Goal: Task Accomplishment & Management: Use online tool/utility

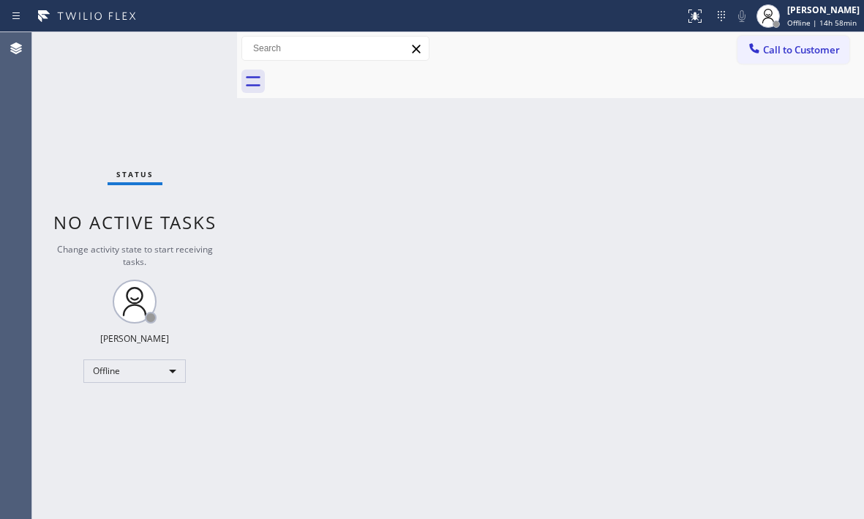
click at [192, 51] on div "Status No active tasks Change activity state to start receiving tasks. [PERSON_…" at bounding box center [134, 275] width 205 height 486
click at [787, 10] on div "[PERSON_NAME]" at bounding box center [823, 10] width 72 height 12
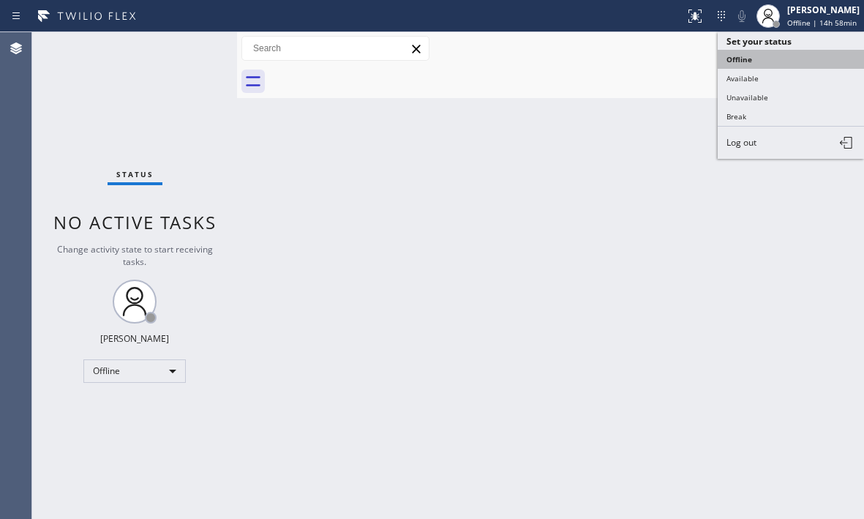
click at [760, 63] on button "Offline" at bounding box center [791, 59] width 146 height 19
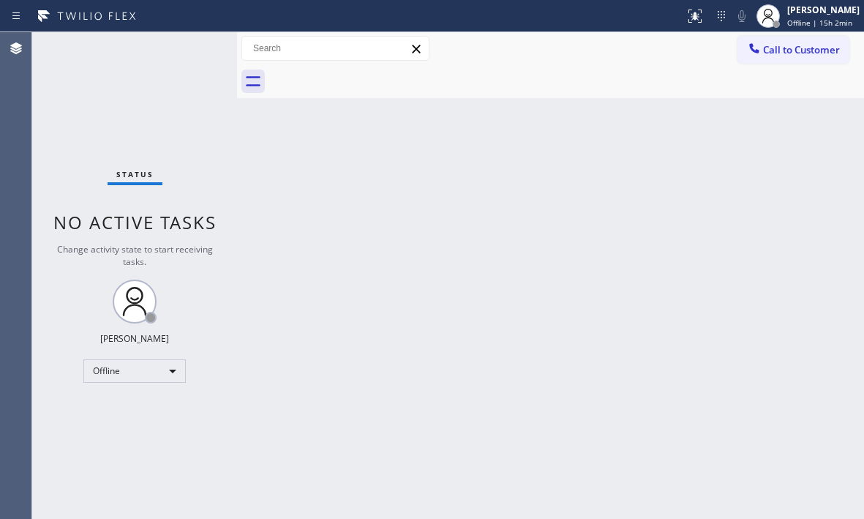
click at [484, 211] on div "Back to Dashboard Change Sender ID Customers Technicians Select a contact Outbo…" at bounding box center [550, 275] width 627 height 486
click at [163, 381] on div "Offline" at bounding box center [134, 370] width 102 height 23
click at [133, 407] on li "Available" at bounding box center [133, 410] width 99 height 18
click at [540, 253] on div "Back to Dashboard Change Sender ID Customers Technicians Select a contact Outbo…" at bounding box center [550, 275] width 627 height 486
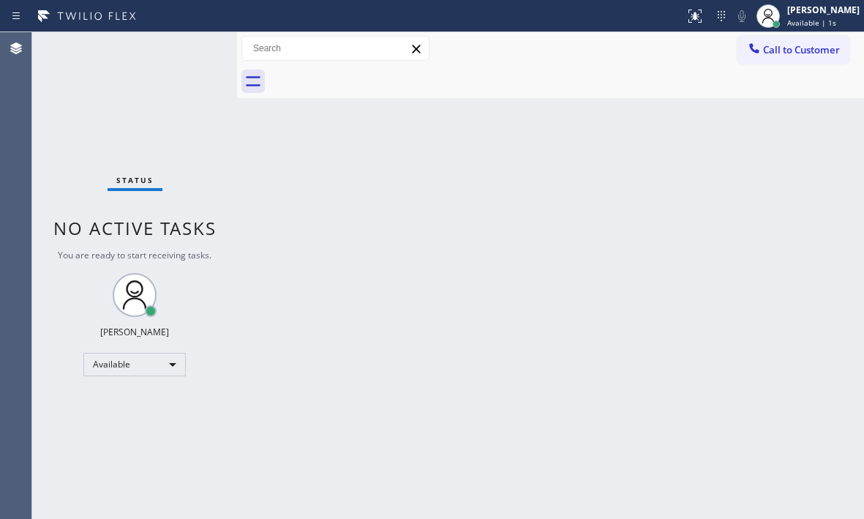
click at [485, 176] on div "Back to Dashboard Change Sender ID Customers Technicians Select a contact Outbo…" at bounding box center [550, 275] width 627 height 486
click at [195, 45] on div "Status No active tasks You are ready to start receiving tasks. [PERSON_NAME] Av…" at bounding box center [134, 275] width 205 height 486
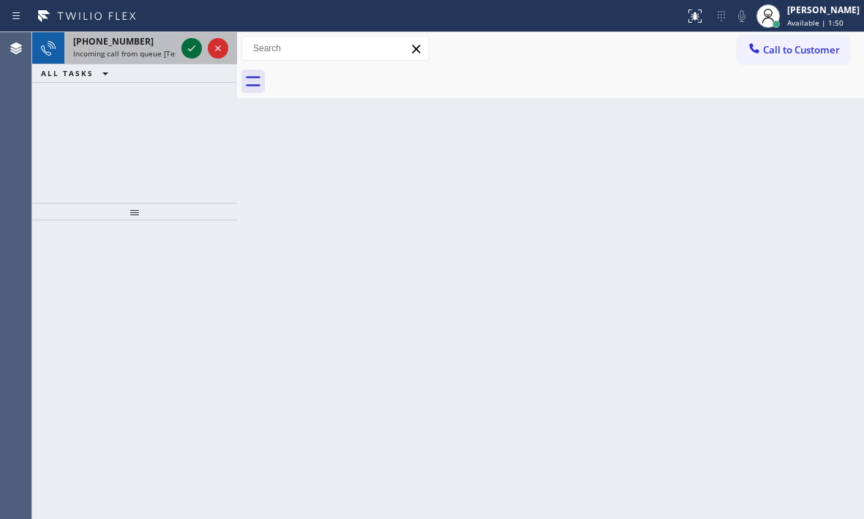
click at [192, 48] on icon at bounding box center [192, 48] width 18 height 18
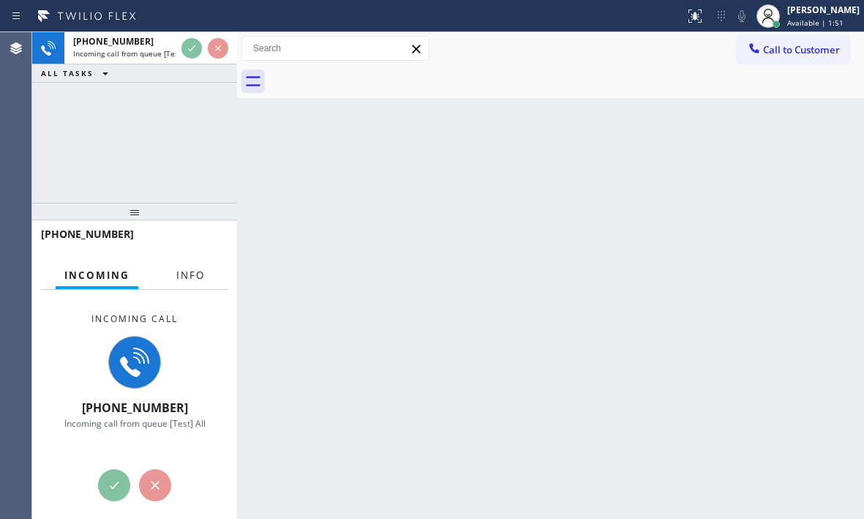
click at [196, 279] on span "Info" at bounding box center [190, 274] width 29 height 13
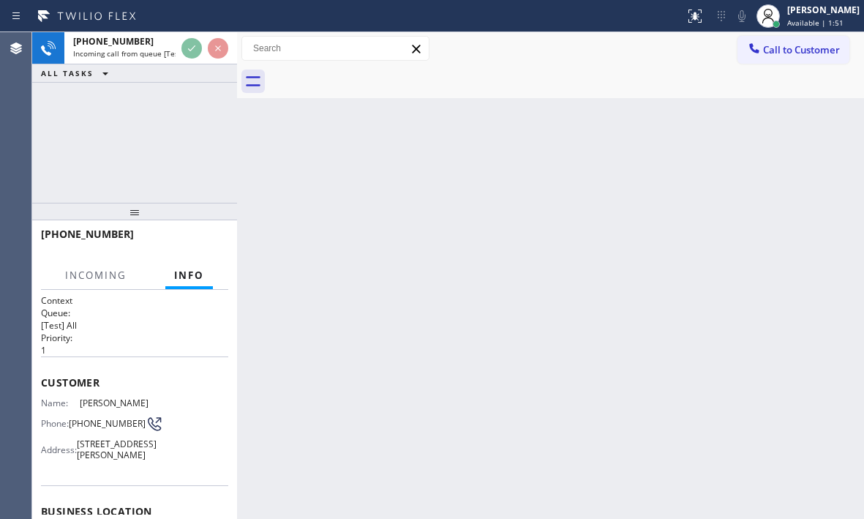
click at [196, 278] on span "Info" at bounding box center [189, 274] width 30 height 13
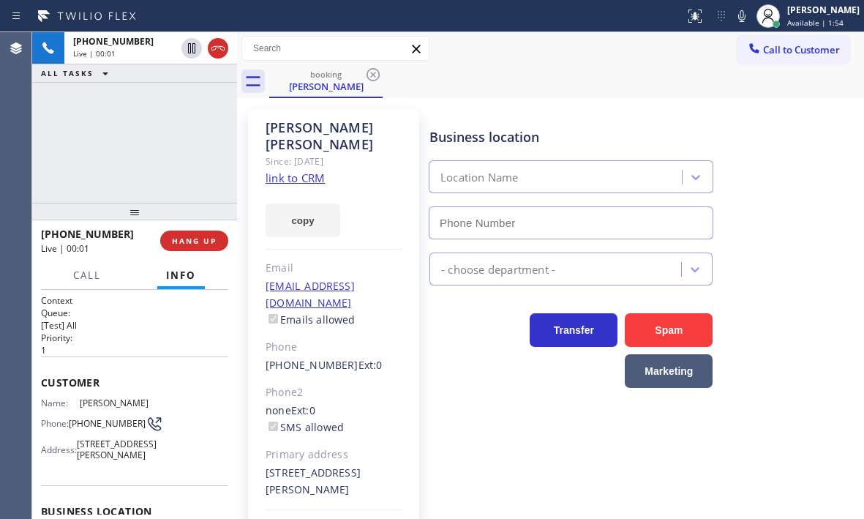
type input "[PHONE_NUMBER]"
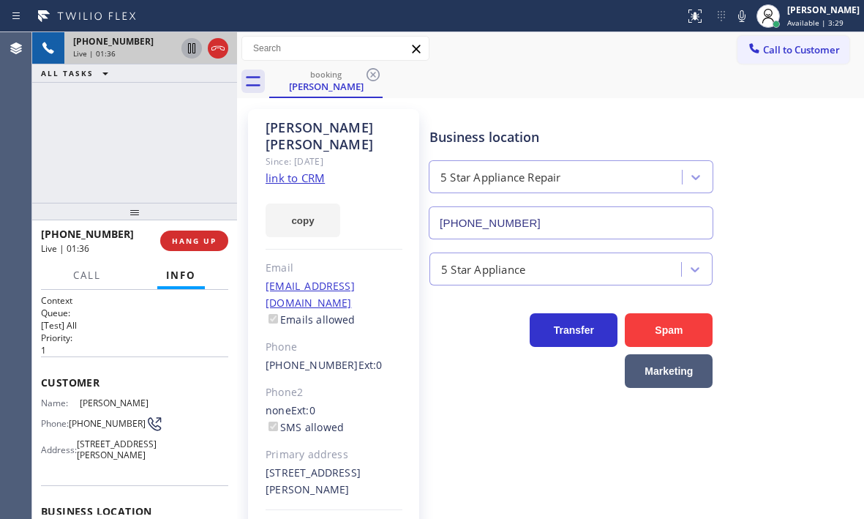
click at [187, 47] on icon at bounding box center [192, 48] width 18 height 18
click at [193, 51] on icon at bounding box center [192, 48] width 10 height 10
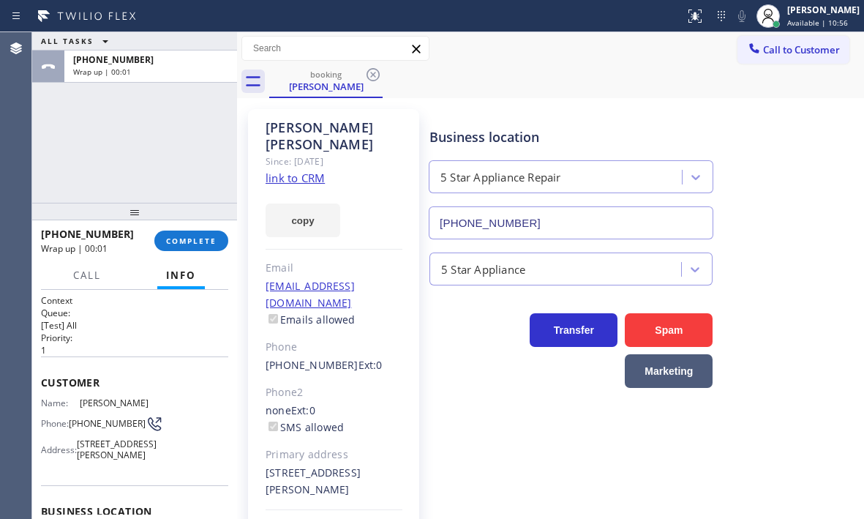
click at [205, 240] on span "COMPLETE" at bounding box center [191, 241] width 50 height 10
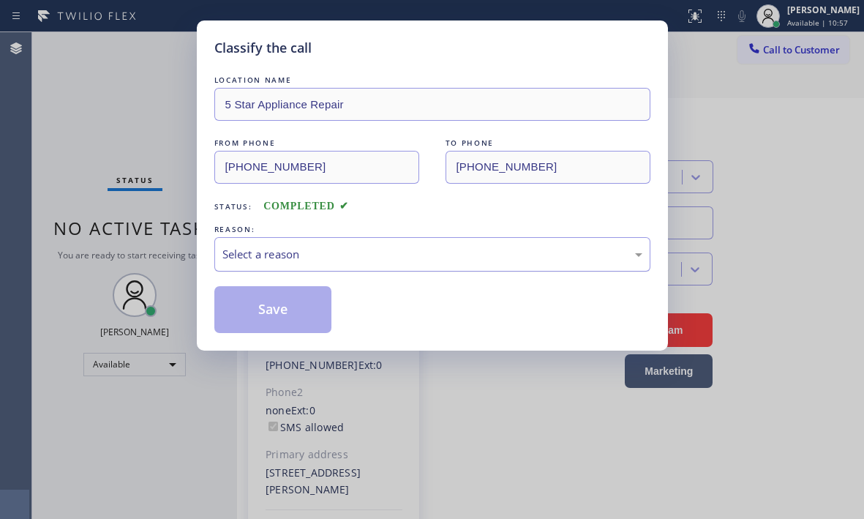
click at [503, 263] on div "Select a reason" at bounding box center [432, 254] width 436 height 34
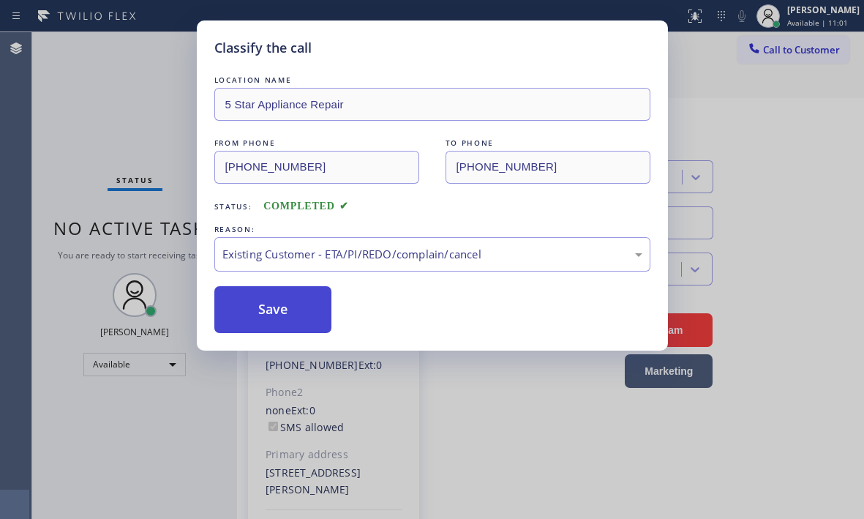
click at [282, 294] on button "Save" at bounding box center [273, 309] width 118 height 47
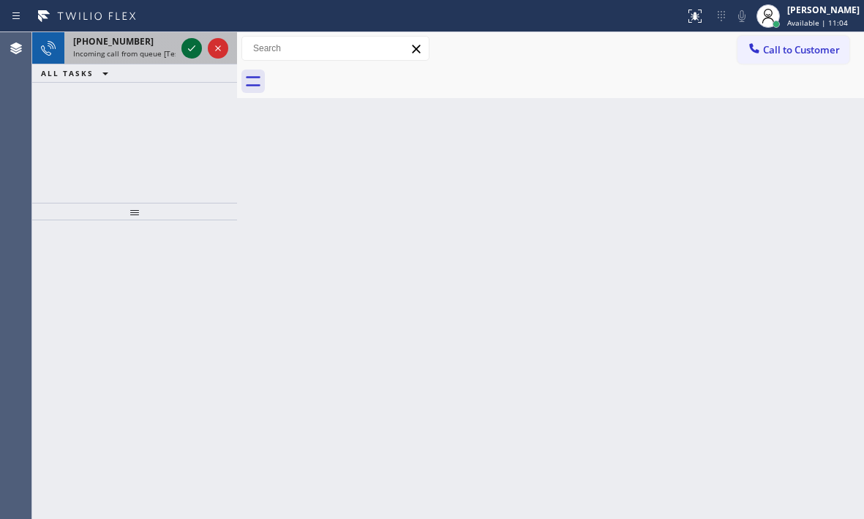
click at [189, 45] on icon at bounding box center [192, 48] width 18 height 18
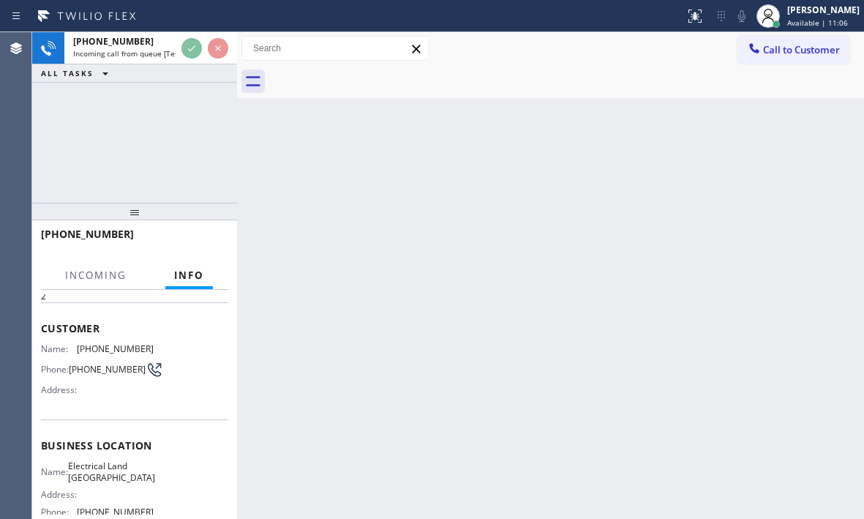
scroll to position [146, 0]
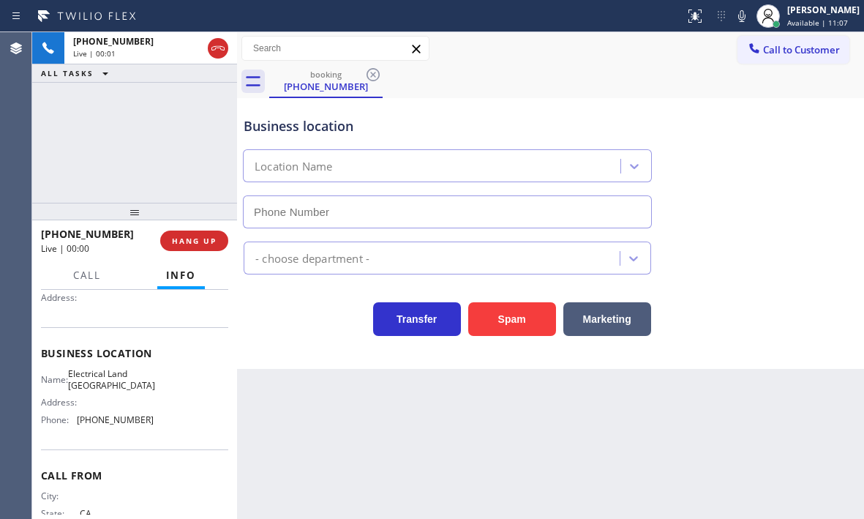
type input "[PHONE_NUMBER]"
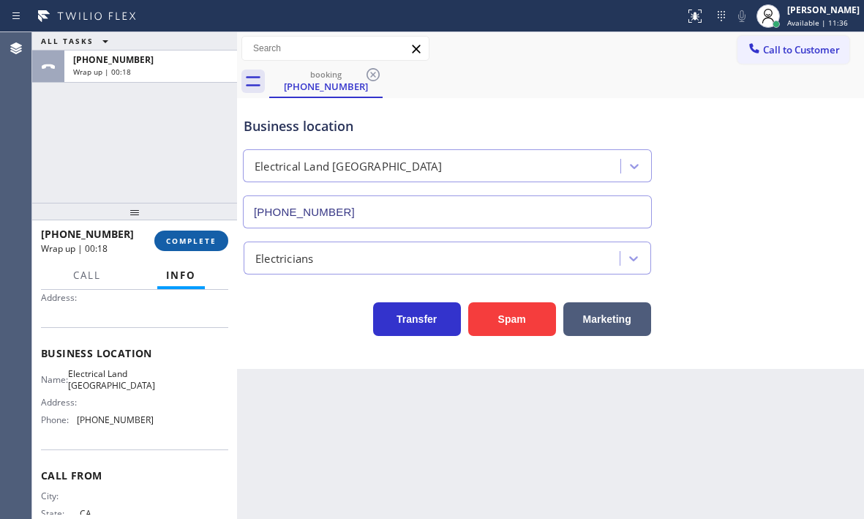
click at [199, 246] on button "COMPLETE" at bounding box center [191, 240] width 74 height 20
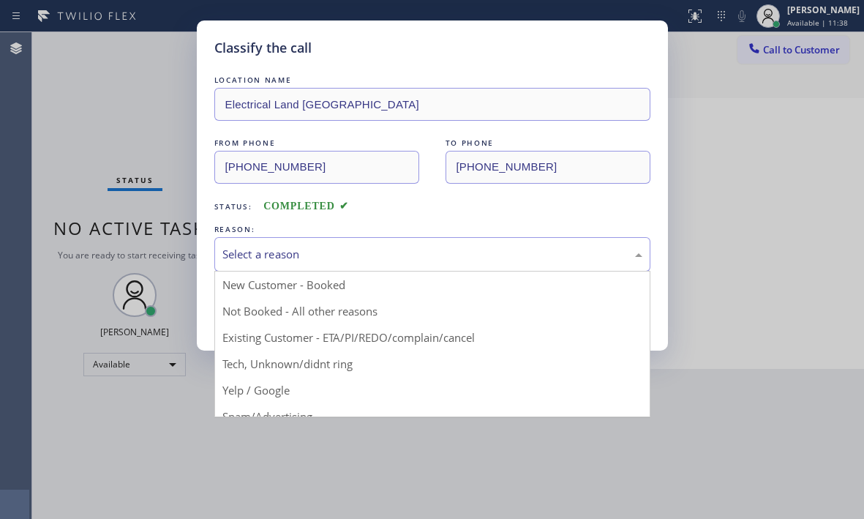
click at [380, 260] on div "Select a reason" at bounding box center [432, 254] width 420 height 17
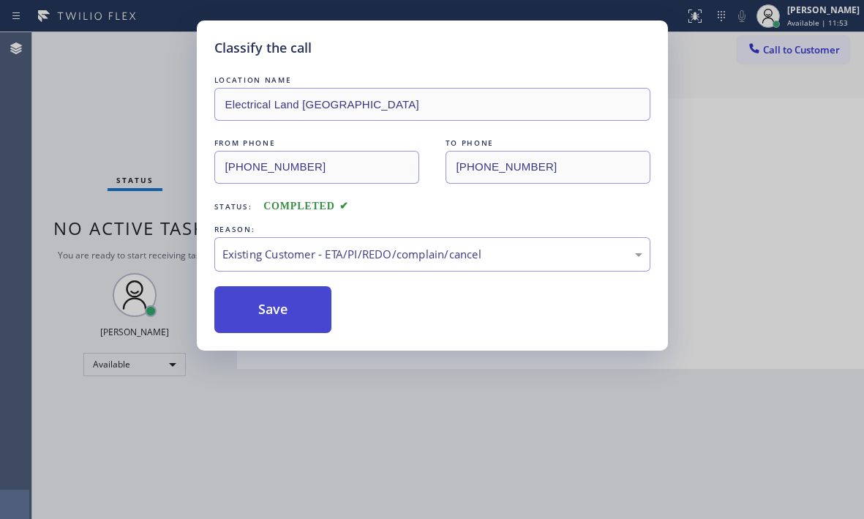
click at [310, 304] on button "Save" at bounding box center [273, 309] width 118 height 47
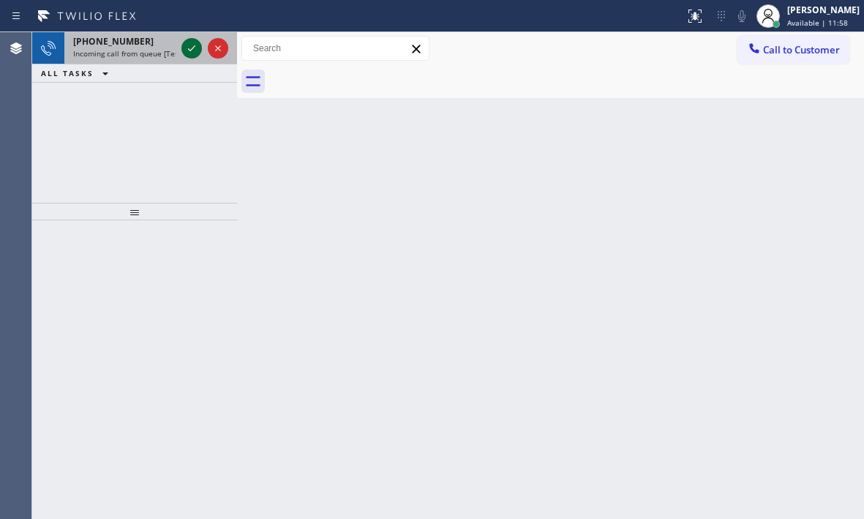
click at [189, 49] on icon at bounding box center [192, 48] width 18 height 18
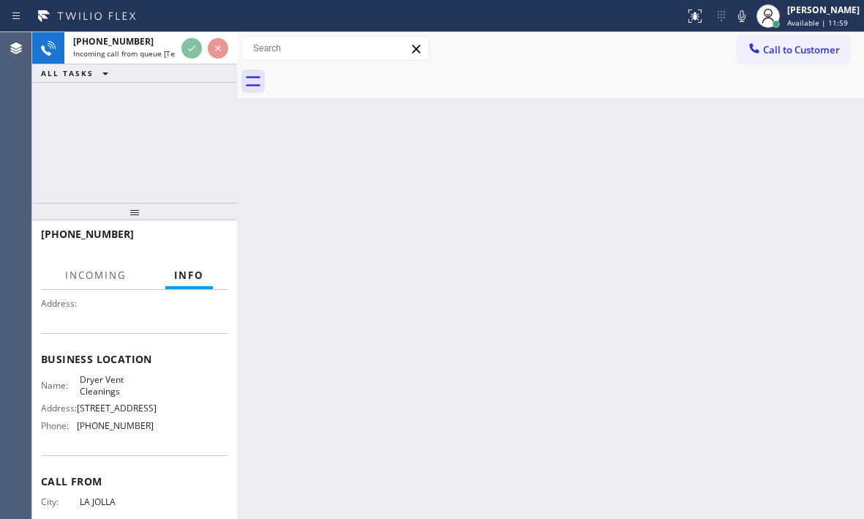
scroll to position [146, 0]
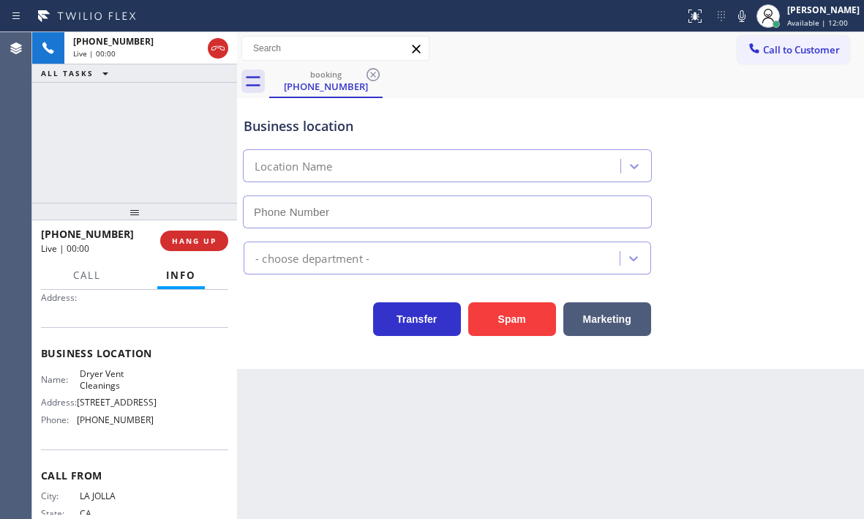
type input "[PHONE_NUMBER]"
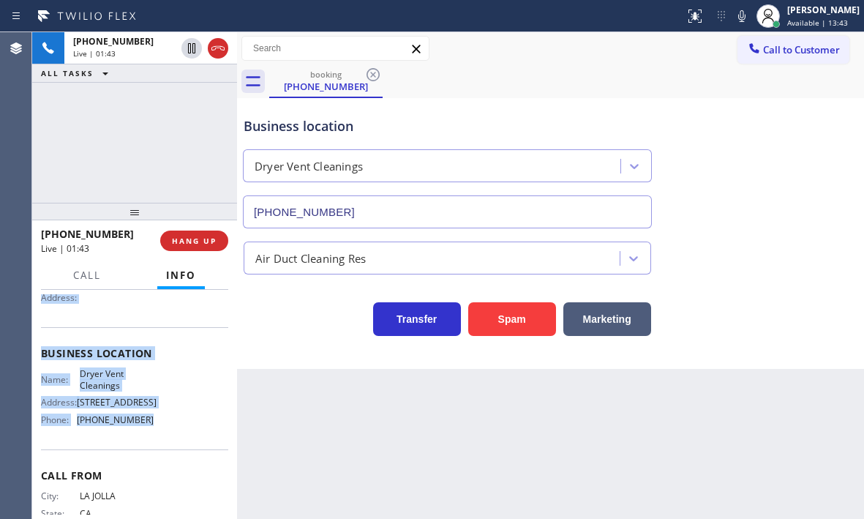
drag, startPoint x: 34, startPoint y: 379, endPoint x: 168, endPoint y: 455, distance: 153.3
click at [168, 455] on div "Context Queue: [Test] All Priority: 2 Customer Name: [PHONE_NUMBER] Phone: [PHO…" at bounding box center [134, 404] width 205 height 229
copy div "Customer Name: [PHONE_NUMBER] Phone: [PHONE_NUMBER] Address: Business location …"
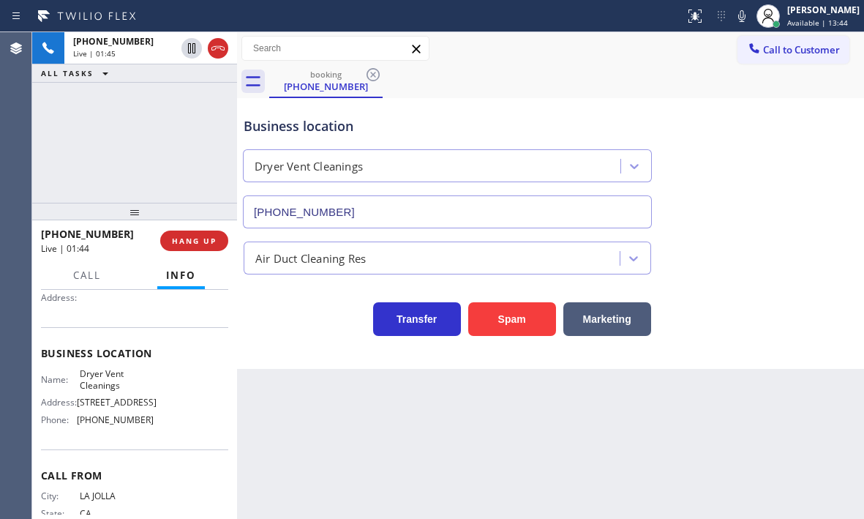
click at [167, 123] on div "[PHONE_NUMBER] Live | 01:45 ALL TASKS ALL TASKS ACTIVE TASKS TASKS IN WRAP UP" at bounding box center [134, 117] width 205 height 170
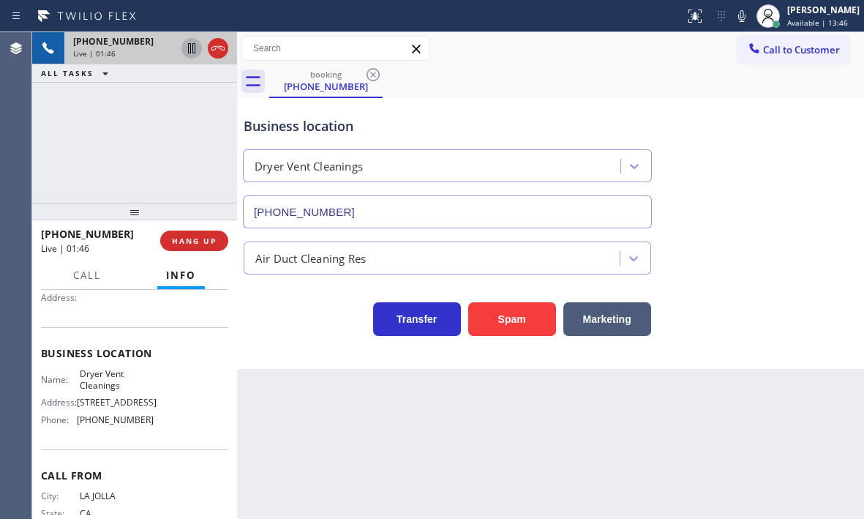
click at [189, 51] on icon at bounding box center [191, 48] width 7 height 10
click at [192, 48] on icon at bounding box center [192, 48] width 10 height 10
click at [217, 50] on icon at bounding box center [218, 48] width 18 height 18
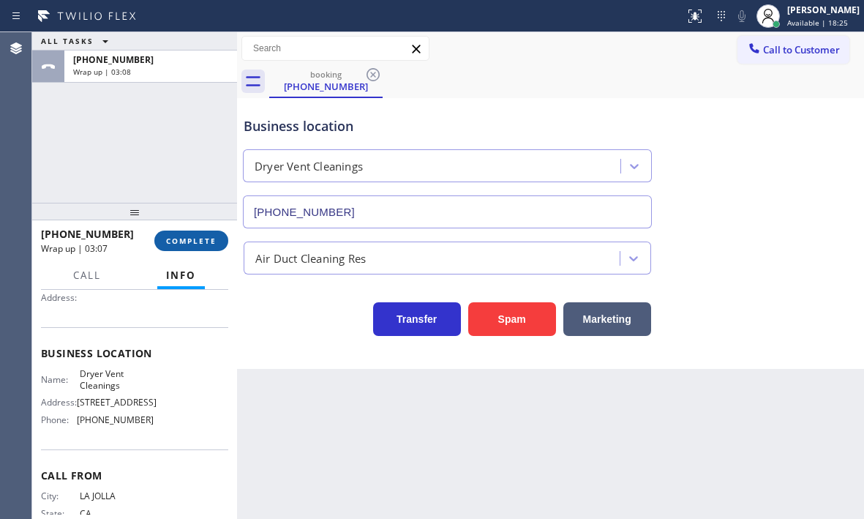
click at [185, 247] on button "COMPLETE" at bounding box center [191, 240] width 74 height 20
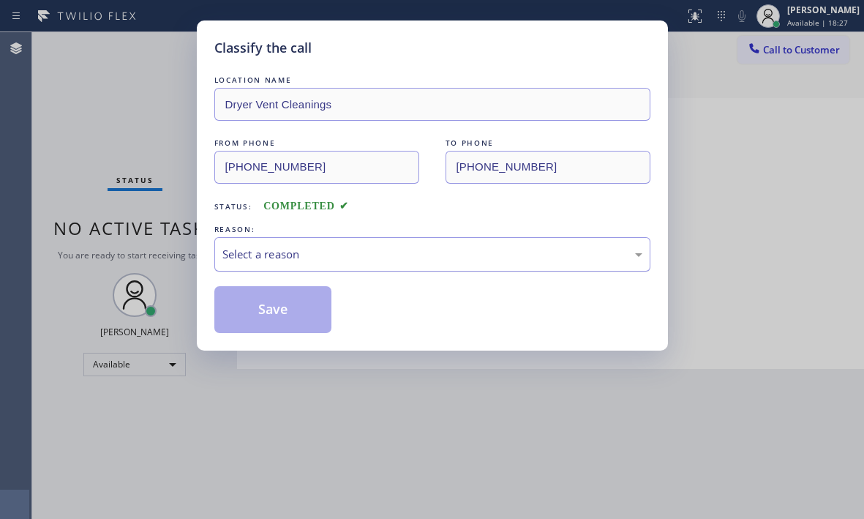
click at [309, 249] on div "Select a reason" at bounding box center [432, 254] width 420 height 17
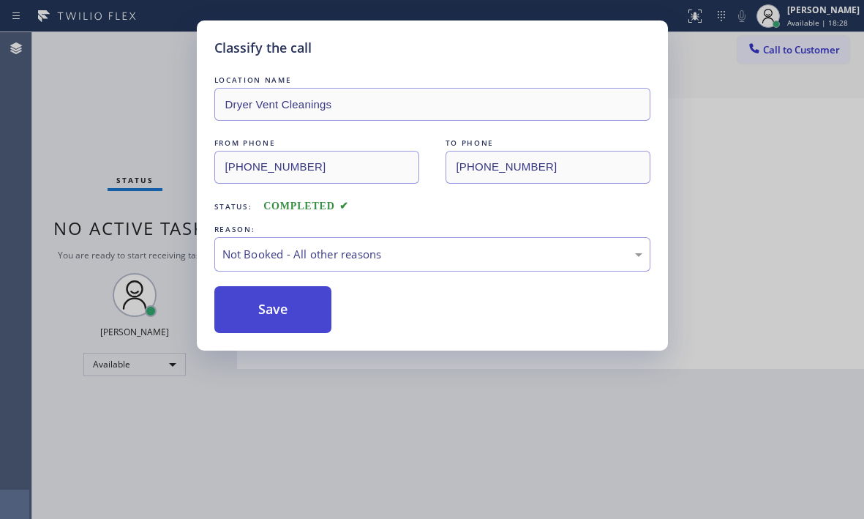
click at [266, 314] on button "Save" at bounding box center [273, 309] width 118 height 47
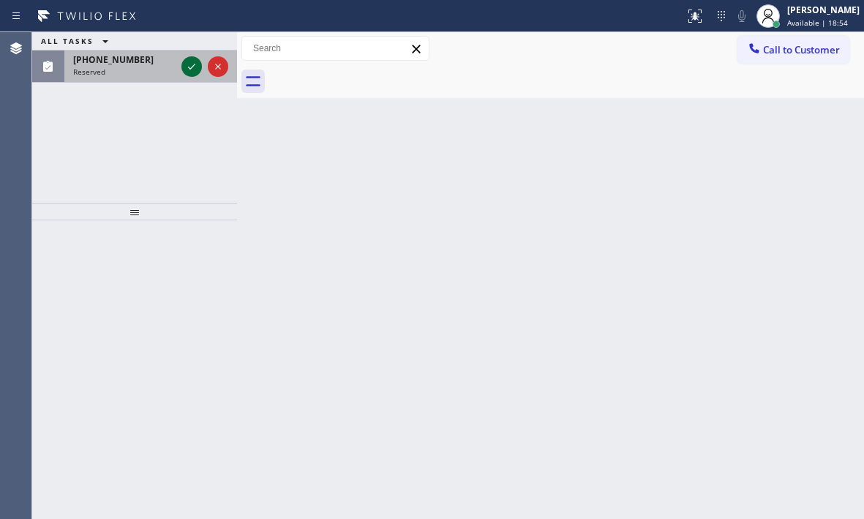
click at [190, 64] on icon at bounding box center [192, 67] width 18 height 18
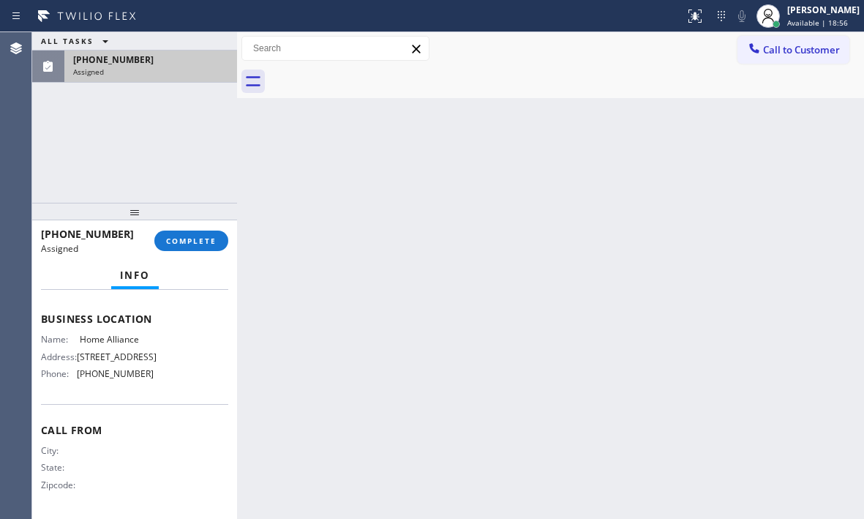
scroll to position [232, 0]
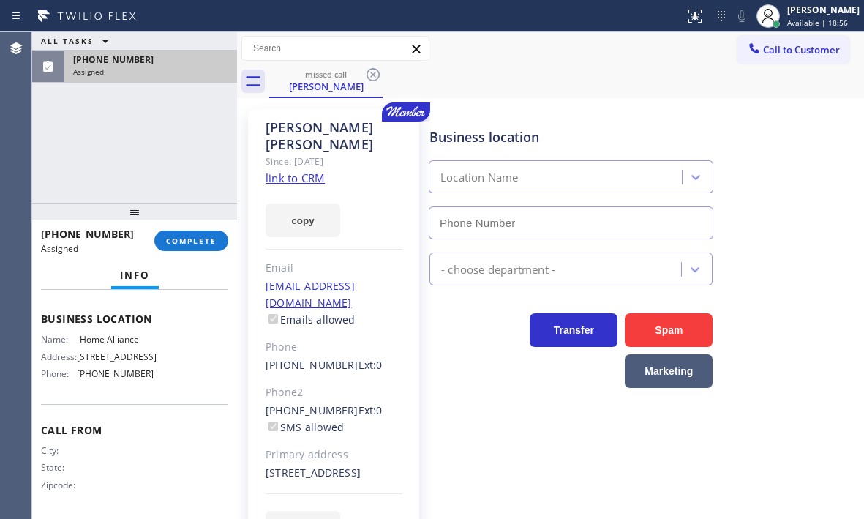
type input "[PHONE_NUMBER]"
drag, startPoint x: 152, startPoint y: 377, endPoint x: 78, endPoint y: 375, distance: 73.9
click at [78, 375] on div "Name: Home Alliance Address: [STREET_ADDRESS] Phone: [PHONE_NUMBER]" at bounding box center [134, 359] width 187 height 51
copy span "[PHONE_NUMBER]"
click at [766, 54] on span "Call to Customer" at bounding box center [801, 49] width 77 height 13
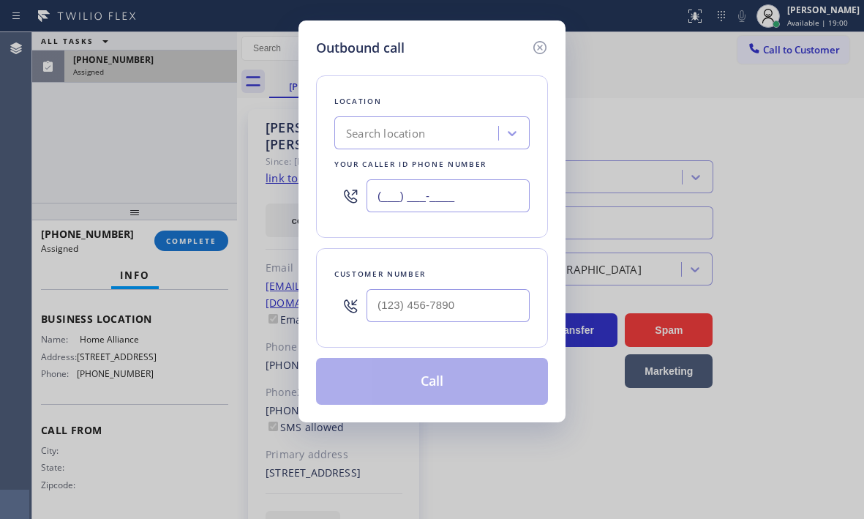
click at [467, 197] on input "(___) ___-____" at bounding box center [447, 195] width 163 height 33
click at [469, 197] on input "(___) ___-____" at bounding box center [447, 195] width 163 height 33
paste input "8777"
click at [469, 197] on input "(___) ___-8777" at bounding box center [447, 195] width 163 height 33
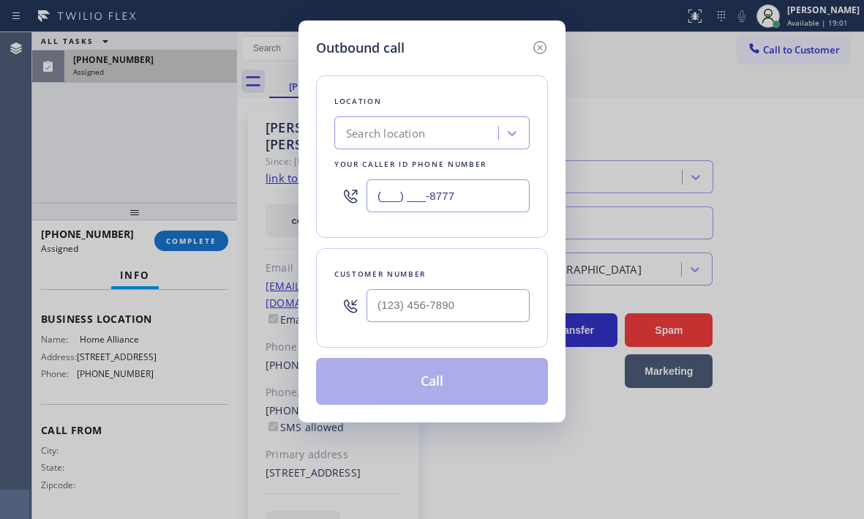
click at [469, 197] on input "(___) ___-8777" at bounding box center [447, 195] width 163 height 33
paste input "877) 777-0796"
type input "[PHONE_NUMBER]"
type input "(___) ___-____"
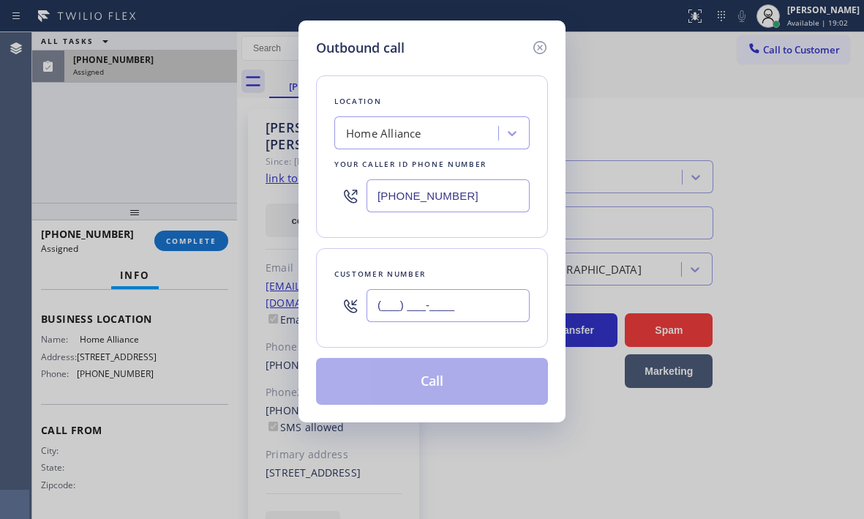
click at [434, 312] on input "(___) ___-____" at bounding box center [447, 305] width 163 height 33
click at [541, 48] on icon at bounding box center [539, 47] width 13 height 13
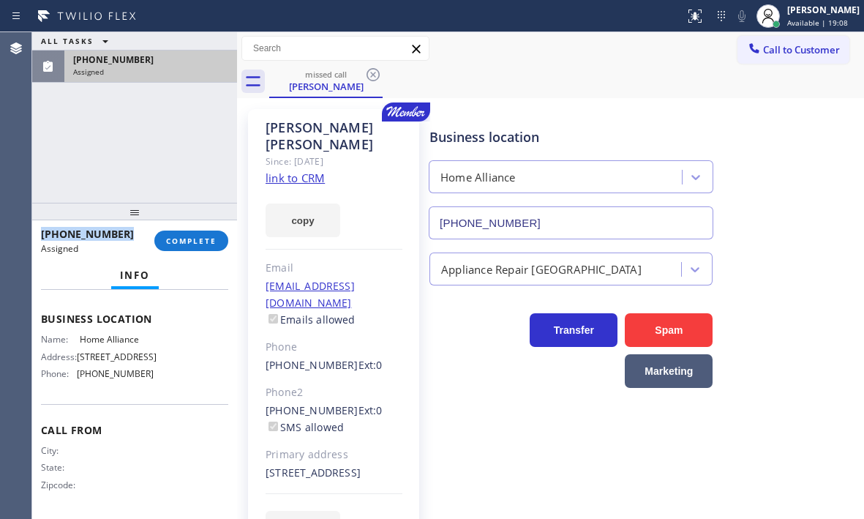
drag, startPoint x: 131, startPoint y: 230, endPoint x: 39, endPoint y: 233, distance: 91.5
click at [39, 233] on div "[PHONE_NUMBER] Assigned COMPLETE" at bounding box center [134, 240] width 205 height 41
copy span "[PHONE_NUMBER]"
click at [314, 170] on link "link to CRM" at bounding box center [295, 177] width 59 height 15
click at [767, 55] on span "Call to Customer" at bounding box center [801, 49] width 77 height 13
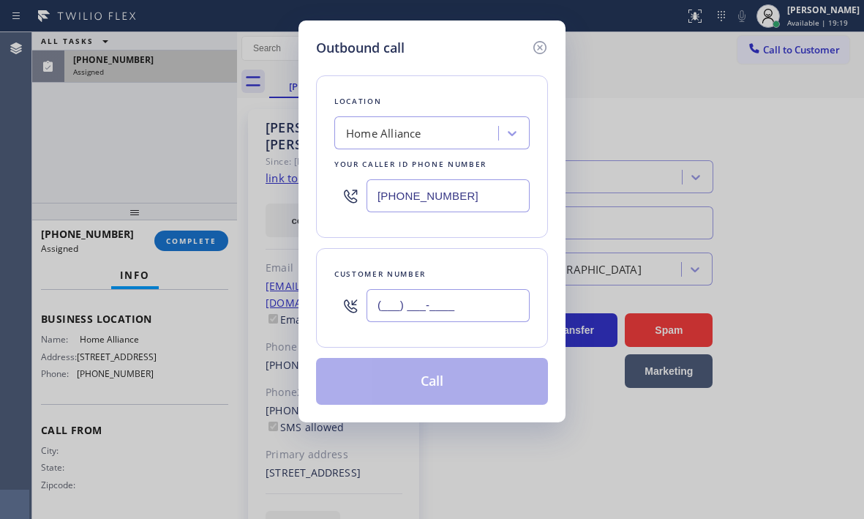
click at [437, 296] on input "(___) ___-____" at bounding box center [447, 305] width 163 height 33
paste input "805) 477-8759"
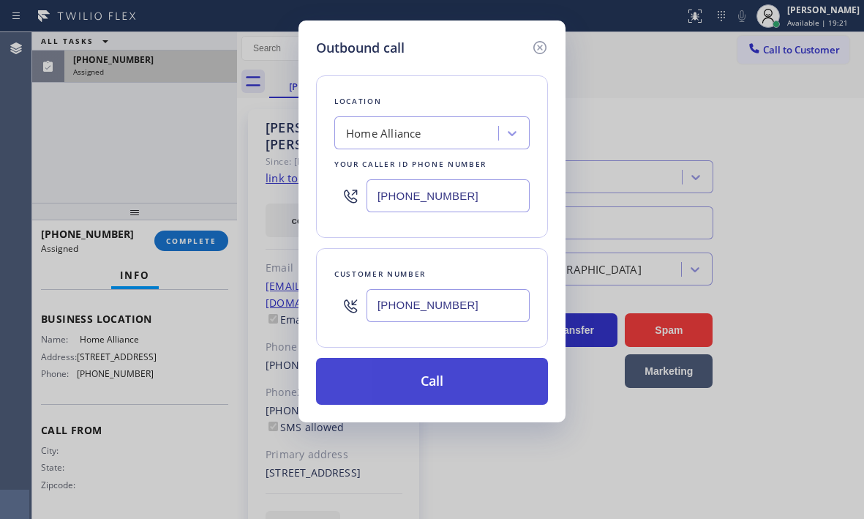
type input "[PHONE_NUMBER]"
click at [459, 391] on button "Call" at bounding box center [432, 381] width 232 height 47
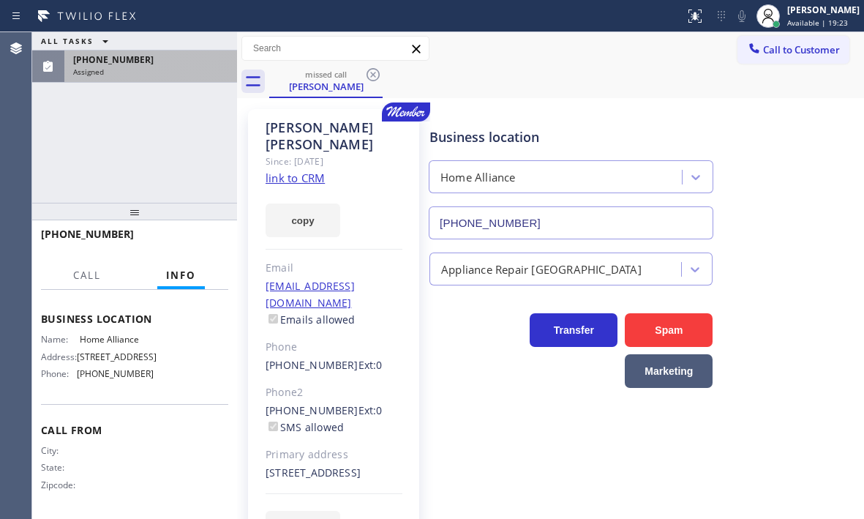
scroll to position [197, 0]
click at [459, 382] on div "Transfer Spam Marketing" at bounding box center [570, 347] width 289 height 82
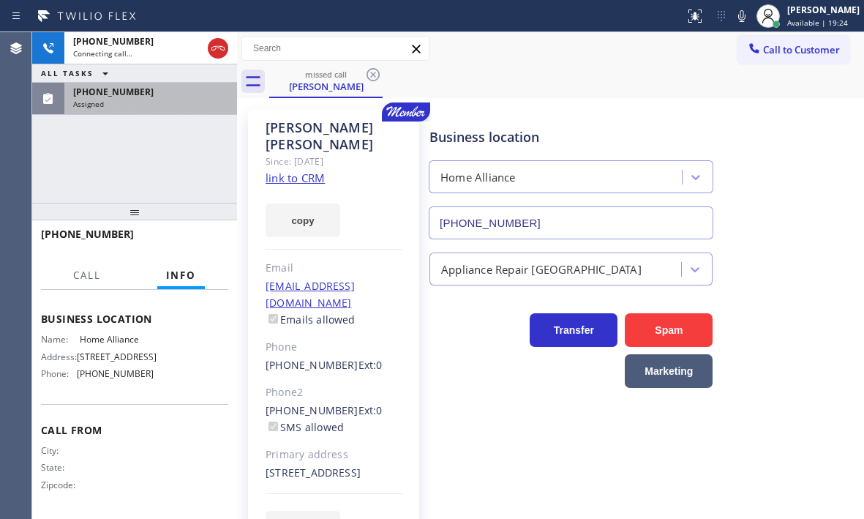
click at [106, 102] on div "Assigned" at bounding box center [150, 104] width 155 height 10
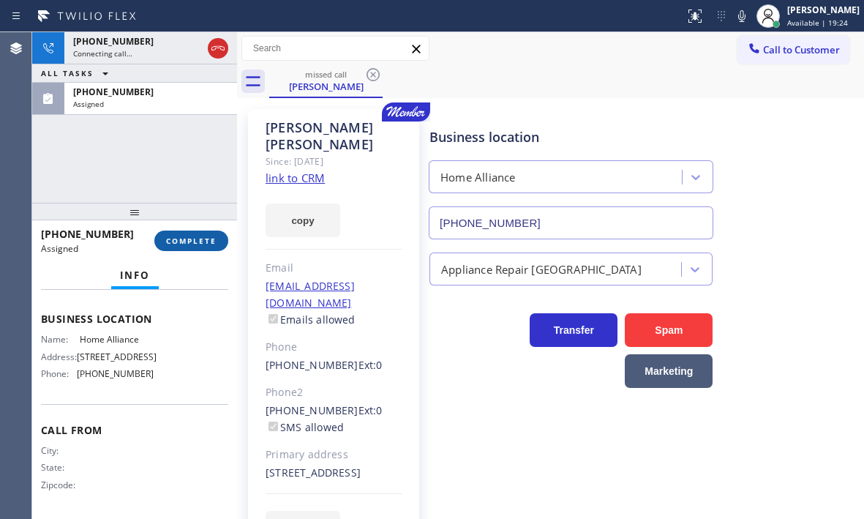
scroll to position [232, 0]
click at [188, 248] on button "COMPLETE" at bounding box center [191, 240] width 74 height 20
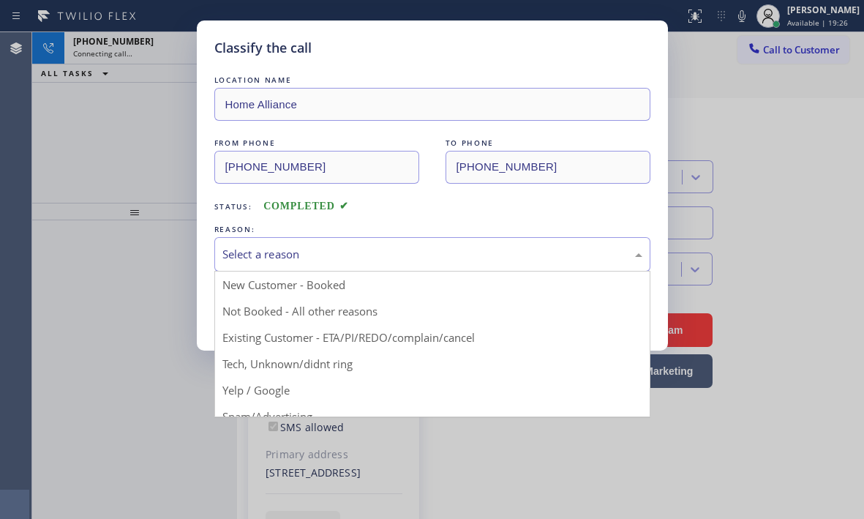
click at [411, 252] on div "Select a reason" at bounding box center [432, 254] width 420 height 17
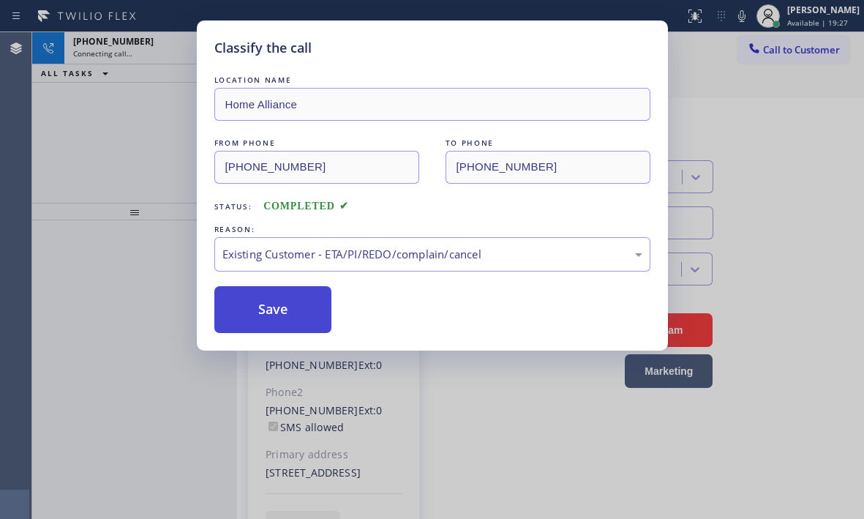
click at [270, 315] on button "Save" at bounding box center [273, 309] width 118 height 47
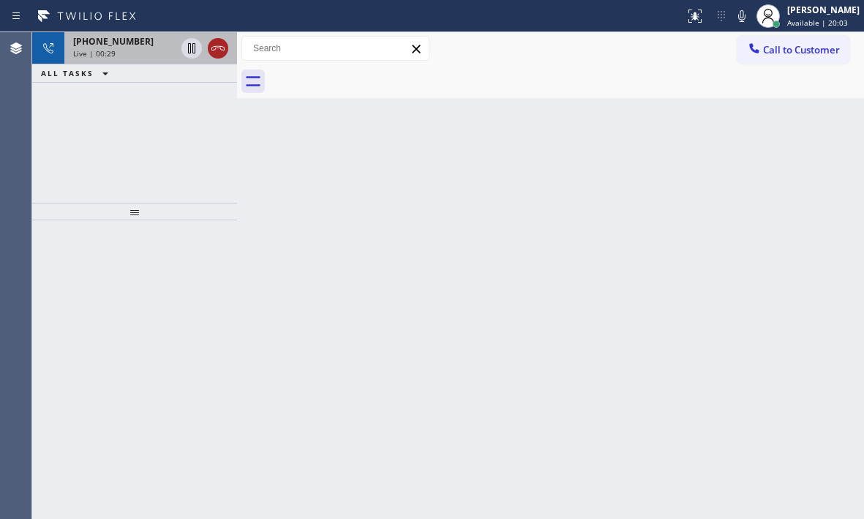
click at [210, 45] on icon at bounding box center [218, 48] width 18 height 18
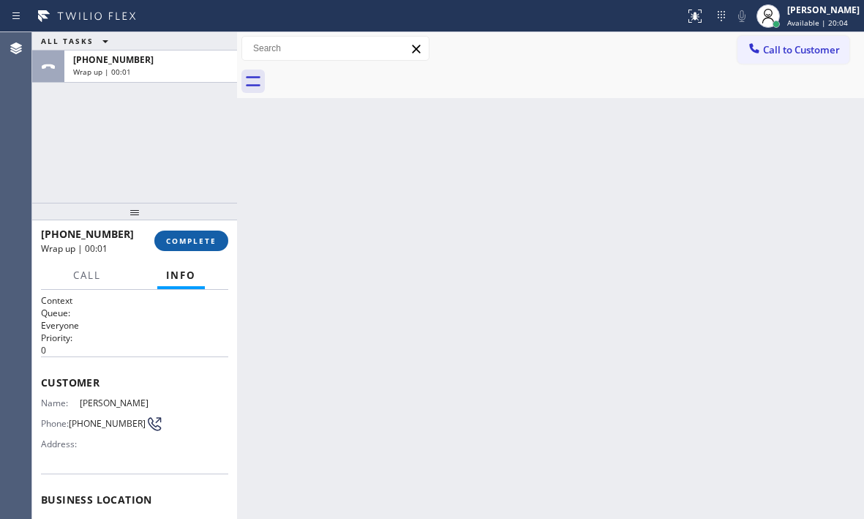
click at [187, 236] on span "COMPLETE" at bounding box center [191, 241] width 50 height 10
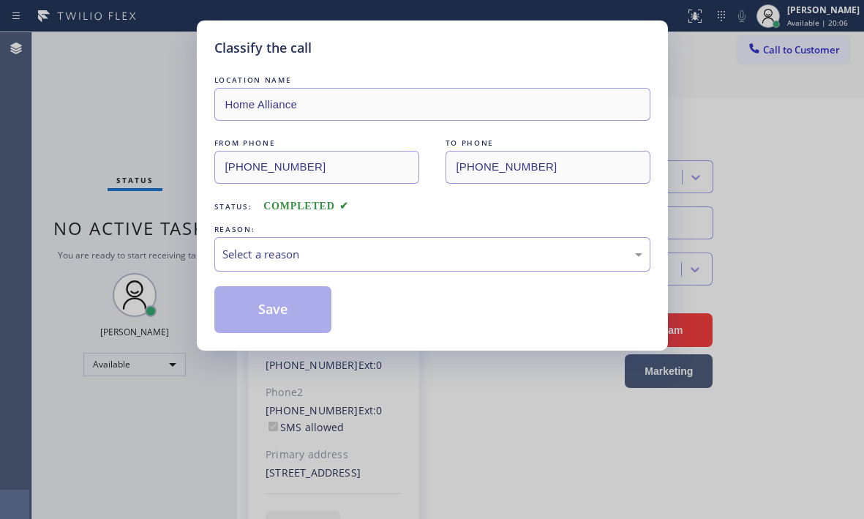
click at [323, 276] on div "LOCATION NAME Home Alliance FROM PHONE [PHONE_NUMBER] TO PHONE [PHONE_NUMBER] S…" at bounding box center [432, 202] width 436 height 260
type input "[PHONE_NUMBER]"
click at [326, 255] on div "Select a reason" at bounding box center [432, 254] width 420 height 17
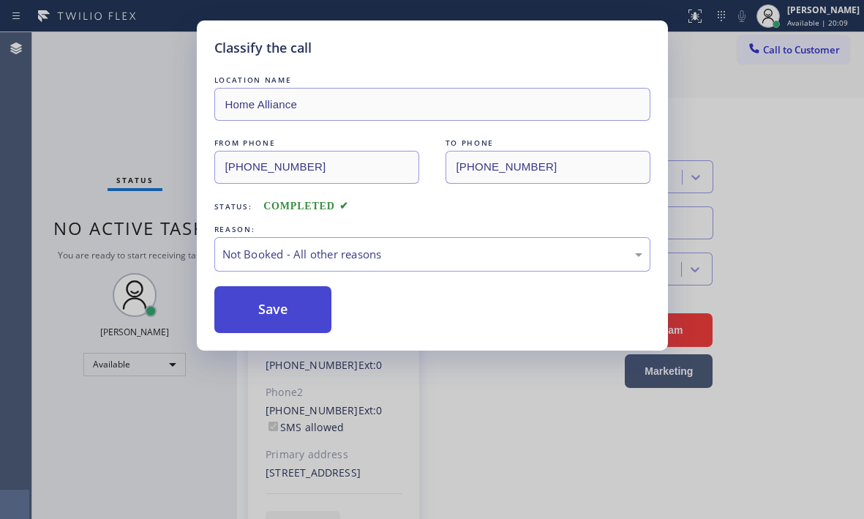
click at [272, 316] on button "Save" at bounding box center [273, 309] width 118 height 47
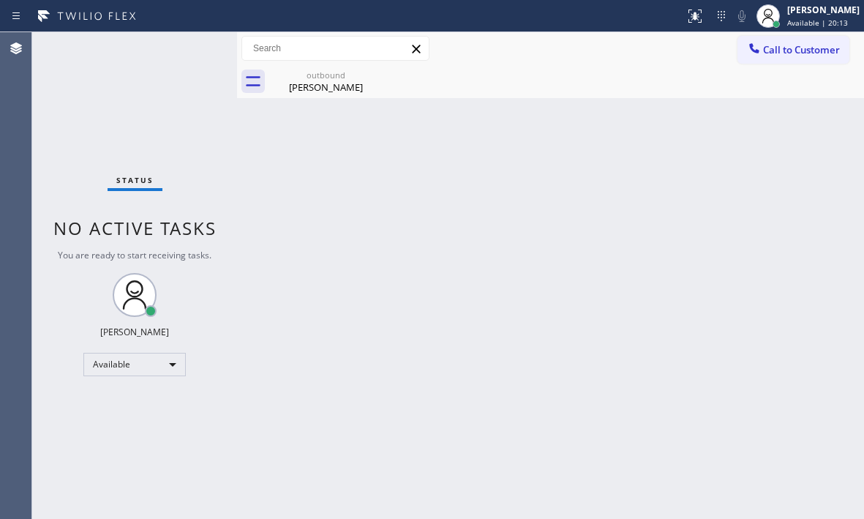
click at [345, 61] on div at bounding box center [335, 49] width 188 height 26
click at [334, 85] on div "[PERSON_NAME]" at bounding box center [326, 86] width 110 height 13
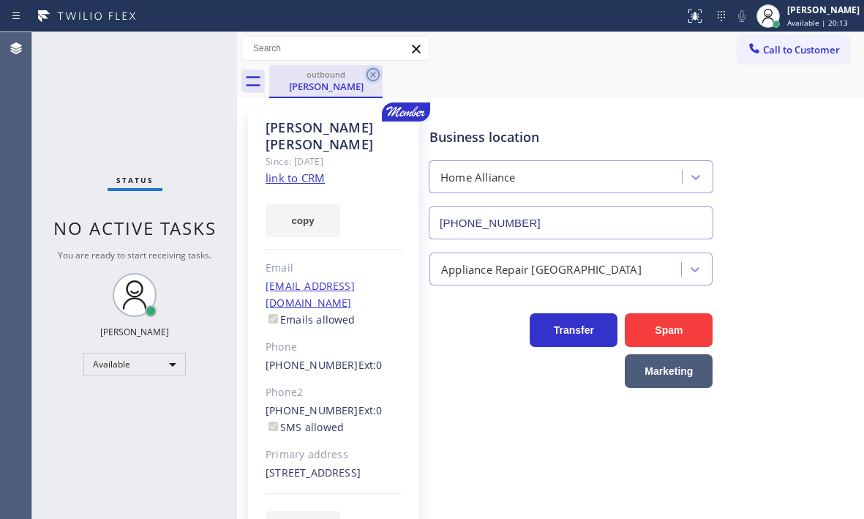
click at [375, 72] on icon at bounding box center [373, 75] width 18 height 18
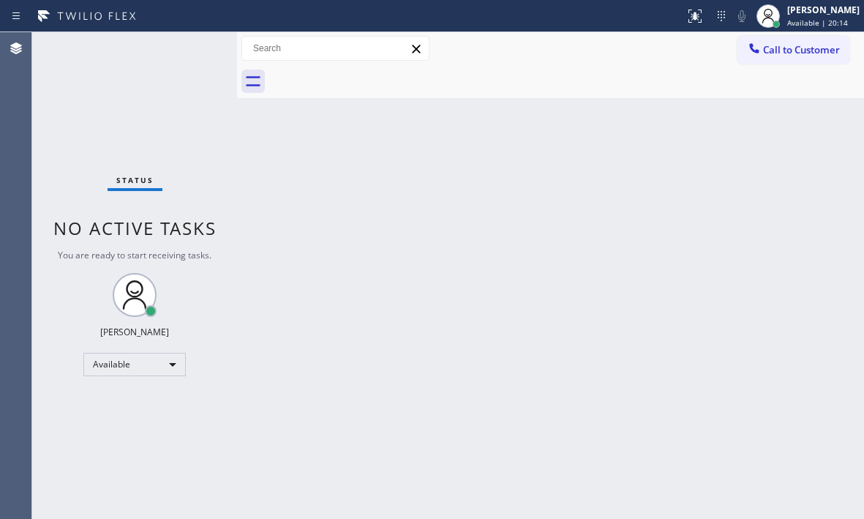
click at [511, 187] on div "Back to Dashboard Change Sender ID Customers Technicians Select a contact Outbo…" at bounding box center [550, 275] width 627 height 486
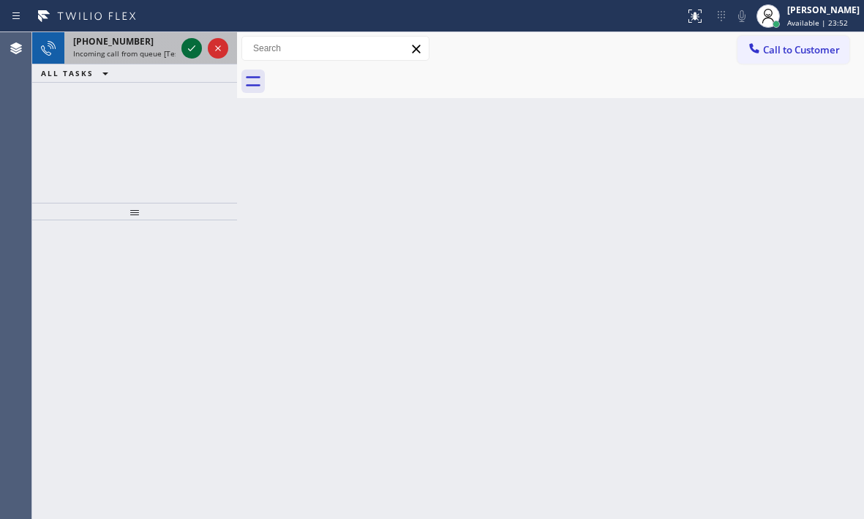
click at [190, 41] on icon at bounding box center [192, 48] width 18 height 18
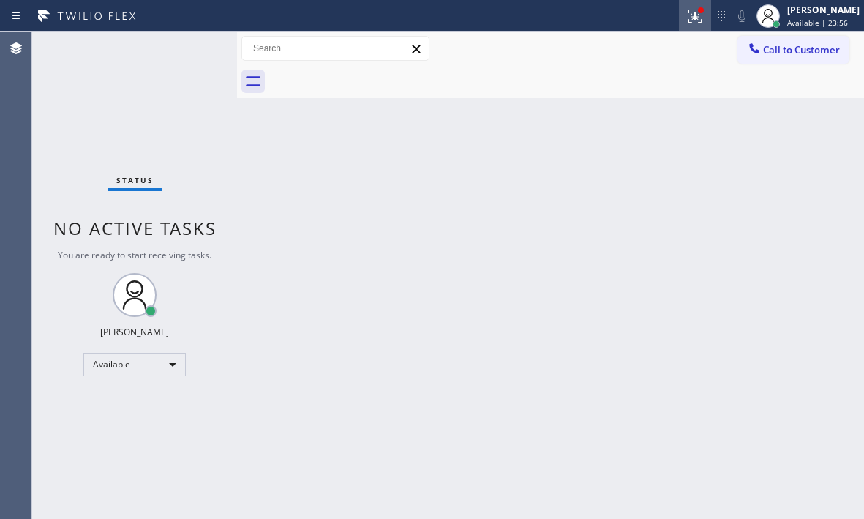
click at [688, 18] on icon at bounding box center [694, 16] width 13 height 13
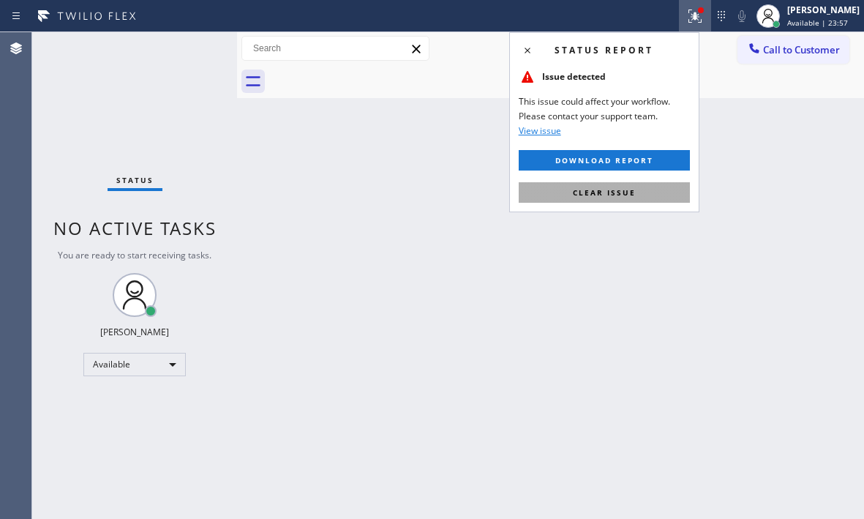
click at [650, 195] on button "Clear issue" at bounding box center [604, 192] width 171 height 20
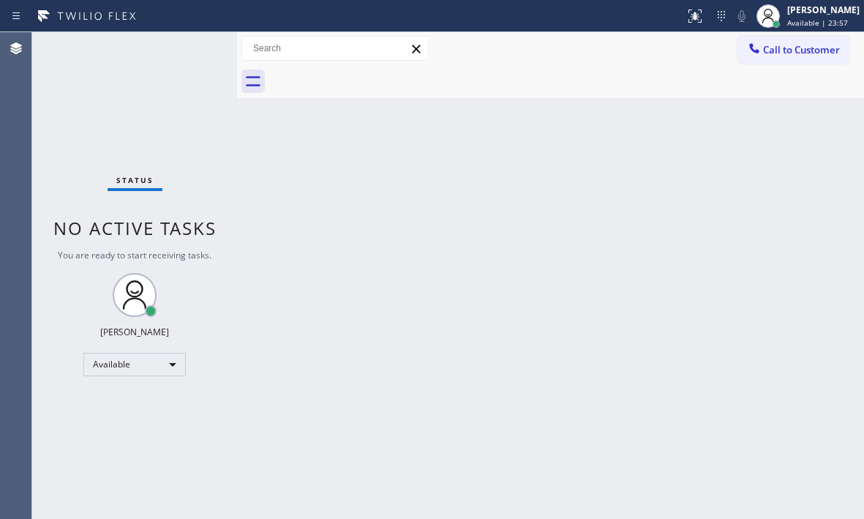
click at [715, 191] on div "Back to Dashboard Change Sender ID Customers Technicians Select a contact Outbo…" at bounding box center [550, 275] width 627 height 486
click at [189, 48] on div "Status No active tasks You are ready to start receiving tasks. [PERSON_NAME] Av…" at bounding box center [134, 275] width 205 height 486
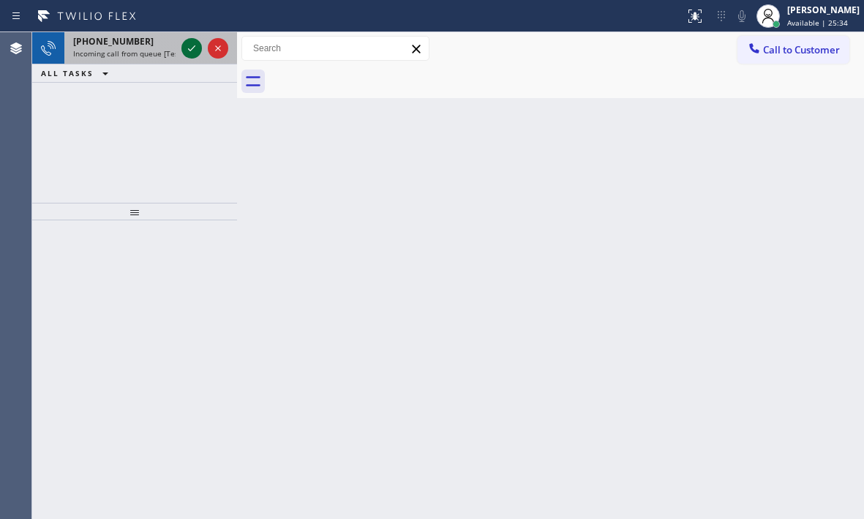
click at [188, 45] on icon at bounding box center [192, 48] width 18 height 18
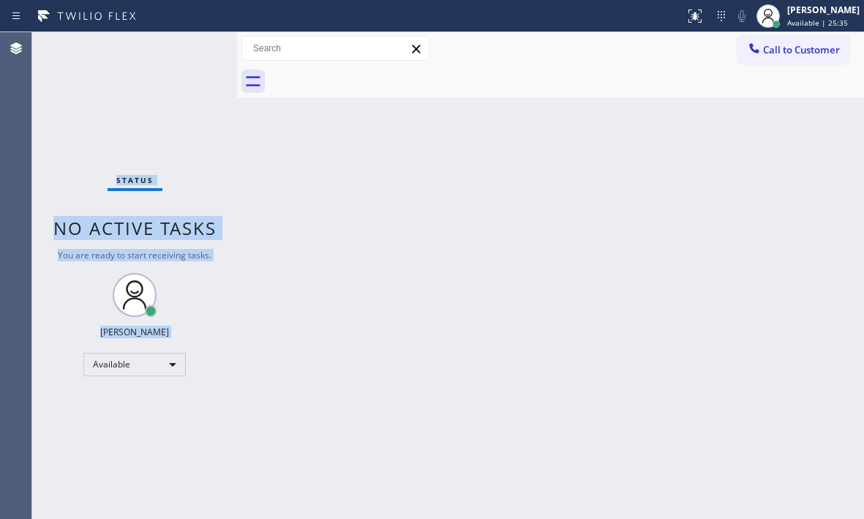
click at [188, 45] on div "Status No active tasks You are ready to start receiving tasks. [PERSON_NAME] Av…" at bounding box center [134, 275] width 205 height 486
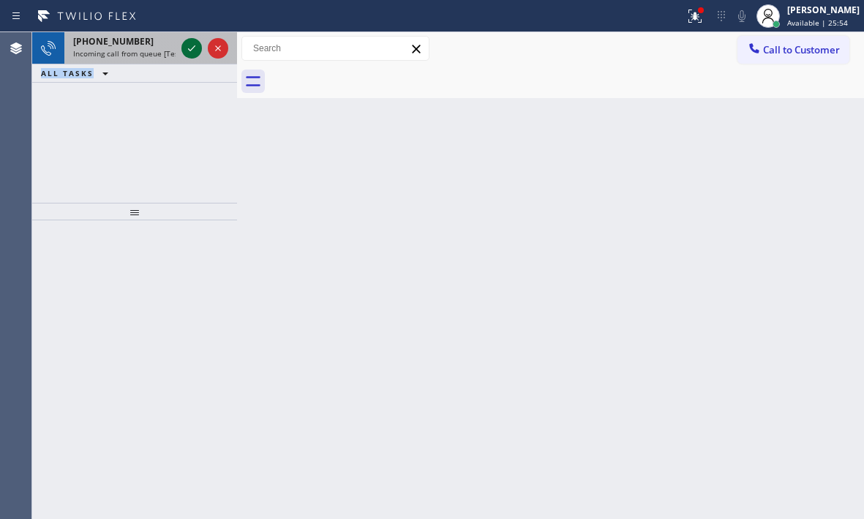
click at [190, 43] on icon at bounding box center [192, 48] width 18 height 18
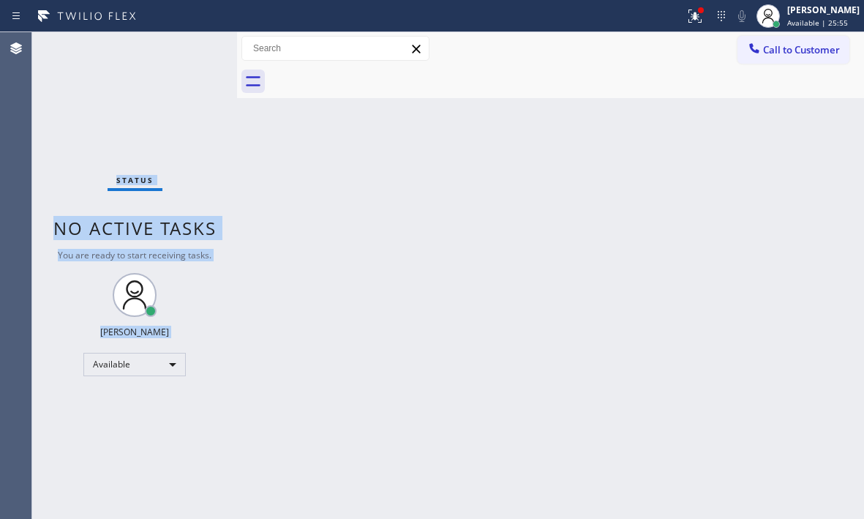
click at [190, 45] on div "Status No active tasks You are ready to start receiving tasks. [PERSON_NAME] Av…" at bounding box center [134, 275] width 205 height 486
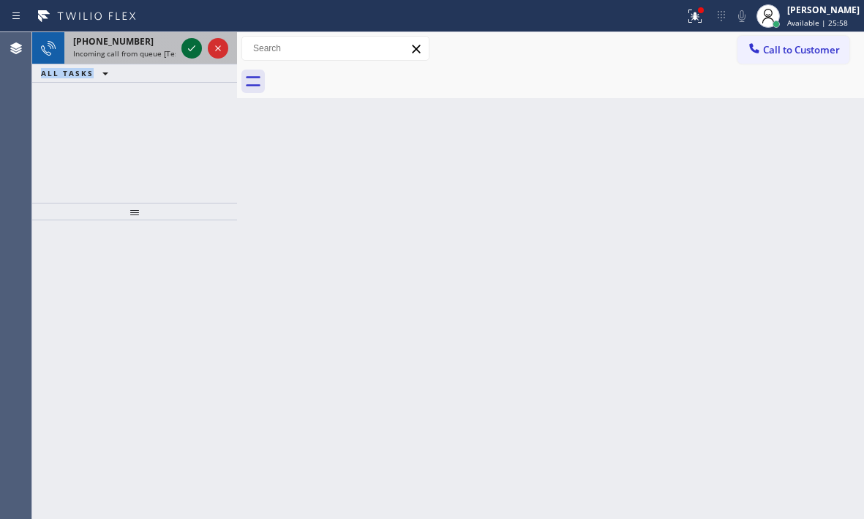
click at [192, 45] on icon at bounding box center [192, 48] width 18 height 18
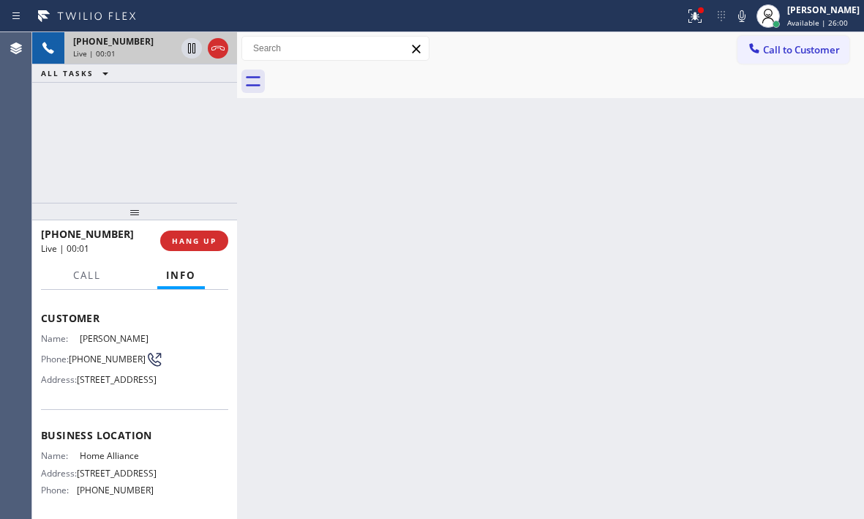
scroll to position [146, 0]
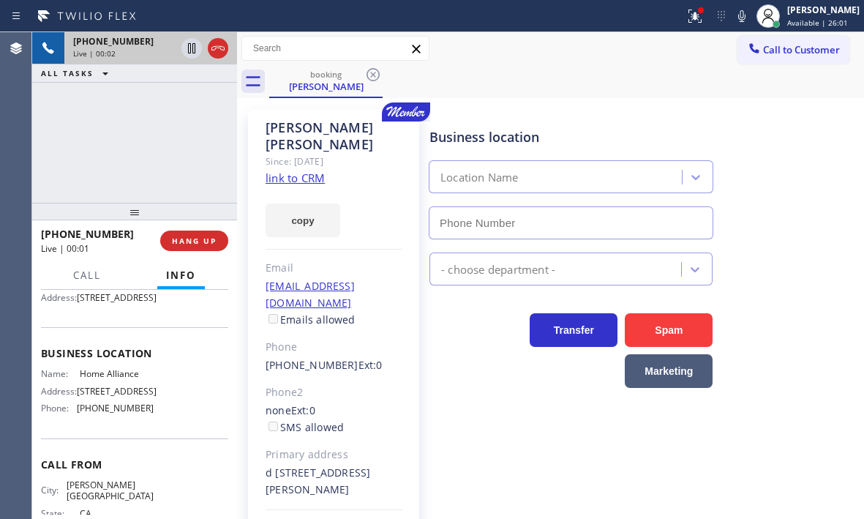
type input "[PHONE_NUMBER]"
click at [189, 49] on icon at bounding box center [192, 48] width 18 height 18
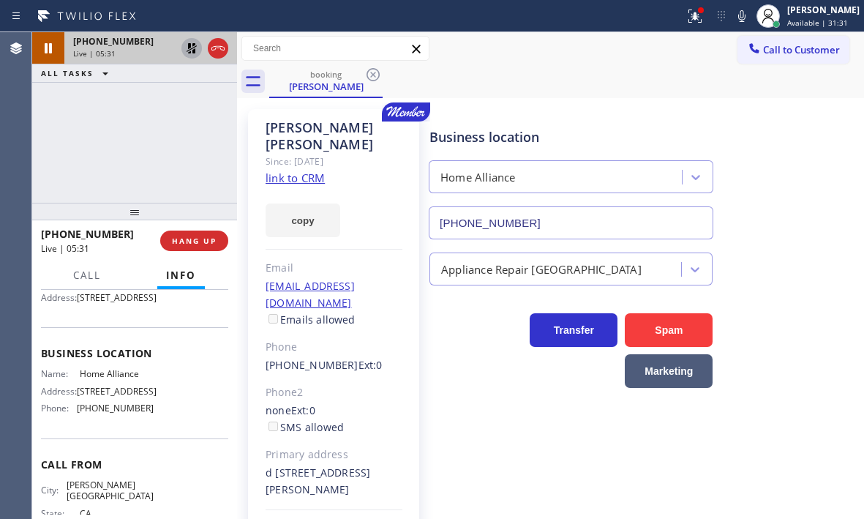
click at [187, 53] on icon at bounding box center [192, 48] width 18 height 18
click at [195, 242] on span "HANG UP" at bounding box center [194, 241] width 45 height 10
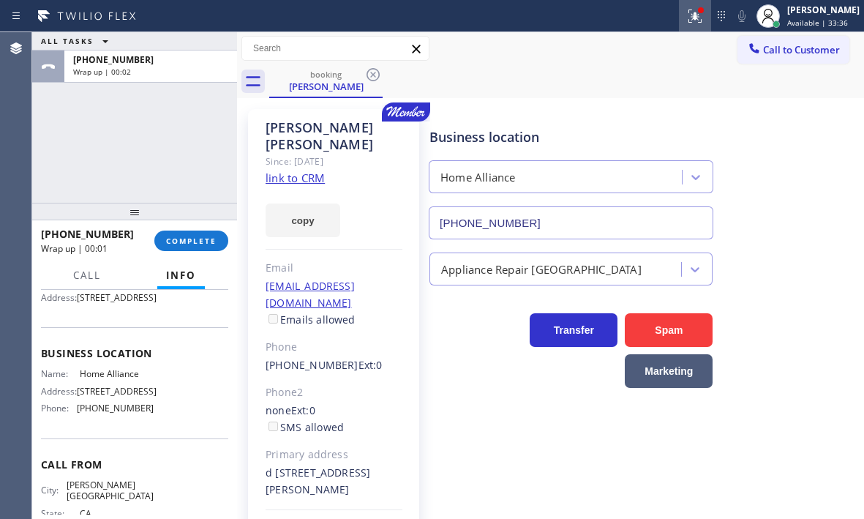
click at [685, 26] on button at bounding box center [695, 16] width 32 height 32
click at [690, 12] on icon at bounding box center [694, 14] width 9 height 5
click at [688, 15] on icon at bounding box center [692, 15] width 9 height 10
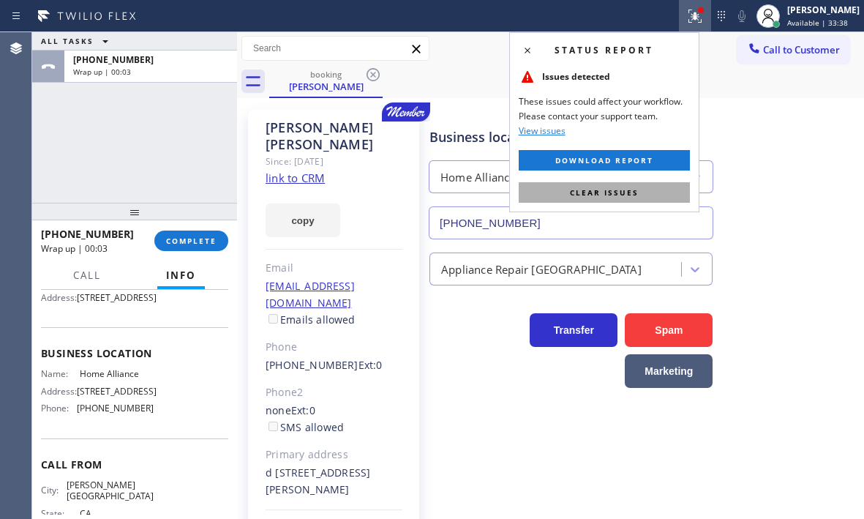
click at [620, 197] on span "Clear issues" at bounding box center [604, 192] width 69 height 10
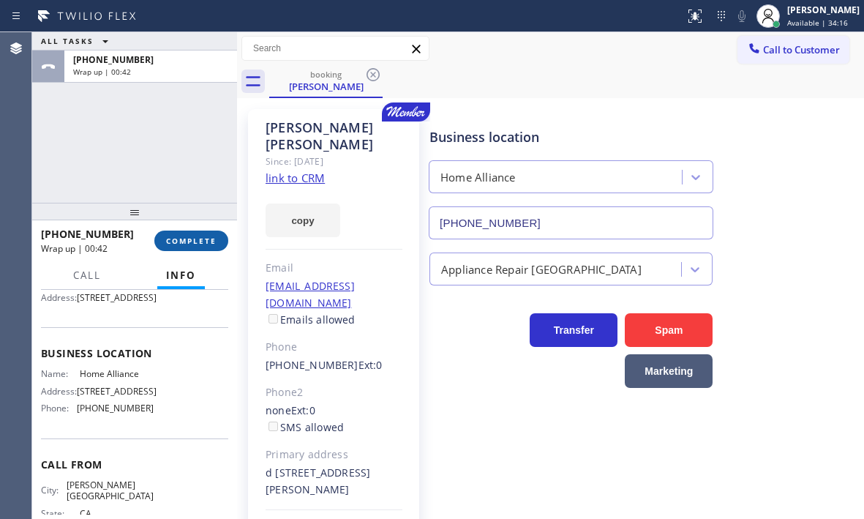
click at [189, 246] on button "COMPLETE" at bounding box center [191, 240] width 74 height 20
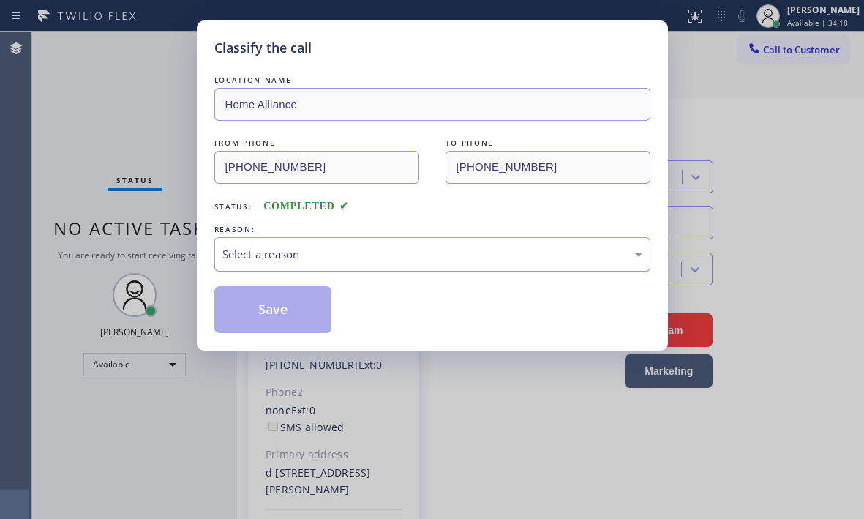
click at [311, 260] on div "Select a reason" at bounding box center [432, 254] width 420 height 17
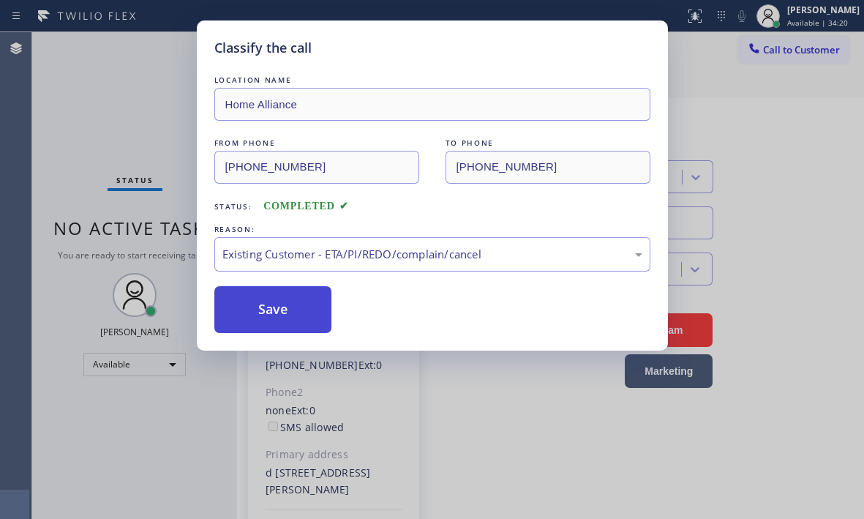
click at [269, 309] on button "Save" at bounding box center [273, 309] width 118 height 47
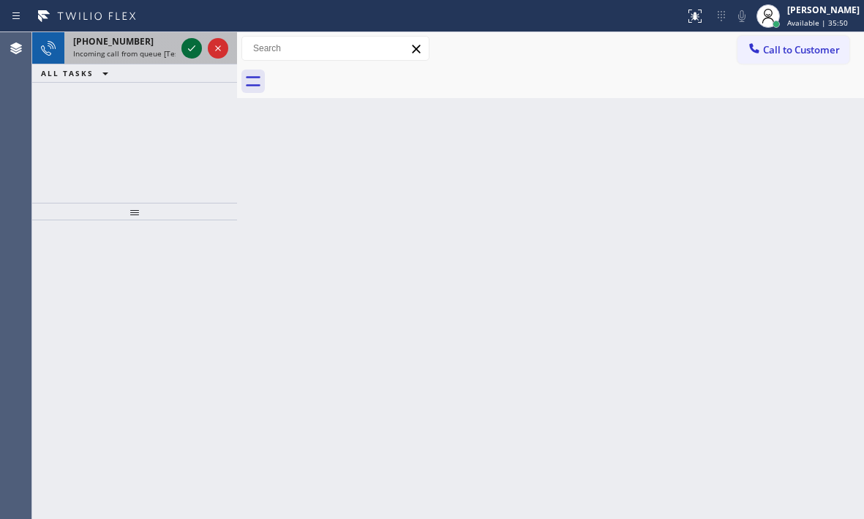
click at [190, 50] on icon at bounding box center [192, 48] width 18 height 18
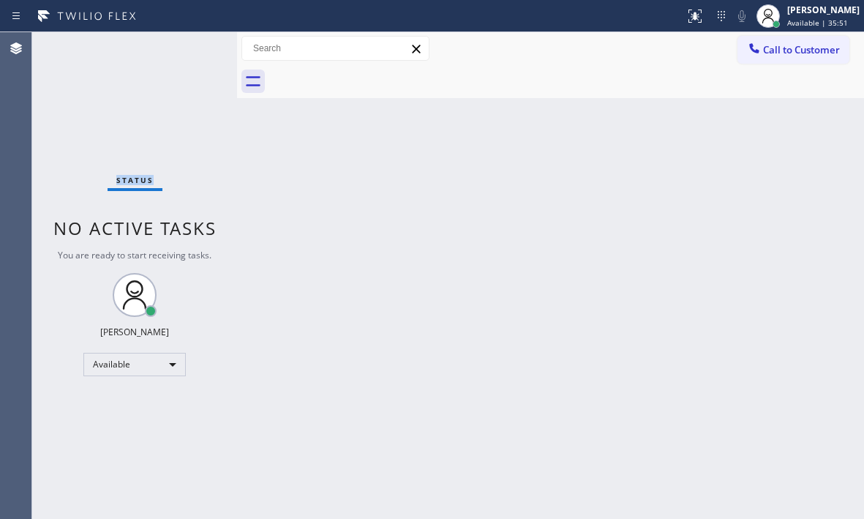
click at [190, 50] on div "Status No active tasks You are ready to start receiving tasks. [PERSON_NAME] Av…" at bounding box center [134, 275] width 205 height 486
click at [688, 26] on button at bounding box center [695, 16] width 32 height 32
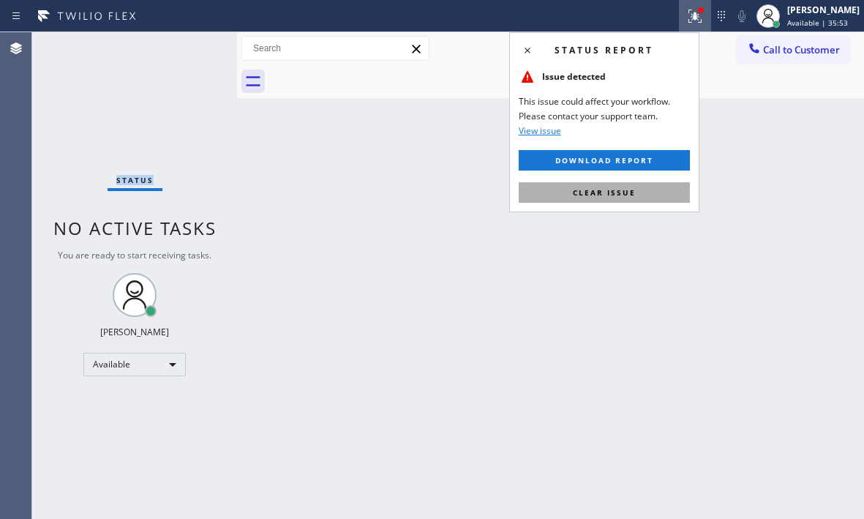
click at [611, 197] on button "Clear issue" at bounding box center [604, 192] width 171 height 20
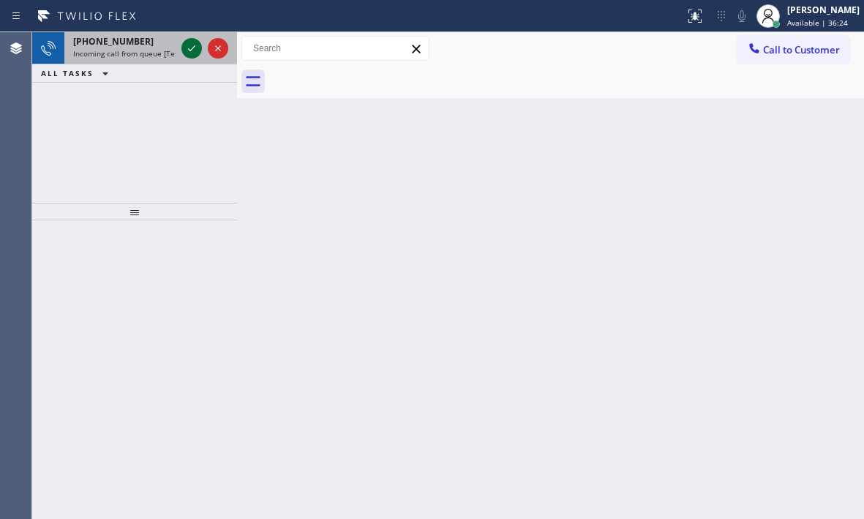
click at [189, 51] on icon at bounding box center [192, 48] width 18 height 18
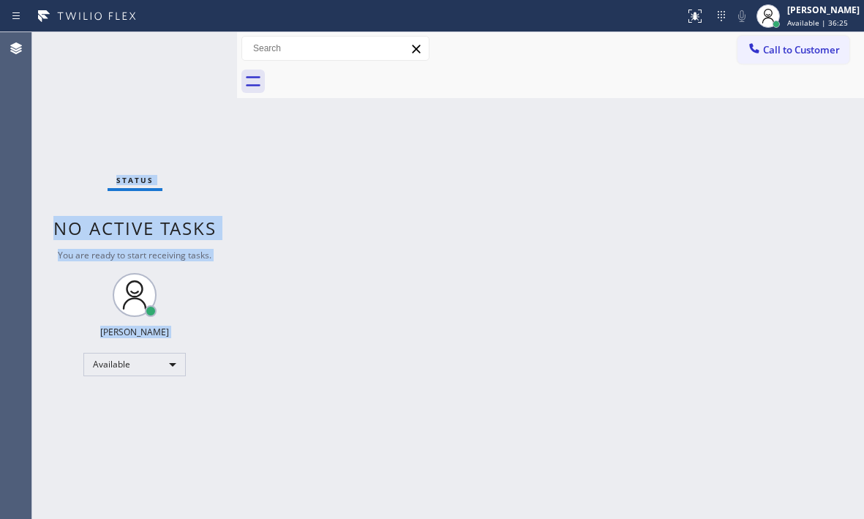
click at [189, 51] on div "Status No active tasks You are ready to start receiving tasks. [PERSON_NAME] Av…" at bounding box center [134, 275] width 205 height 486
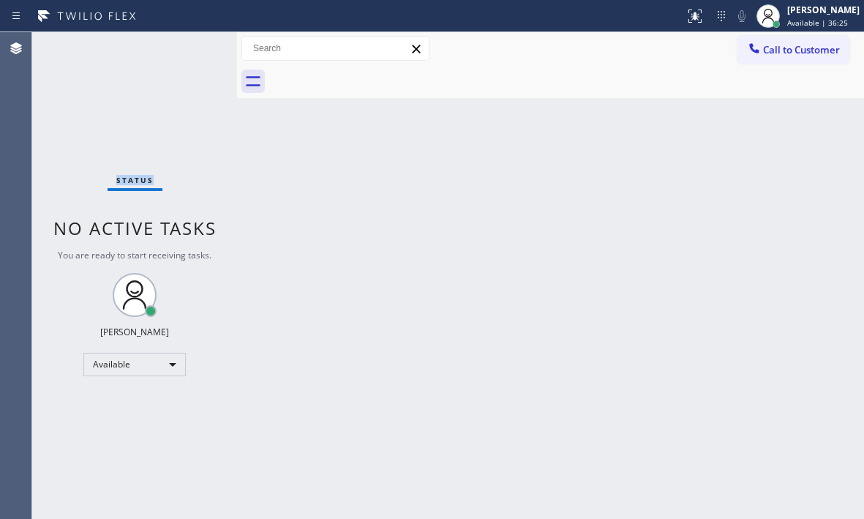
click at [189, 51] on div "Status No active tasks You are ready to start receiving tasks. [PERSON_NAME] Av…" at bounding box center [134, 275] width 205 height 486
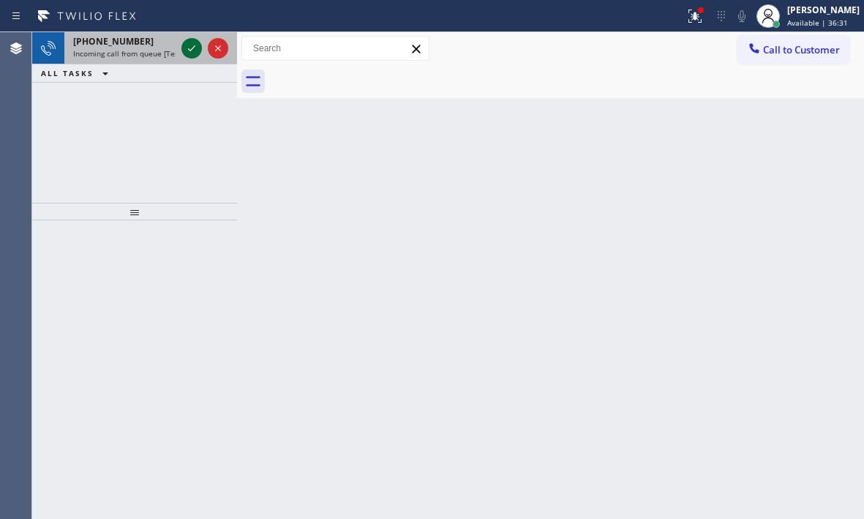
drag, startPoint x: 203, startPoint y: 53, endPoint x: 190, endPoint y: 53, distance: 13.2
click at [197, 53] on div at bounding box center [204, 48] width 53 height 32
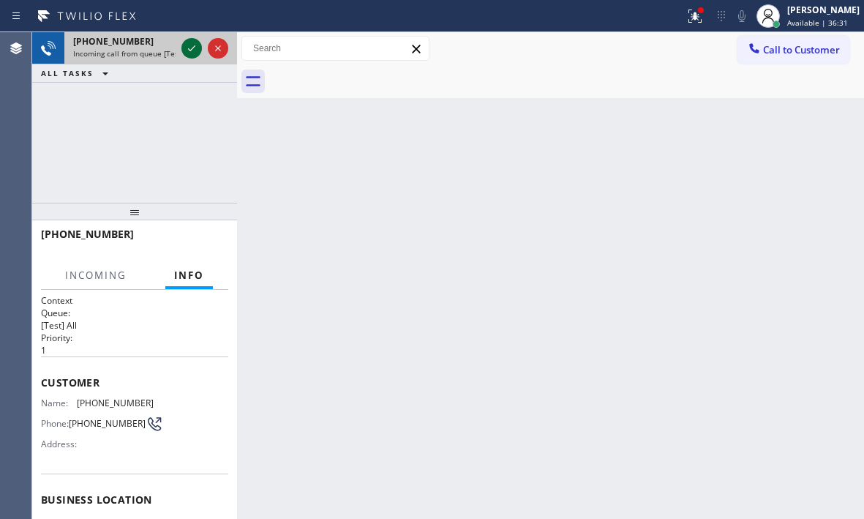
click at [186, 53] on icon at bounding box center [192, 48] width 18 height 18
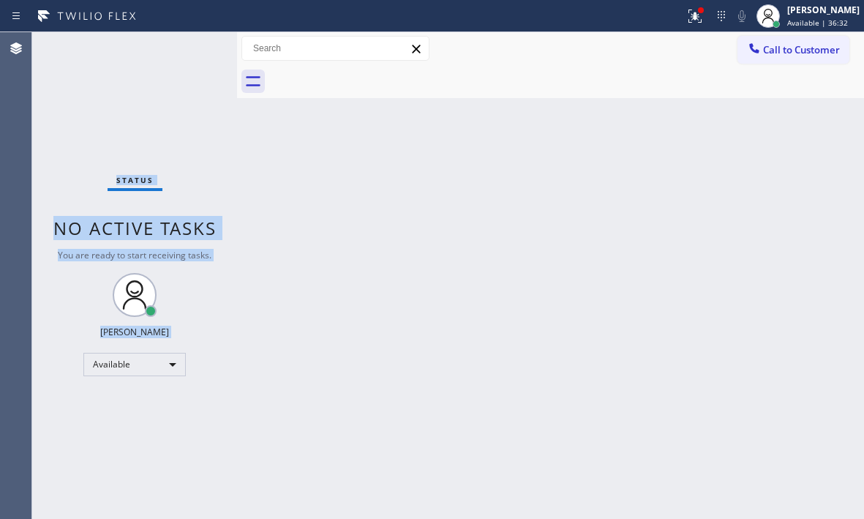
click at [186, 53] on div "Status No active tasks You are ready to start receiving tasks. [PERSON_NAME] Av…" at bounding box center [134, 275] width 205 height 486
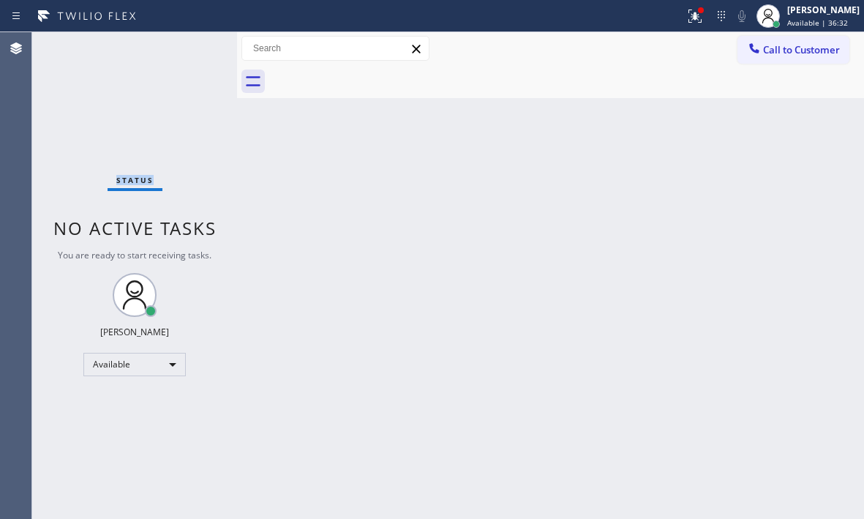
click at [186, 53] on div "Status No active tasks You are ready to start receiving tasks. [PERSON_NAME] Av…" at bounding box center [134, 275] width 205 height 486
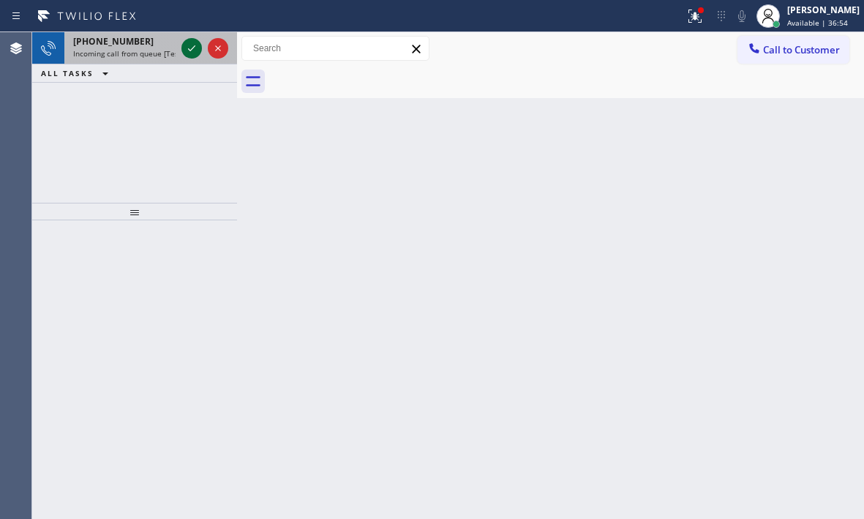
click at [192, 50] on icon at bounding box center [192, 48] width 18 height 18
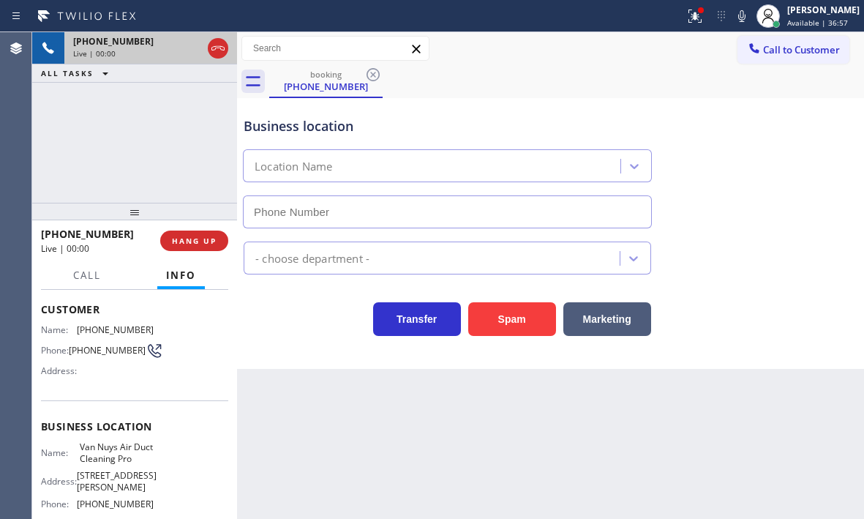
scroll to position [146, 0]
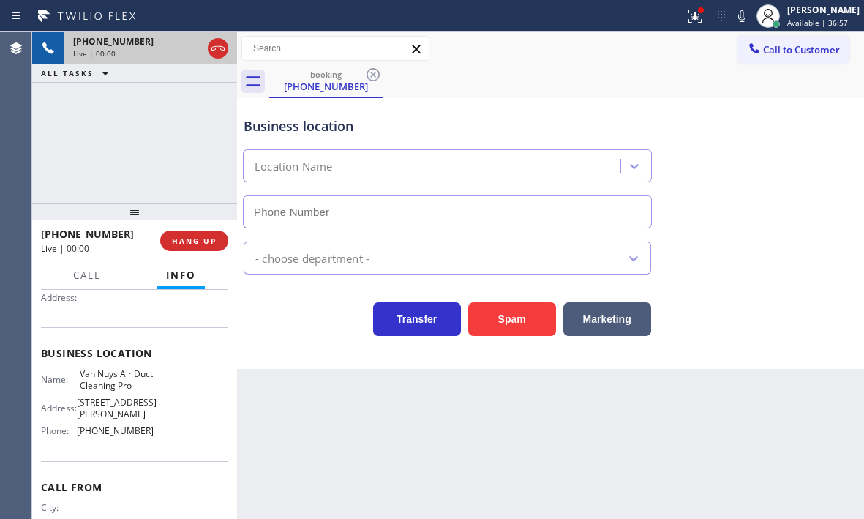
type input "[PHONE_NUMBER]"
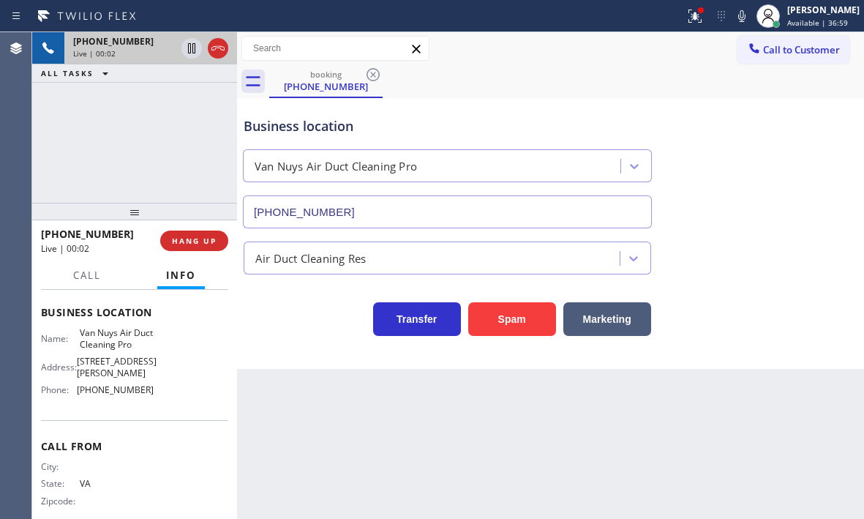
scroll to position [219, 0]
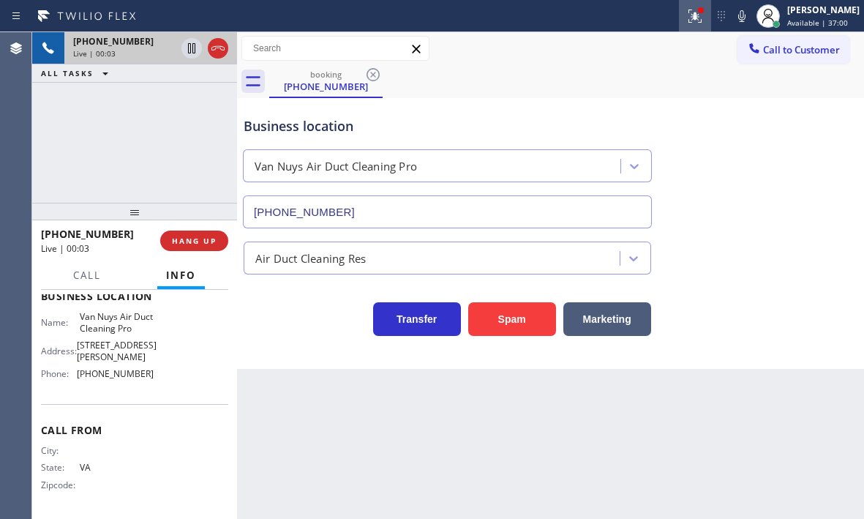
click at [686, 23] on icon at bounding box center [695, 16] width 18 height 18
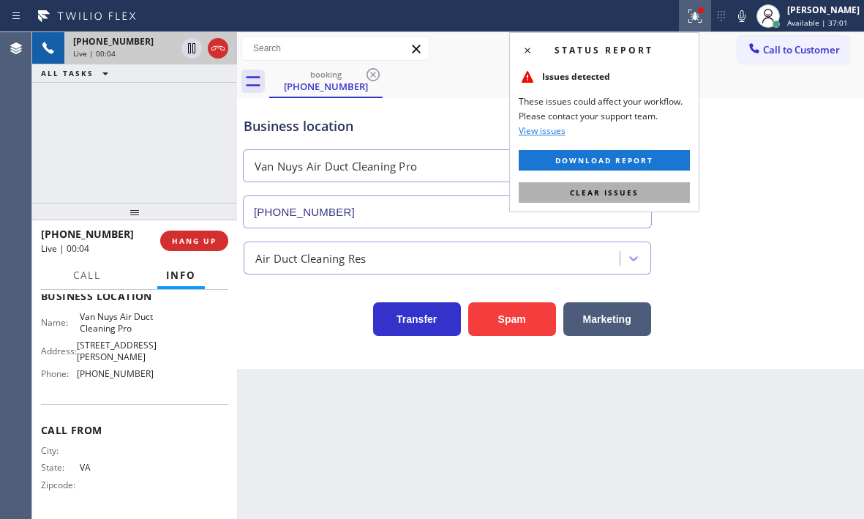
click at [625, 191] on span "Clear issues" at bounding box center [604, 192] width 69 height 10
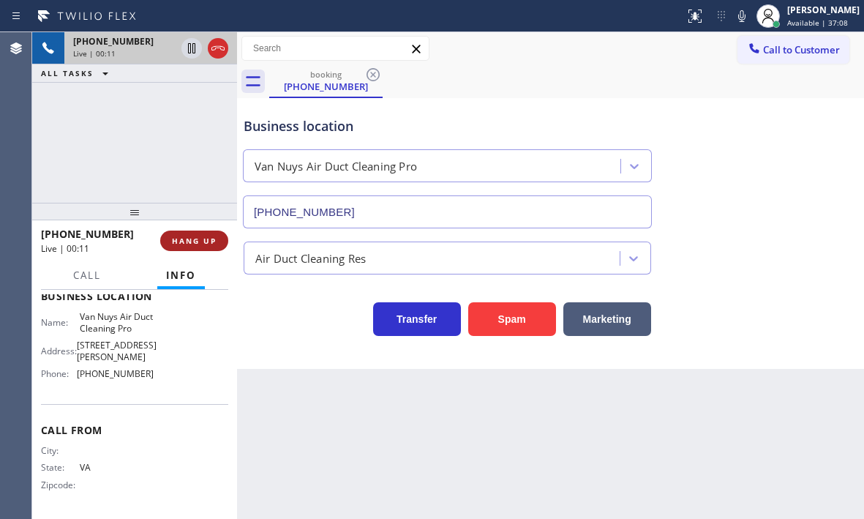
click at [189, 241] on span "HANG UP" at bounding box center [194, 241] width 45 height 10
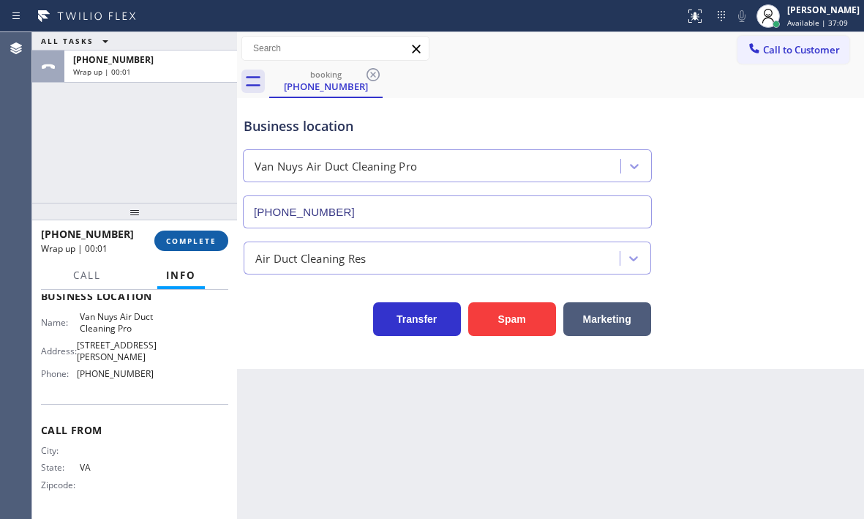
click at [192, 244] on span "COMPLETE" at bounding box center [191, 241] width 50 height 10
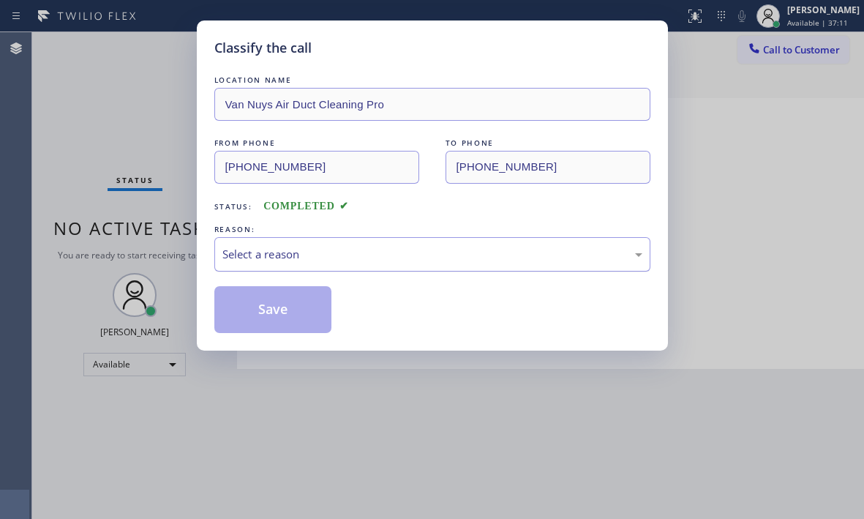
click at [311, 252] on div "Select a reason" at bounding box center [432, 254] width 420 height 17
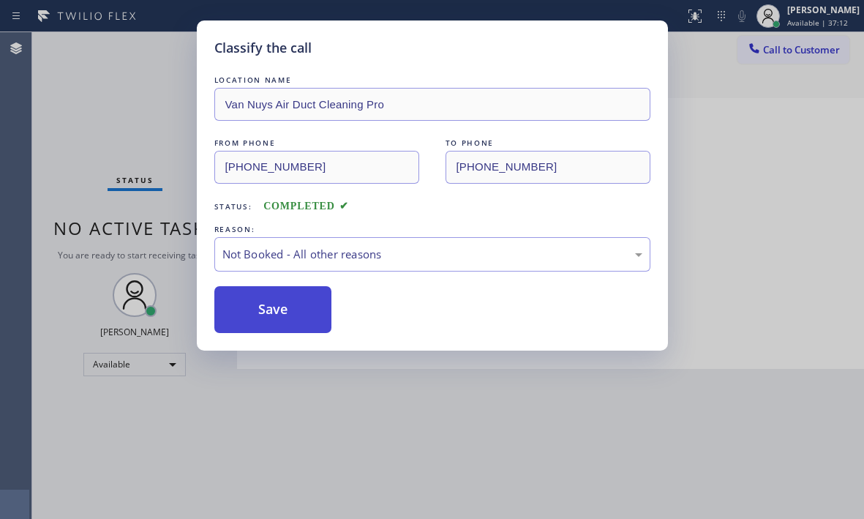
click at [266, 309] on button "Save" at bounding box center [273, 309] width 118 height 47
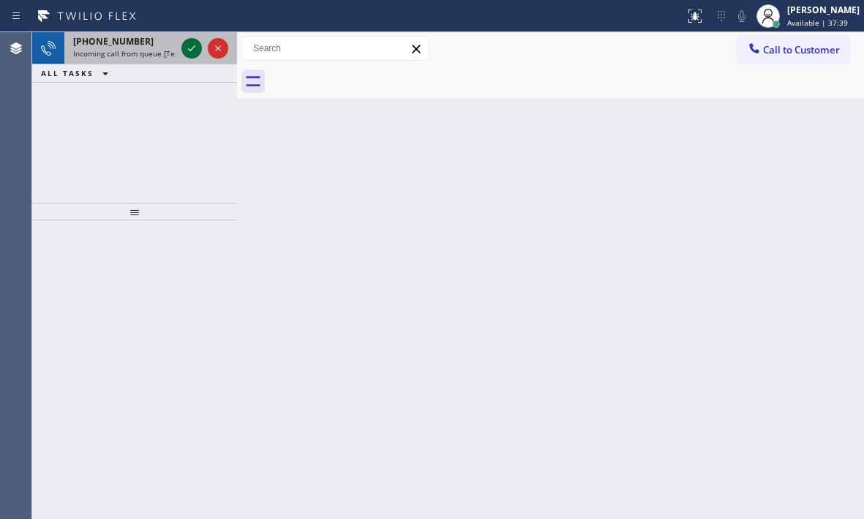
click at [187, 42] on icon at bounding box center [192, 48] width 18 height 18
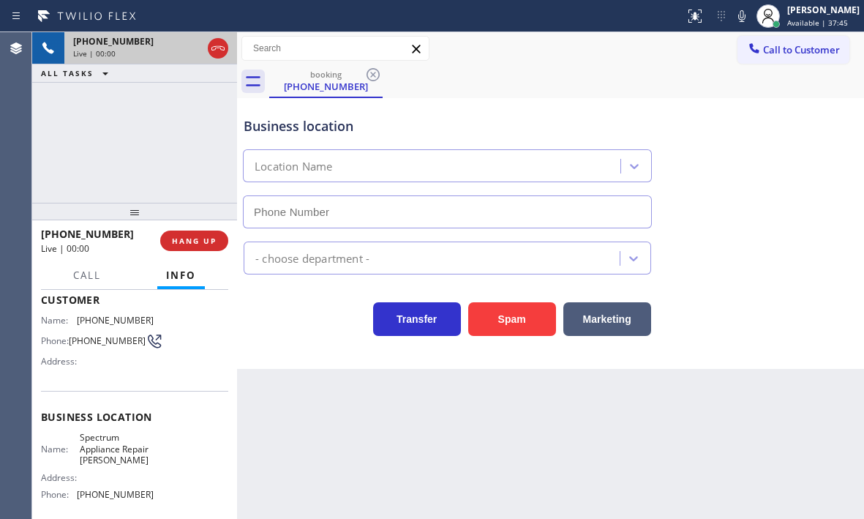
scroll to position [146, 0]
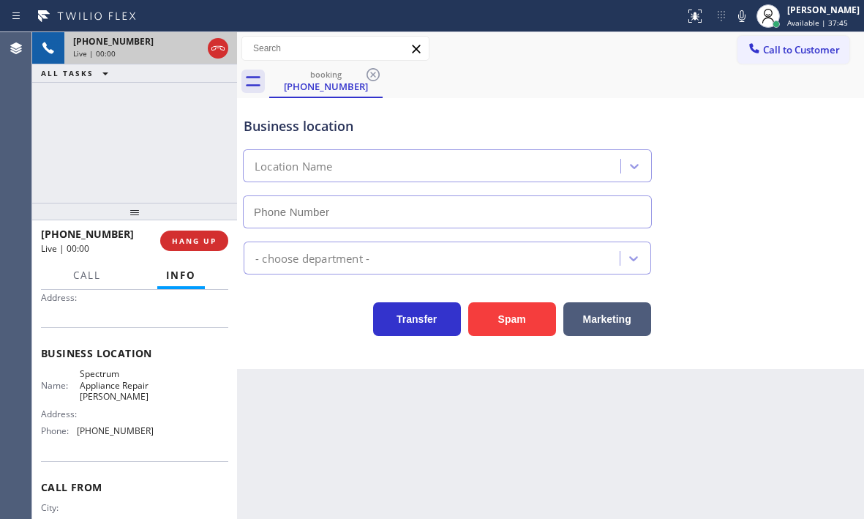
type input "[PHONE_NUMBER]"
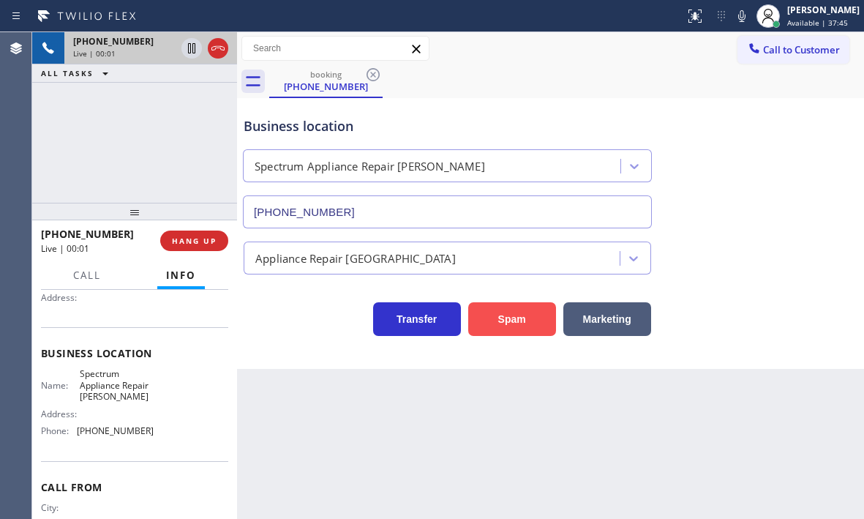
click at [538, 315] on button "Spam" at bounding box center [512, 319] width 88 height 34
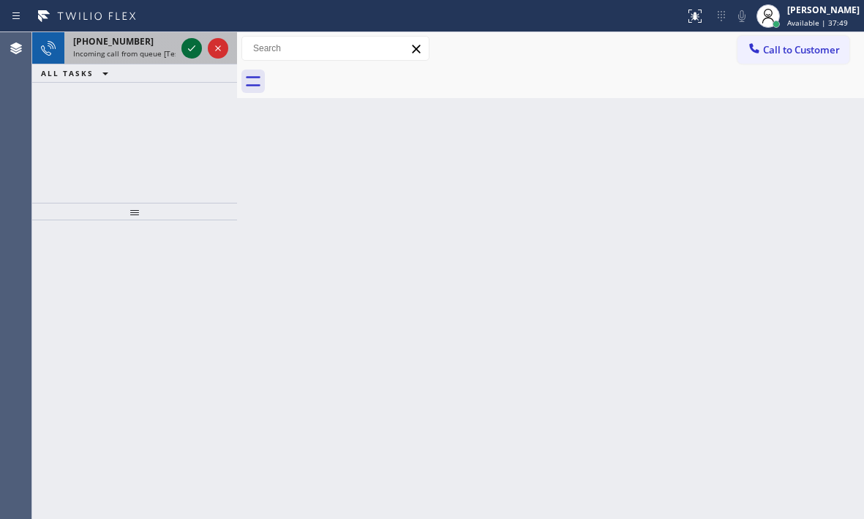
click at [182, 50] on div at bounding box center [191, 48] width 20 height 18
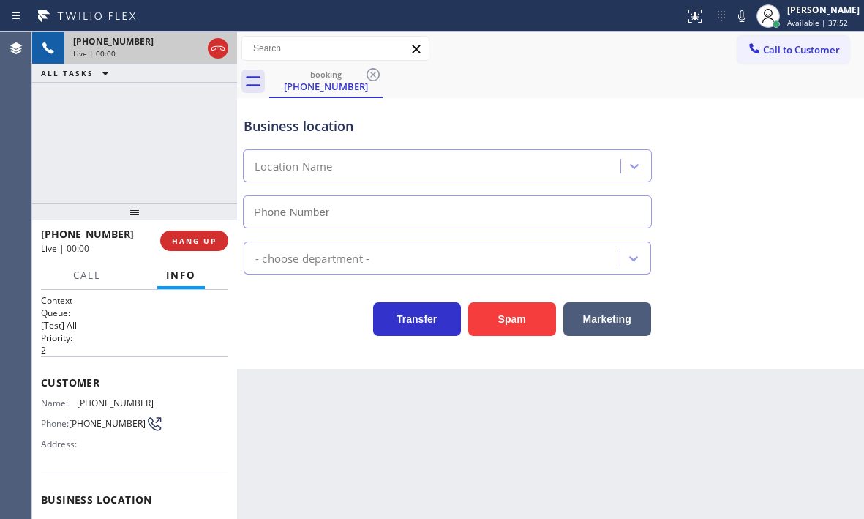
type input "[PHONE_NUMBER]"
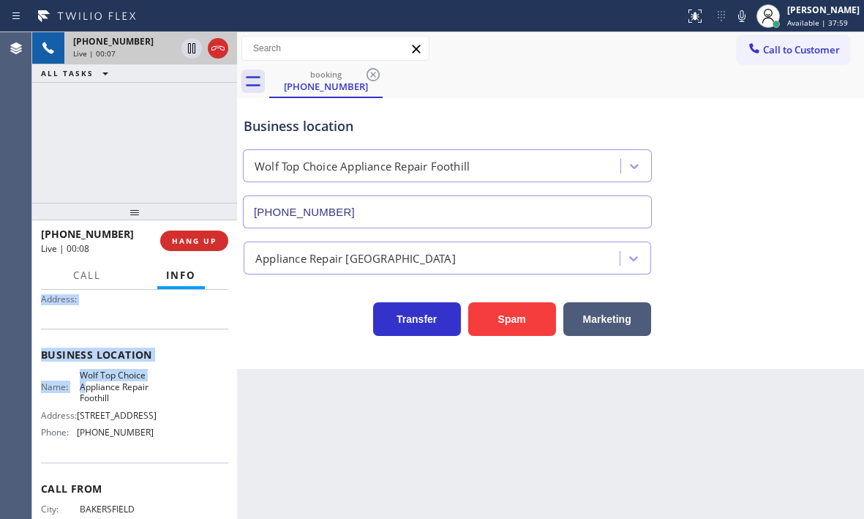
scroll to position [146, 0]
drag, startPoint x: 38, startPoint y: 380, endPoint x: 83, endPoint y: 393, distance: 46.5
click at [83, 393] on div "Context Queue: [Test] All Priority: 2 Customer Name: [PHONE_NUMBER] Phone: [PHO…" at bounding box center [134, 404] width 205 height 229
click at [143, 434] on span "[PHONE_NUMBER]" at bounding box center [115, 430] width 77 height 11
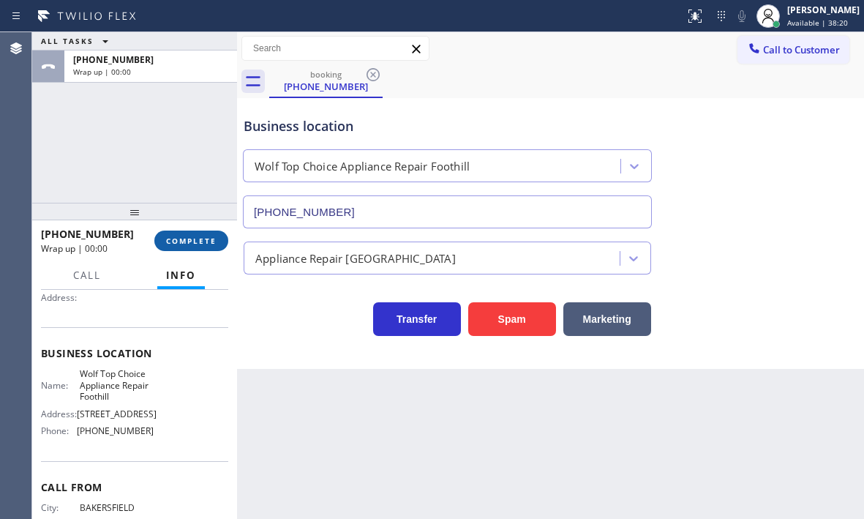
click at [208, 241] on span "COMPLETE" at bounding box center [191, 241] width 50 height 10
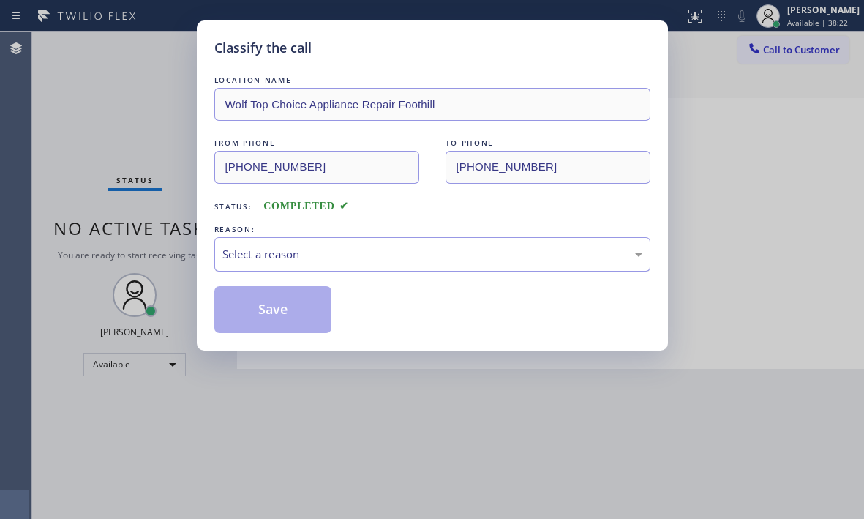
click at [356, 252] on div "Select a reason" at bounding box center [432, 254] width 420 height 17
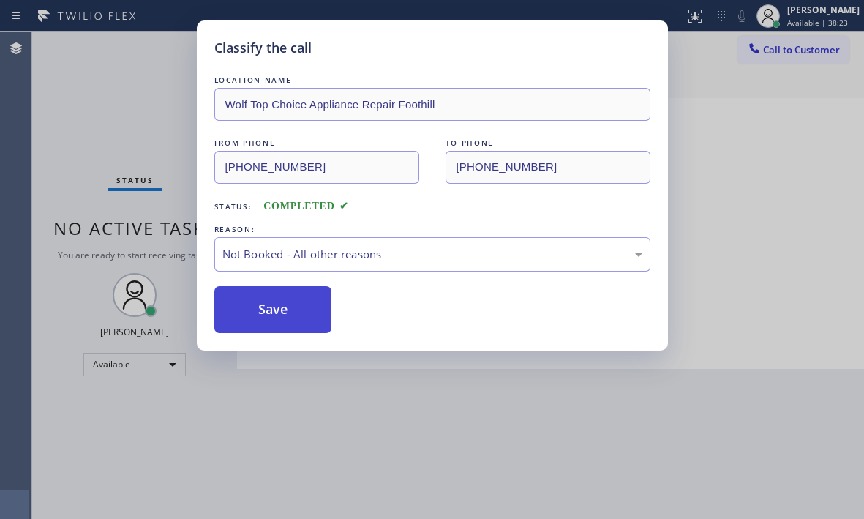
click at [266, 307] on button "Save" at bounding box center [273, 309] width 118 height 47
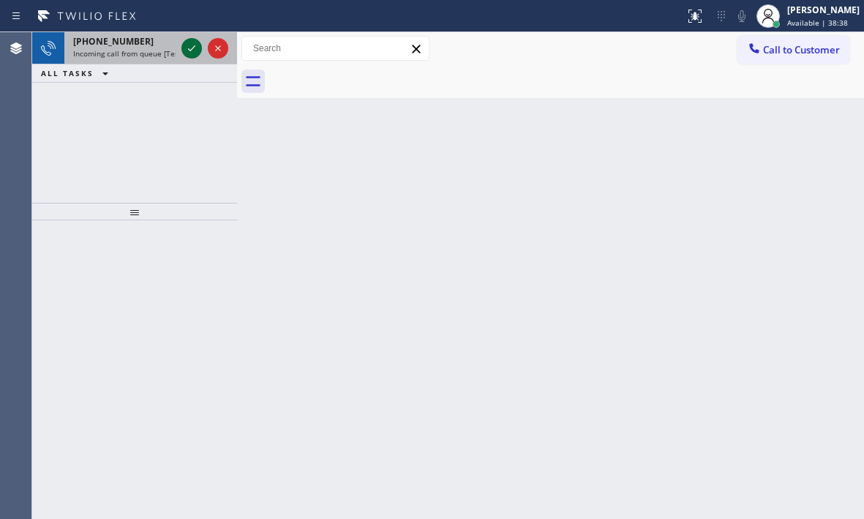
click at [187, 49] on icon at bounding box center [192, 48] width 18 height 18
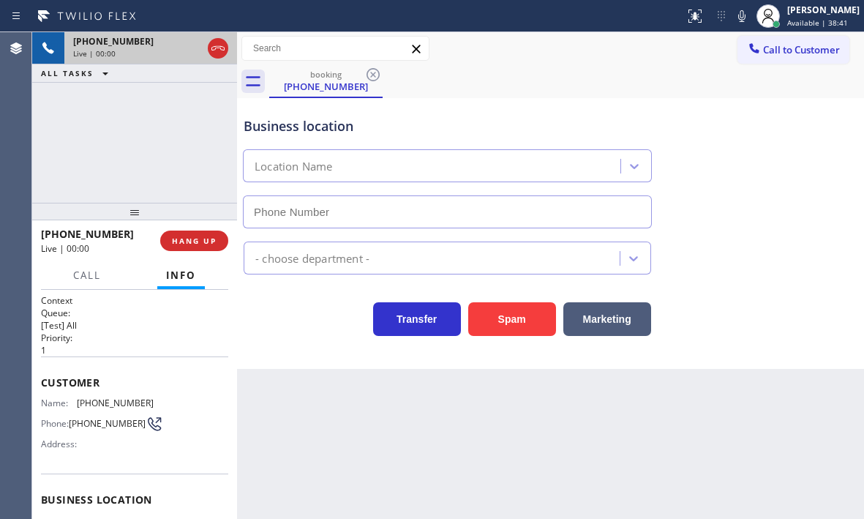
type input "[PHONE_NUMBER]"
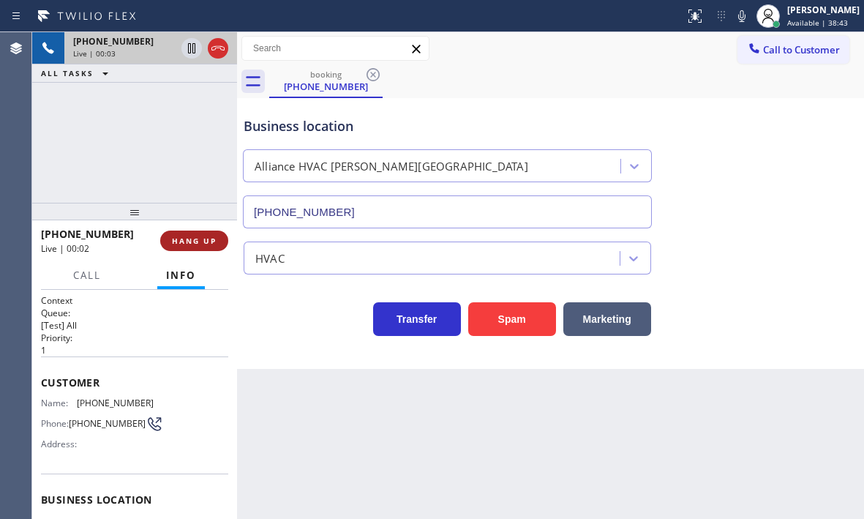
click at [200, 240] on span "HANG UP" at bounding box center [194, 241] width 45 height 10
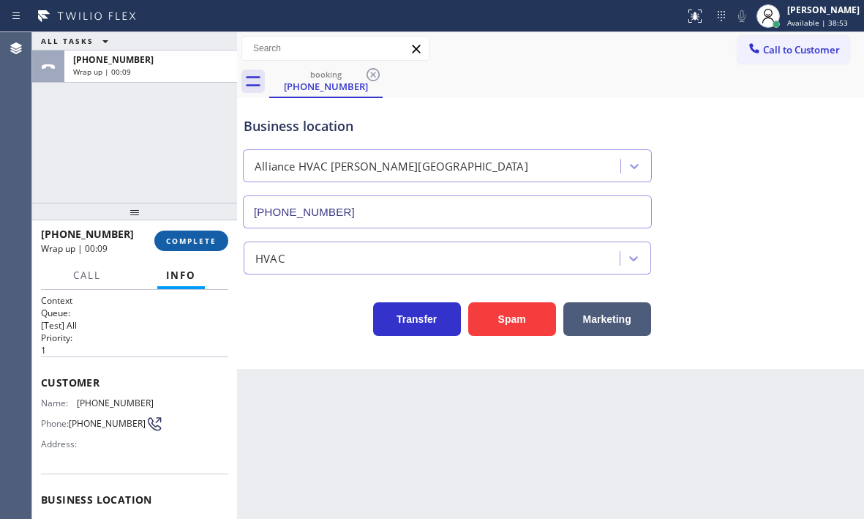
click at [173, 236] on span "COMPLETE" at bounding box center [191, 241] width 50 height 10
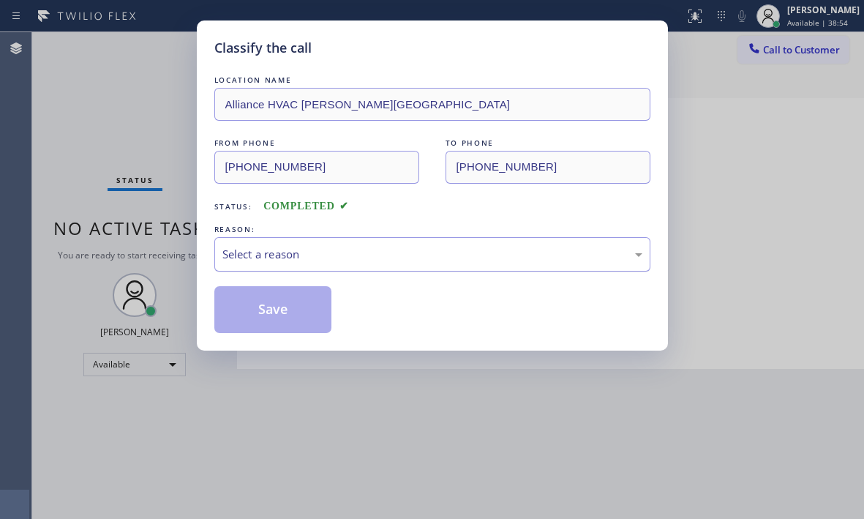
click at [388, 255] on div "Select a reason" at bounding box center [432, 254] width 420 height 17
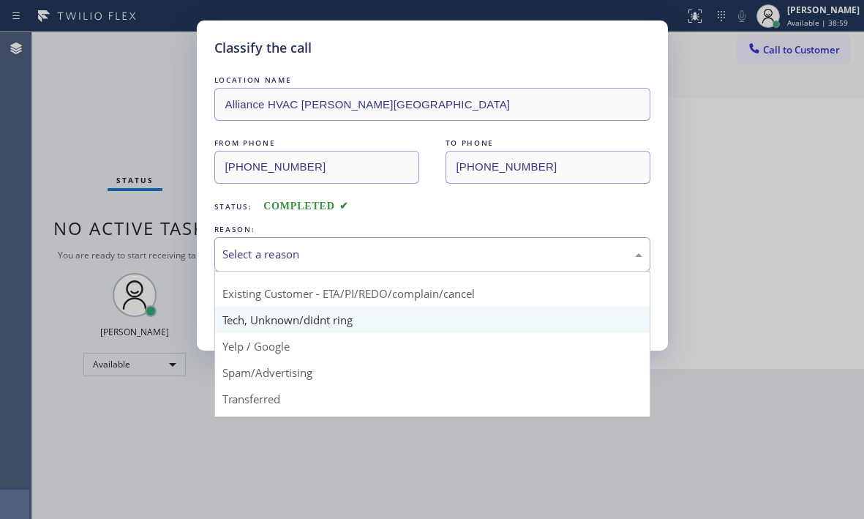
scroll to position [92, 0]
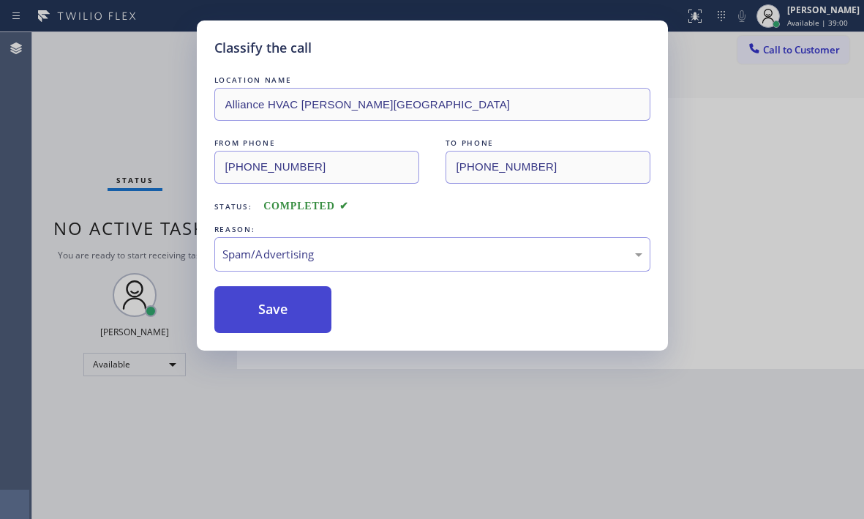
click at [268, 306] on button "Save" at bounding box center [273, 309] width 118 height 47
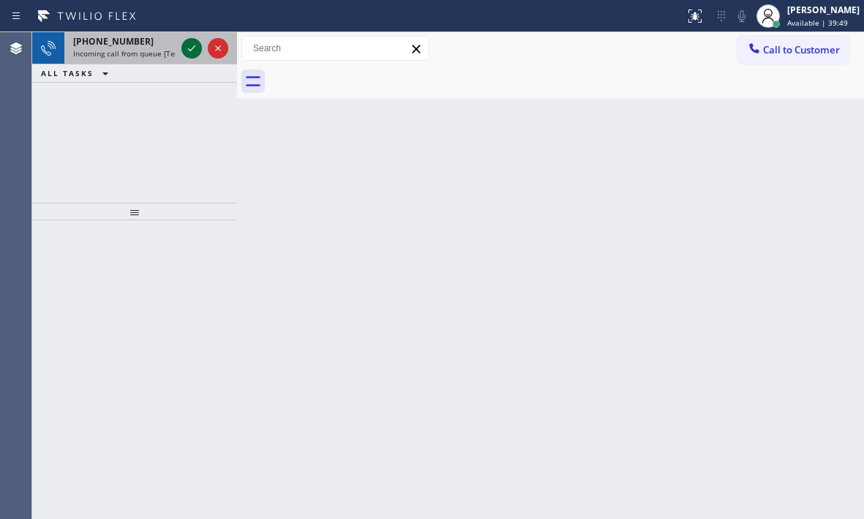
click at [191, 46] on icon at bounding box center [192, 48] width 18 height 18
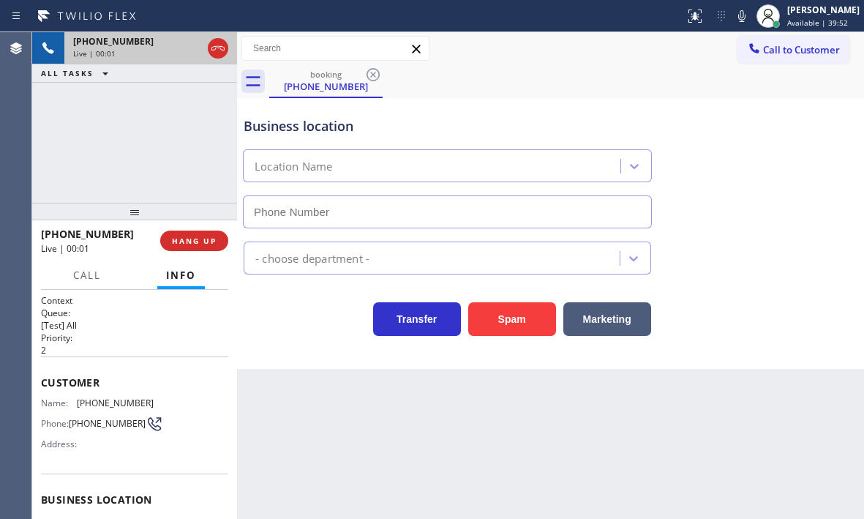
type input "[PHONE_NUMBER]"
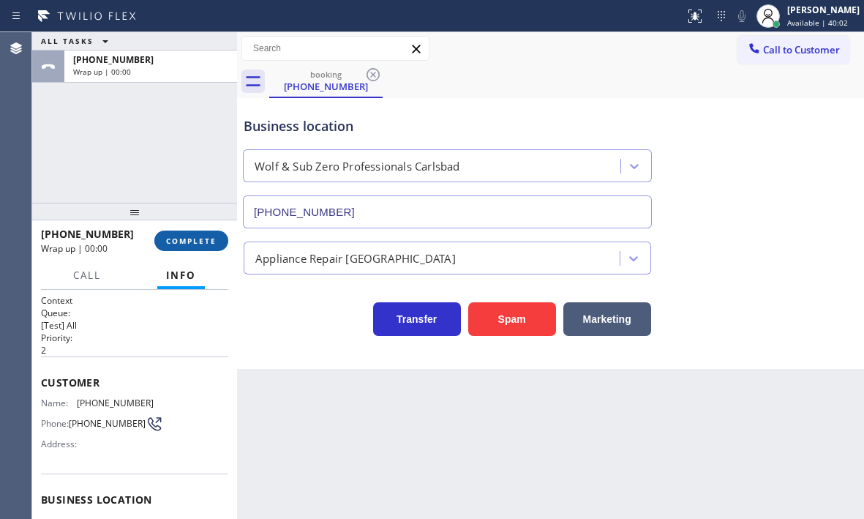
click at [209, 250] on button "COMPLETE" at bounding box center [191, 240] width 74 height 20
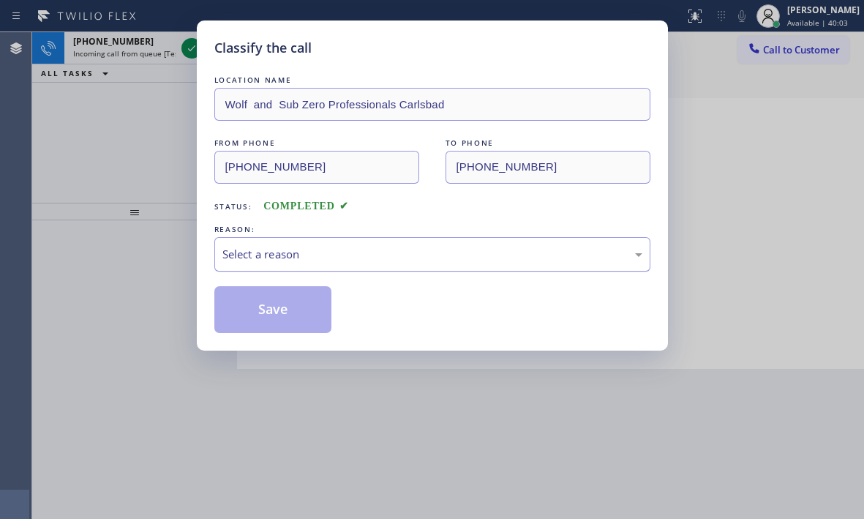
click at [404, 252] on div "Select a reason" at bounding box center [432, 254] width 420 height 17
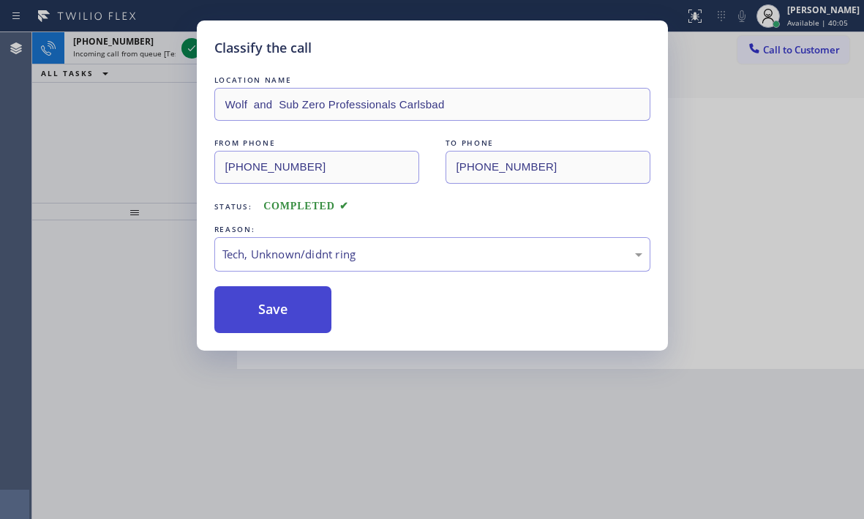
click at [280, 309] on button "Save" at bounding box center [273, 309] width 118 height 47
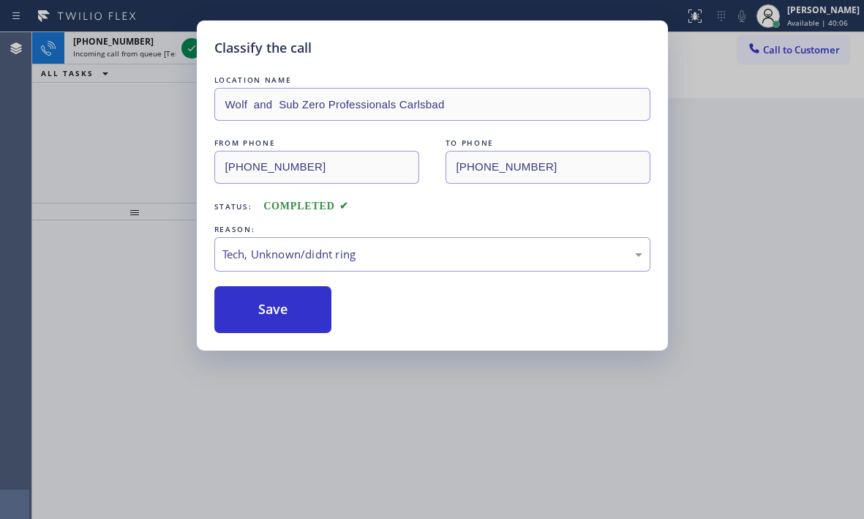
click at [182, 49] on div at bounding box center [191, 48] width 20 height 18
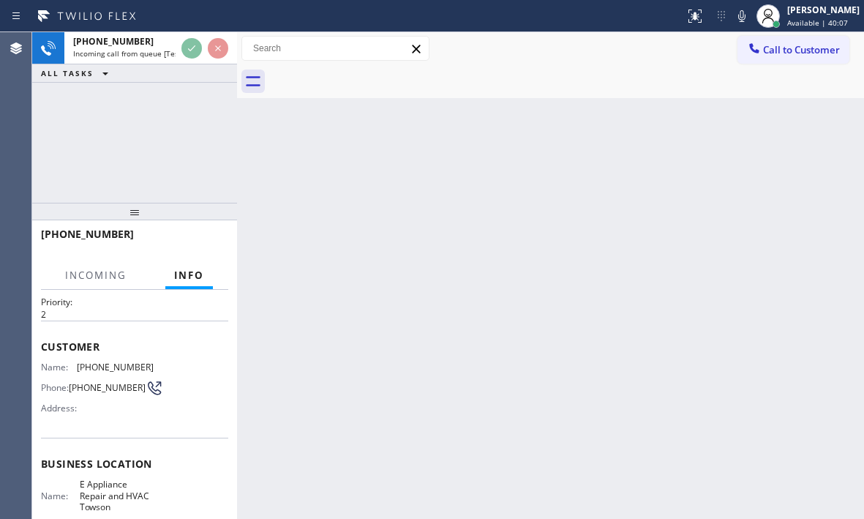
scroll to position [146, 0]
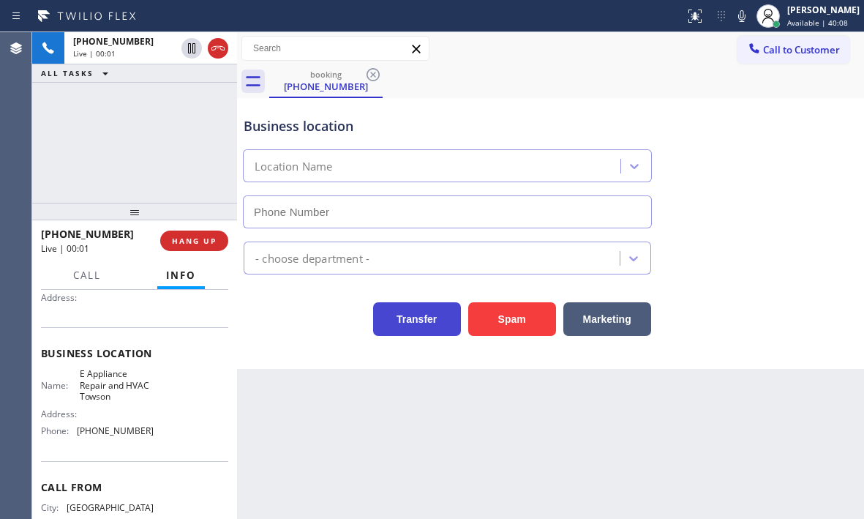
type input "[PHONE_NUMBER]"
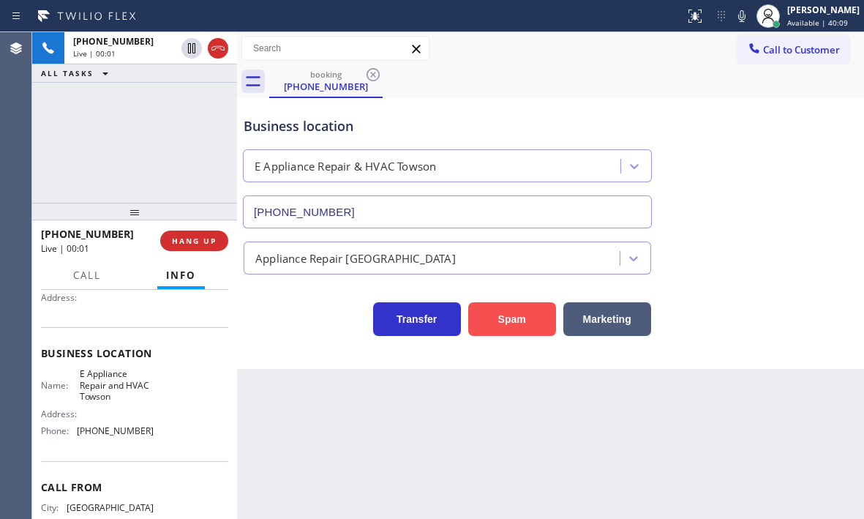
click at [516, 323] on button "Spam" at bounding box center [512, 319] width 88 height 34
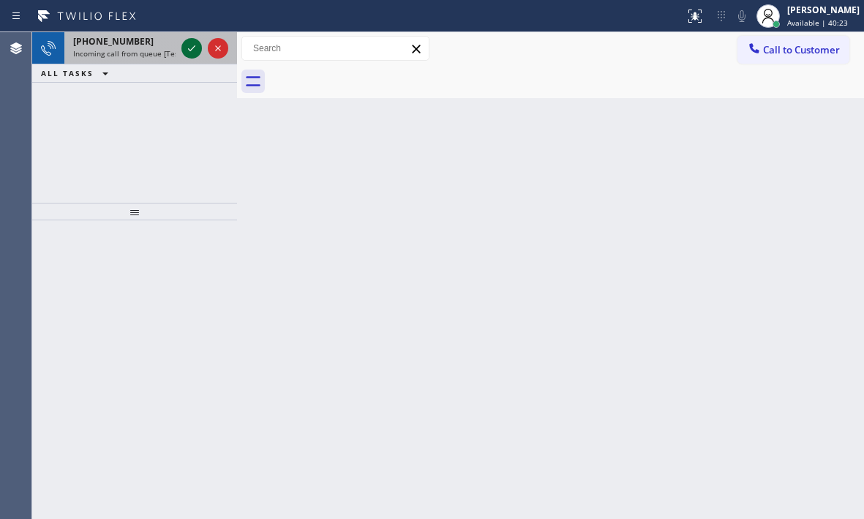
click at [187, 50] on icon at bounding box center [192, 48] width 18 height 18
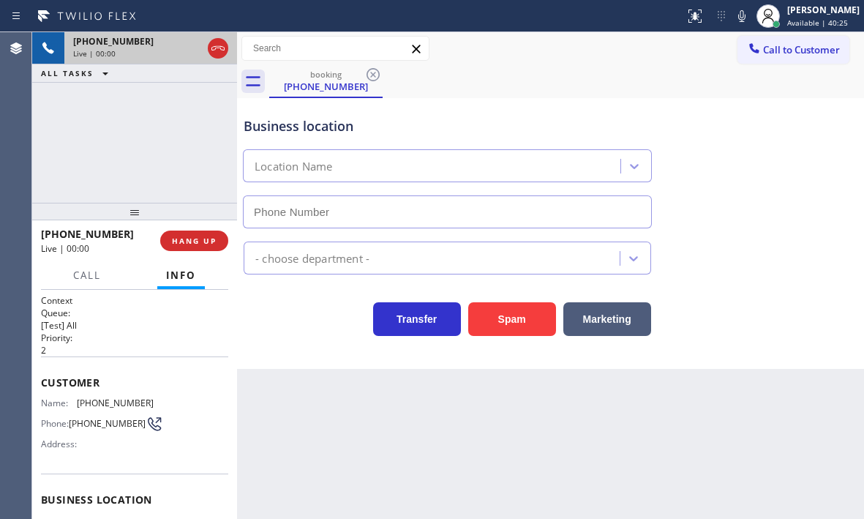
type input "[PHONE_NUMBER]"
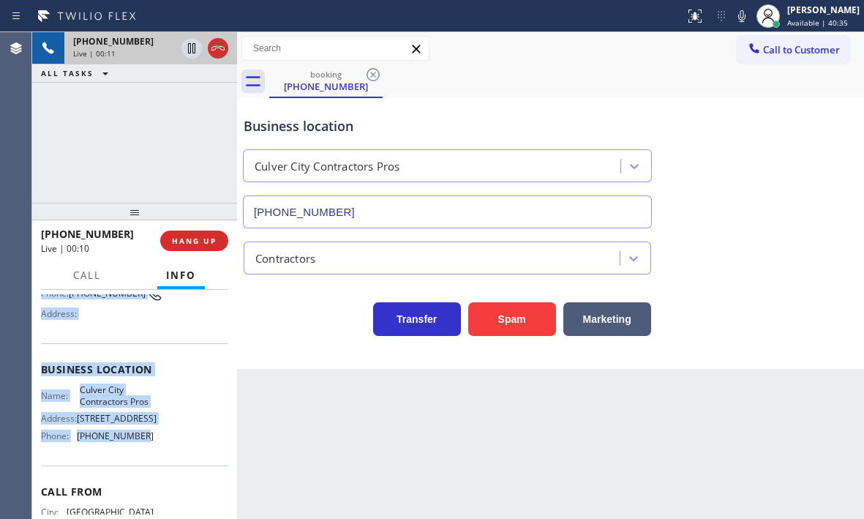
scroll to position [146, 0]
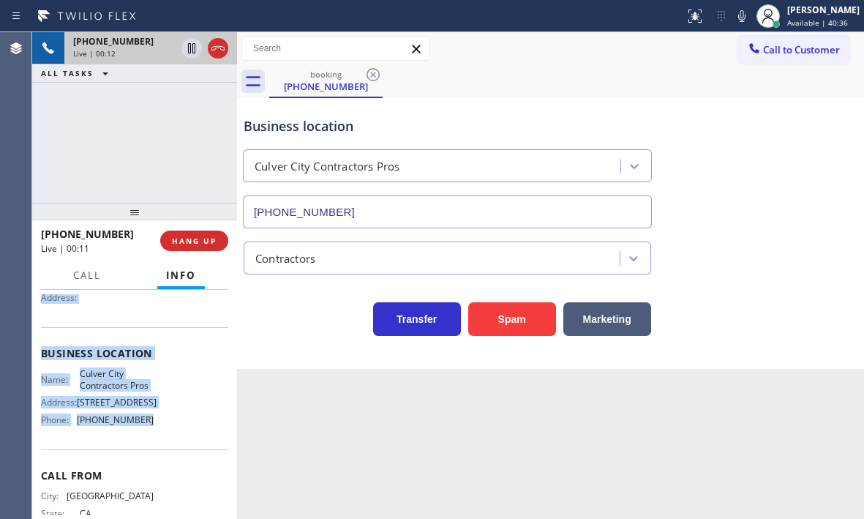
drag, startPoint x: 36, startPoint y: 383, endPoint x: 158, endPoint y: 445, distance: 137.4
click at [158, 445] on div "Context Queue: [Test] All Priority: 2 Customer Name: [PHONE_NUMBER] Phone: [PHO…" at bounding box center [134, 404] width 205 height 229
click at [189, 239] on span "HANG UP" at bounding box center [194, 241] width 45 height 10
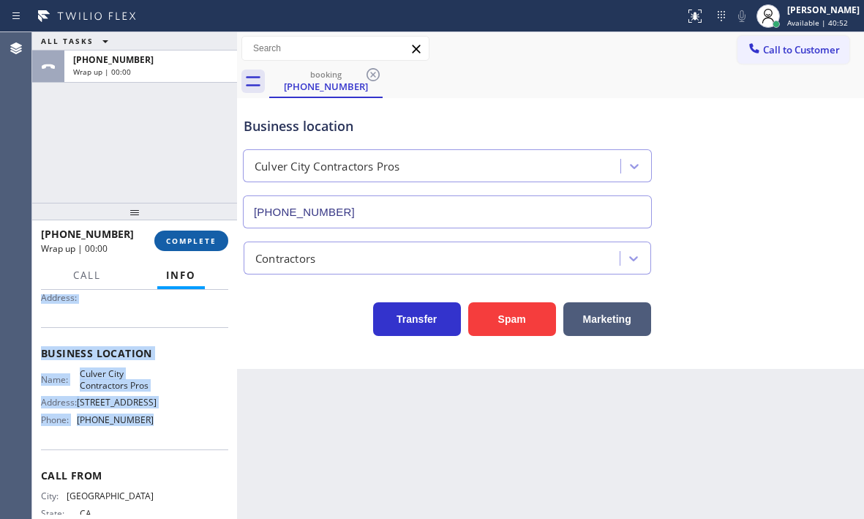
click at [193, 239] on span "COMPLETE" at bounding box center [191, 241] width 50 height 10
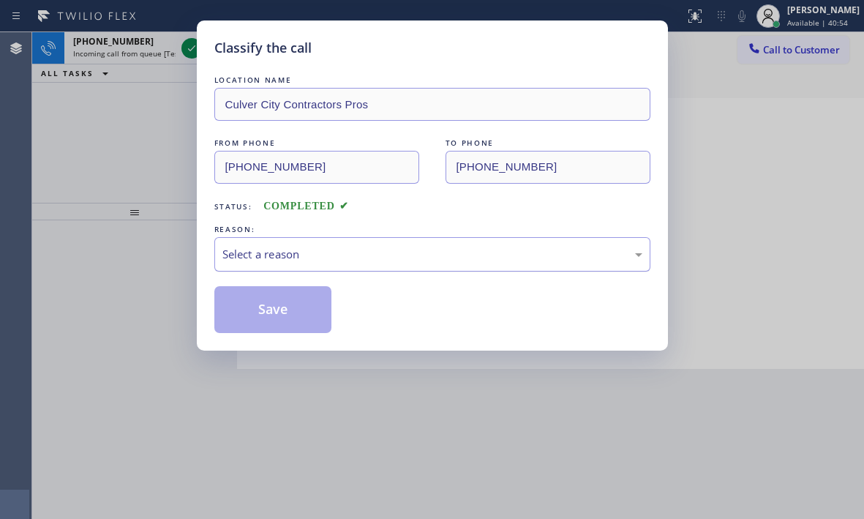
click at [304, 250] on div "Select a reason" at bounding box center [432, 254] width 420 height 17
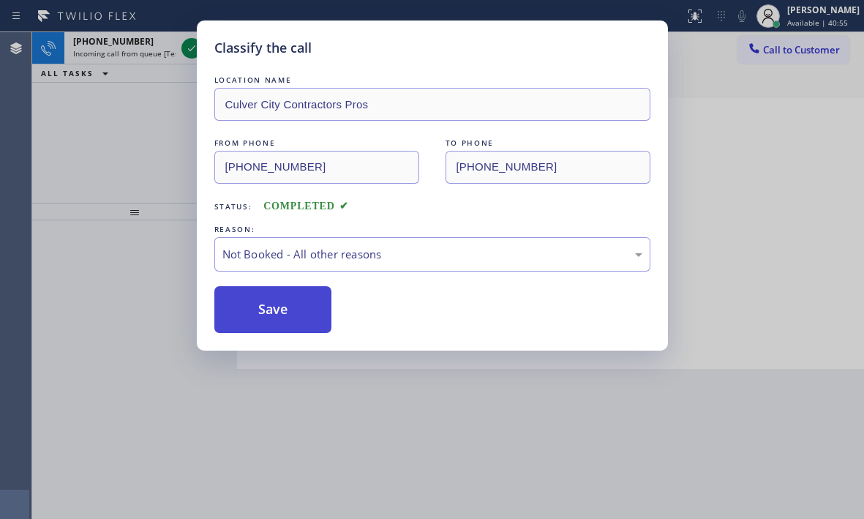
click at [271, 306] on button "Save" at bounding box center [273, 309] width 118 height 47
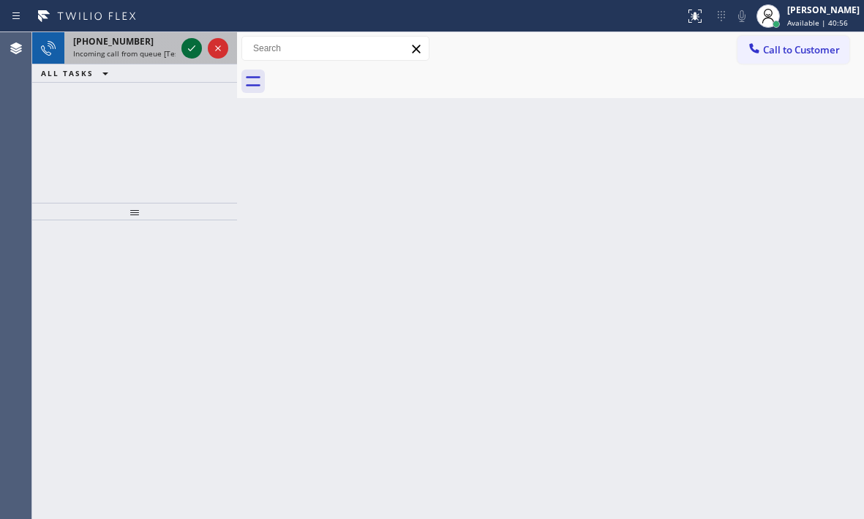
click at [192, 49] on icon at bounding box center [191, 48] width 7 height 6
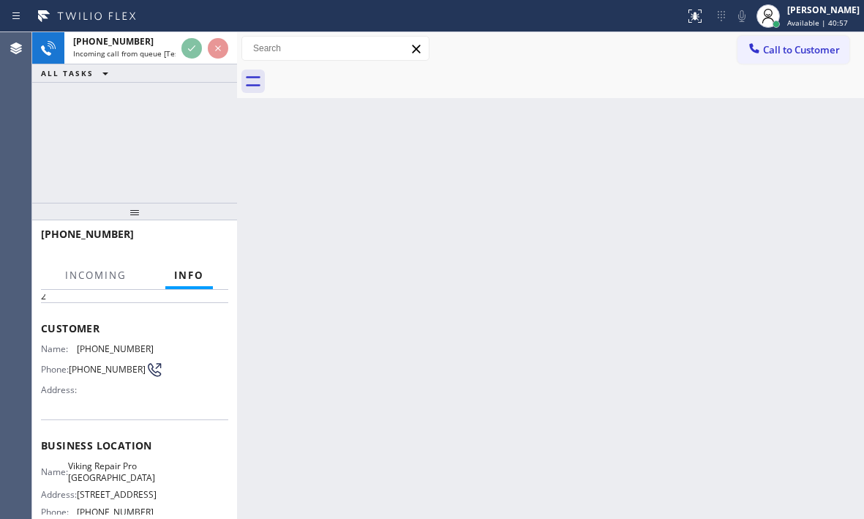
scroll to position [146, 0]
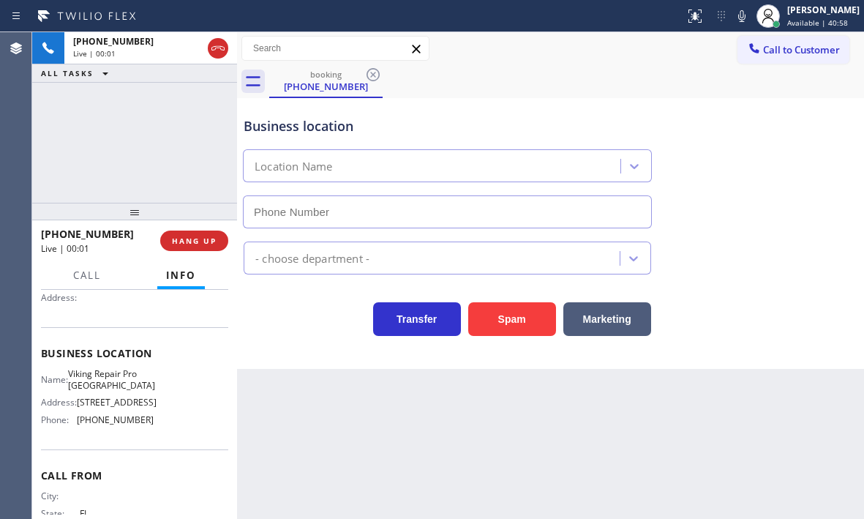
type input "[PHONE_NUMBER]"
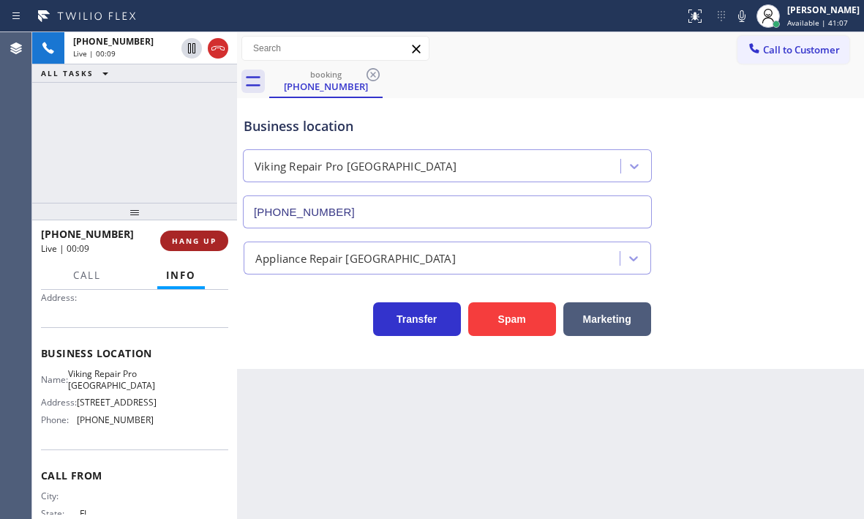
click at [197, 241] on span "HANG UP" at bounding box center [194, 241] width 45 height 10
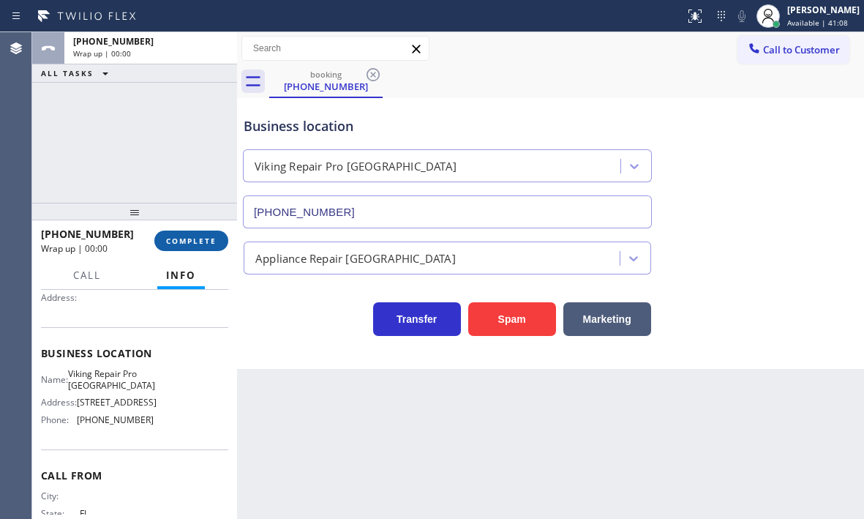
click at [196, 243] on span "COMPLETE" at bounding box center [191, 241] width 50 height 10
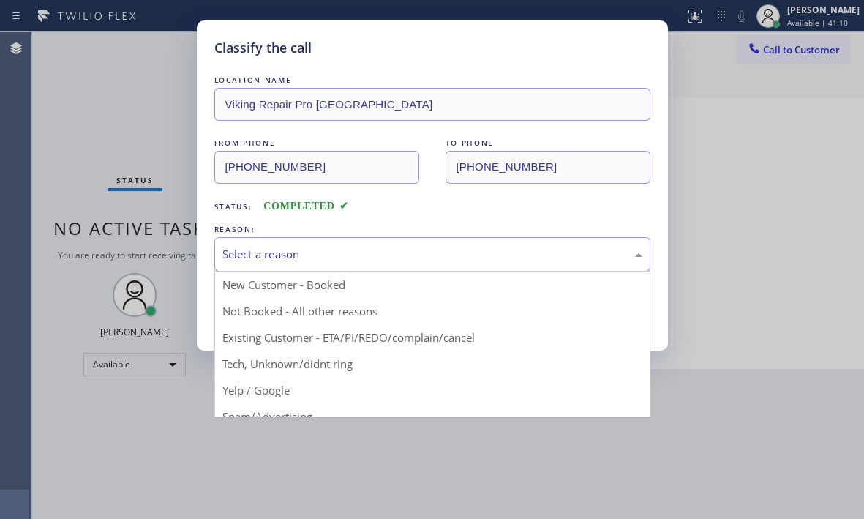
click at [276, 255] on div "Select a reason" at bounding box center [432, 254] width 420 height 17
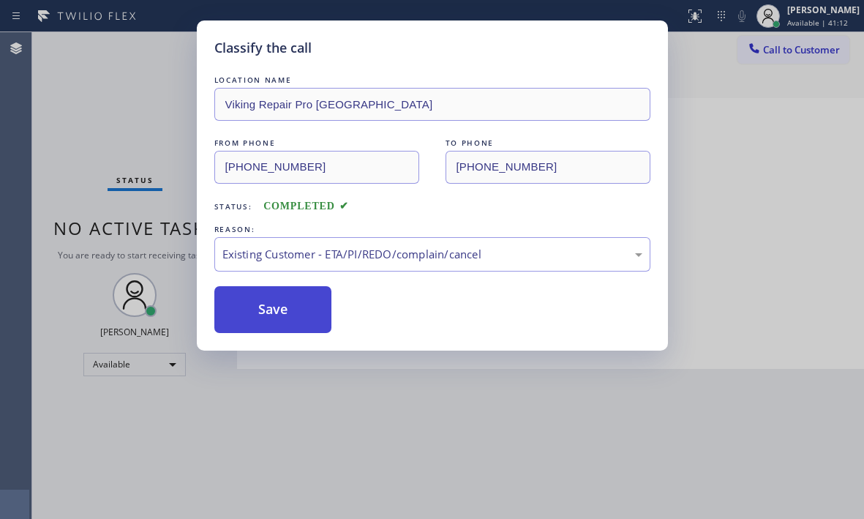
click at [269, 308] on button "Save" at bounding box center [273, 309] width 118 height 47
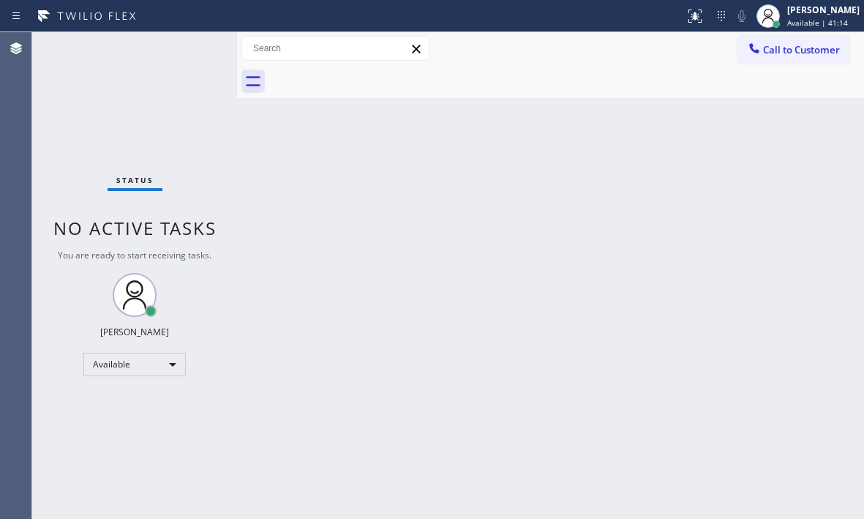
click at [189, 50] on div "Status No active tasks You are ready to start receiving tasks. [PERSON_NAME] Av…" at bounding box center [134, 275] width 205 height 486
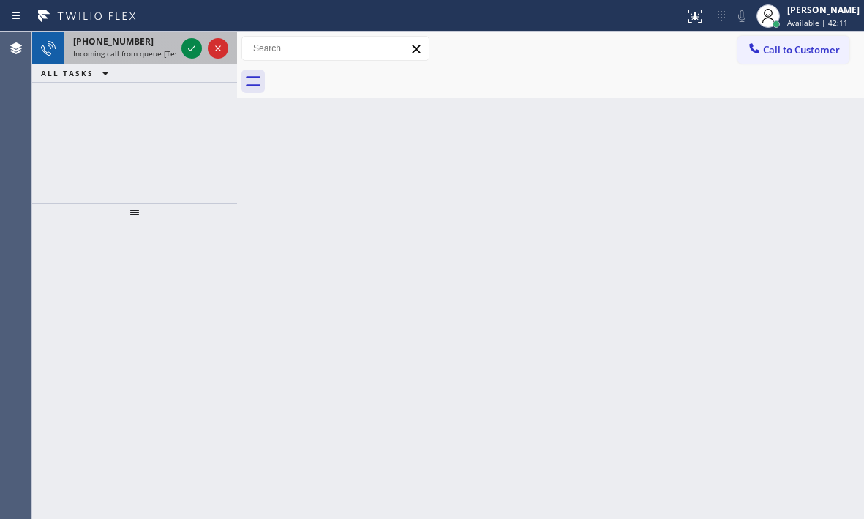
click at [186, 59] on div at bounding box center [204, 48] width 53 height 32
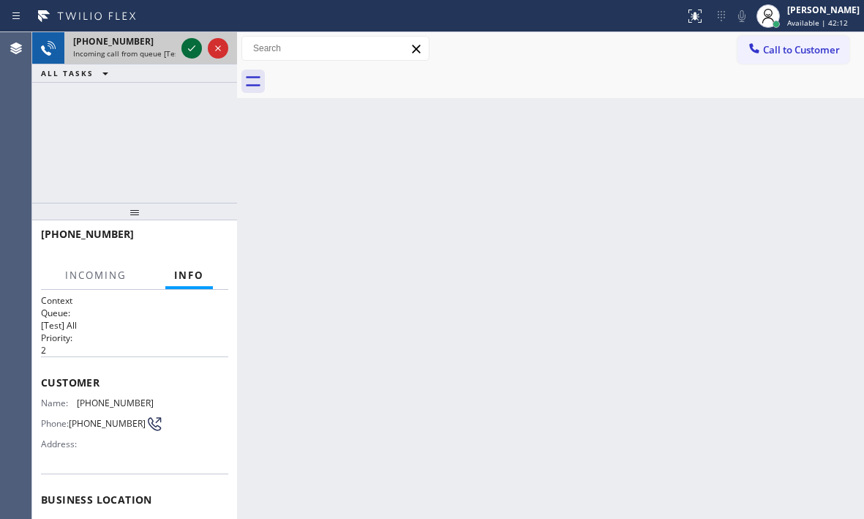
click at [187, 55] on icon at bounding box center [192, 48] width 18 height 18
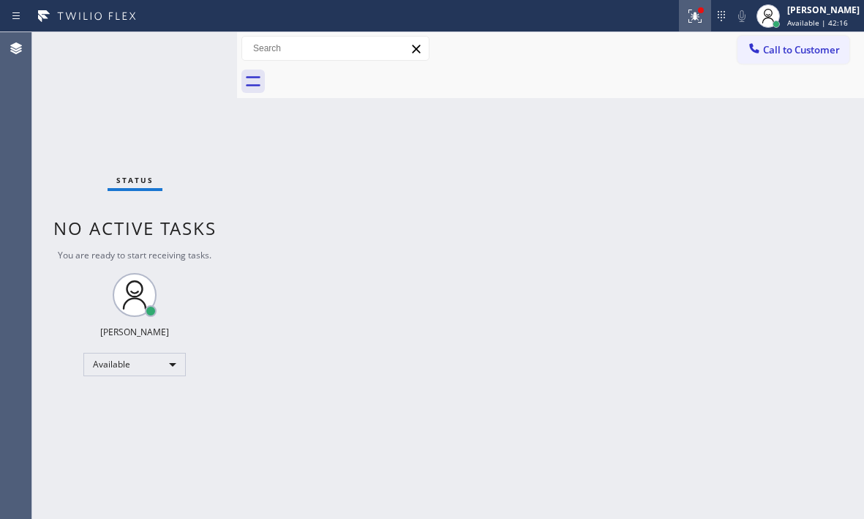
click at [690, 22] on icon at bounding box center [695, 16] width 18 height 18
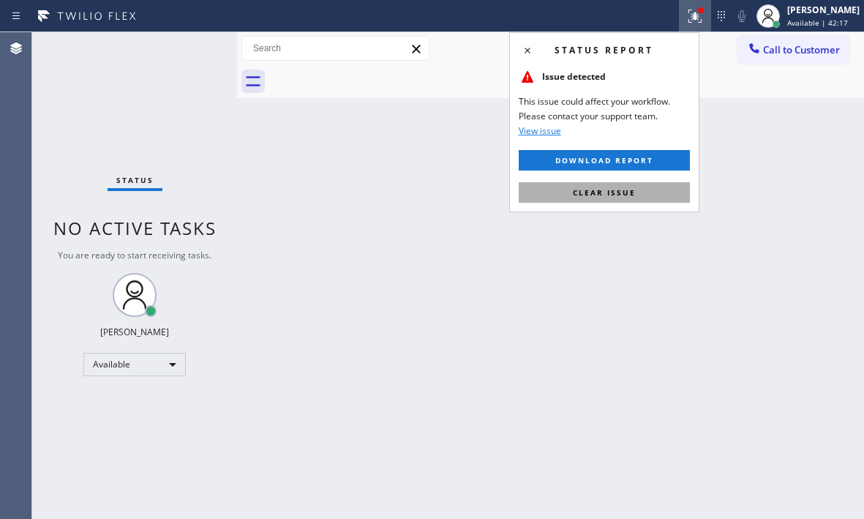
click at [631, 188] on span "Clear issue" at bounding box center [604, 192] width 63 height 10
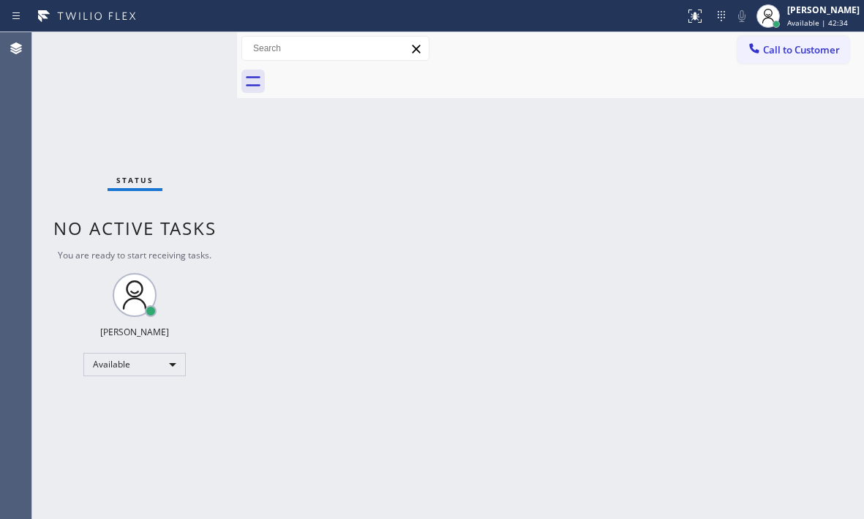
click at [195, 52] on div "Status No active tasks You are ready to start receiving tasks. [PERSON_NAME] Av…" at bounding box center [134, 275] width 205 height 486
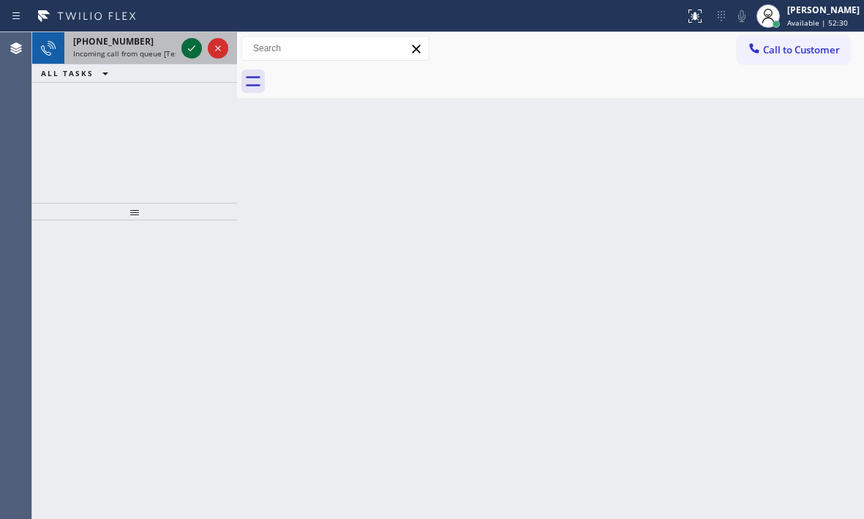
click at [189, 44] on icon at bounding box center [192, 48] width 18 height 18
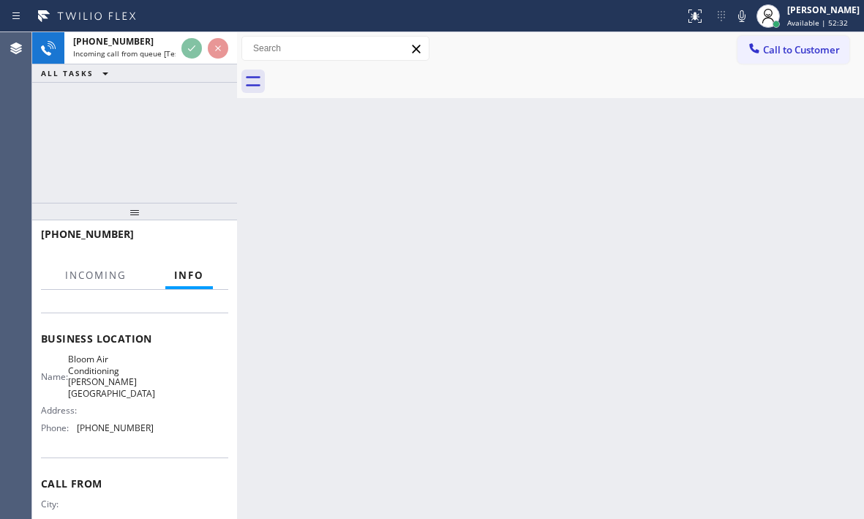
scroll to position [208, 0]
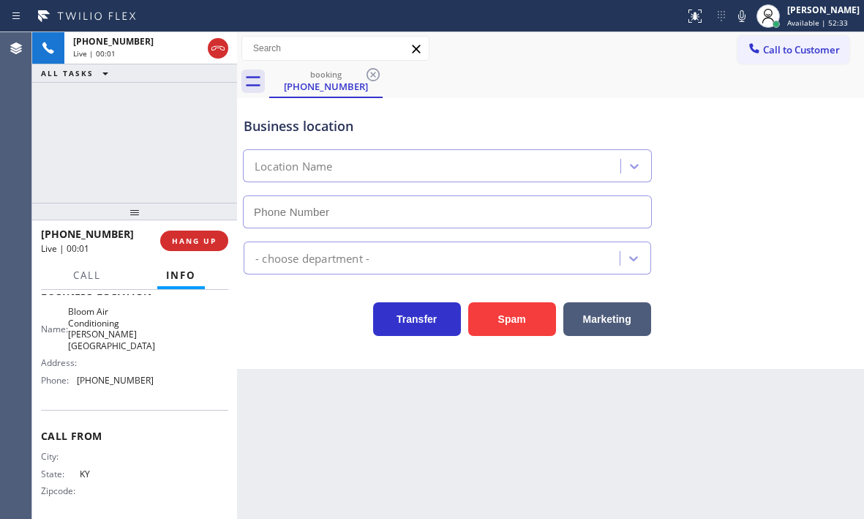
type input "[PHONE_NUMBER]"
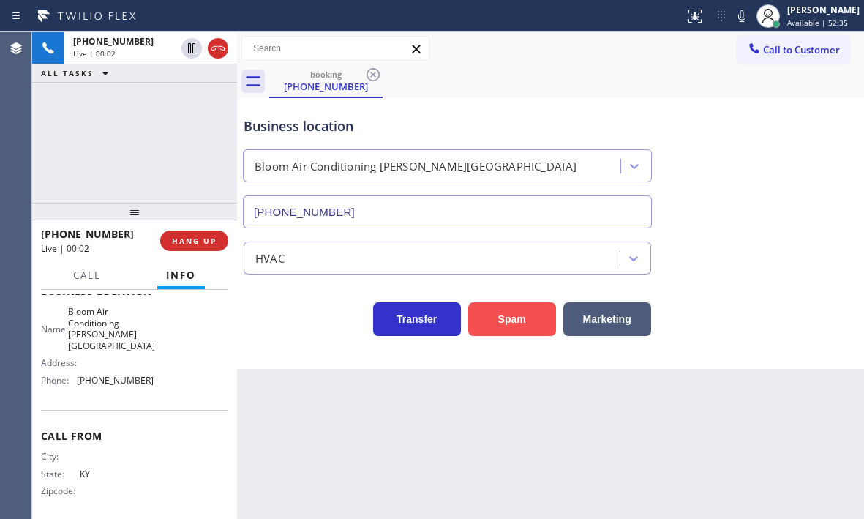
click at [517, 320] on button "Spam" at bounding box center [512, 319] width 88 height 34
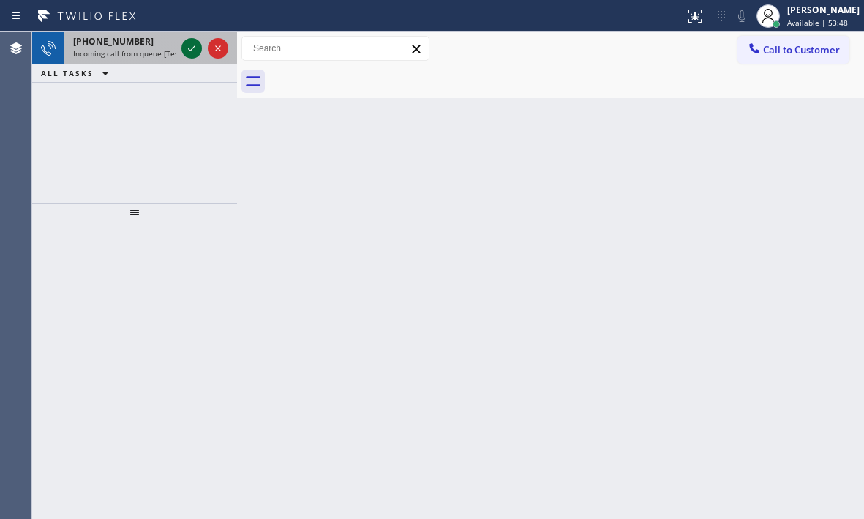
click at [190, 47] on icon at bounding box center [192, 48] width 18 height 18
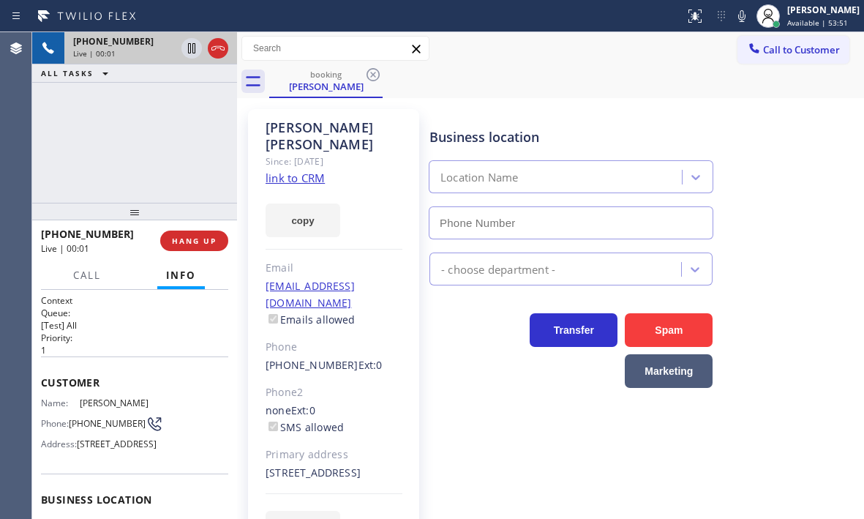
type input "[PHONE_NUMBER]"
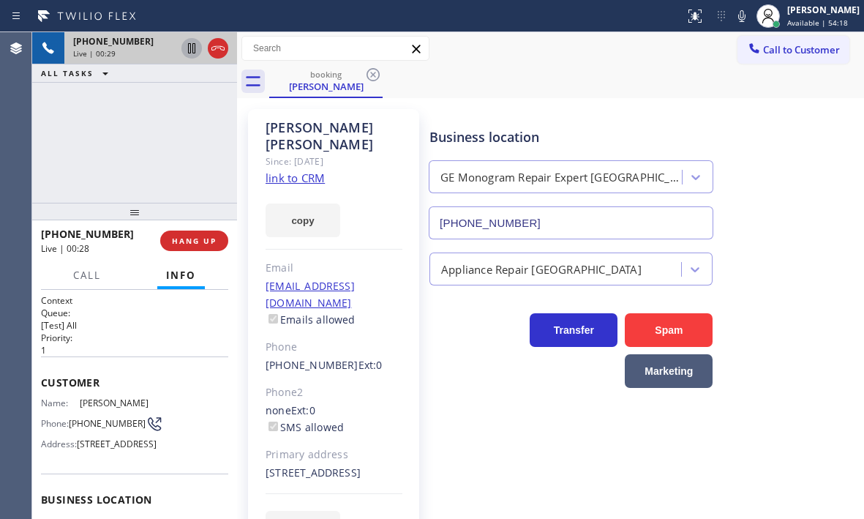
click at [187, 47] on icon at bounding box center [192, 48] width 18 height 18
click at [186, 44] on icon at bounding box center [192, 48] width 18 height 18
click at [83, 273] on span "Call" at bounding box center [87, 274] width 28 height 13
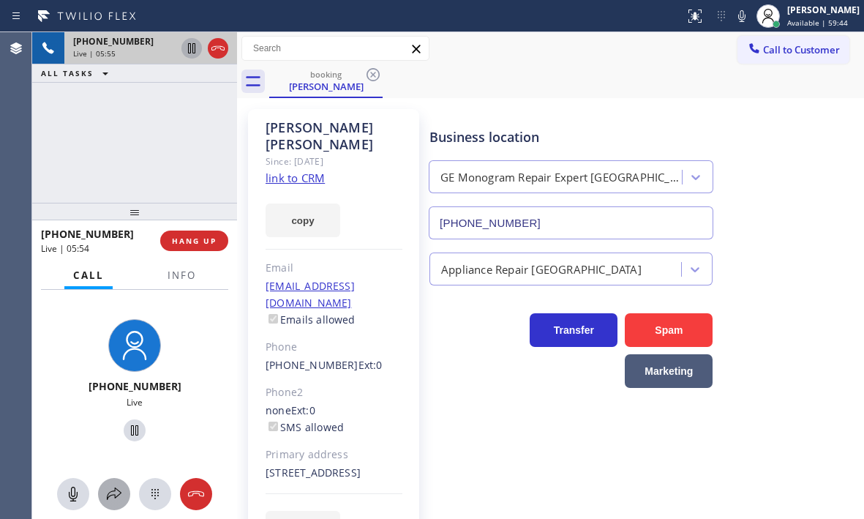
click at [113, 492] on icon at bounding box center [114, 494] width 18 height 18
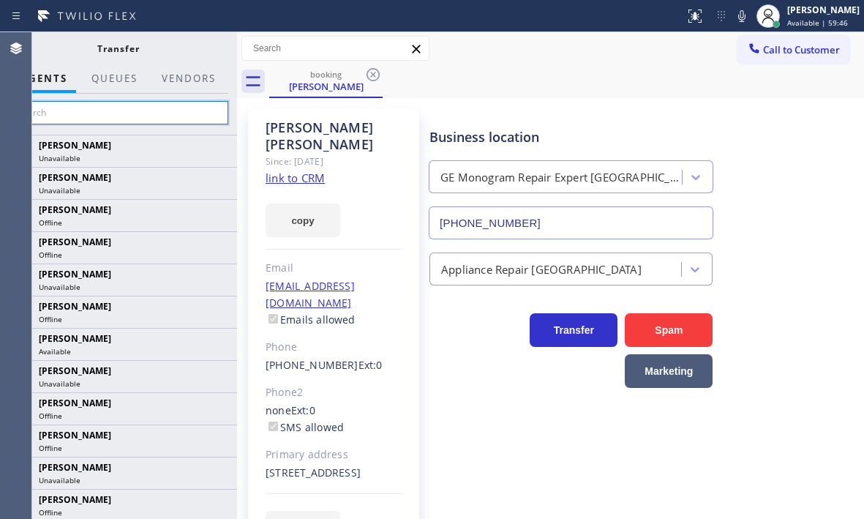
click at [163, 110] on input "text" at bounding box center [118, 112] width 220 height 23
click at [63, 110] on input "n" at bounding box center [118, 112] width 220 height 23
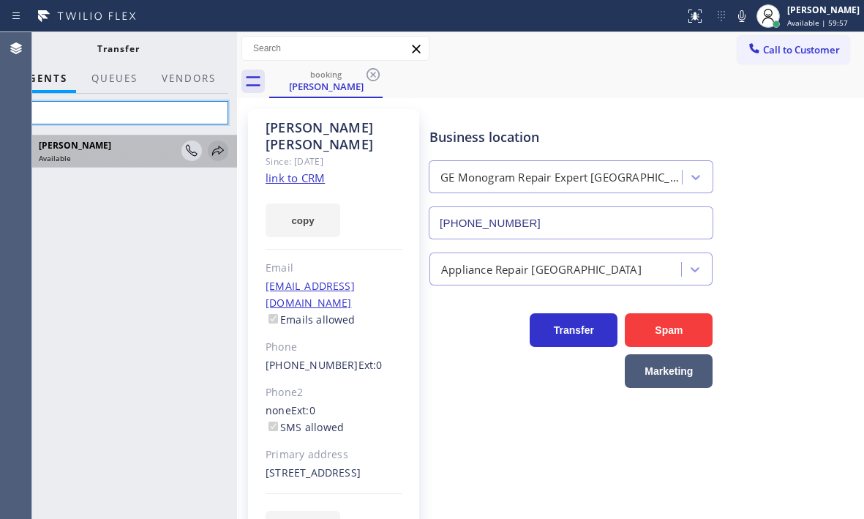
type input "ner"
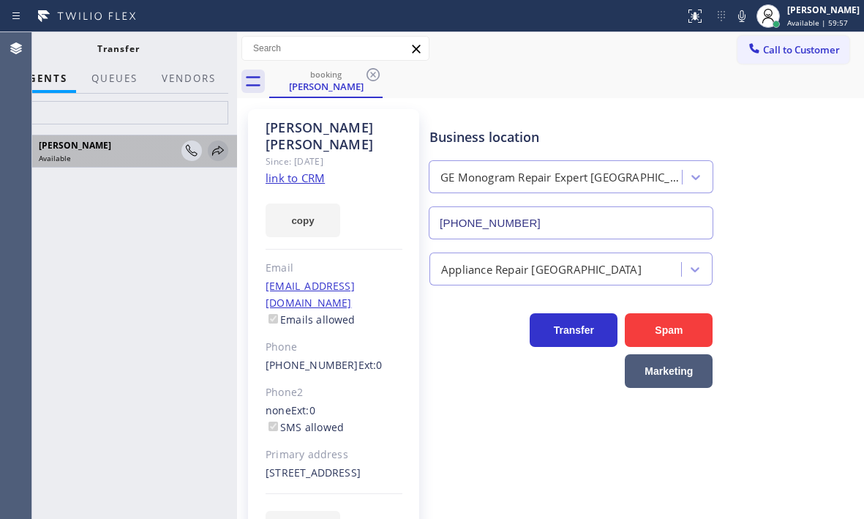
click at [225, 149] on icon at bounding box center [218, 151] width 18 height 18
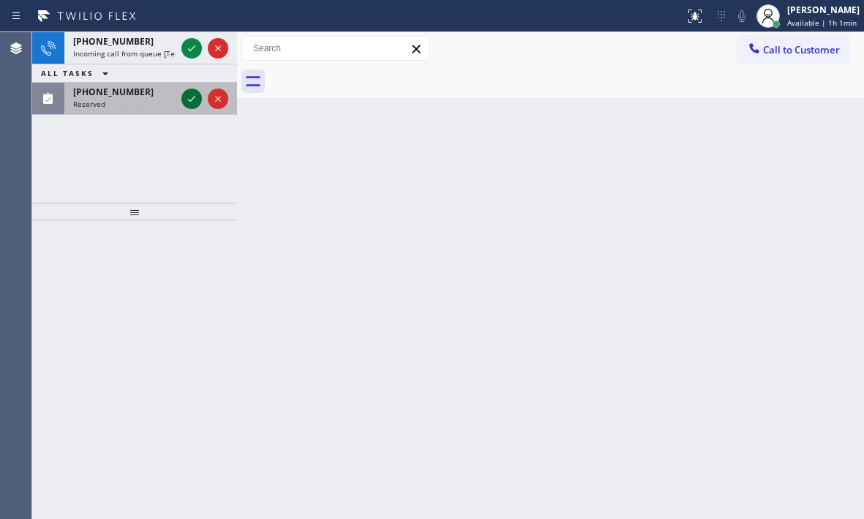
click at [195, 103] on icon at bounding box center [192, 99] width 18 height 18
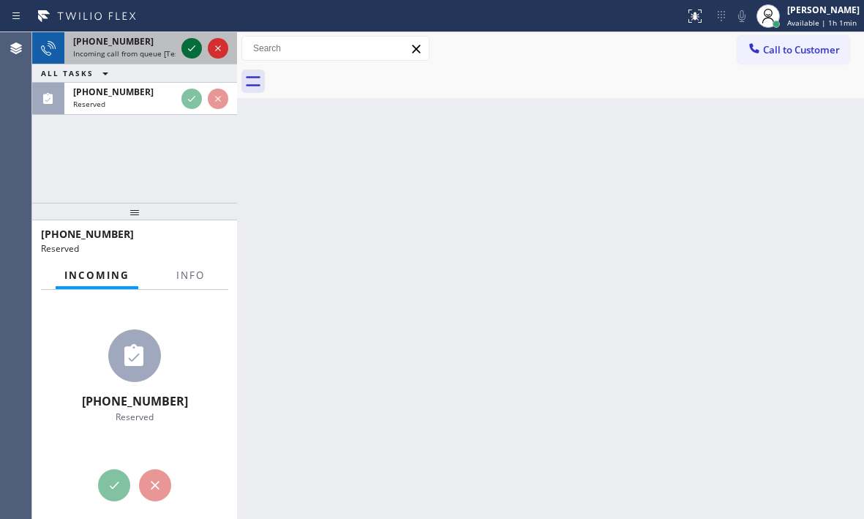
click at [189, 46] on icon at bounding box center [192, 48] width 18 height 18
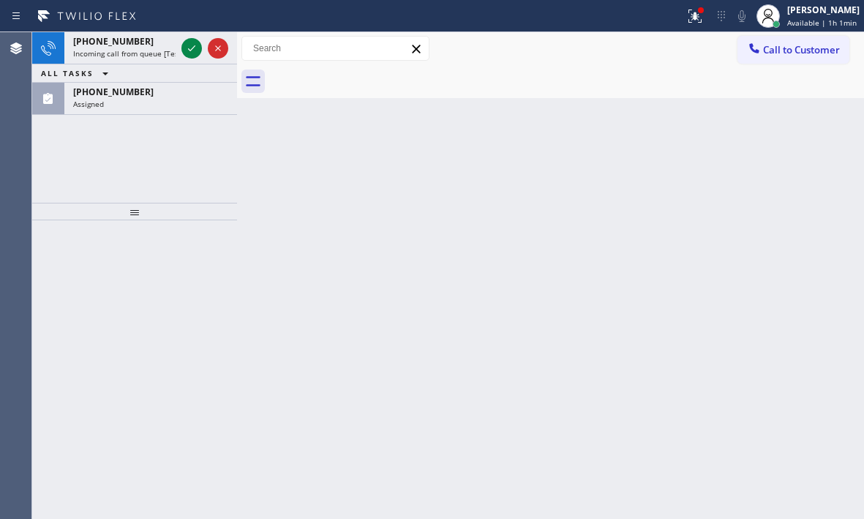
click at [189, 45] on icon at bounding box center [192, 48] width 18 height 18
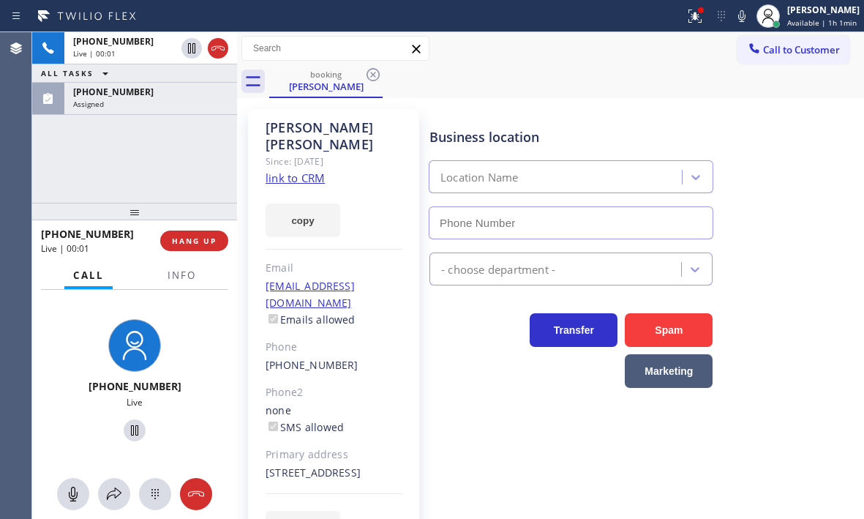
type input "[PHONE_NUMBER]"
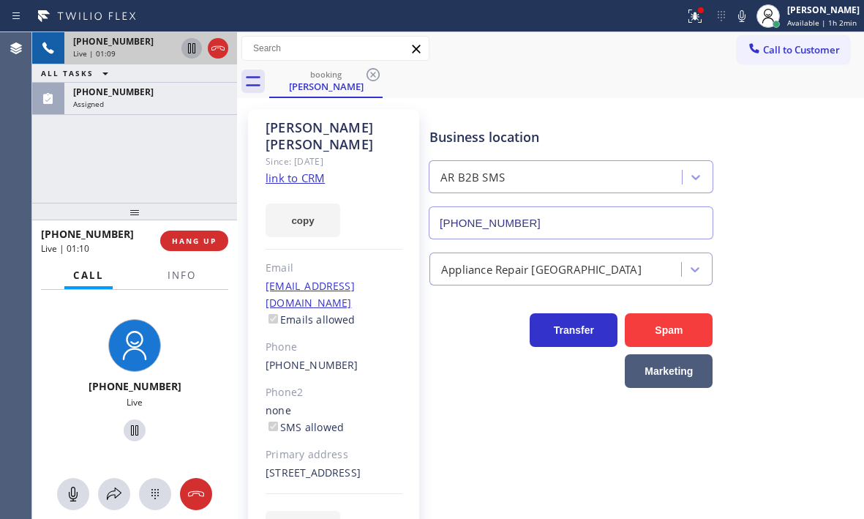
click at [187, 50] on icon at bounding box center [192, 48] width 18 height 18
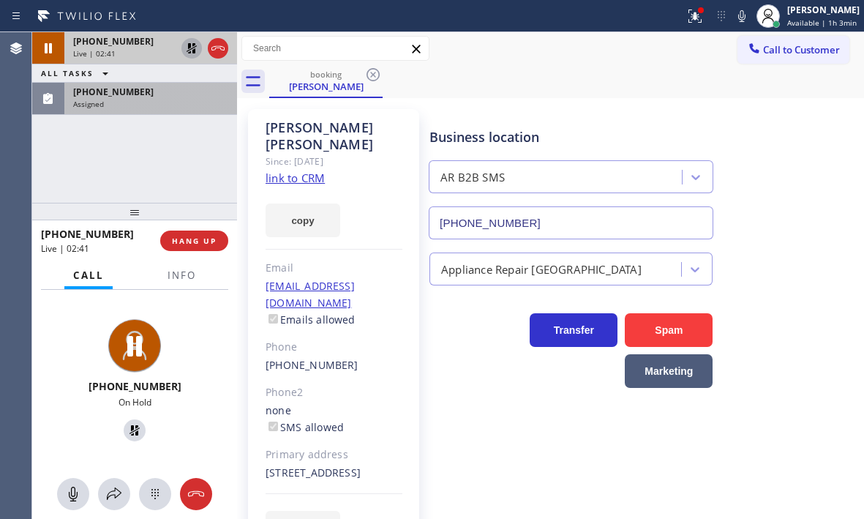
drag, startPoint x: 149, startPoint y: 102, endPoint x: 153, endPoint y: 109, distance: 7.5
click at [149, 102] on div "Assigned" at bounding box center [150, 104] width 155 height 10
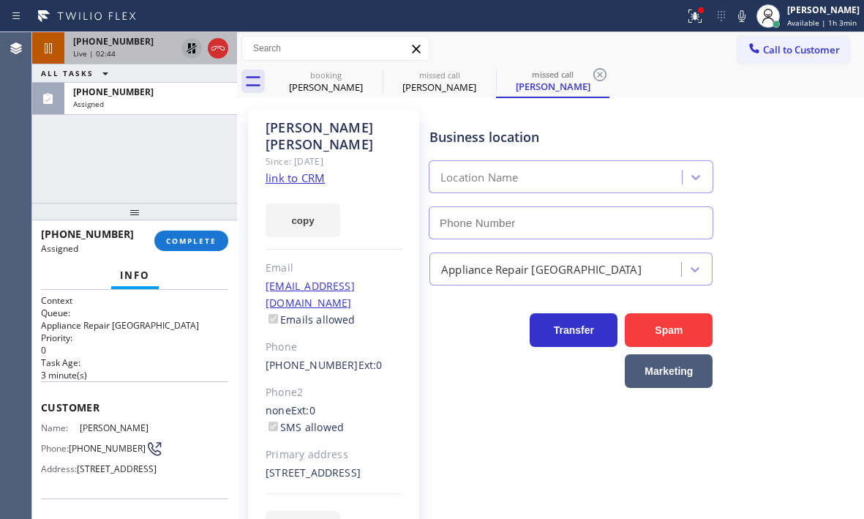
type input "[PHONE_NUMBER]"
click at [143, 52] on div "Live | 02:45" at bounding box center [124, 53] width 102 height 10
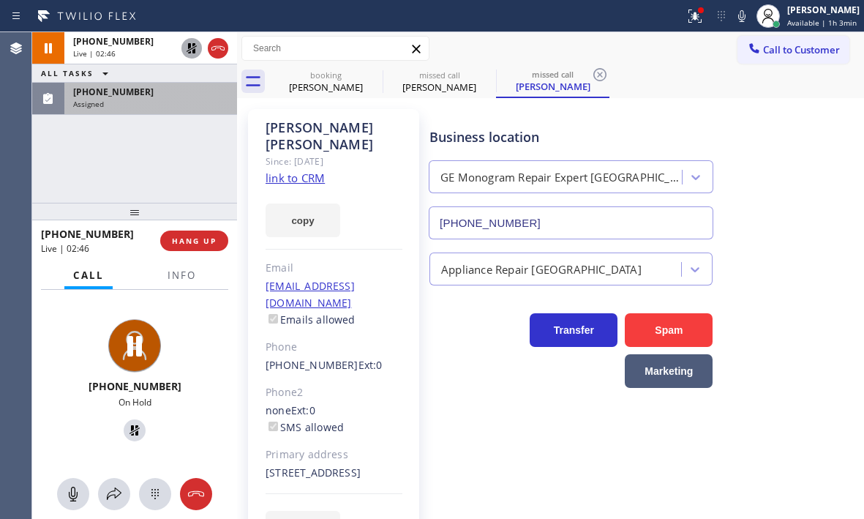
click at [139, 104] on div "Assigned" at bounding box center [150, 104] width 155 height 10
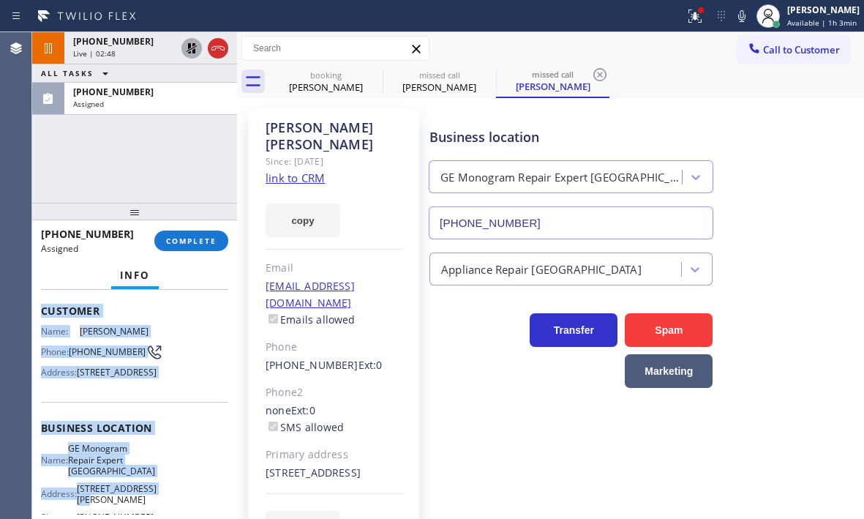
scroll to position [146, 0]
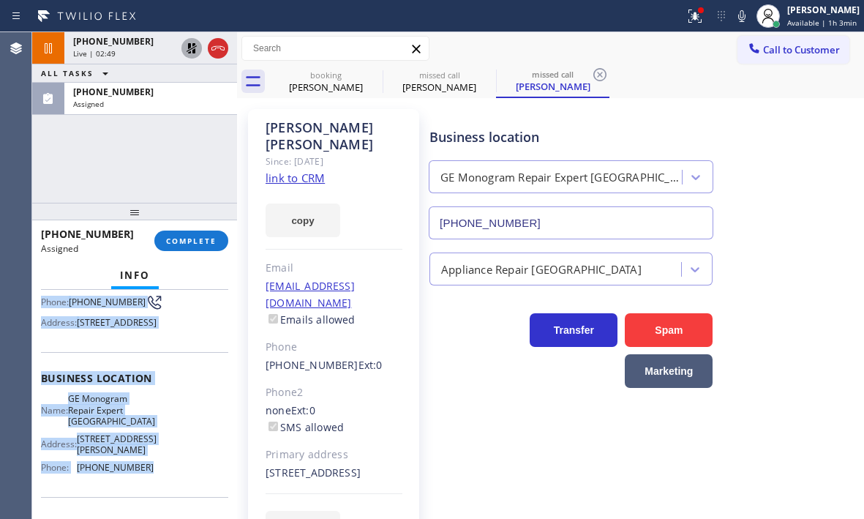
drag, startPoint x: 48, startPoint y: 404, endPoint x: 183, endPoint y: 492, distance: 161.1
click at [183, 492] on div "Context Queue: Appliance Repair High End Priority: 0 Task Age: [DEMOGRAPHIC_DAT…" at bounding box center [134, 404] width 205 height 229
copy div "Customer Name: [PERSON_NAME] Phone: [PHONE_NUMBER] Address: [STREET_ADDRESS] Bu…"
click at [193, 239] on span "COMPLETE" at bounding box center [191, 241] width 50 height 10
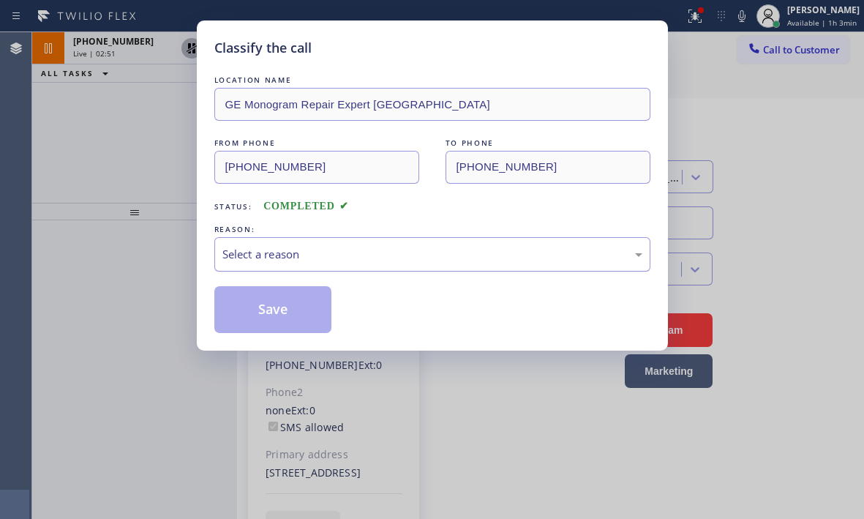
click at [291, 258] on div "Select a reason" at bounding box center [432, 254] width 420 height 17
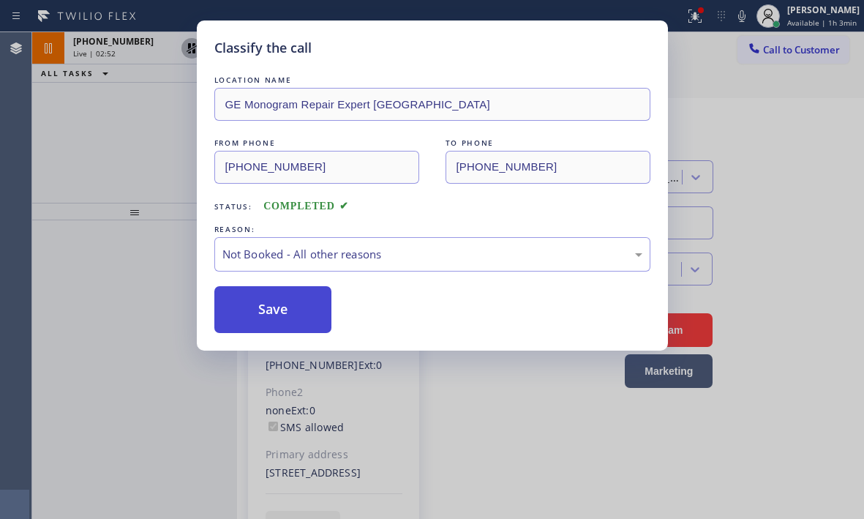
click at [259, 313] on button "Save" at bounding box center [273, 309] width 118 height 47
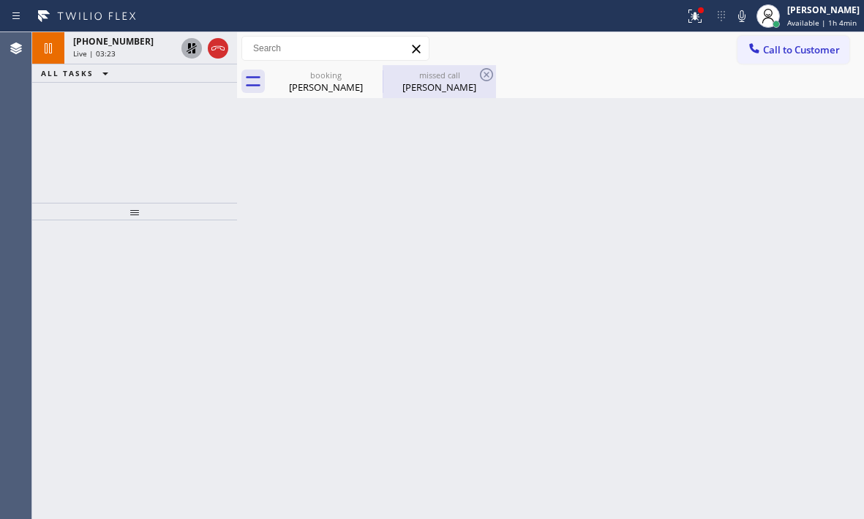
click at [434, 81] on div "[PERSON_NAME]" at bounding box center [439, 86] width 110 height 13
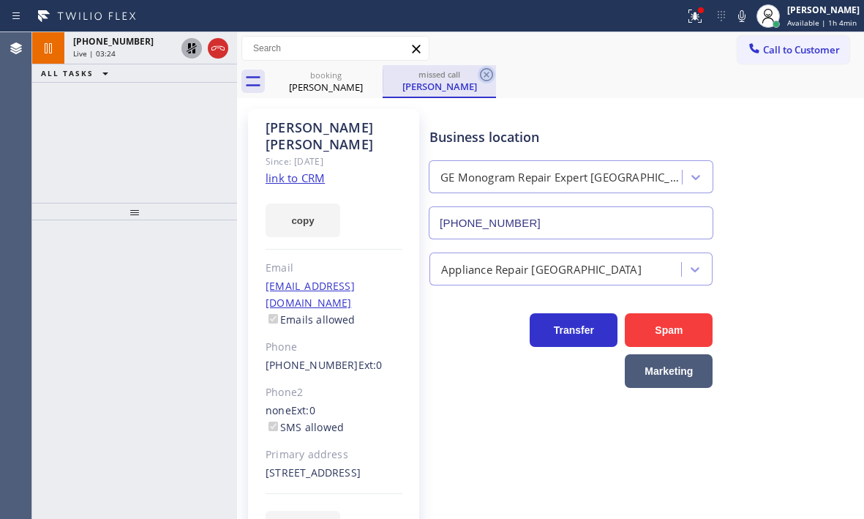
click at [489, 73] on icon at bounding box center [486, 74] width 13 height 13
type input "[PHONE_NUMBER]"
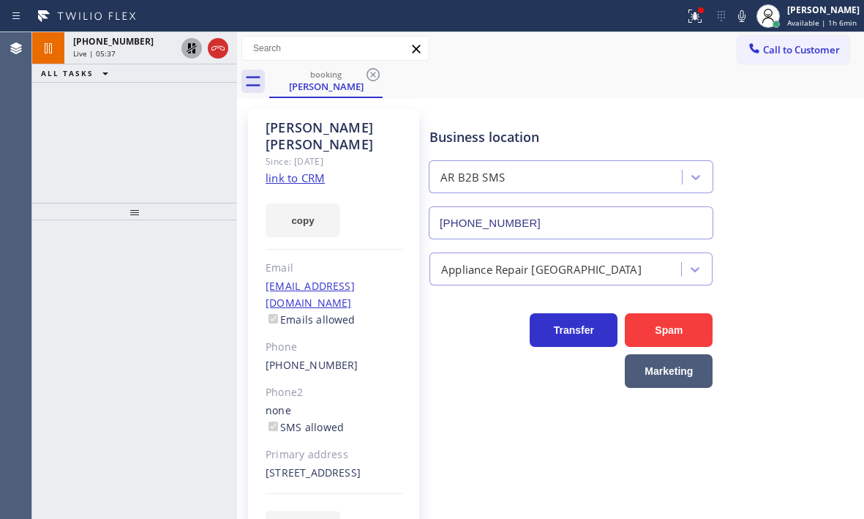
click at [192, 53] on icon at bounding box center [192, 48] width 18 height 18
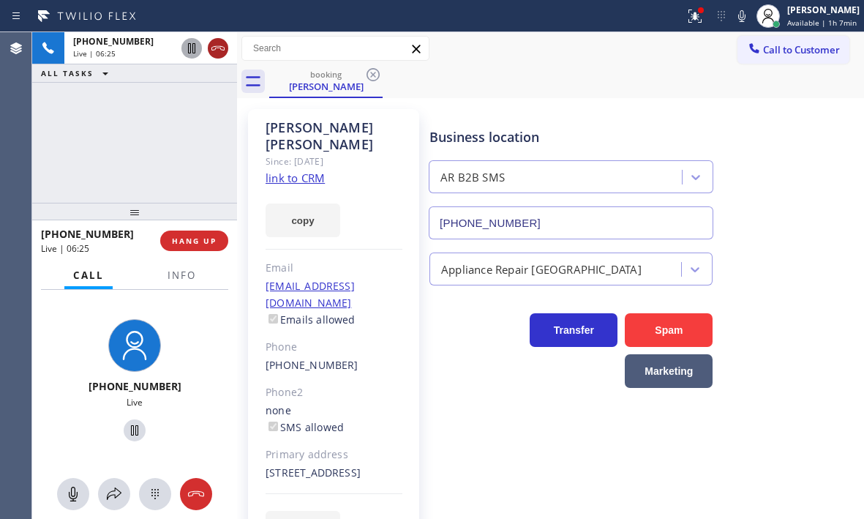
click at [218, 51] on icon at bounding box center [218, 48] width 18 height 18
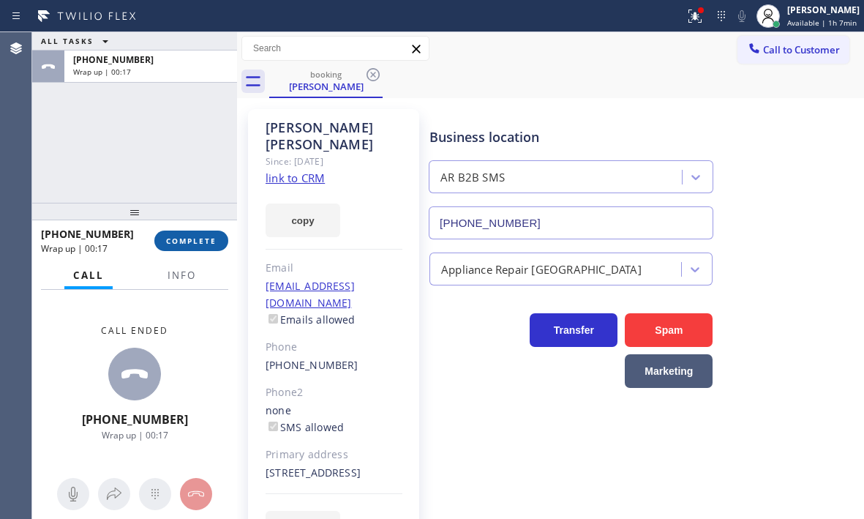
click at [186, 242] on span "COMPLETE" at bounding box center [191, 241] width 50 height 10
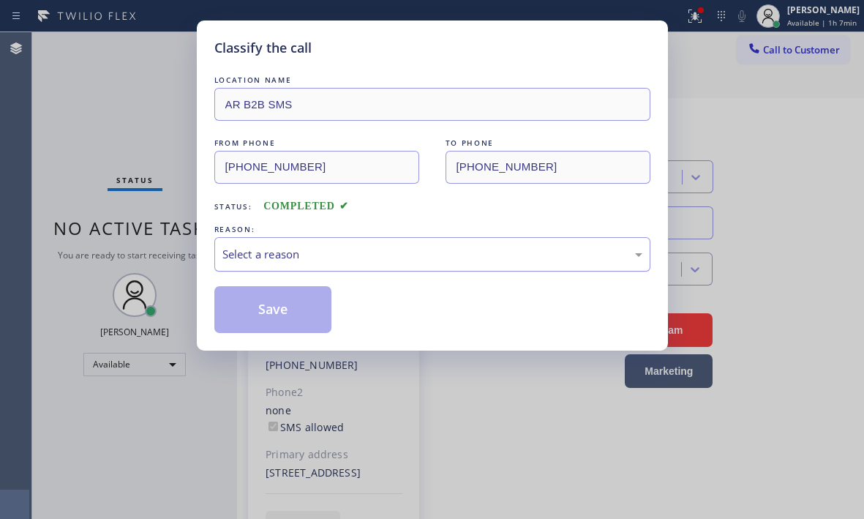
click at [359, 260] on div "Select a reason" at bounding box center [432, 254] width 420 height 17
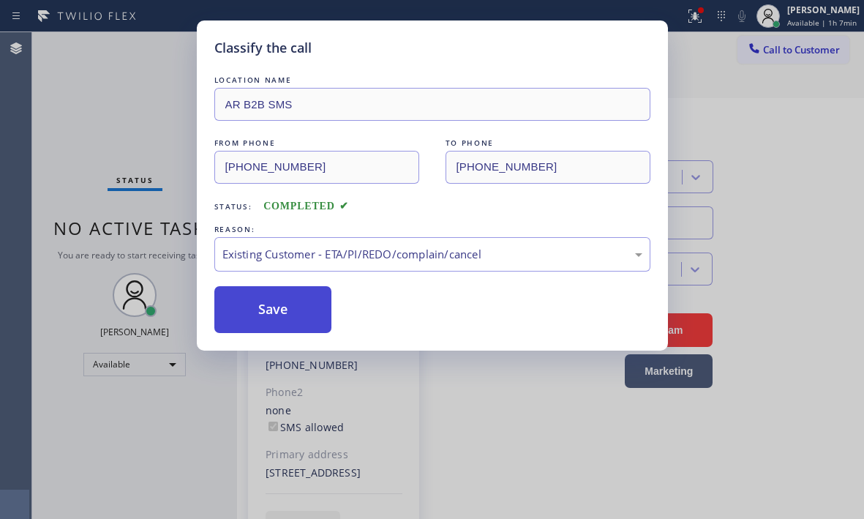
click at [260, 300] on button "Save" at bounding box center [273, 309] width 118 height 47
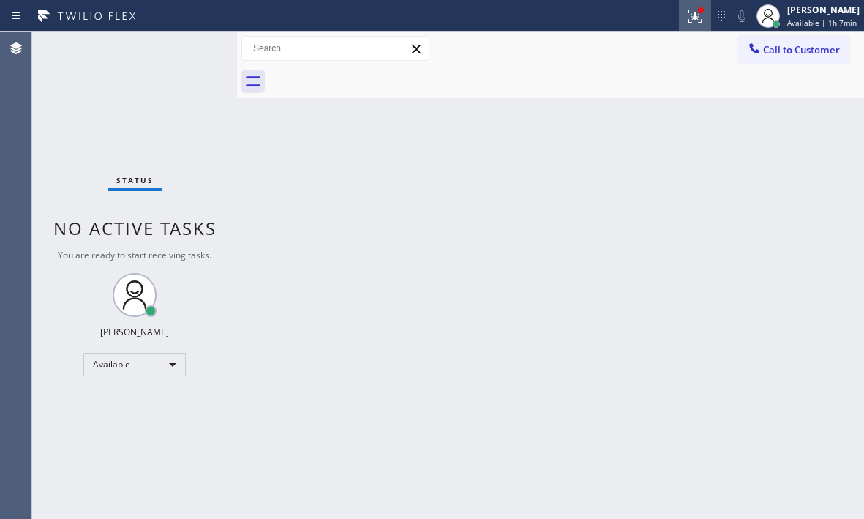
click at [686, 18] on icon at bounding box center [695, 16] width 18 height 18
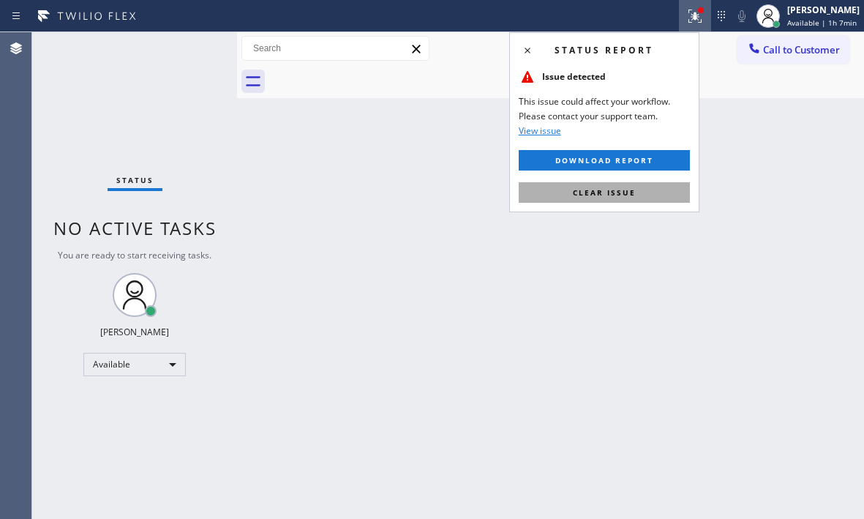
click at [651, 195] on button "Clear issue" at bounding box center [604, 192] width 171 height 20
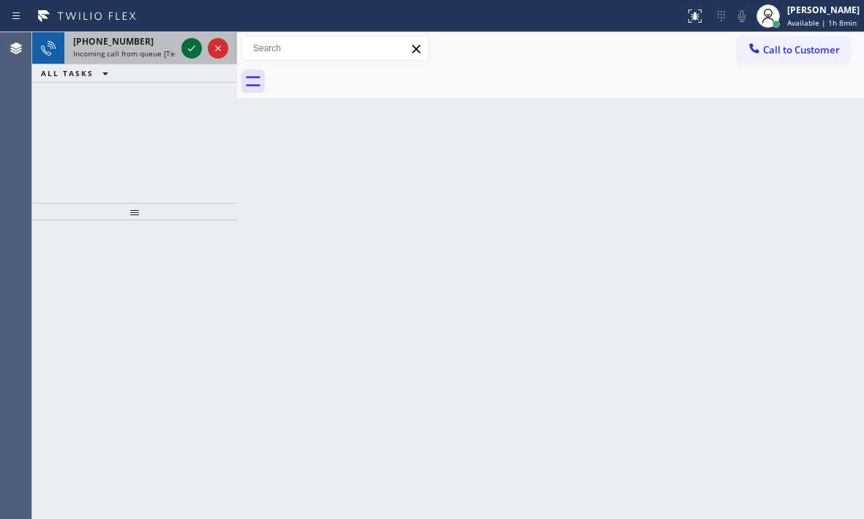
click at [192, 53] on icon at bounding box center [192, 48] width 18 height 18
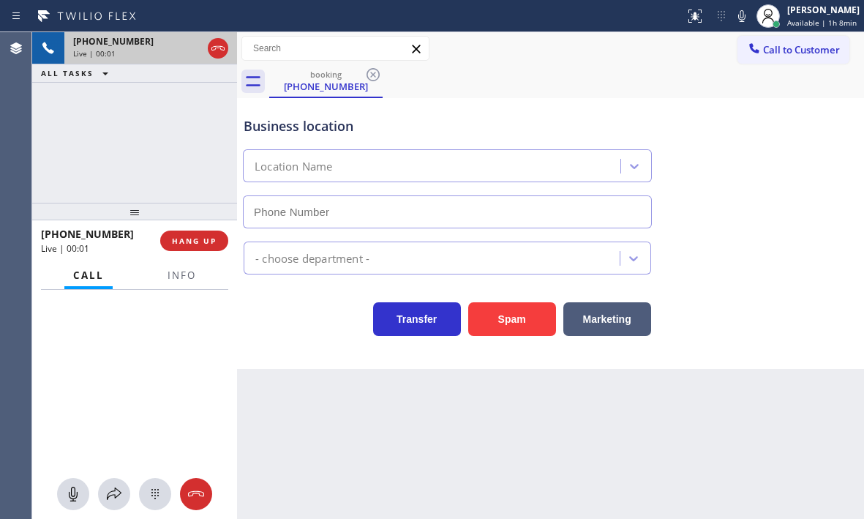
type input "[PHONE_NUMBER]"
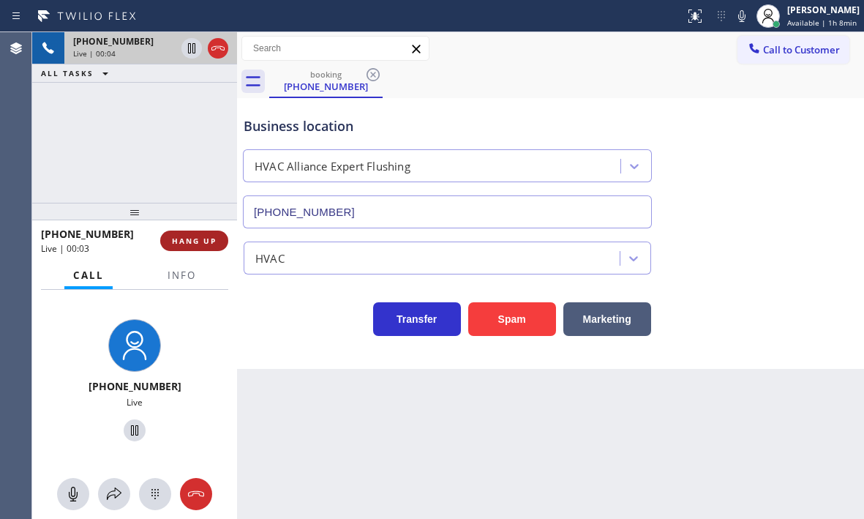
click at [197, 241] on span "HANG UP" at bounding box center [194, 241] width 45 height 10
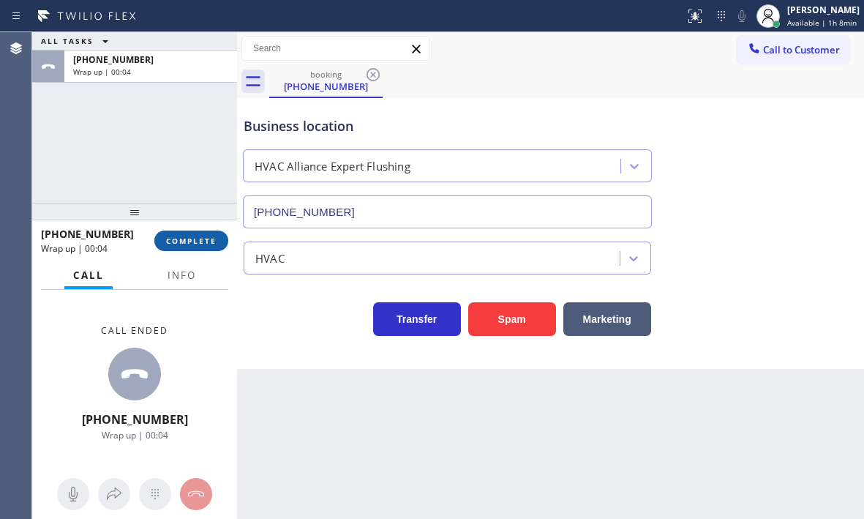
click at [197, 230] on button "COMPLETE" at bounding box center [191, 240] width 74 height 20
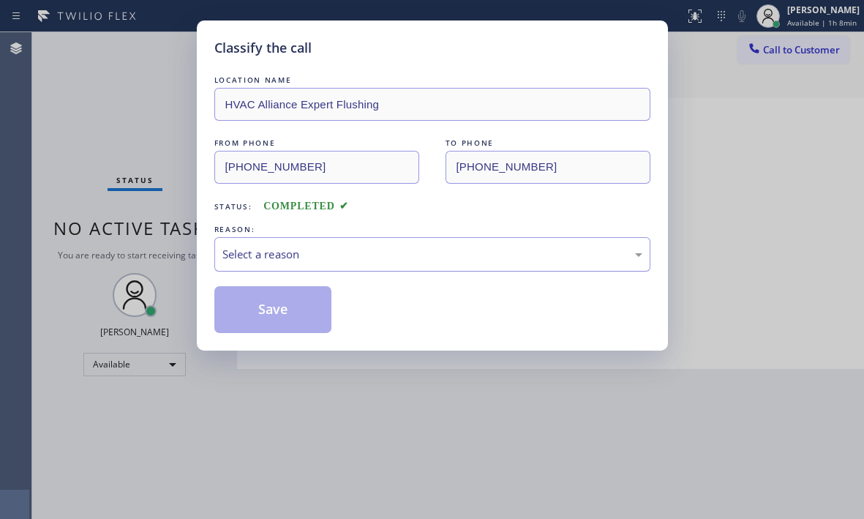
drag, startPoint x: 283, startPoint y: 255, endPoint x: 287, endPoint y: 264, distance: 10.5
click at [283, 255] on div "Select a reason" at bounding box center [432, 254] width 420 height 17
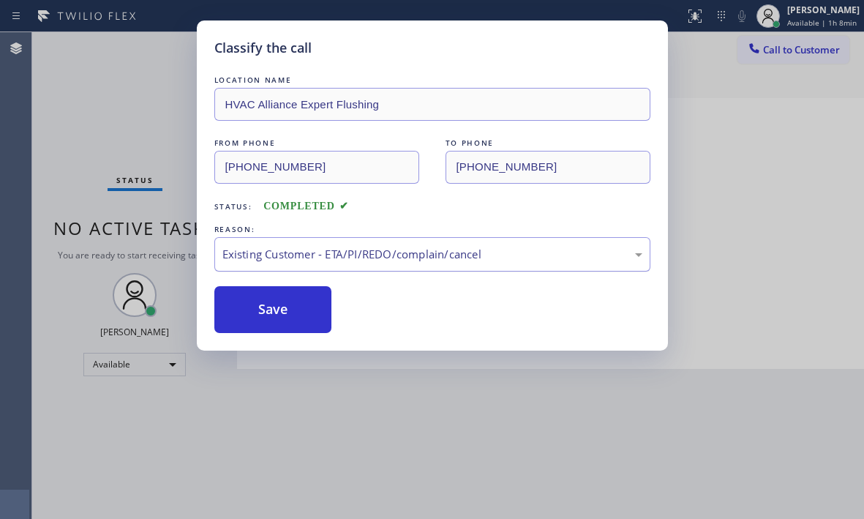
click at [323, 255] on div "Existing Customer - ETA/PI/REDO/complain/cancel" at bounding box center [432, 254] width 420 height 17
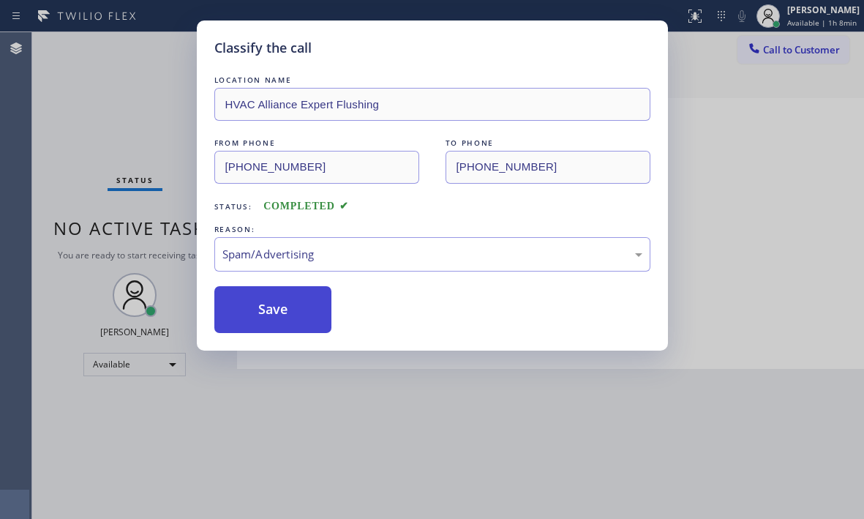
click at [268, 312] on button "Save" at bounding box center [273, 309] width 118 height 47
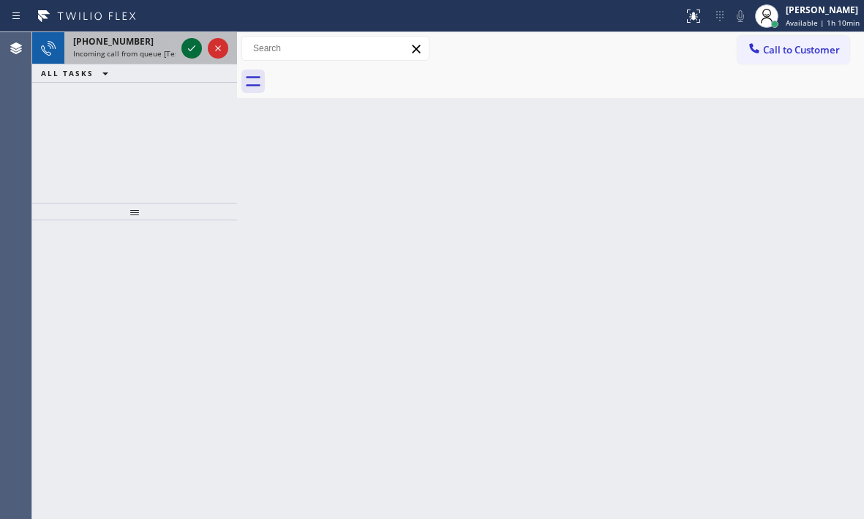
click at [189, 44] on icon at bounding box center [192, 48] width 18 height 18
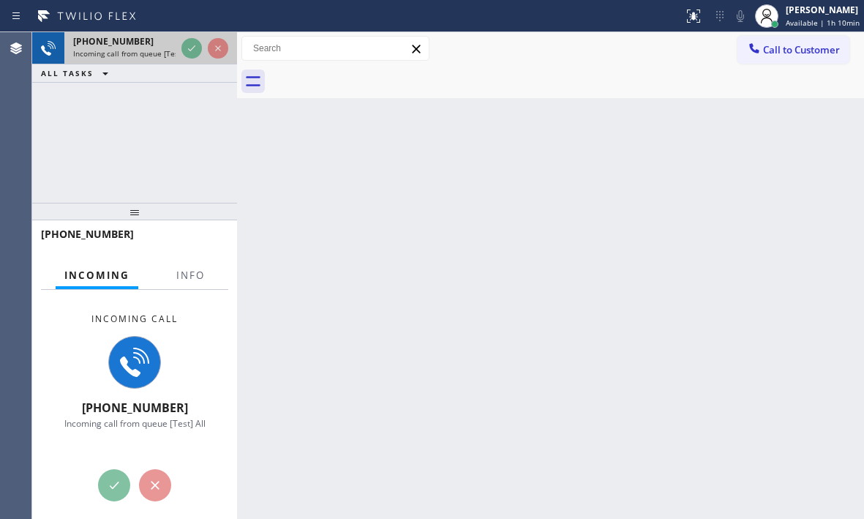
click at [191, 60] on div at bounding box center [204, 48] width 53 height 32
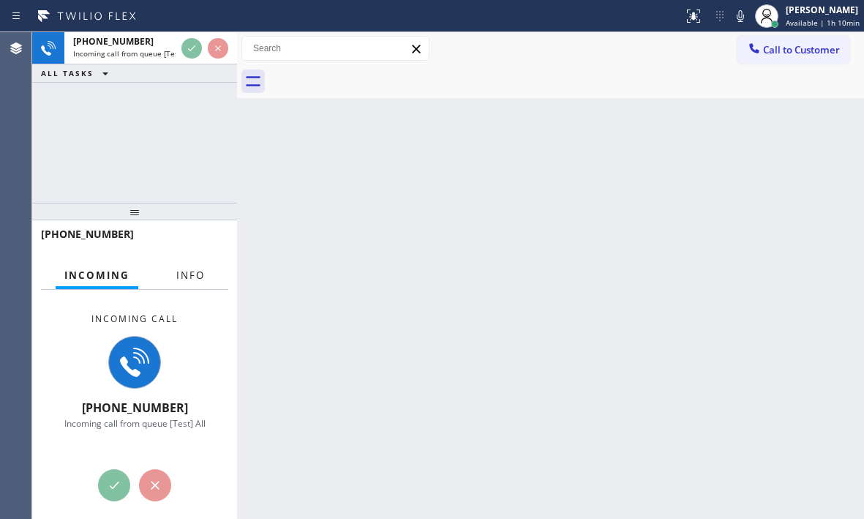
click at [200, 282] on button "Info" at bounding box center [191, 275] width 46 height 29
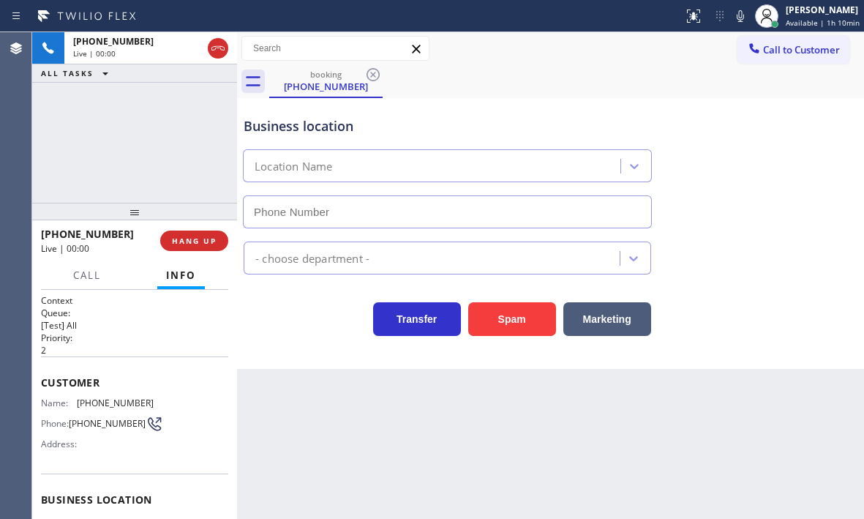
click at [195, 271] on span "Info" at bounding box center [181, 274] width 30 height 13
type input "[PHONE_NUMBER]"
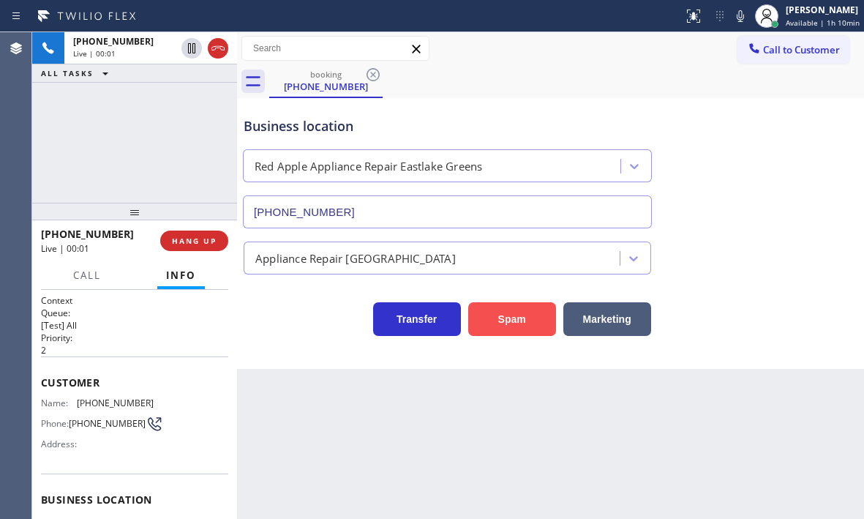
click at [513, 322] on button "Spam" at bounding box center [512, 319] width 88 height 34
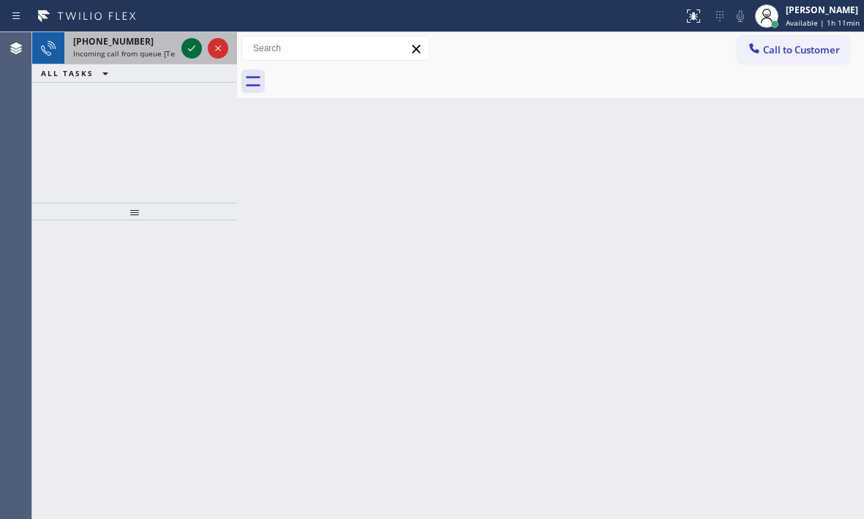
click at [194, 43] on icon at bounding box center [192, 48] width 18 height 18
click at [189, 50] on icon at bounding box center [191, 48] width 7 height 6
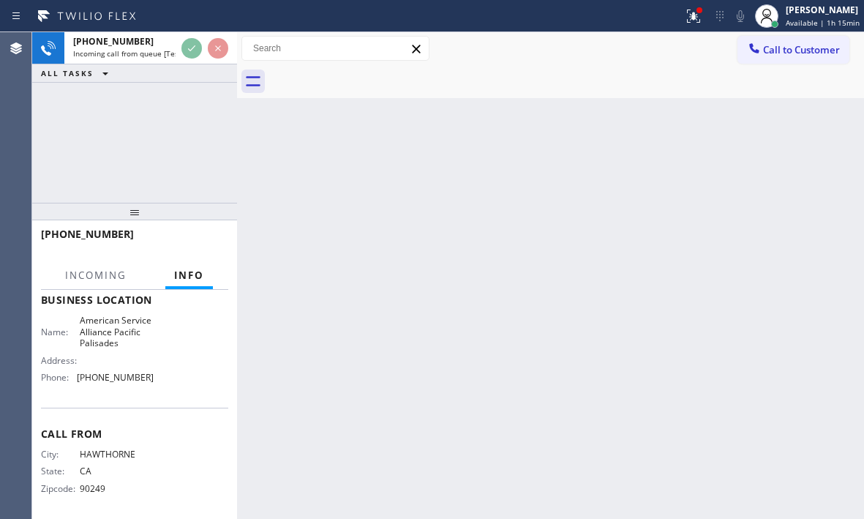
scroll to position [208, 0]
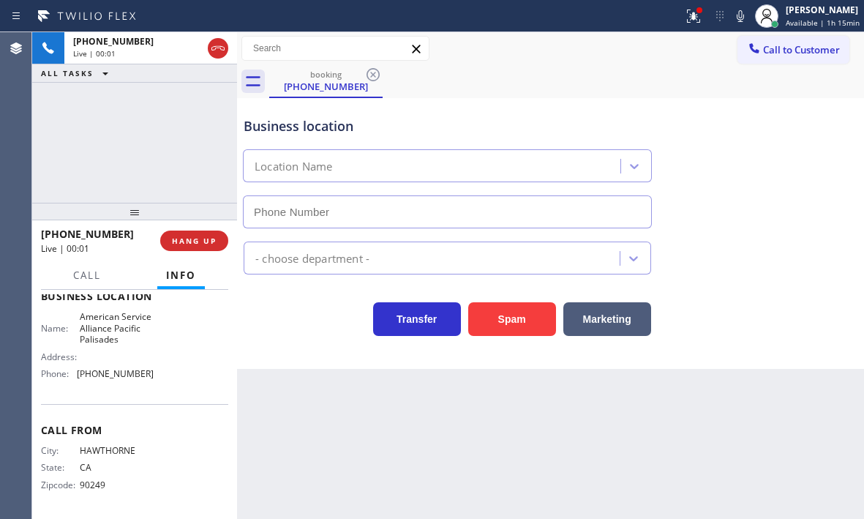
type input "[PHONE_NUMBER]"
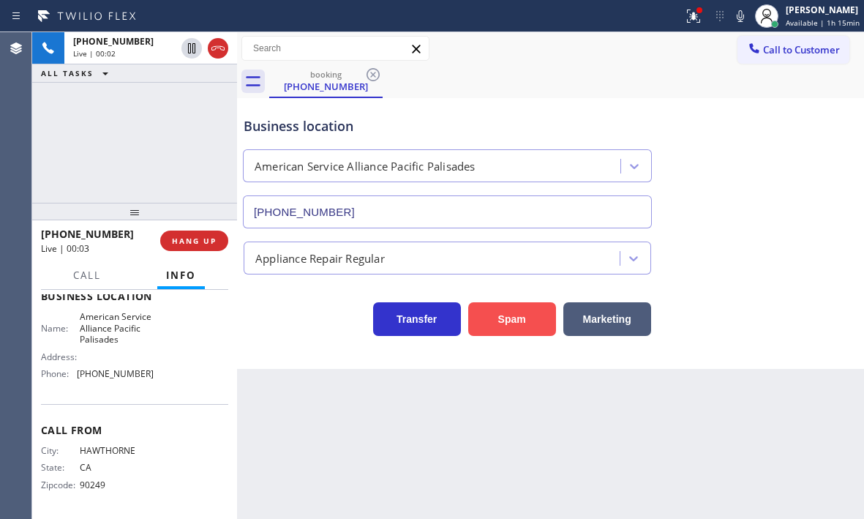
click at [510, 309] on button "Spam" at bounding box center [512, 319] width 88 height 34
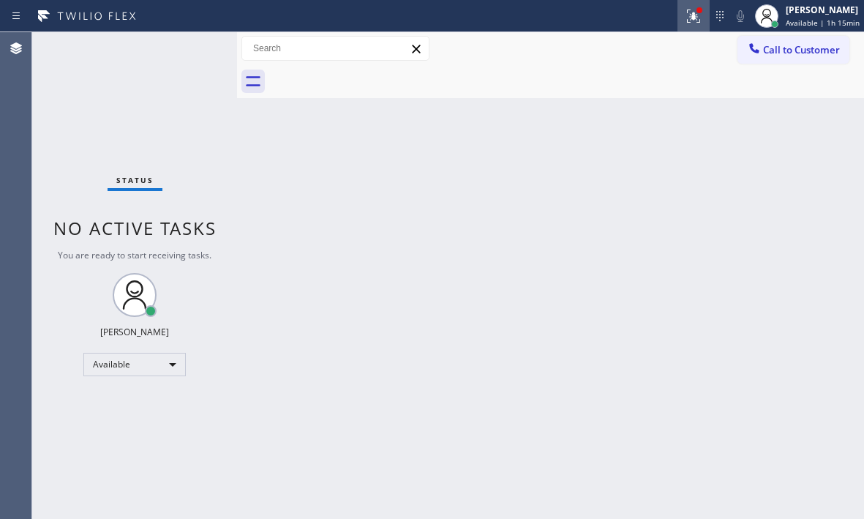
click at [688, 20] on icon at bounding box center [694, 16] width 18 height 18
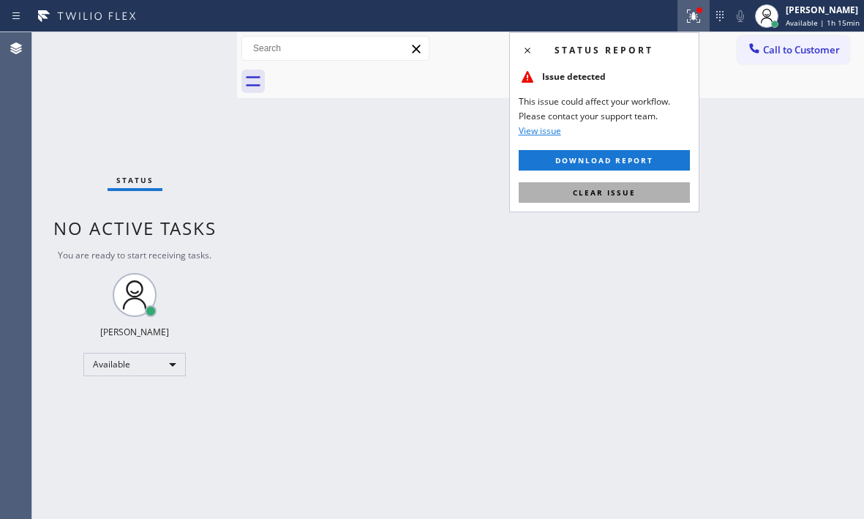
drag, startPoint x: 636, startPoint y: 191, endPoint x: 547, endPoint y: 165, distance: 92.8
click at [636, 191] on button "Clear issue" at bounding box center [604, 192] width 171 height 20
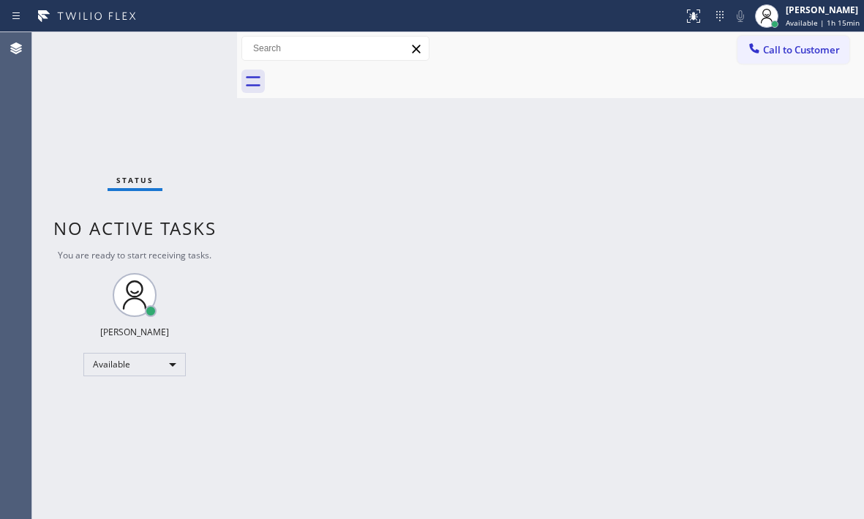
click at [184, 50] on div "Status No active tasks You are ready to start receiving tasks. [PERSON_NAME] Av…" at bounding box center [134, 275] width 205 height 486
click at [198, 53] on div "Status No active tasks You are ready to start receiving tasks. [PERSON_NAME] Av…" at bounding box center [134, 275] width 205 height 486
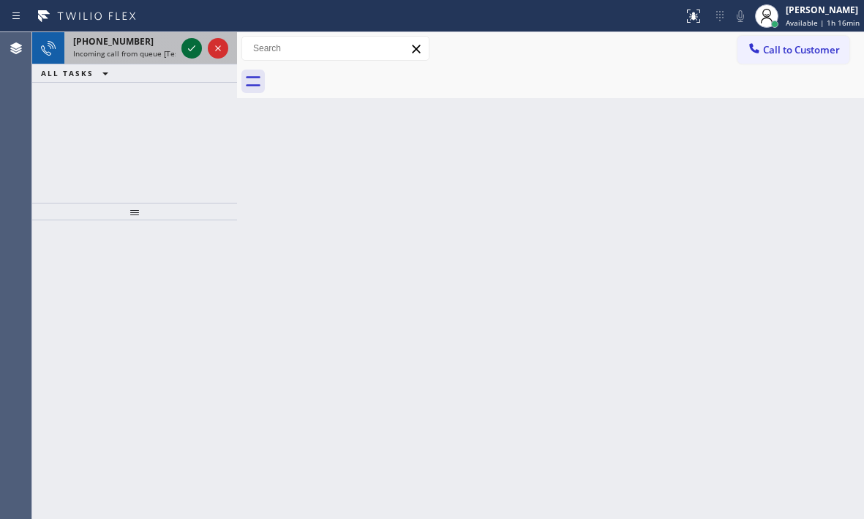
click at [193, 50] on icon at bounding box center [192, 48] width 18 height 18
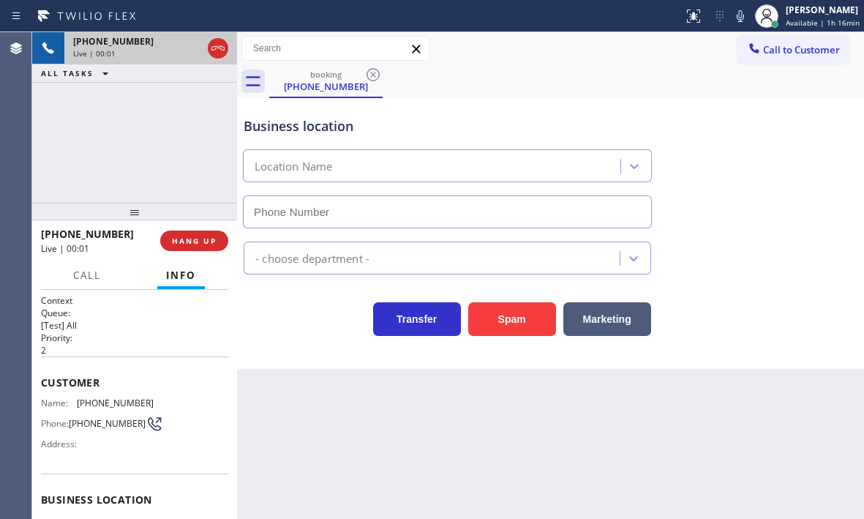
type input "[PHONE_NUMBER]"
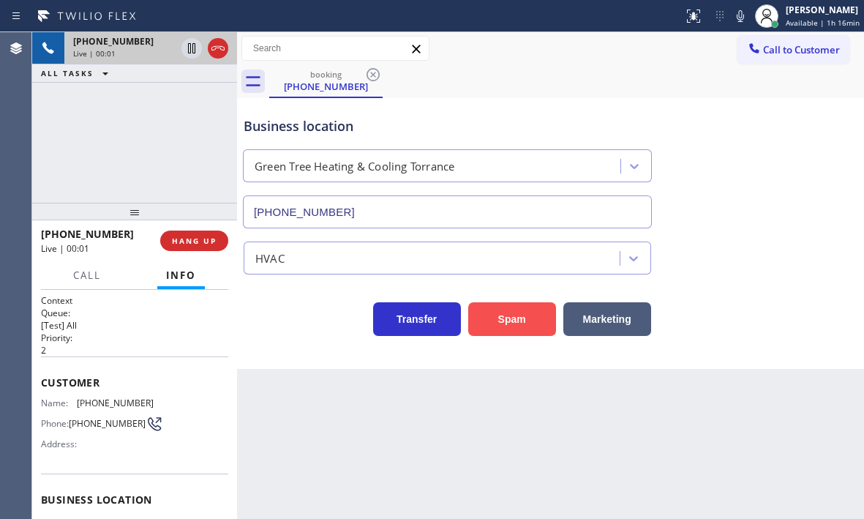
click at [516, 317] on button "Spam" at bounding box center [512, 319] width 88 height 34
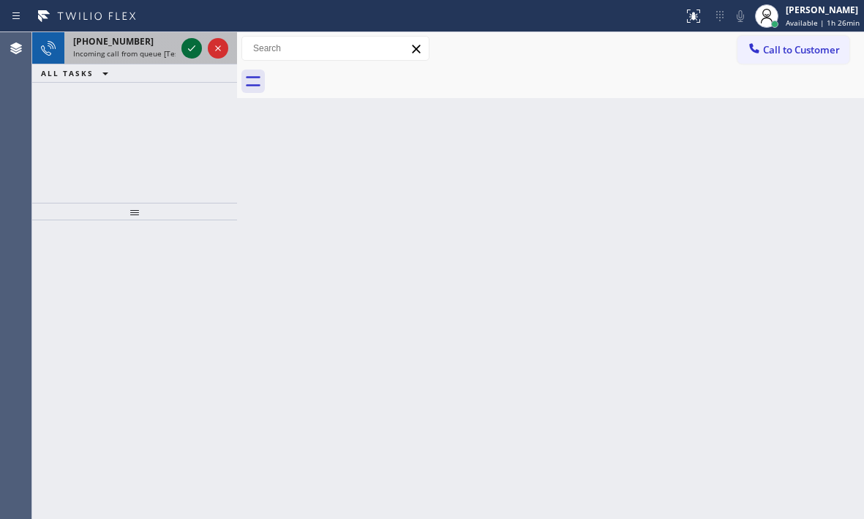
click at [192, 52] on icon at bounding box center [192, 48] width 18 height 18
click at [186, 36] on div at bounding box center [204, 48] width 53 height 32
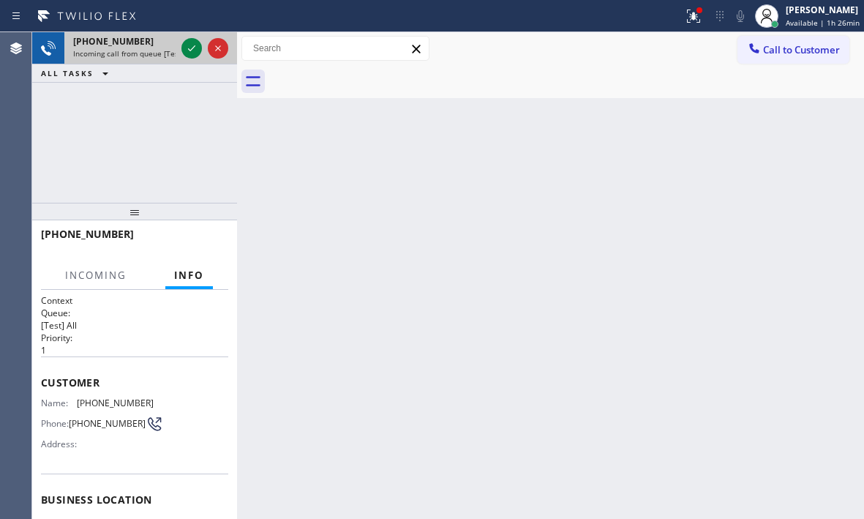
click at [186, 36] on div at bounding box center [204, 48] width 53 height 32
click at [189, 45] on icon at bounding box center [192, 48] width 18 height 18
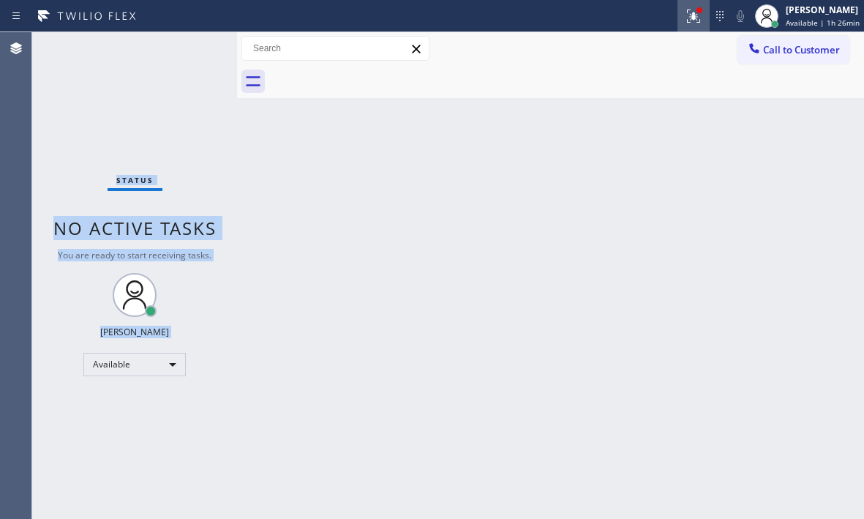
click at [685, 18] on icon at bounding box center [694, 16] width 18 height 18
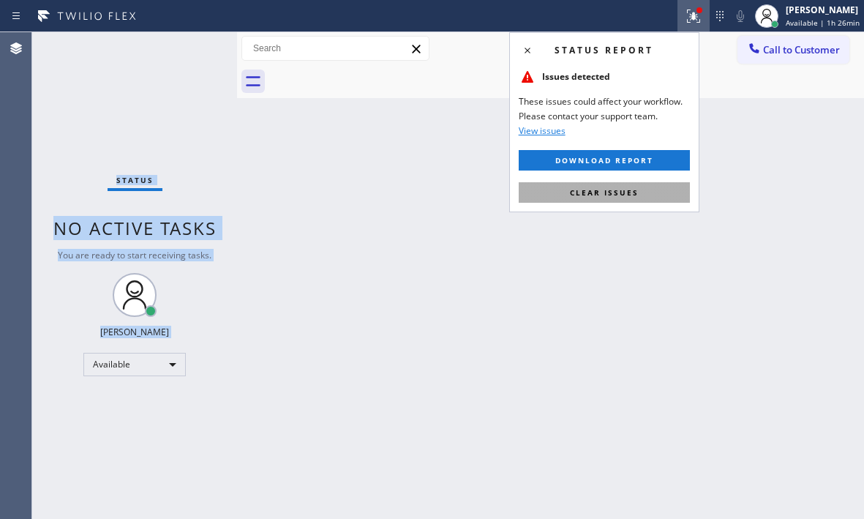
click at [617, 191] on span "Clear issues" at bounding box center [604, 192] width 69 height 10
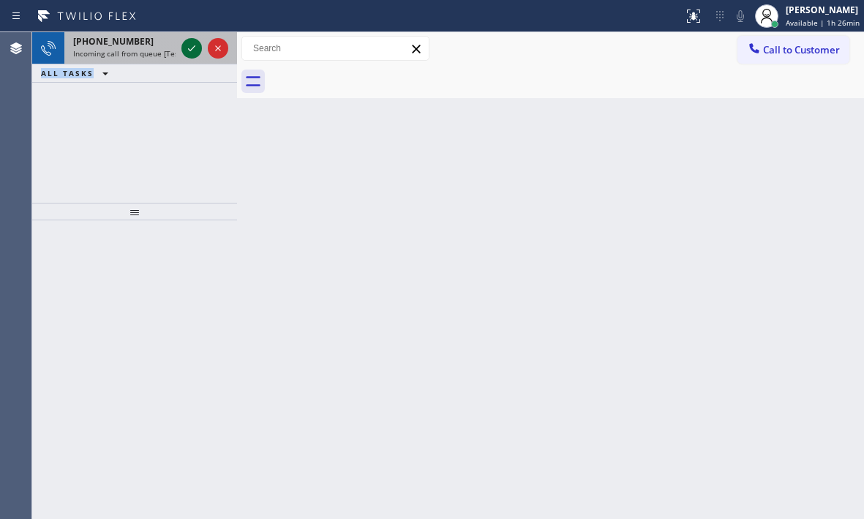
click at [196, 54] on icon at bounding box center [192, 48] width 18 height 18
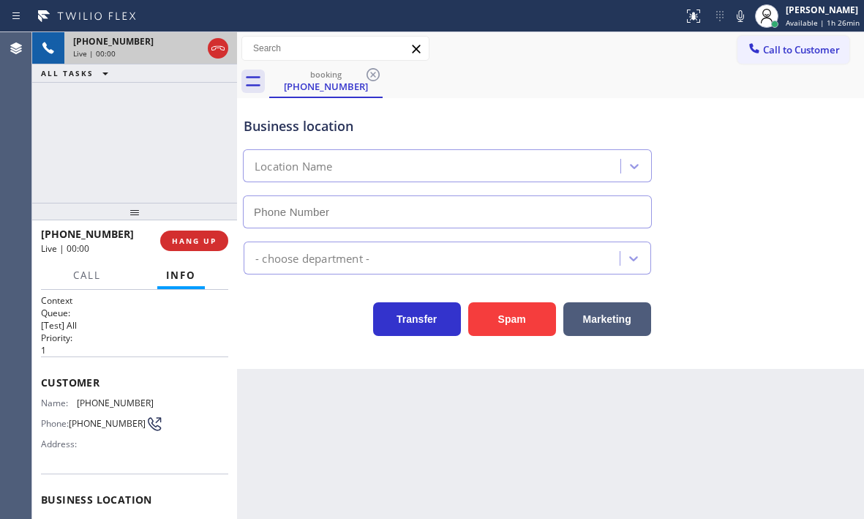
type input "[PHONE_NUMBER]"
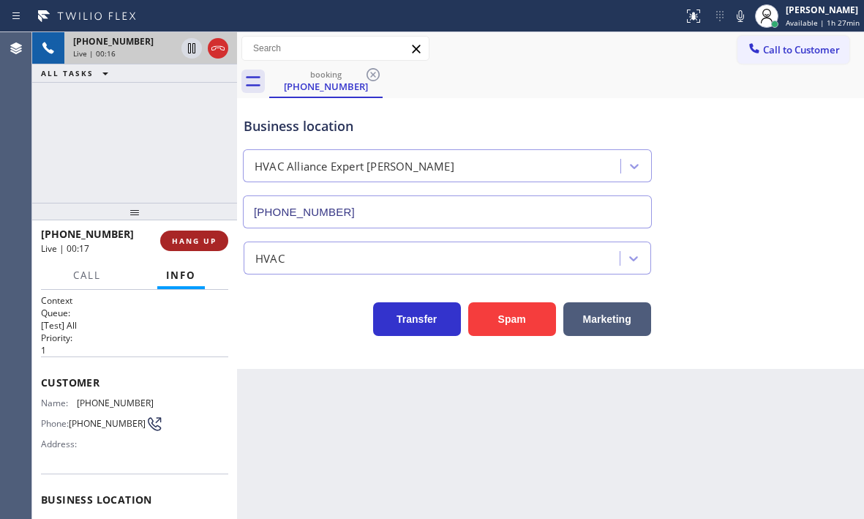
click at [210, 244] on span "HANG UP" at bounding box center [194, 241] width 45 height 10
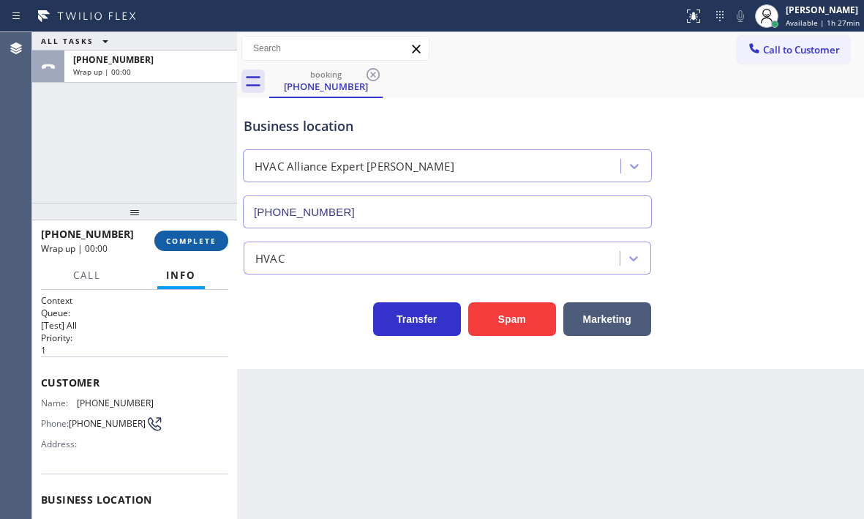
click at [185, 246] on button "COMPLETE" at bounding box center [191, 240] width 74 height 20
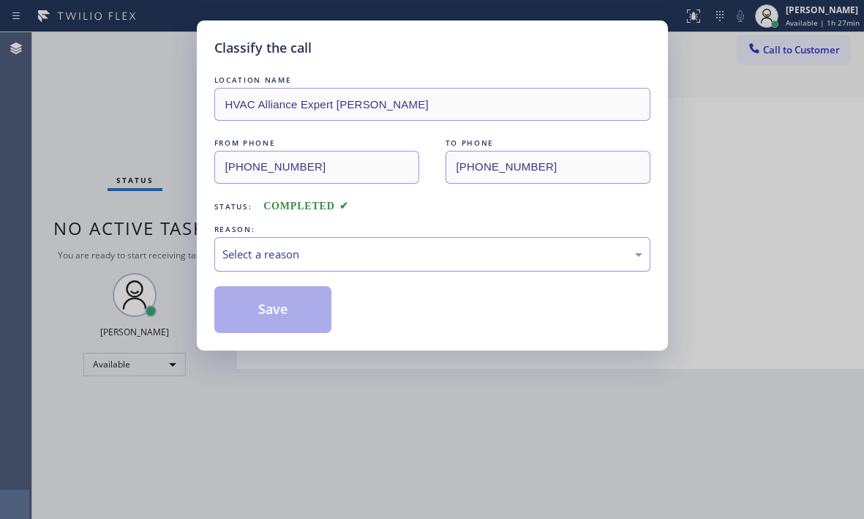
click at [314, 253] on div "Select a reason" at bounding box center [432, 254] width 420 height 17
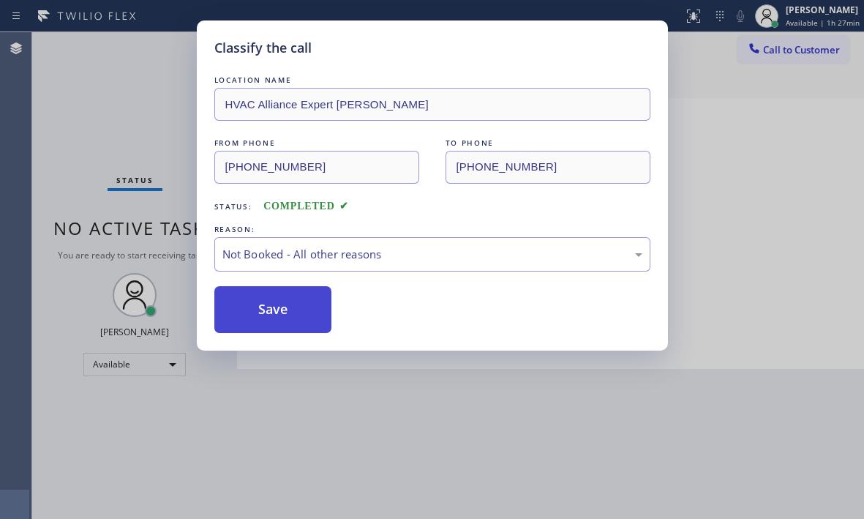
click at [252, 311] on button "Save" at bounding box center [273, 309] width 118 height 47
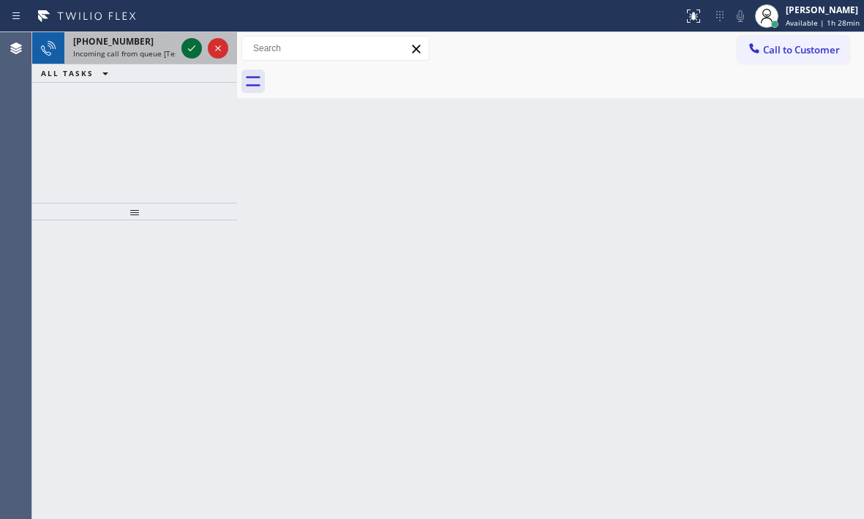
click at [187, 47] on icon at bounding box center [192, 48] width 18 height 18
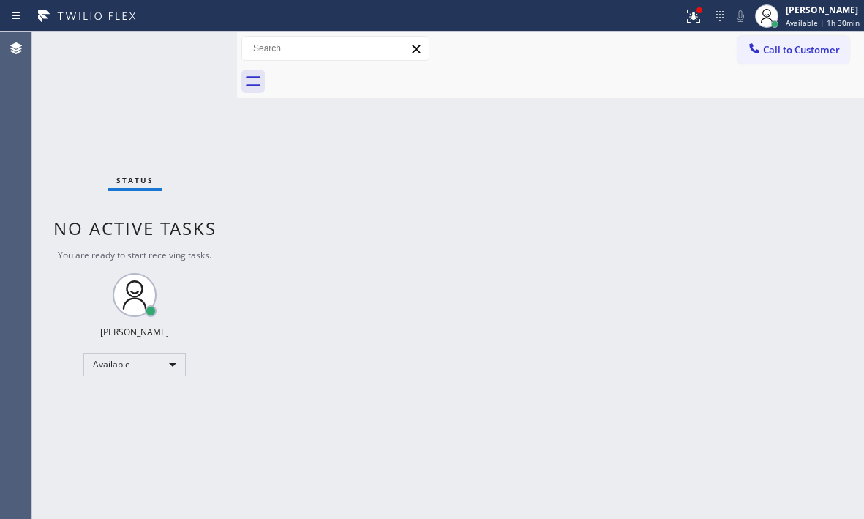
click at [190, 49] on div "Status No active tasks You are ready to start receiving tasks. [PERSON_NAME] Av…" at bounding box center [134, 275] width 205 height 486
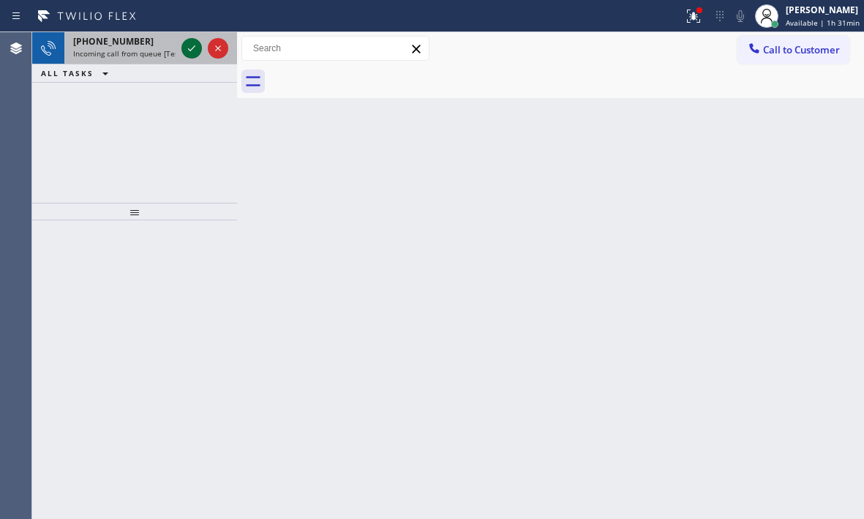
click at [187, 48] on icon at bounding box center [192, 48] width 18 height 18
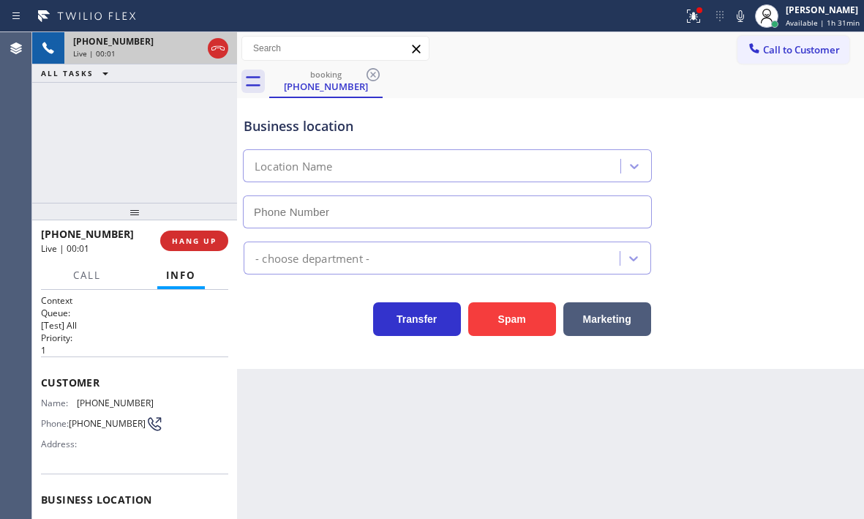
type input "[PHONE_NUMBER]"
click at [687, 19] on icon at bounding box center [691, 15] width 9 height 10
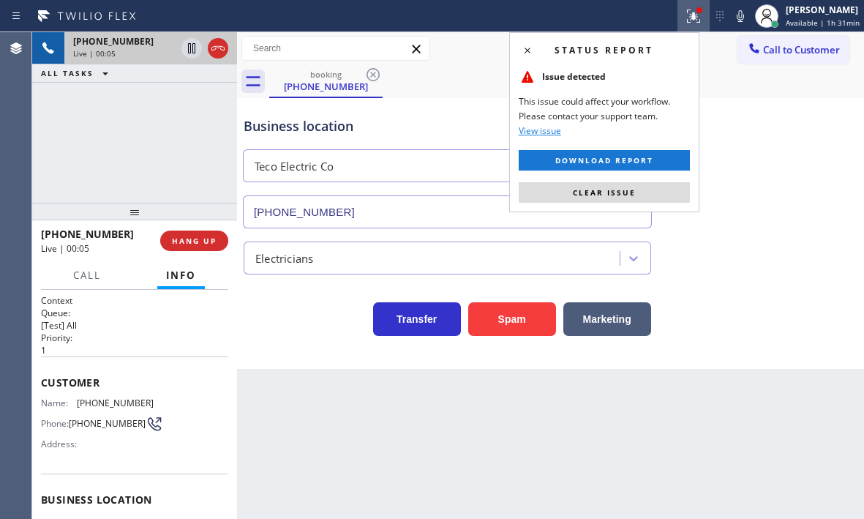
drag, startPoint x: 628, startPoint y: 194, endPoint x: 617, endPoint y: 200, distance: 12.2
click at [625, 194] on span "Clear issue" at bounding box center [604, 192] width 63 height 10
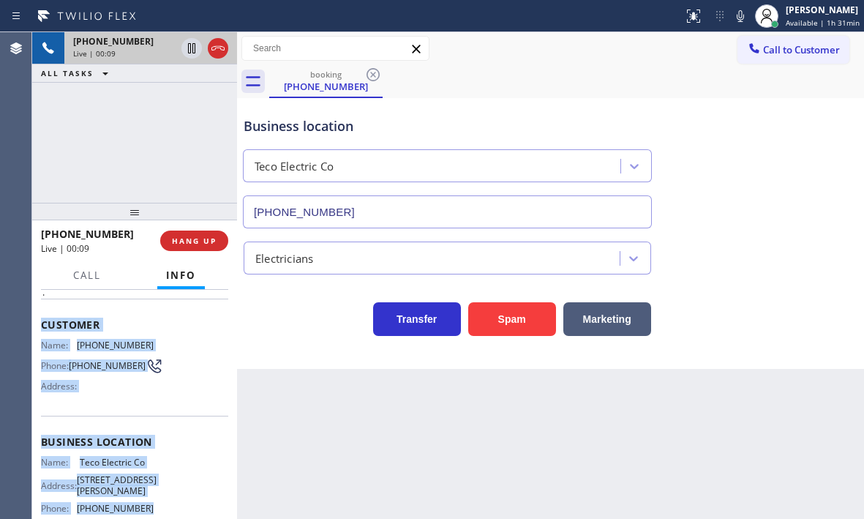
scroll to position [146, 0]
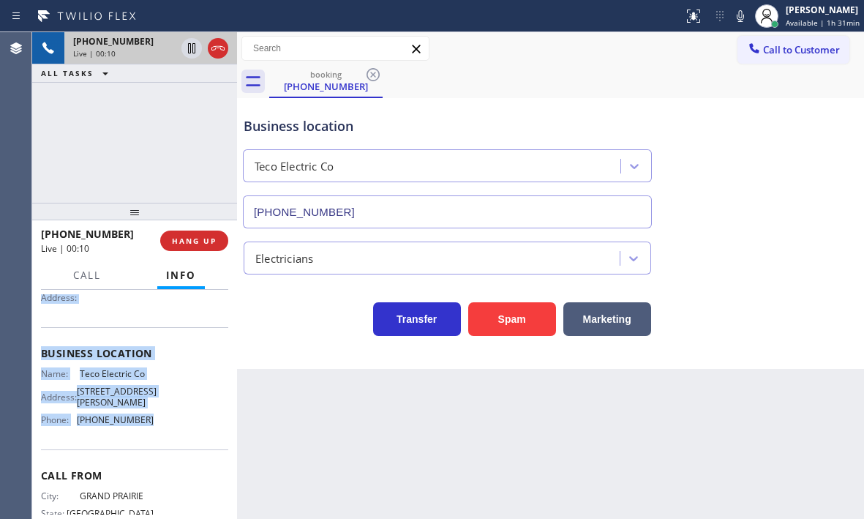
drag, startPoint x: 38, startPoint y: 379, endPoint x: 166, endPoint y: 470, distance: 156.9
click at [166, 470] on div "Context Queue: [Test] All Priority: 1 Customer Name: [PHONE_NUMBER] Phone: [PHO…" at bounding box center [134, 404] width 205 height 229
copy div "Customer Name: [PHONE_NUMBER] Phone: [PHONE_NUMBER] Address: Business location …"
click at [599, 317] on button "Marketing" at bounding box center [607, 319] width 88 height 34
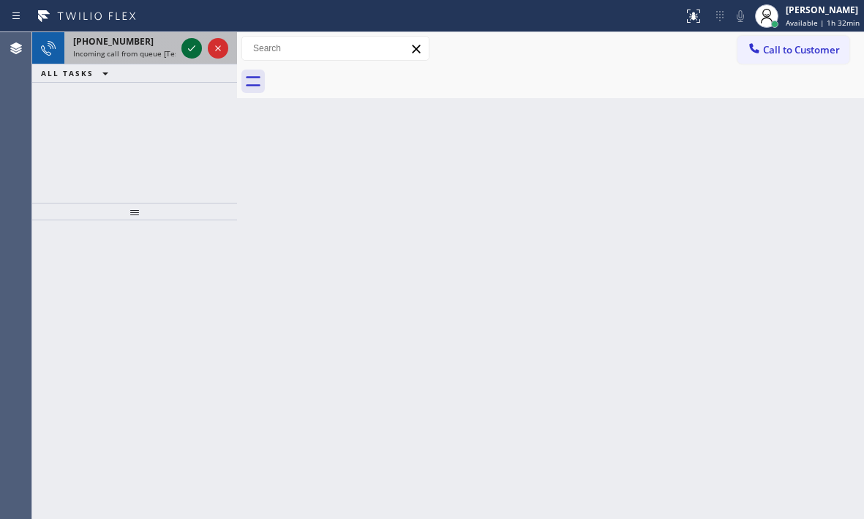
click at [192, 52] on icon at bounding box center [192, 48] width 18 height 18
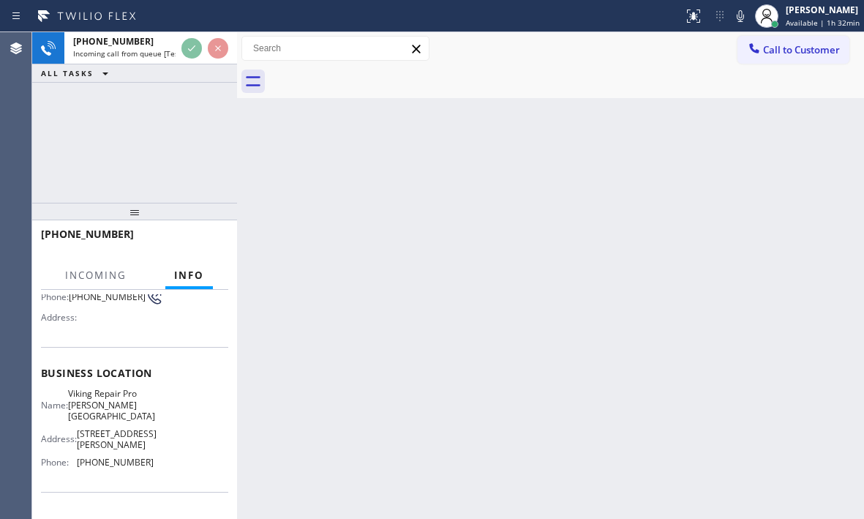
scroll to position [146, 0]
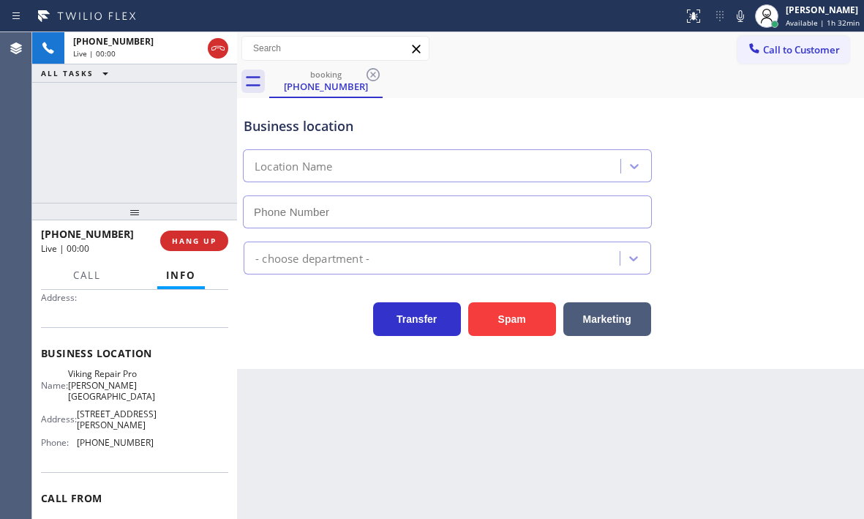
type input "[PHONE_NUMBER]"
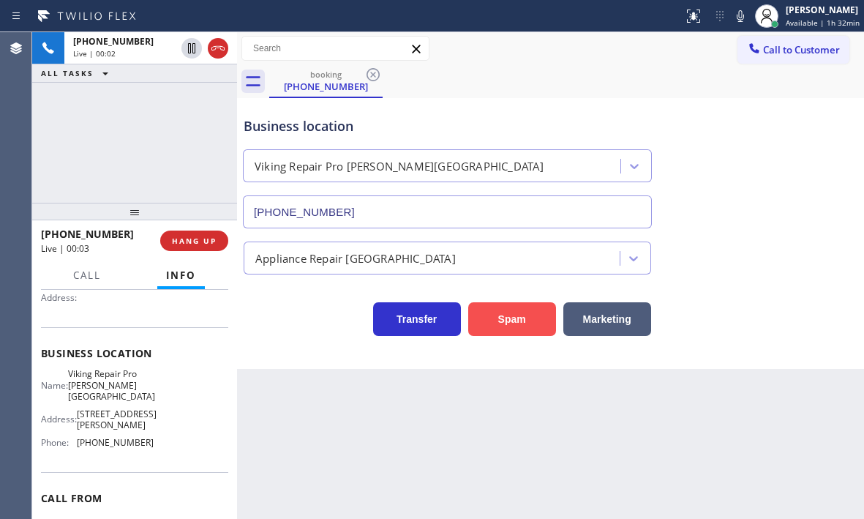
click at [508, 320] on button "Spam" at bounding box center [512, 319] width 88 height 34
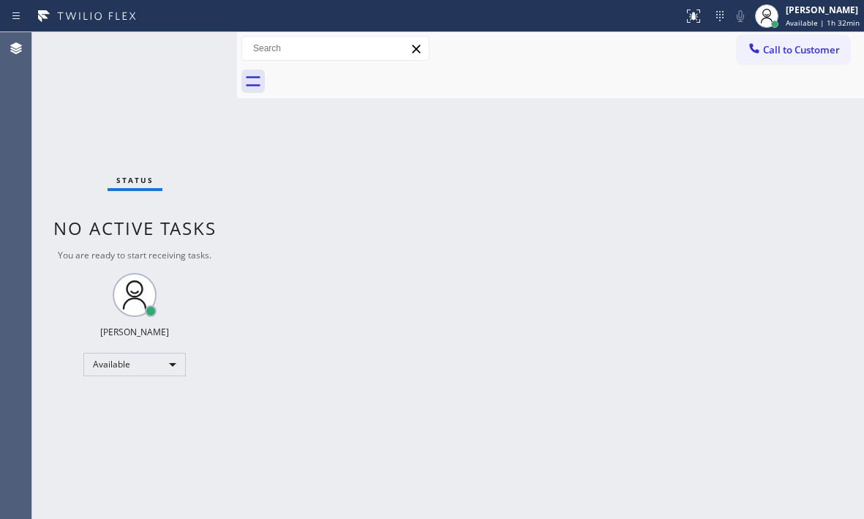
click at [191, 50] on div "Status No active tasks You are ready to start receiving tasks. [PERSON_NAME] Av…" at bounding box center [134, 275] width 205 height 486
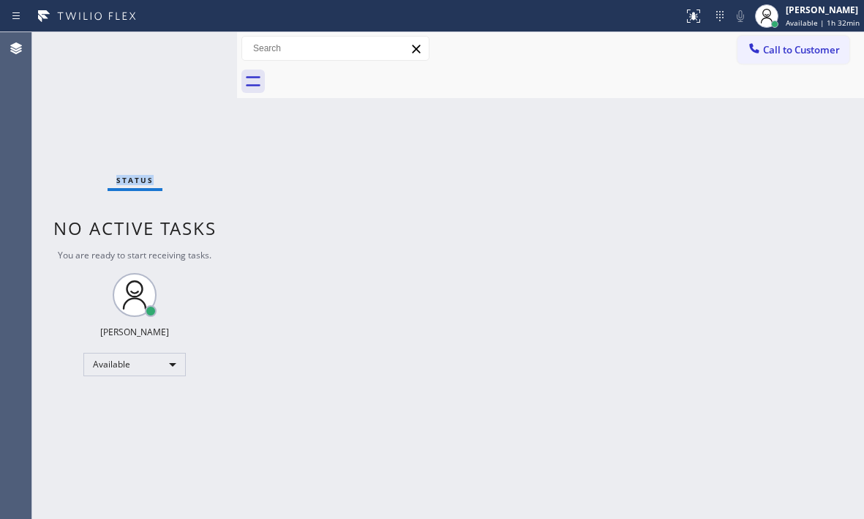
click at [191, 50] on div "Status No active tasks You are ready to start receiving tasks. [PERSON_NAME] Av…" at bounding box center [134, 275] width 205 height 486
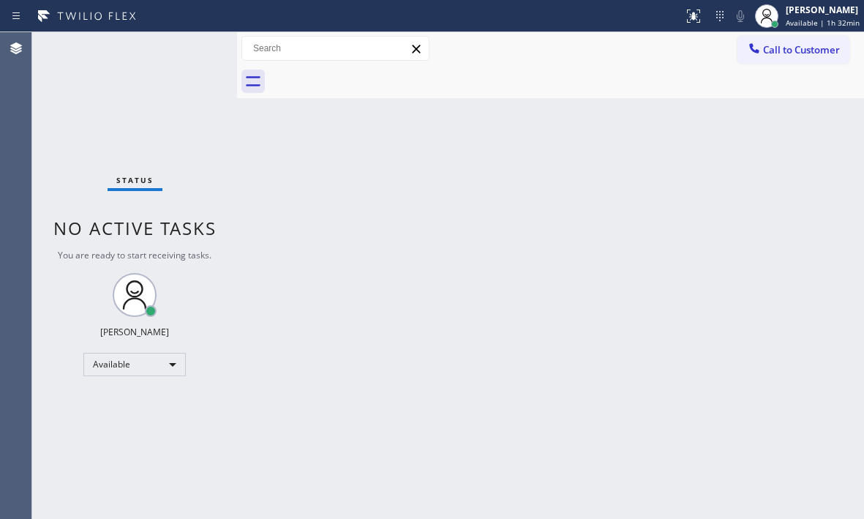
click at [191, 50] on div "Status No active tasks You are ready to start receiving tasks. [PERSON_NAME] Av…" at bounding box center [134, 275] width 205 height 486
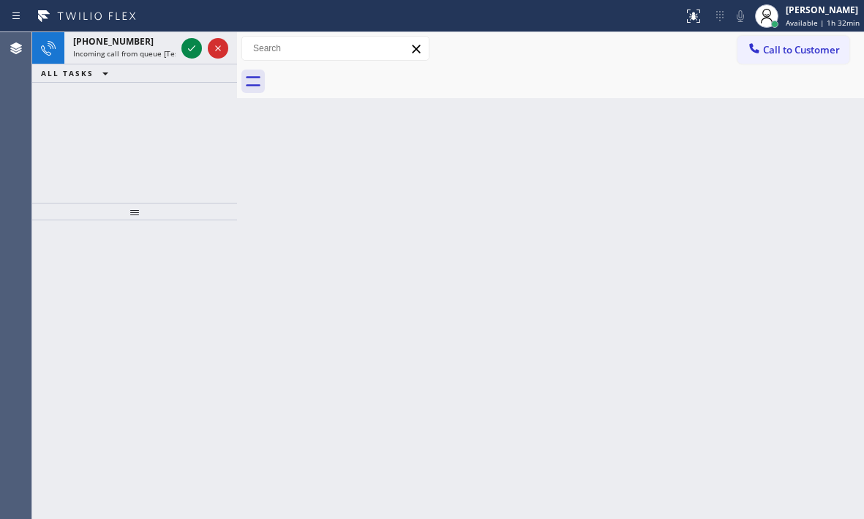
click at [191, 50] on icon at bounding box center [191, 48] width 7 height 6
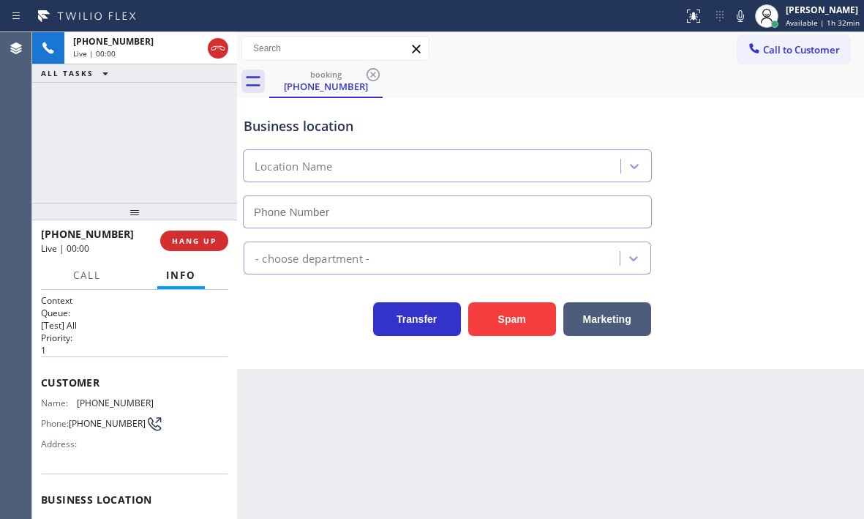
type input "[PHONE_NUMBER]"
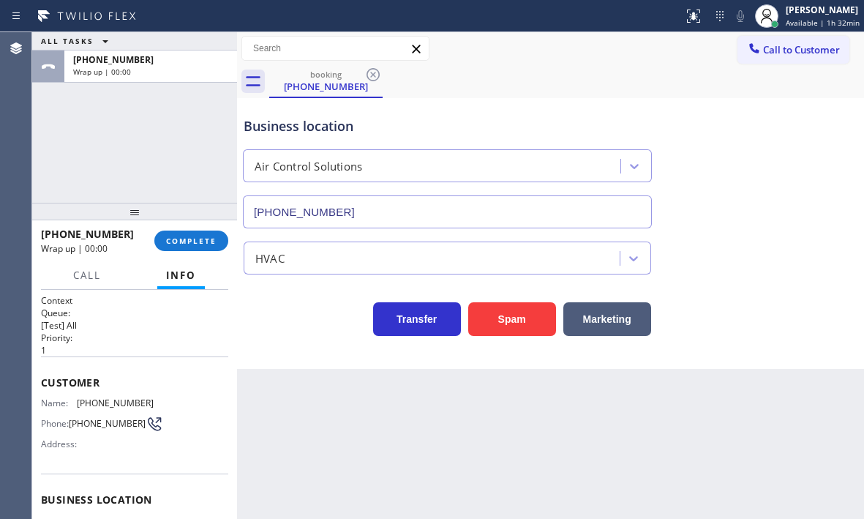
click at [189, 29] on div "Status report No issues detected If you experience an issue, please download th…" at bounding box center [432, 16] width 864 height 32
click at [208, 244] on span "COMPLETE" at bounding box center [191, 241] width 50 height 10
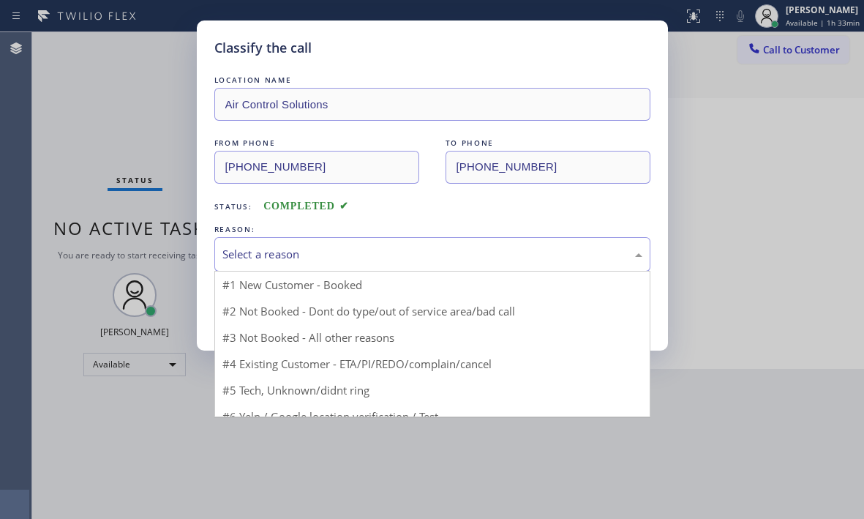
click at [334, 251] on div "Select a reason" at bounding box center [432, 254] width 420 height 17
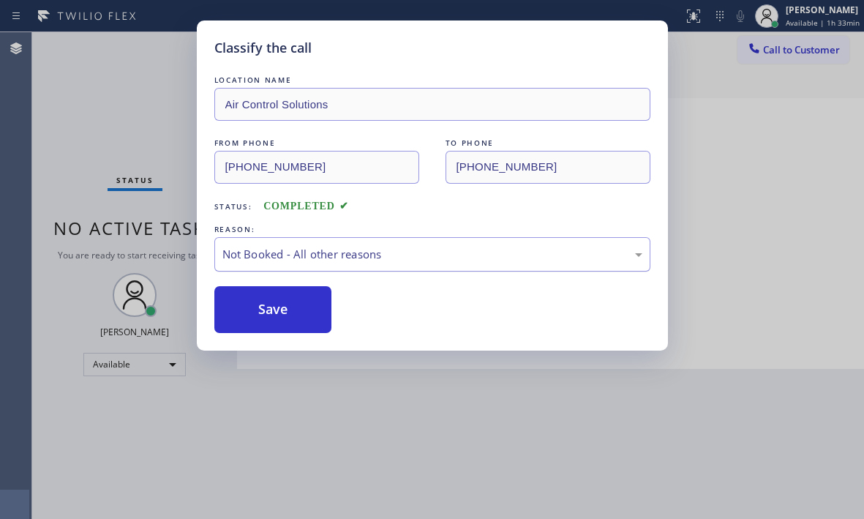
click at [318, 250] on div "Not Booked - All other reasons" at bounding box center [432, 254] width 420 height 17
click at [267, 320] on button "Save" at bounding box center [273, 309] width 118 height 47
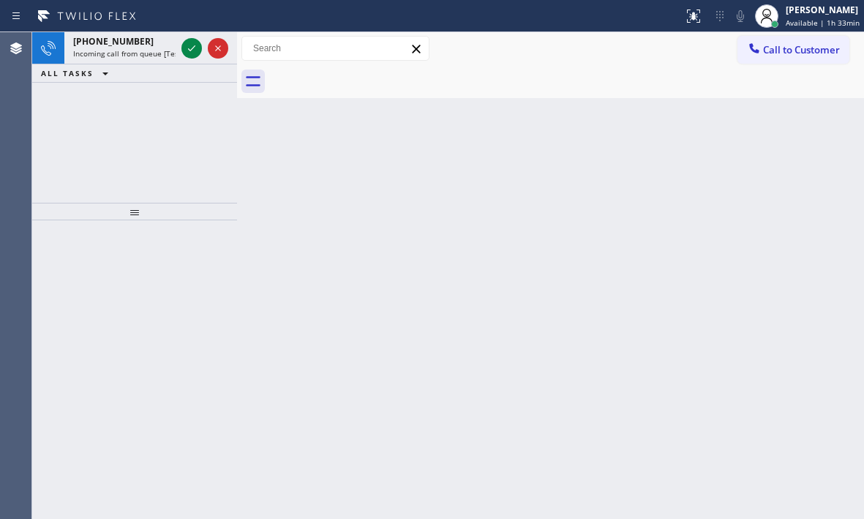
click at [260, 303] on div "Back to Dashboard Change Sender ID Customers Technicians Select a contact Outbo…" at bounding box center [550, 275] width 627 height 486
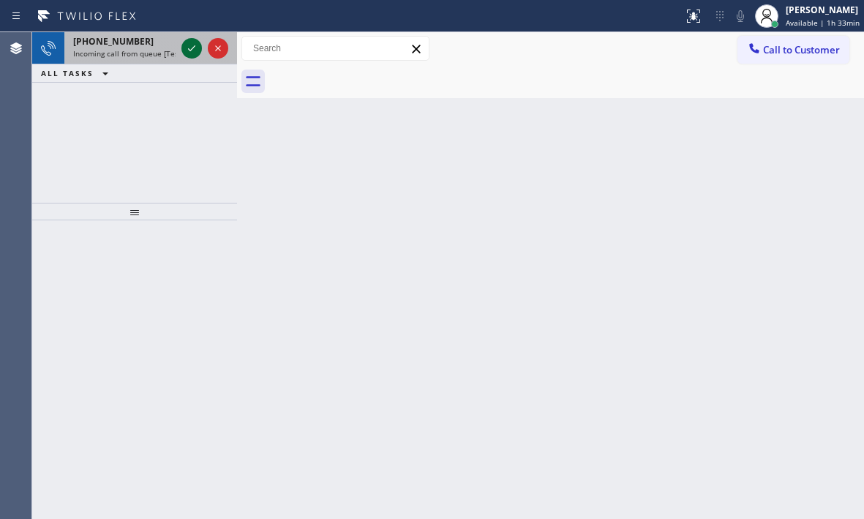
click at [189, 48] on icon at bounding box center [192, 48] width 18 height 18
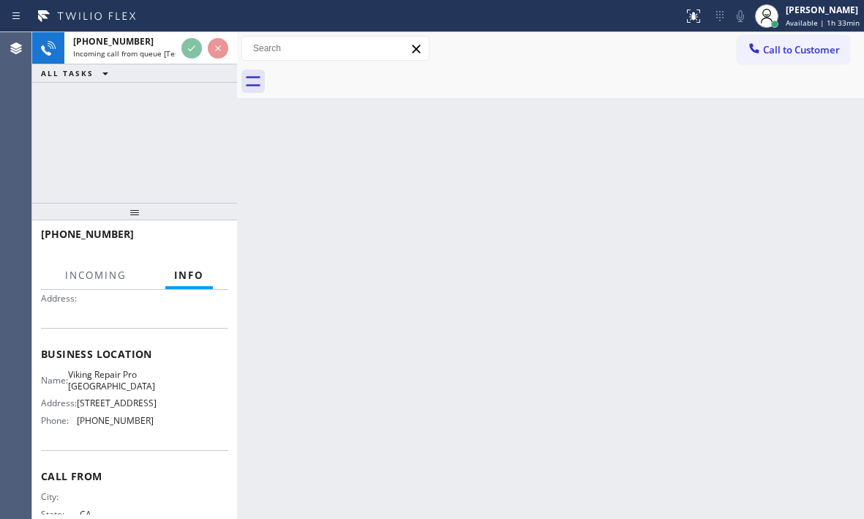
scroll to position [146, 0]
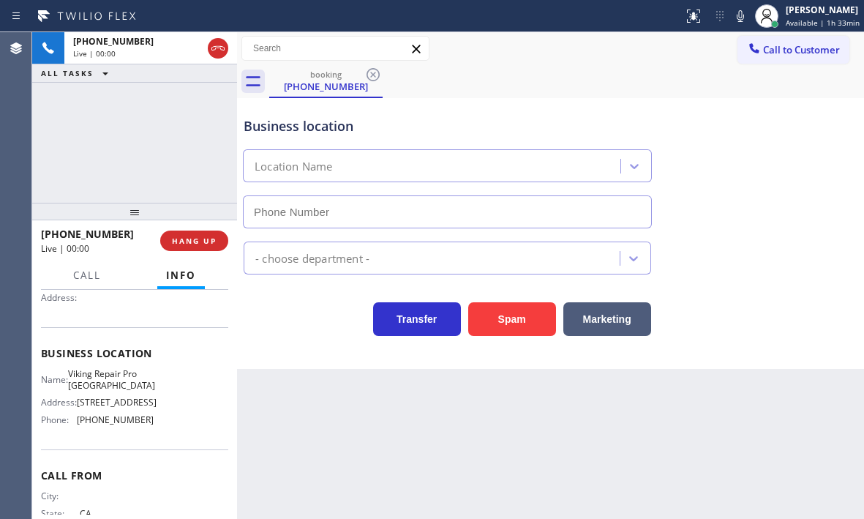
type input "[PHONE_NUMBER]"
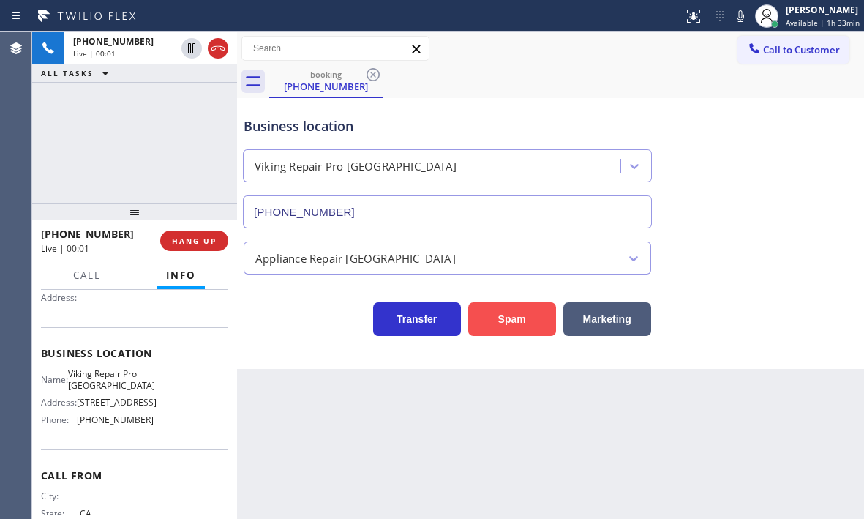
click at [493, 315] on button "Spam" at bounding box center [512, 319] width 88 height 34
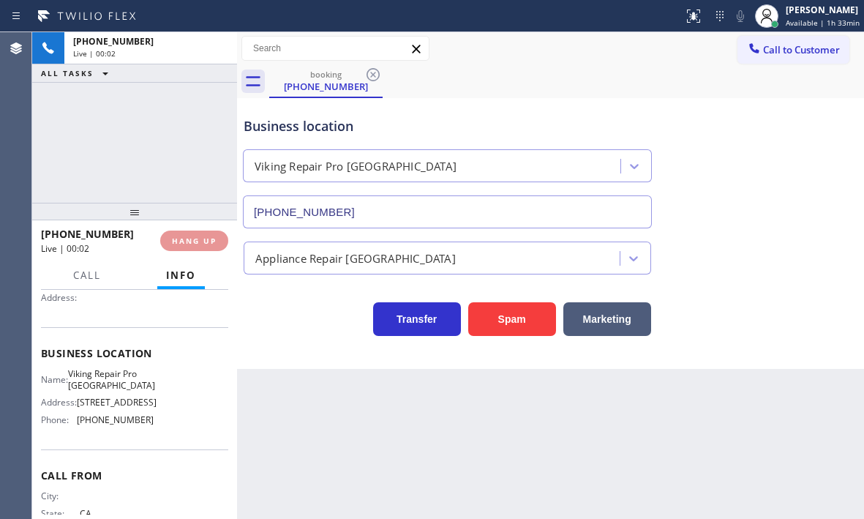
click at [189, 50] on div "Live | 00:02" at bounding box center [150, 53] width 155 height 10
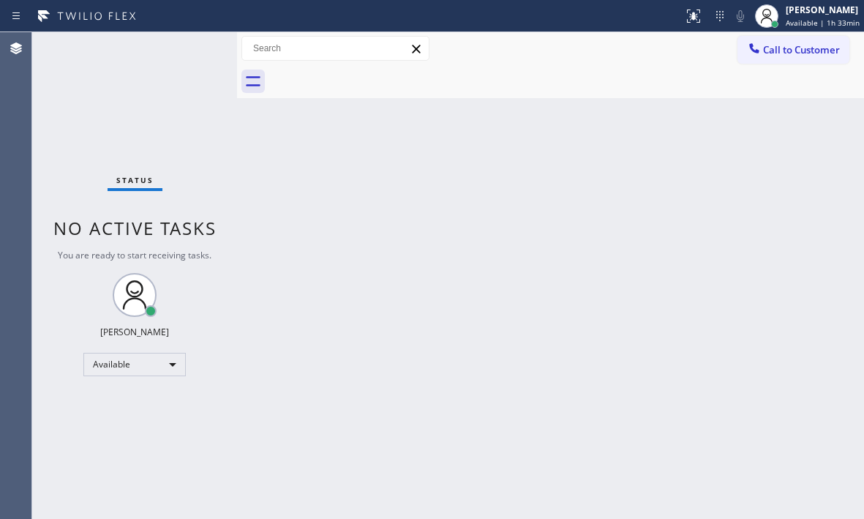
click at [189, 50] on div "Status No active tasks You are ready to start receiving tasks. [PERSON_NAME] Av…" at bounding box center [134, 275] width 205 height 486
click at [181, 50] on div "Status No active tasks You are ready to start receiving tasks. [PERSON_NAME] Av…" at bounding box center [134, 275] width 205 height 486
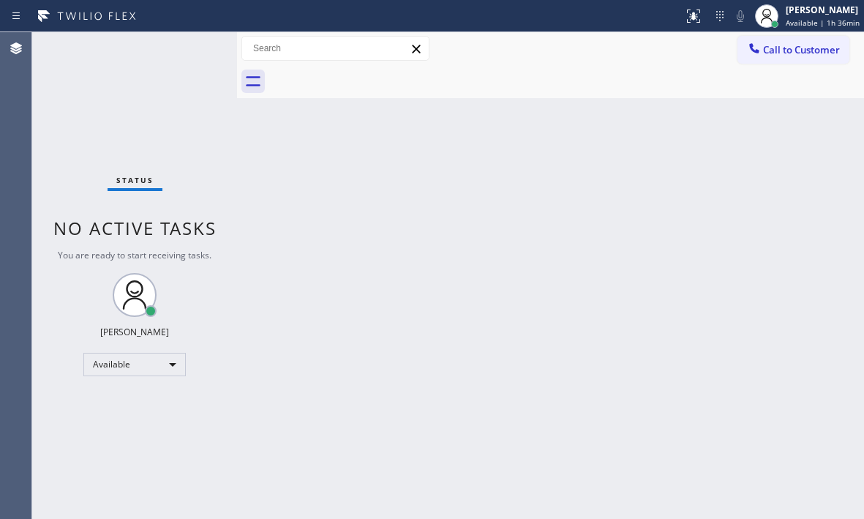
click at [181, 50] on div "Status No active tasks You are ready to start receiving tasks. [PERSON_NAME] Av…" at bounding box center [134, 275] width 205 height 486
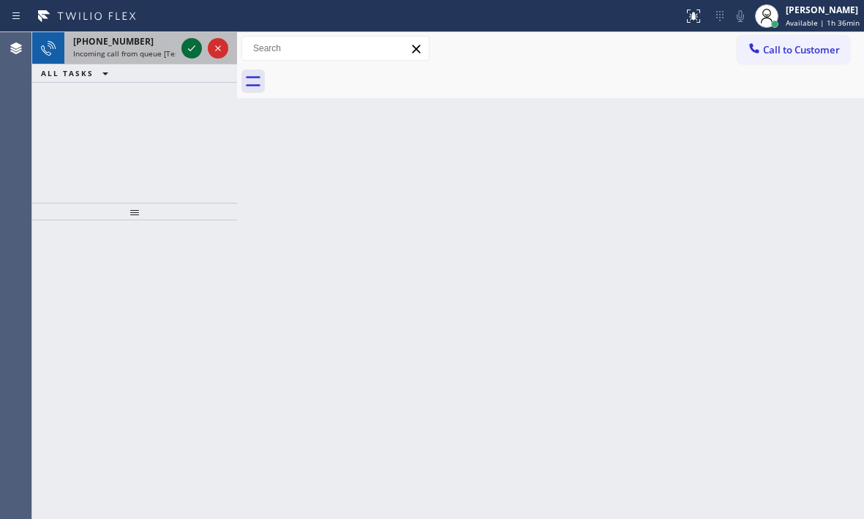
click at [187, 48] on icon at bounding box center [192, 48] width 18 height 18
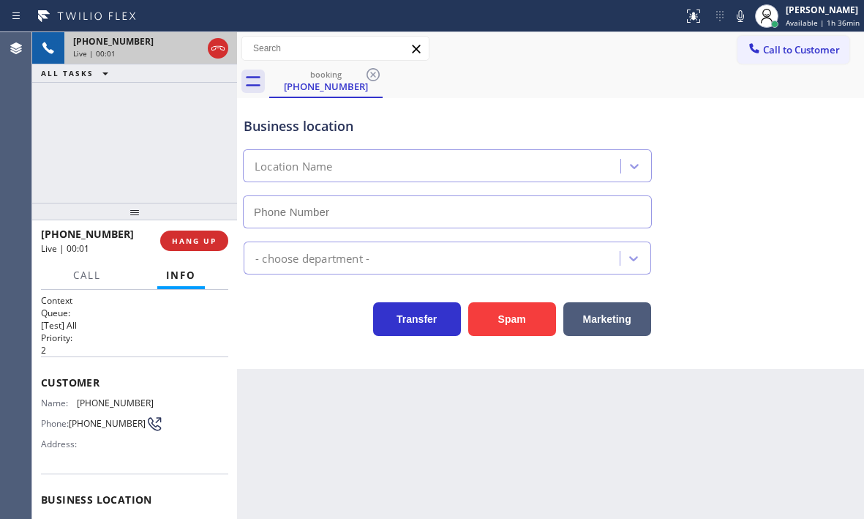
type input "[PHONE_NUMBER]"
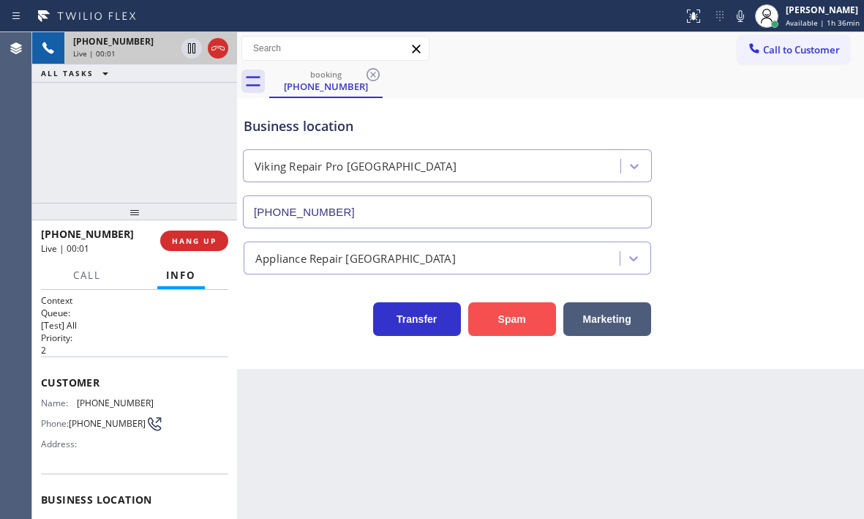
click at [527, 322] on button "Spam" at bounding box center [512, 319] width 88 height 34
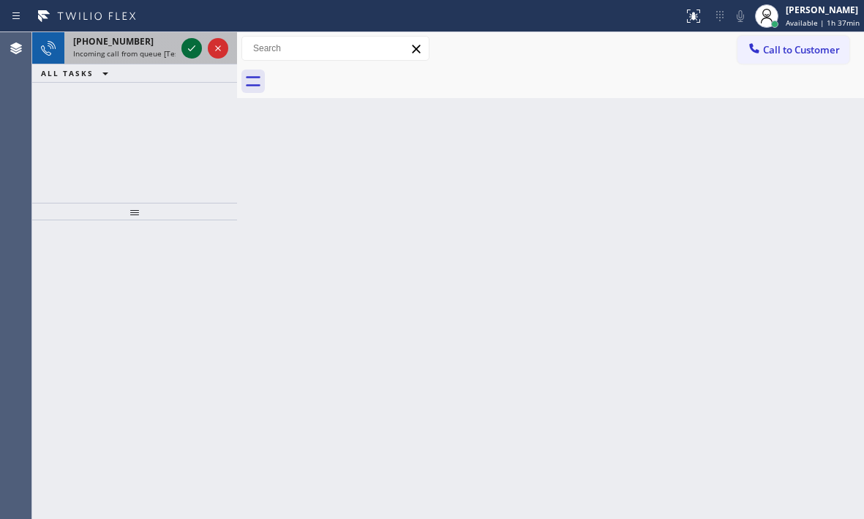
click at [187, 48] on icon at bounding box center [192, 48] width 18 height 18
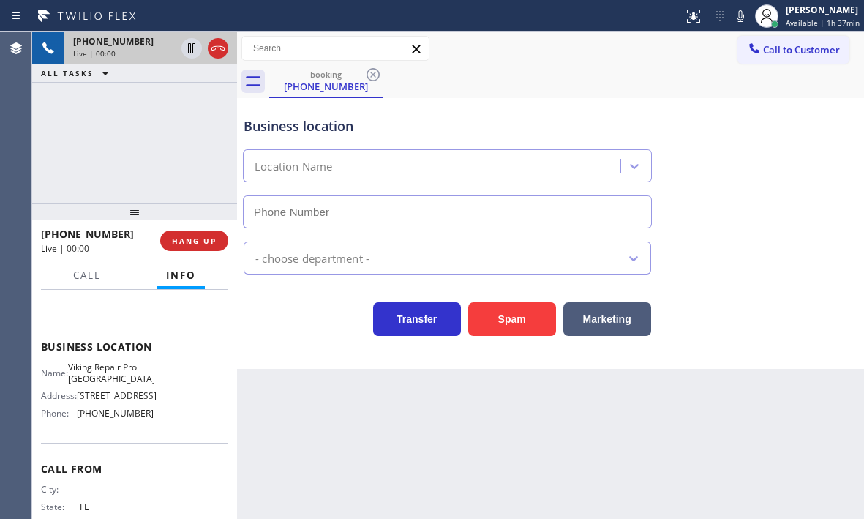
scroll to position [208, 0]
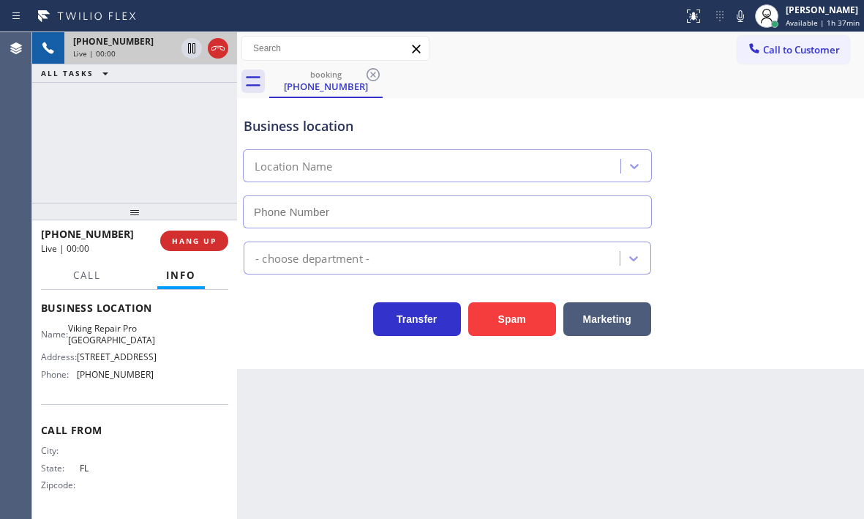
type input "[PHONE_NUMBER]"
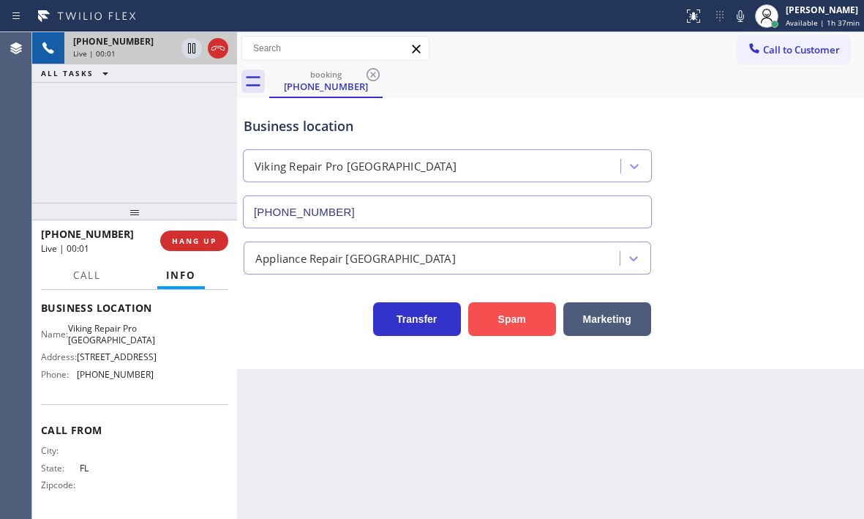
click at [493, 314] on button "Spam" at bounding box center [512, 319] width 88 height 34
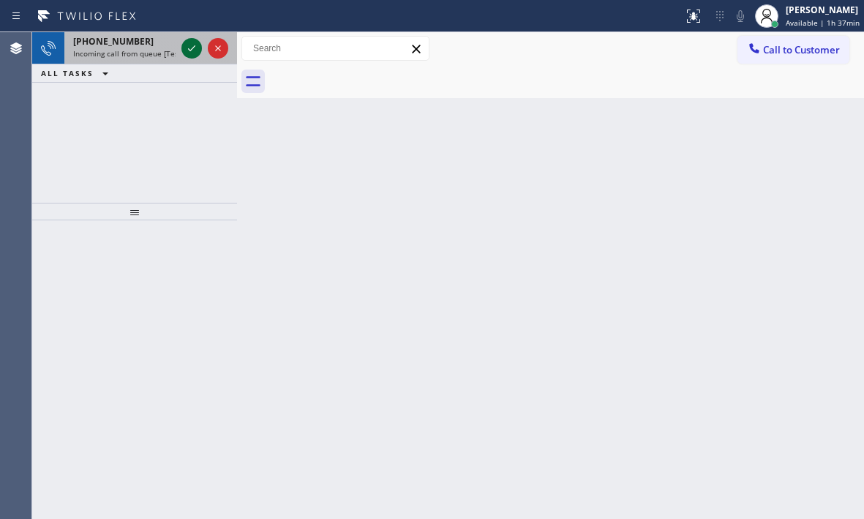
click at [195, 52] on icon at bounding box center [192, 48] width 18 height 18
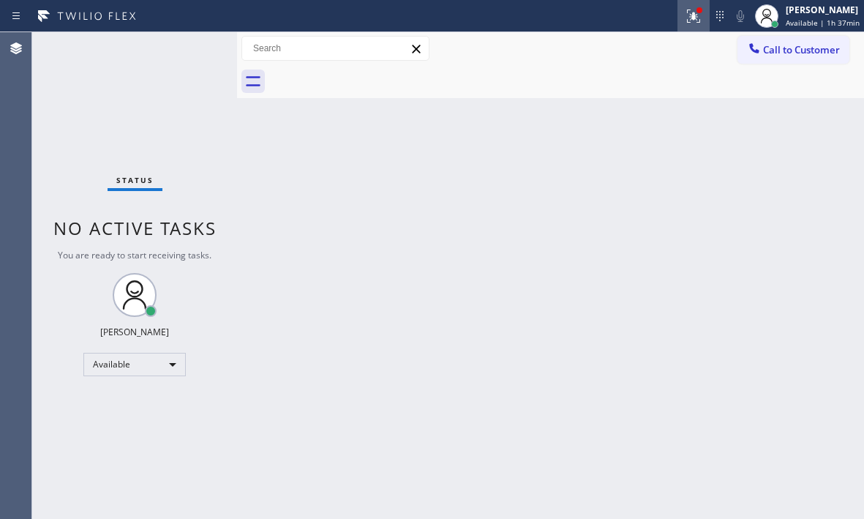
click at [685, 11] on icon at bounding box center [694, 16] width 18 height 18
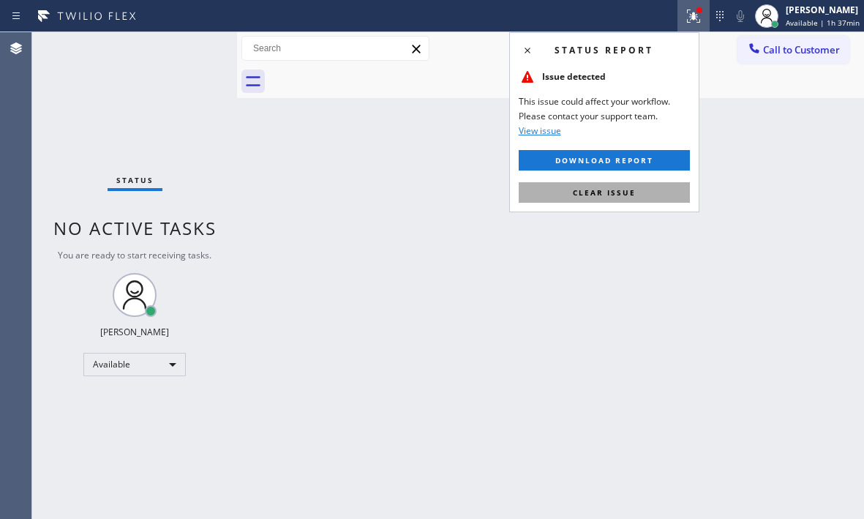
click at [604, 189] on span "Clear issue" at bounding box center [604, 192] width 63 height 10
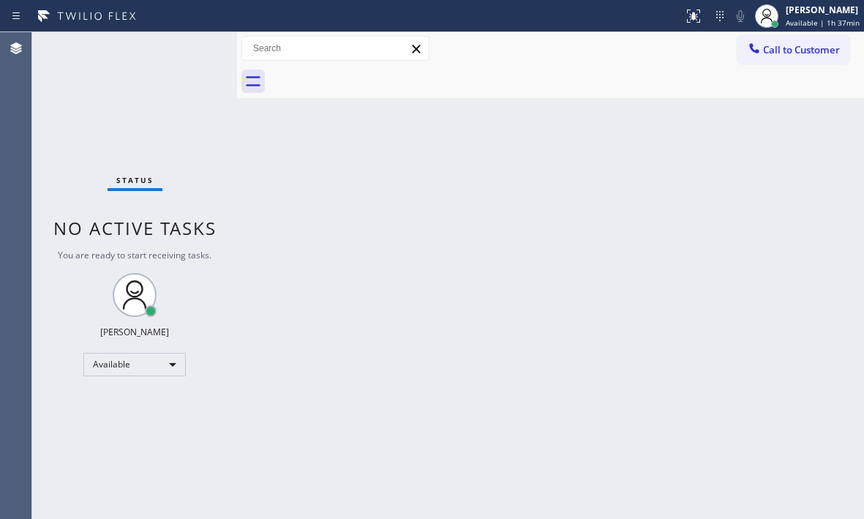
click at [201, 44] on div "Status No active tasks You are ready to start receiving tasks. [PERSON_NAME] Av…" at bounding box center [134, 275] width 205 height 486
click at [192, 44] on div "Status No active tasks You are ready to start receiving tasks. [PERSON_NAME] Av…" at bounding box center [134, 275] width 205 height 486
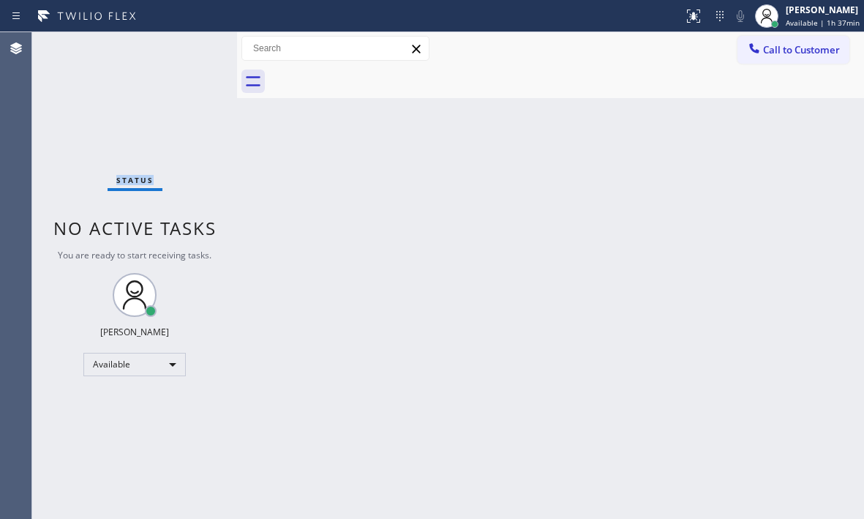
click at [192, 44] on div "Status No active tasks You are ready to start receiving tasks. [PERSON_NAME] Av…" at bounding box center [134, 275] width 205 height 486
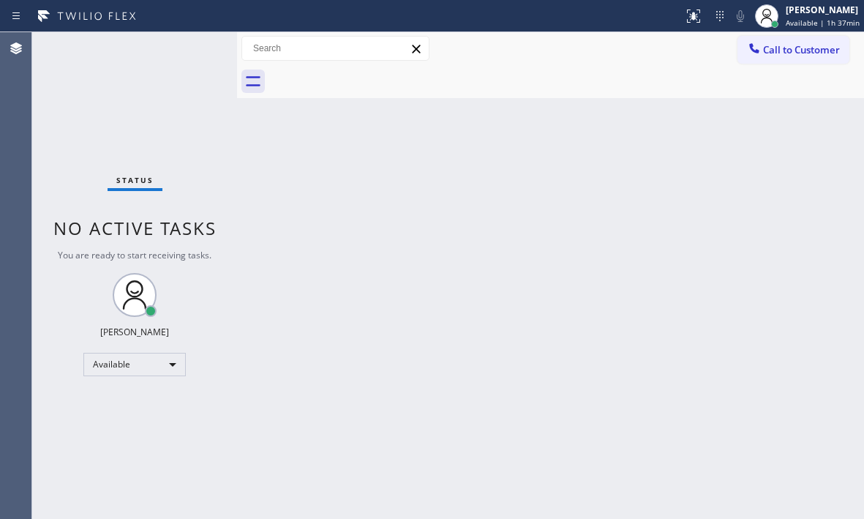
click at [192, 44] on div "Status No active tasks You are ready to start receiving tasks. [PERSON_NAME] Av…" at bounding box center [134, 275] width 205 height 486
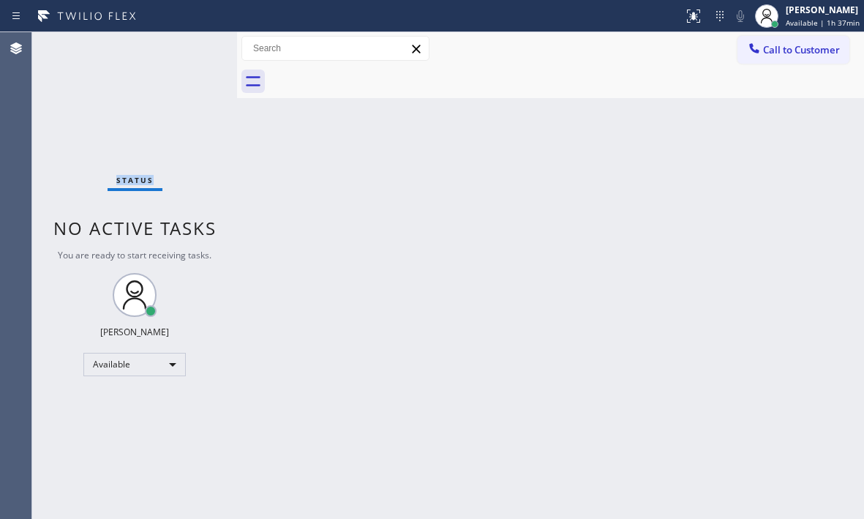
click at [192, 44] on div "Status No active tasks You are ready to start receiving tasks. [PERSON_NAME] Av…" at bounding box center [134, 275] width 205 height 486
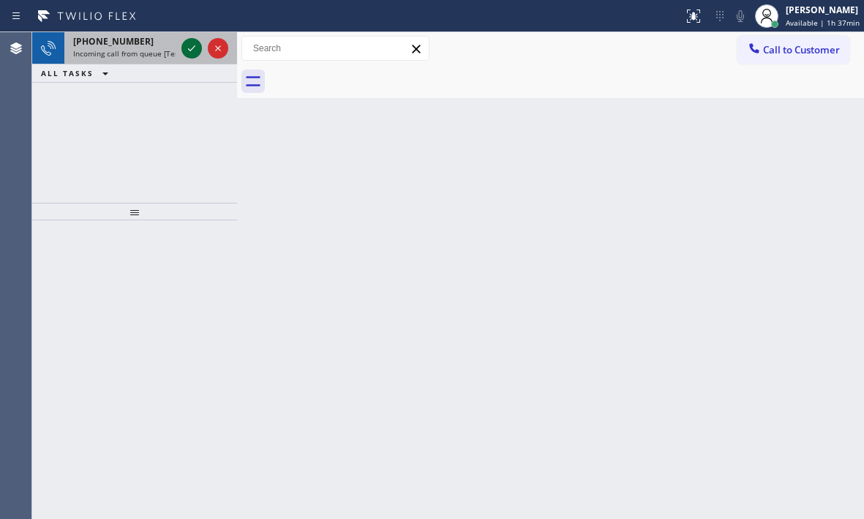
click at [192, 44] on icon at bounding box center [192, 48] width 18 height 18
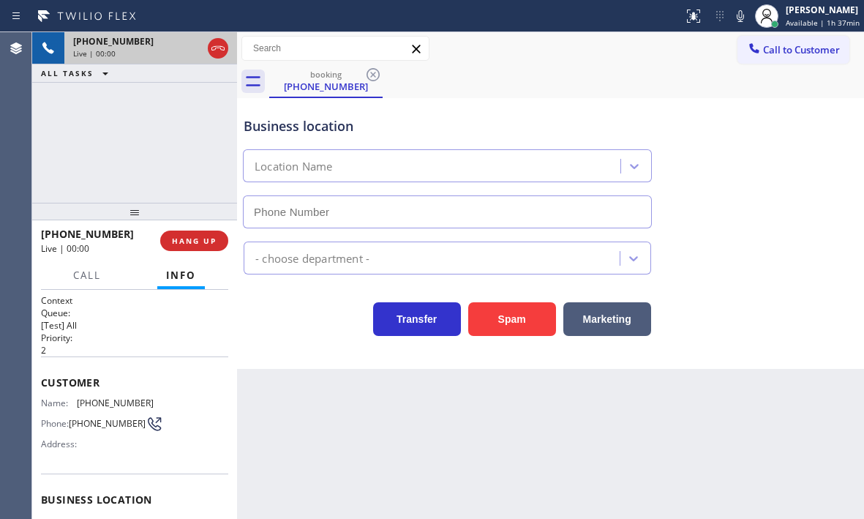
type input "[PHONE_NUMBER]"
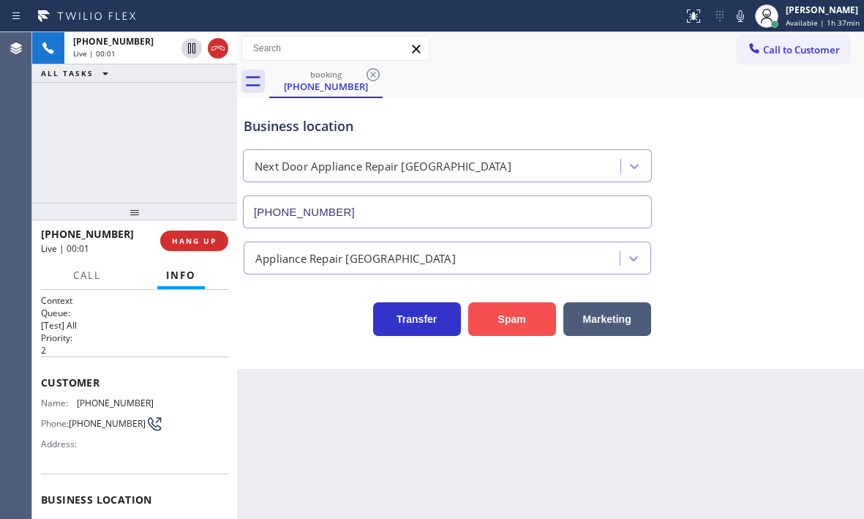
click at [516, 317] on button "Spam" at bounding box center [512, 319] width 88 height 34
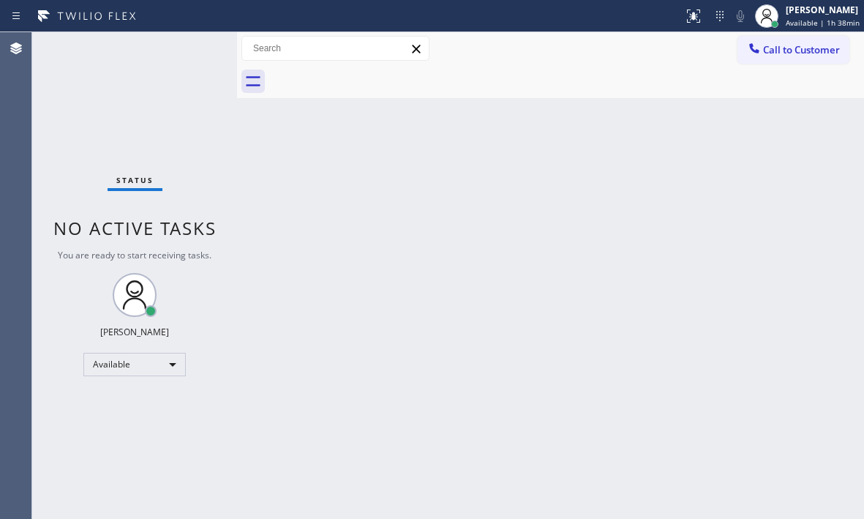
click at [185, 51] on div "Status No active tasks You are ready to start receiving tasks. [PERSON_NAME] Av…" at bounding box center [134, 275] width 205 height 486
click at [186, 53] on div "Status No active tasks You are ready to start receiving tasks. [PERSON_NAME] Av…" at bounding box center [134, 275] width 205 height 486
click at [187, 53] on div "Status No active tasks You are ready to start receiving tasks. [PERSON_NAME] Av…" at bounding box center [134, 275] width 205 height 486
click at [187, 54] on div "Status No active tasks You are ready to start receiving tasks. [PERSON_NAME] Av…" at bounding box center [134, 275] width 205 height 486
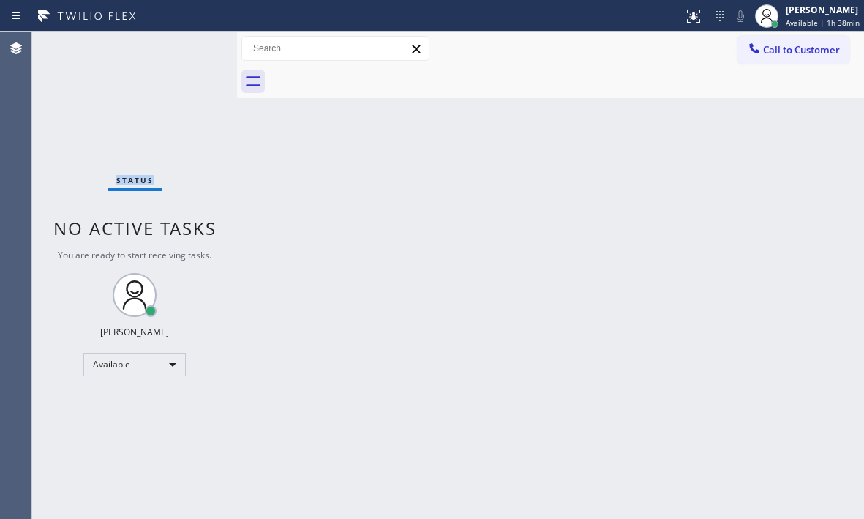
click at [187, 54] on div "Status No active tasks You are ready to start receiving tasks. [PERSON_NAME] Av…" at bounding box center [134, 275] width 205 height 486
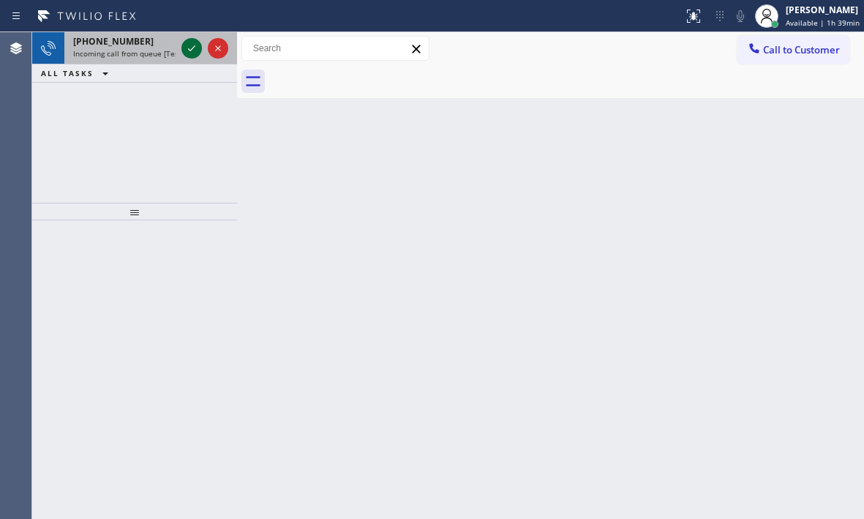
click at [196, 53] on icon at bounding box center [192, 48] width 18 height 18
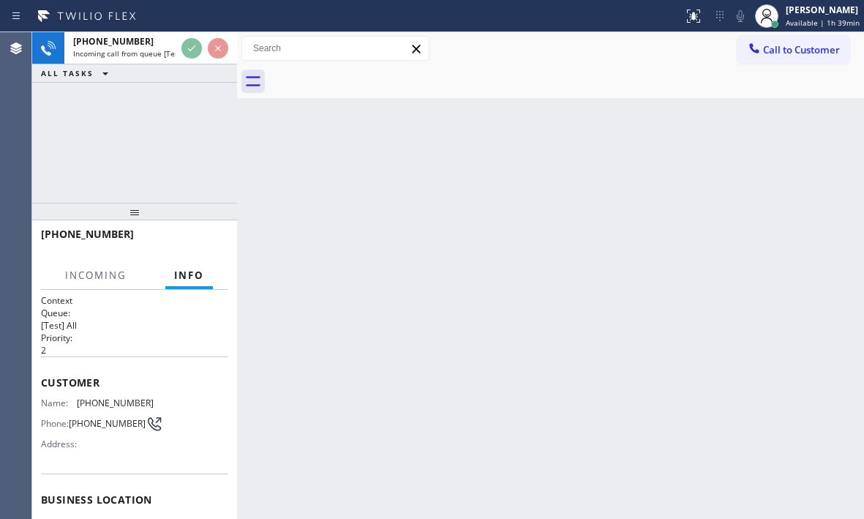
scroll to position [73, 0]
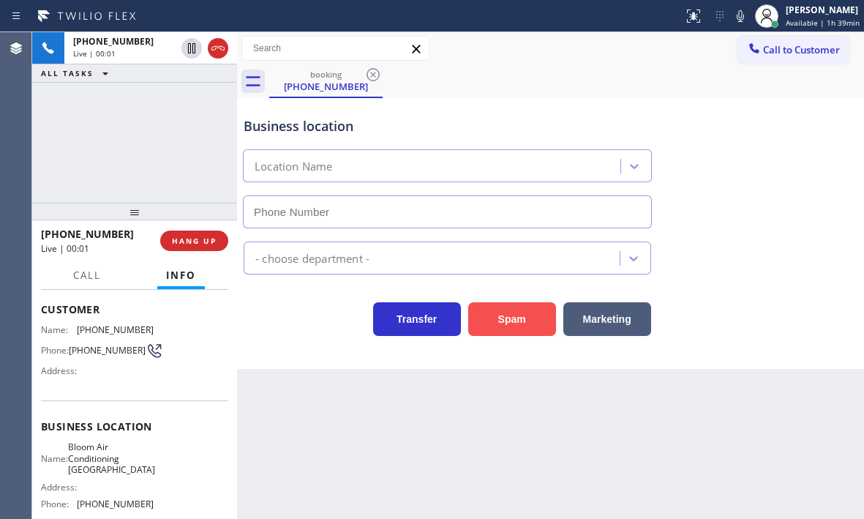
type input "[PHONE_NUMBER]"
click at [503, 325] on button "Spam" at bounding box center [512, 319] width 88 height 34
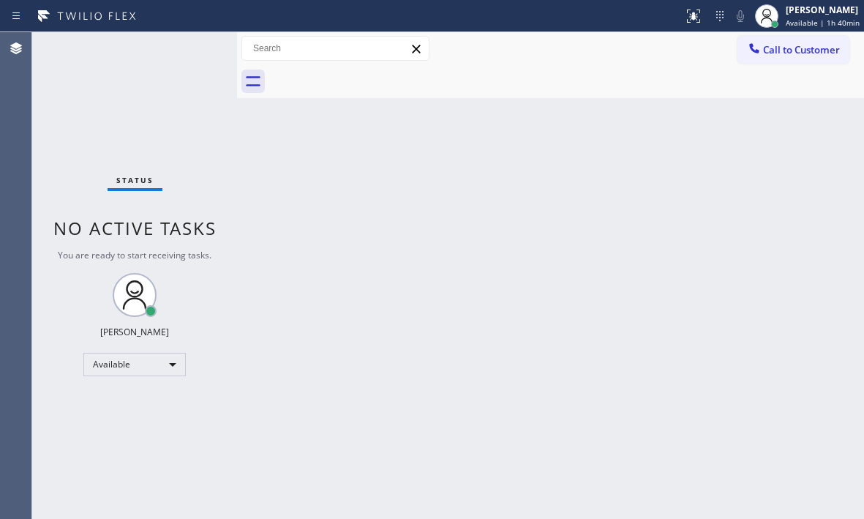
click at [191, 45] on div "Status No active tasks You are ready to start receiving tasks. [PERSON_NAME] Av…" at bounding box center [134, 275] width 205 height 486
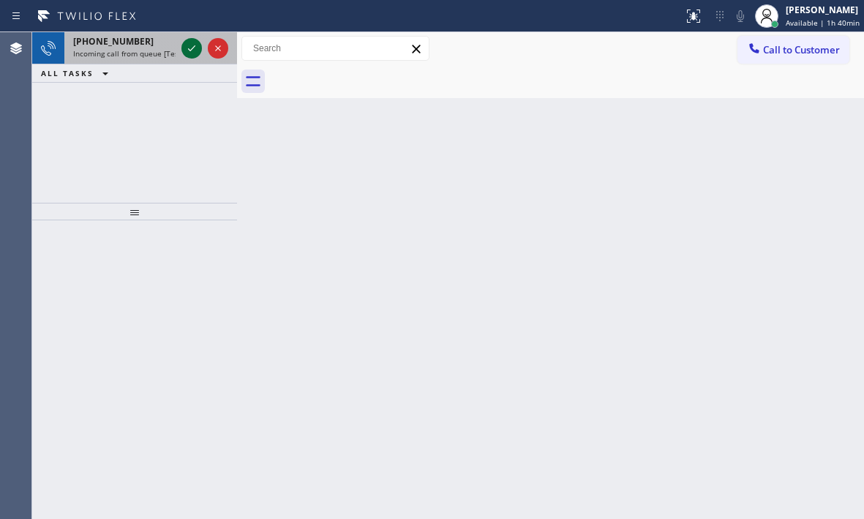
click at [195, 47] on icon at bounding box center [192, 48] width 18 height 18
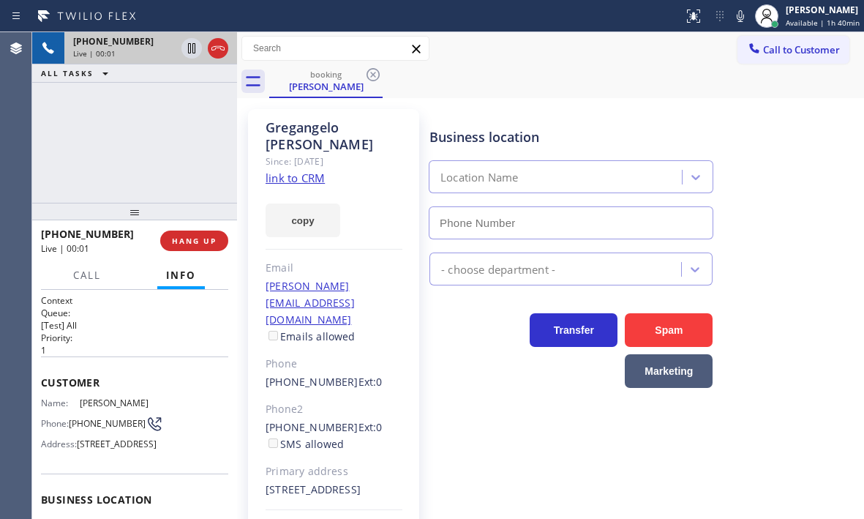
type input "[PHONE_NUMBER]"
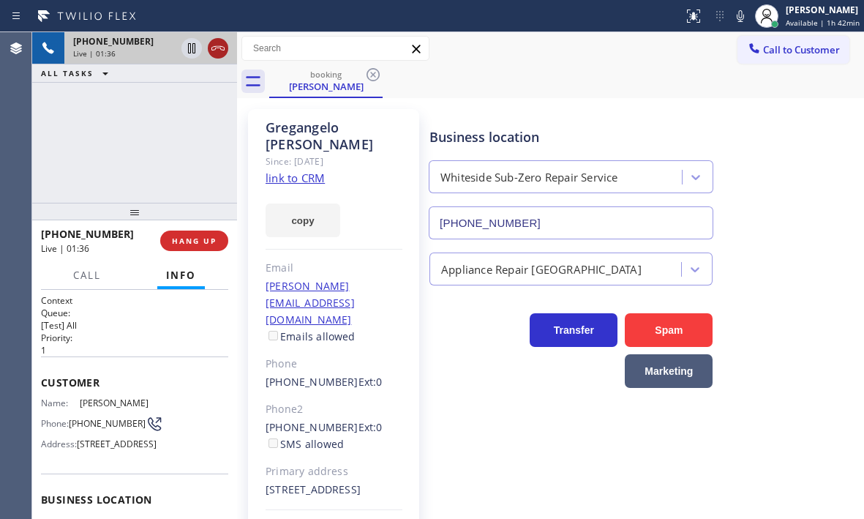
click at [214, 45] on icon at bounding box center [218, 48] width 18 height 18
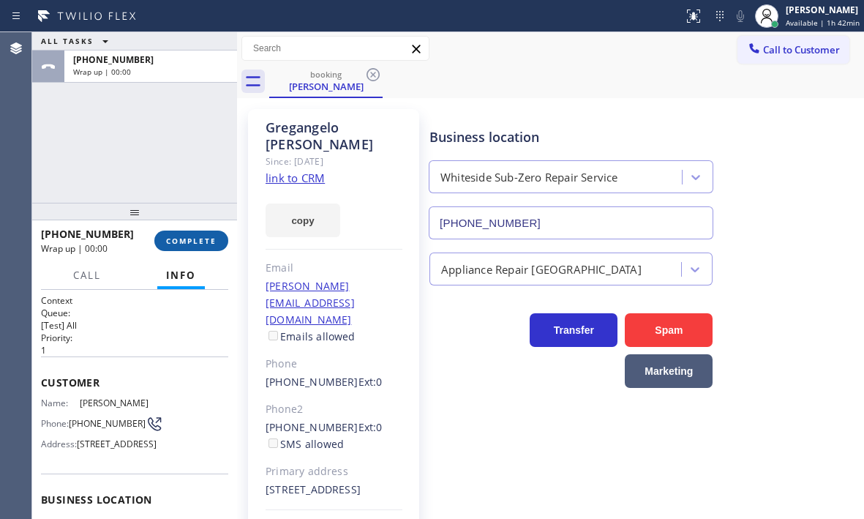
click at [212, 237] on span "COMPLETE" at bounding box center [191, 241] width 50 height 10
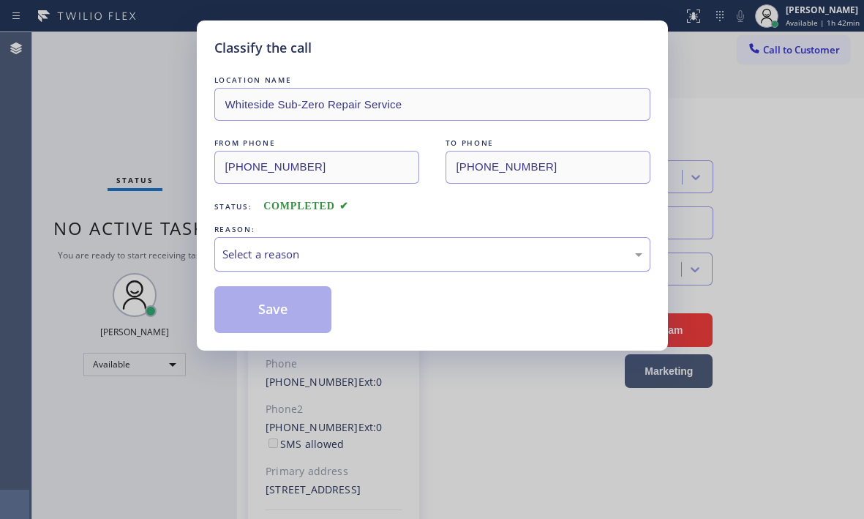
click at [423, 250] on div "Select a reason" at bounding box center [432, 254] width 420 height 17
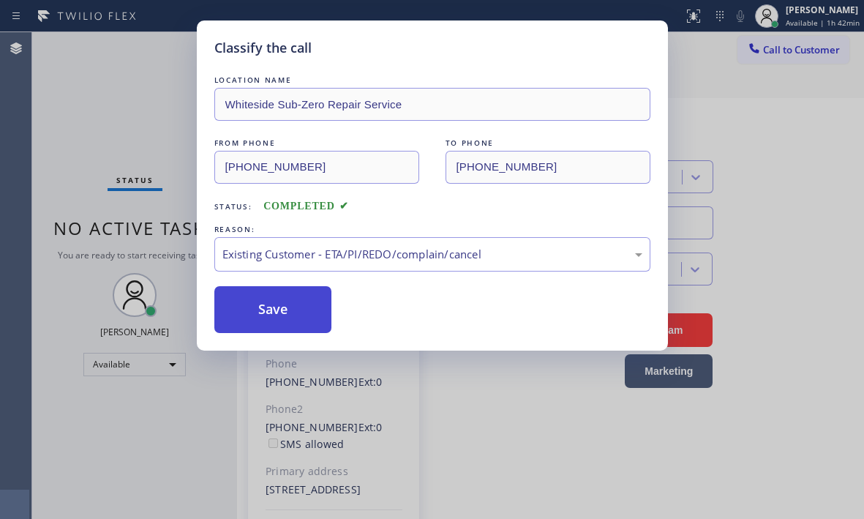
click at [264, 311] on button "Save" at bounding box center [273, 309] width 118 height 47
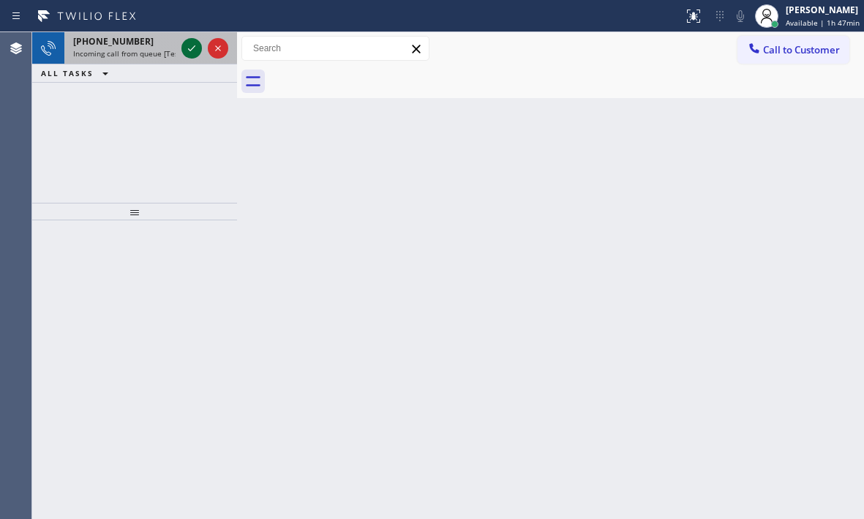
click at [189, 48] on icon at bounding box center [192, 48] width 18 height 18
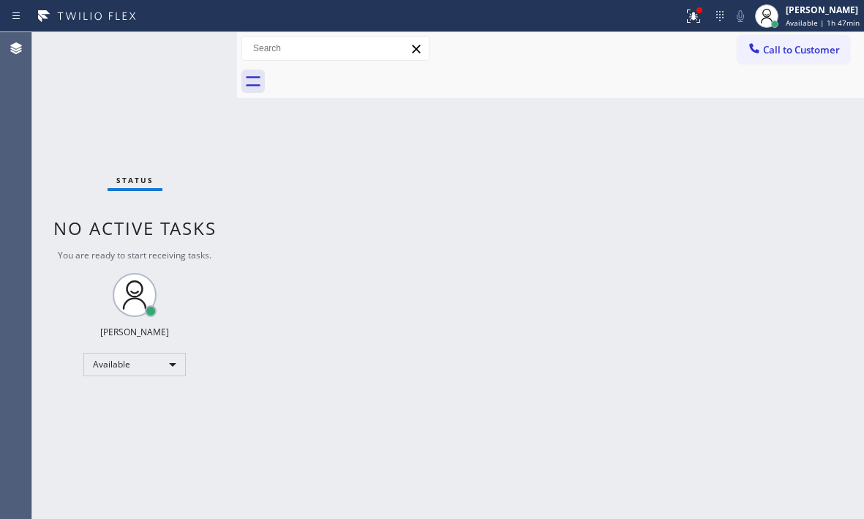
click at [179, 51] on div "Status No active tasks You are ready to start receiving tasks. [PERSON_NAME] Av…" at bounding box center [134, 275] width 205 height 486
click at [181, 49] on div "Status No active tasks You are ready to start receiving tasks. [PERSON_NAME] Av…" at bounding box center [134, 275] width 205 height 486
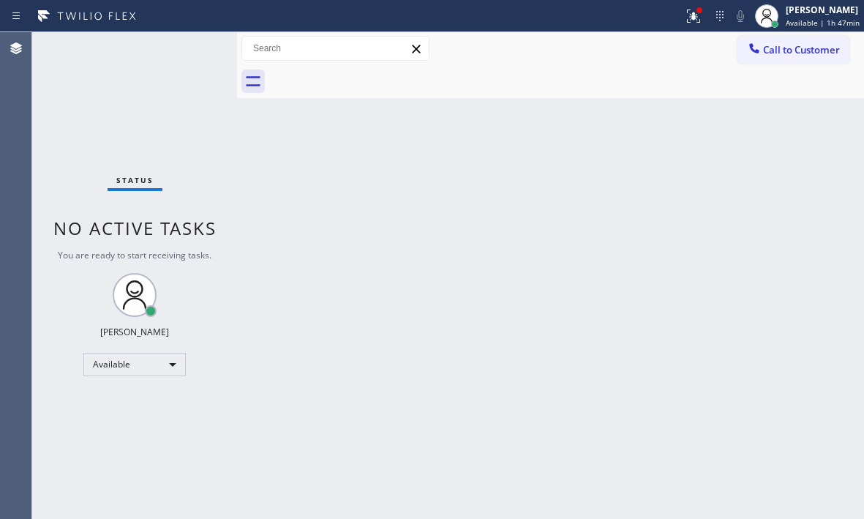
click at [181, 49] on div "Status No active tasks You are ready to start receiving tasks. [PERSON_NAME] Av…" at bounding box center [134, 275] width 205 height 486
click at [182, 50] on div "Status No active tasks You are ready to start receiving tasks. [PERSON_NAME] Av…" at bounding box center [134, 275] width 205 height 486
click at [183, 56] on div "Status No active tasks You are ready to start receiving tasks. [PERSON_NAME] Av…" at bounding box center [134, 275] width 205 height 486
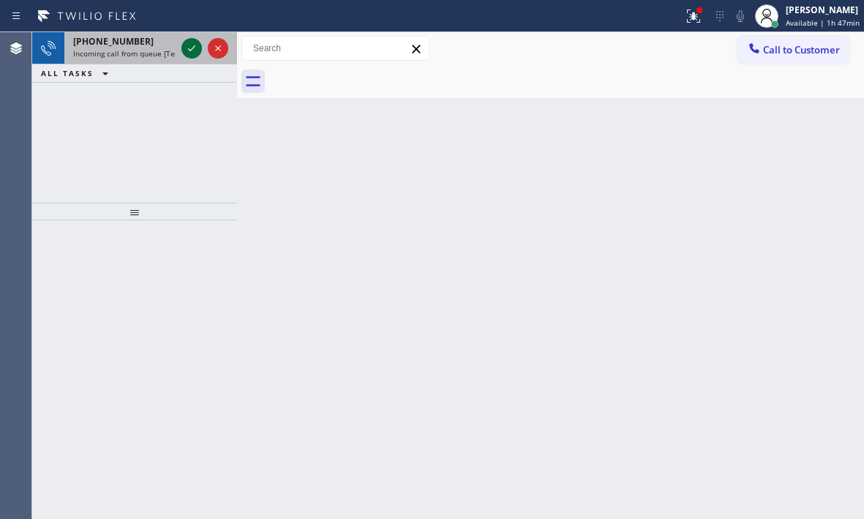
click at [191, 48] on icon at bounding box center [192, 48] width 18 height 18
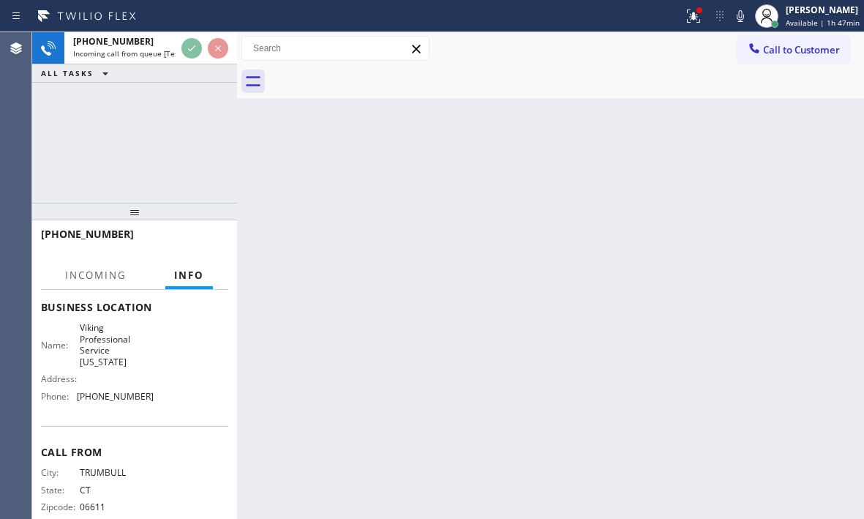
scroll to position [219, 0]
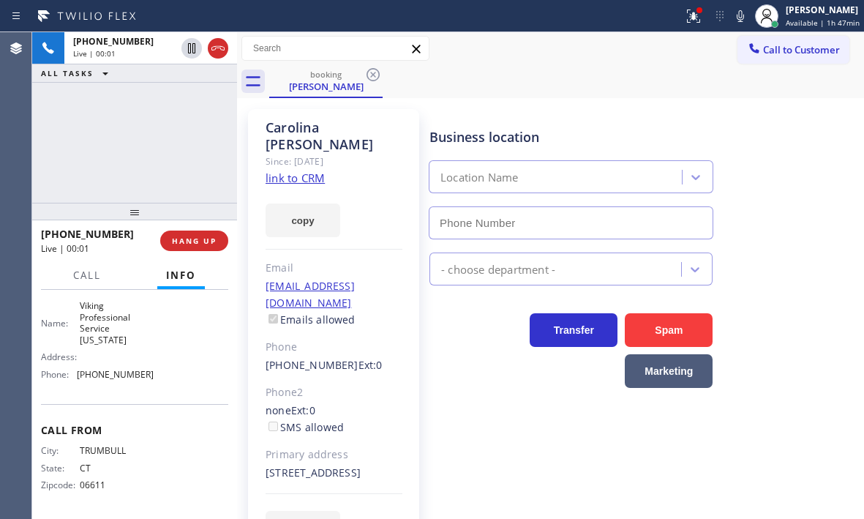
type input "[PHONE_NUMBER]"
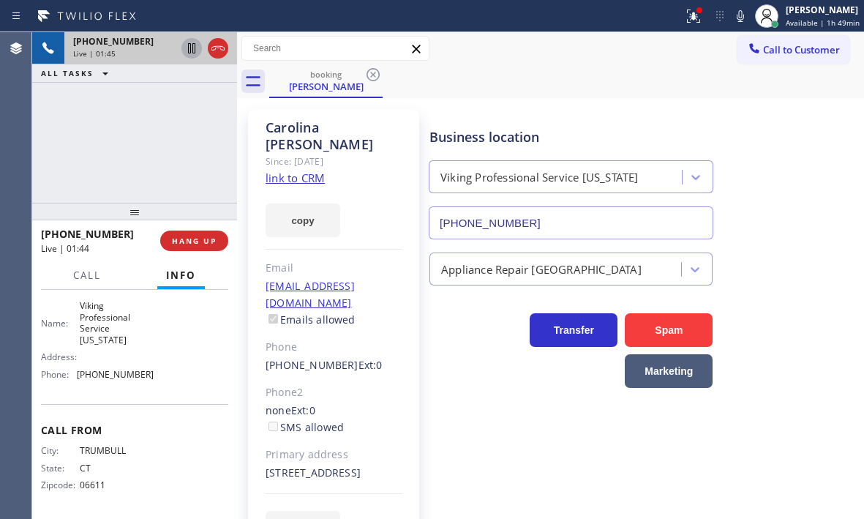
click at [189, 48] on icon at bounding box center [192, 48] width 18 height 18
click at [195, 49] on icon at bounding box center [192, 48] width 10 height 10
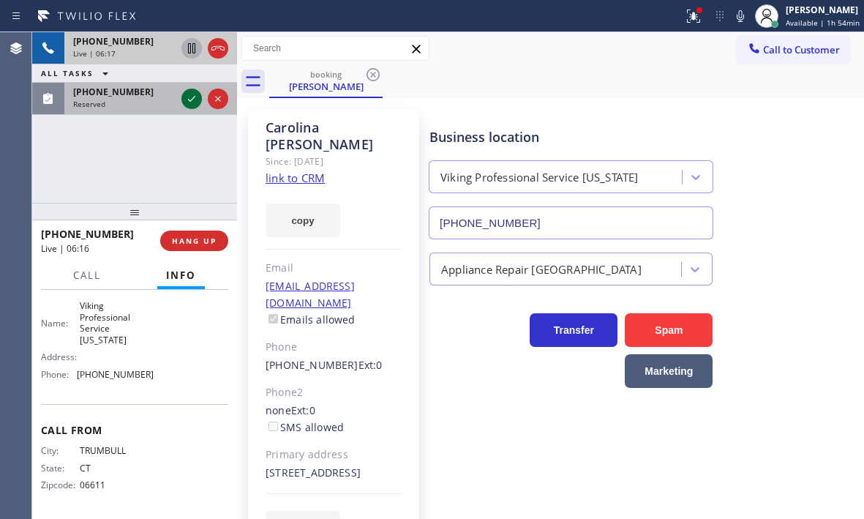
click at [192, 99] on icon at bounding box center [191, 99] width 7 height 6
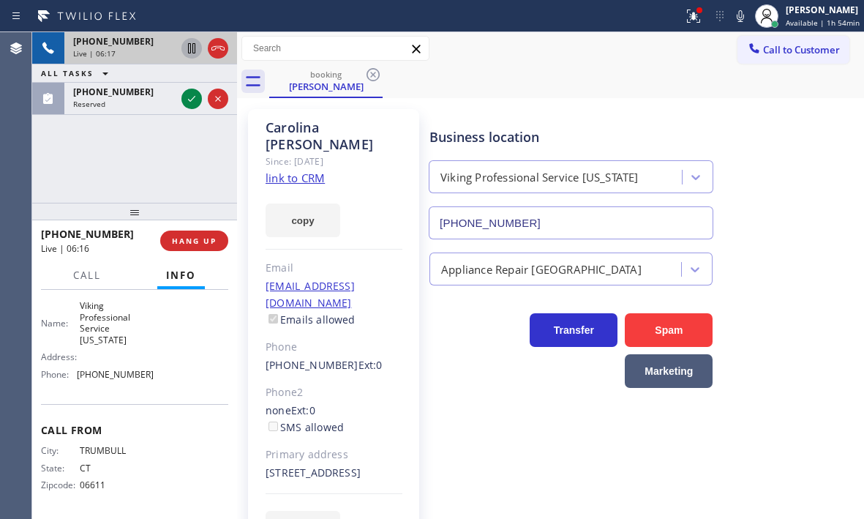
scroll to position [209, 0]
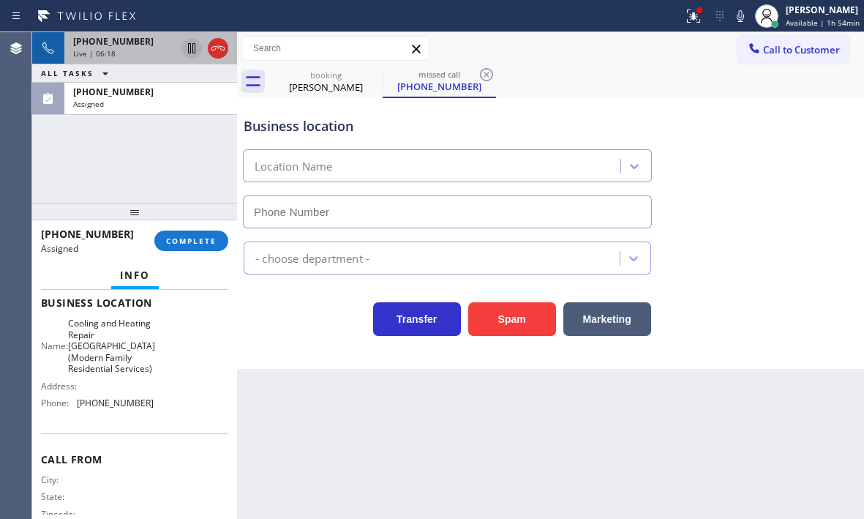
type input "[PHONE_NUMBER]"
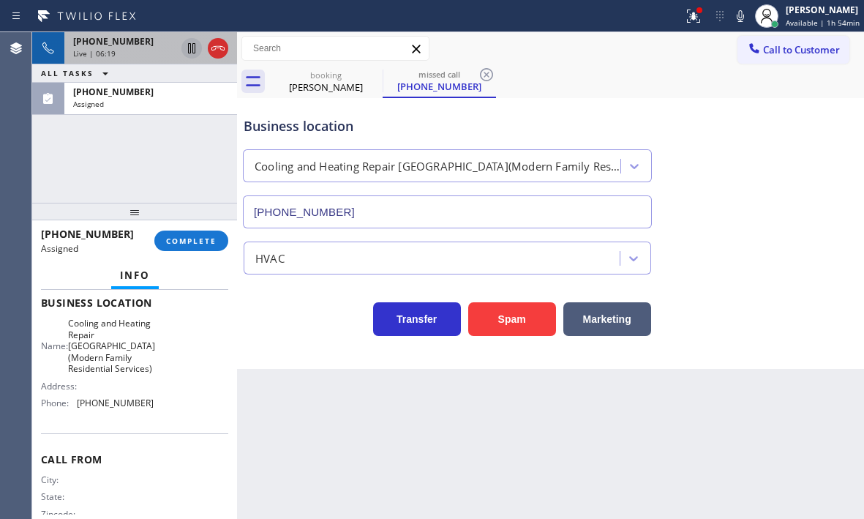
click at [156, 49] on div "Live | 06:19" at bounding box center [124, 53] width 102 height 10
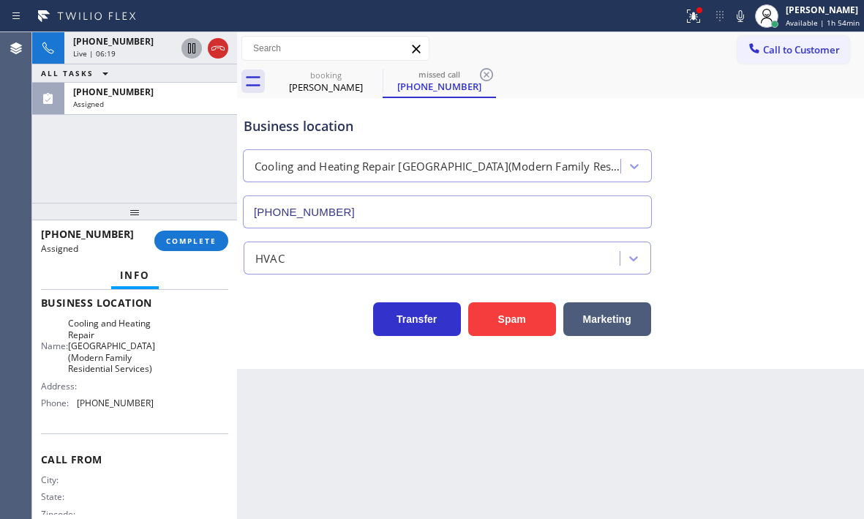
scroll to position [219, 0]
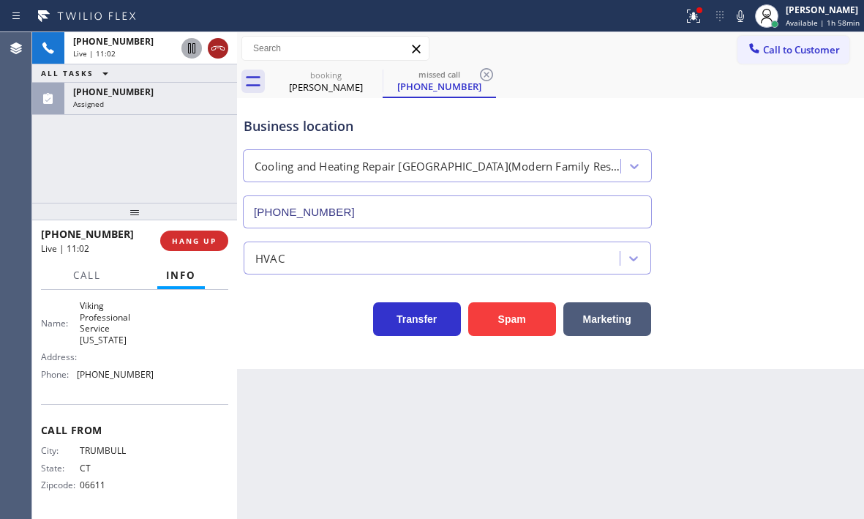
click at [215, 50] on icon at bounding box center [217, 48] width 13 height 4
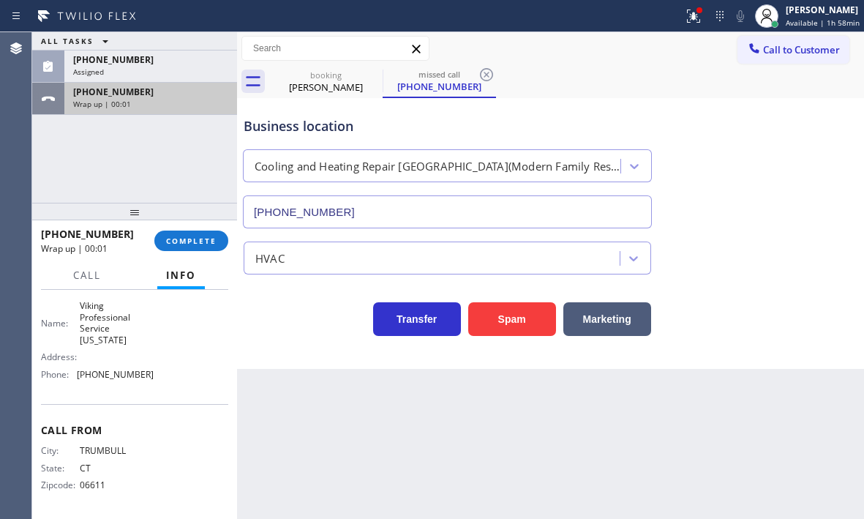
click at [170, 106] on div "Wrap up | 00:01" at bounding box center [150, 104] width 155 height 10
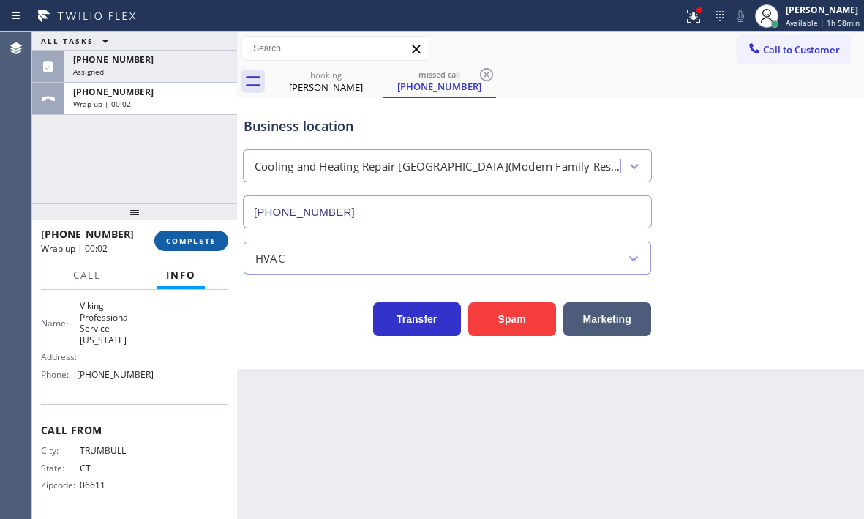
click at [179, 243] on span "COMPLETE" at bounding box center [191, 241] width 50 height 10
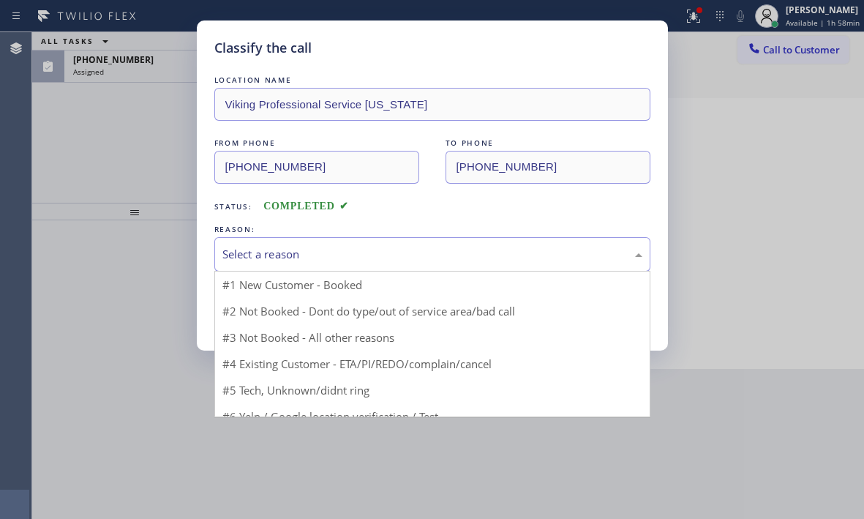
click at [306, 256] on div "Select a reason" at bounding box center [432, 254] width 420 height 17
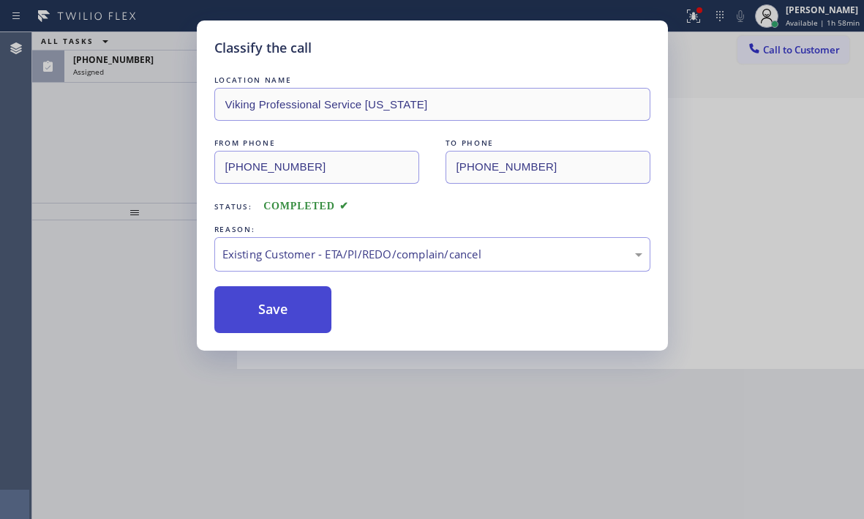
click at [262, 296] on button "Save" at bounding box center [273, 309] width 118 height 47
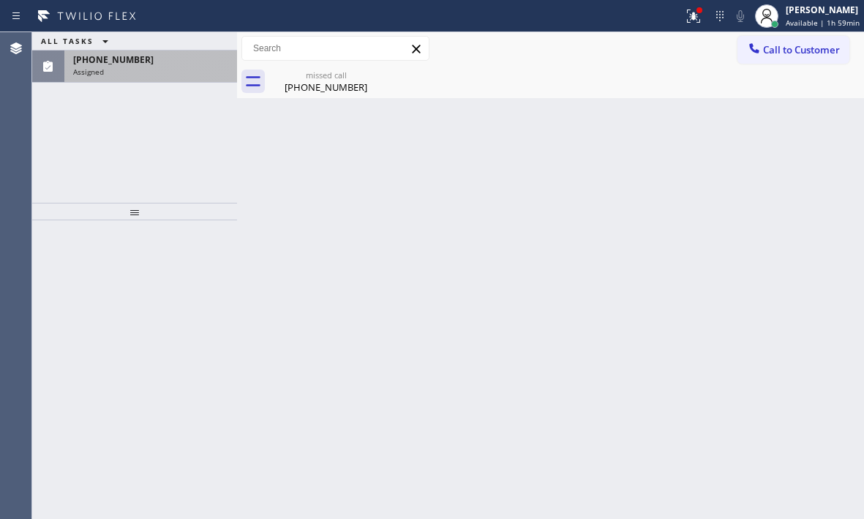
click at [178, 69] on div "Assigned" at bounding box center [150, 72] width 155 height 10
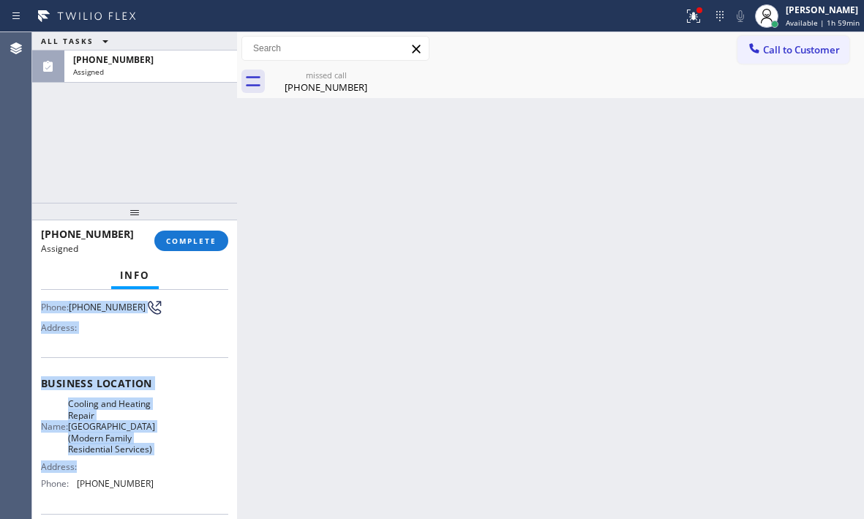
scroll to position [279, 0]
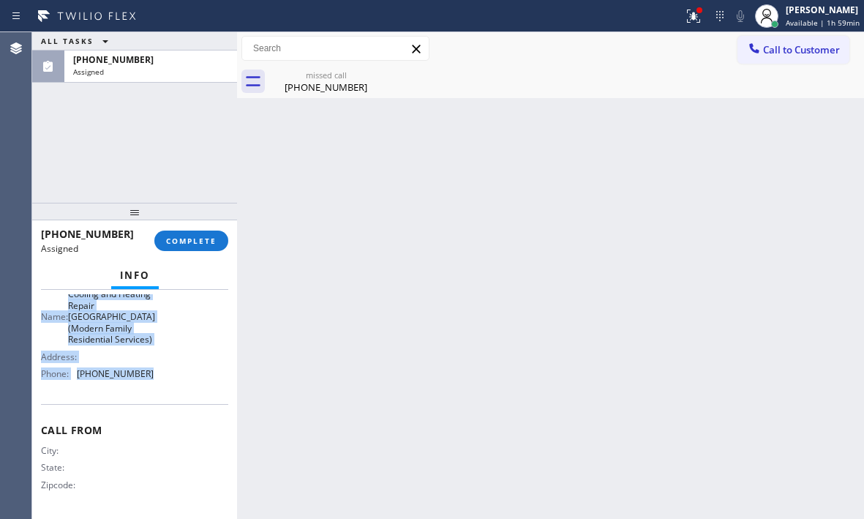
drag, startPoint x: 40, startPoint y: 403, endPoint x: 167, endPoint y: 385, distance: 127.9
click at [167, 385] on div "Context Queue: HVAC Priority: 0 Task Age: [DEMOGRAPHIC_DATA] minute(s) Customer…" at bounding box center [134, 404] width 205 height 229
copy div "Customer Name: [PHONE_NUMBER] Phone: [PHONE_NUMBER] Address: Business location …"
click at [204, 238] on span "COMPLETE" at bounding box center [191, 241] width 50 height 10
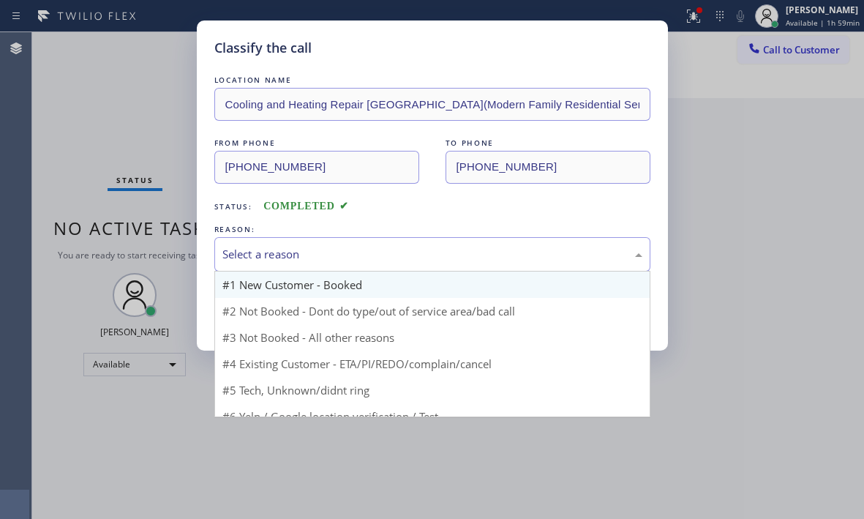
drag, startPoint x: 361, startPoint y: 255, endPoint x: 334, endPoint y: 296, distance: 48.5
click at [361, 255] on div "Select a reason" at bounding box center [432, 254] width 420 height 17
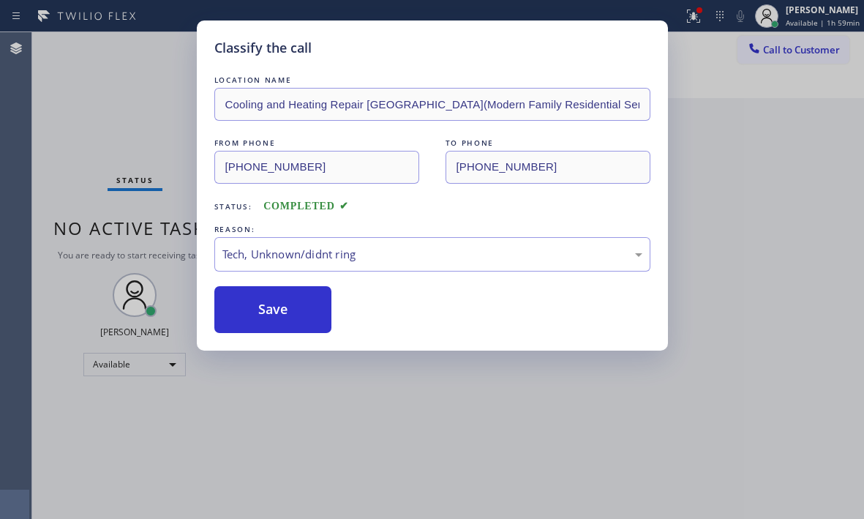
click at [270, 341] on div "Classify the call LOCATION NAME Cooling and Heating Repair [GEOGRAPHIC_DATA](Mo…" at bounding box center [432, 185] width 471 height 330
drag, startPoint x: 276, startPoint y: 311, endPoint x: 285, endPoint y: 318, distance: 11.4
click at [285, 318] on button "Save" at bounding box center [273, 309] width 118 height 47
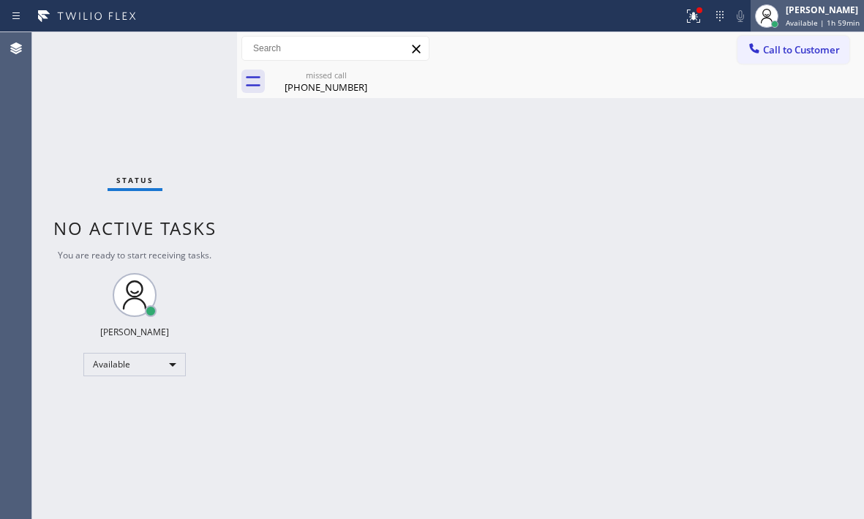
click at [786, 22] on span "Available | 1h 59min" at bounding box center [823, 23] width 74 height 10
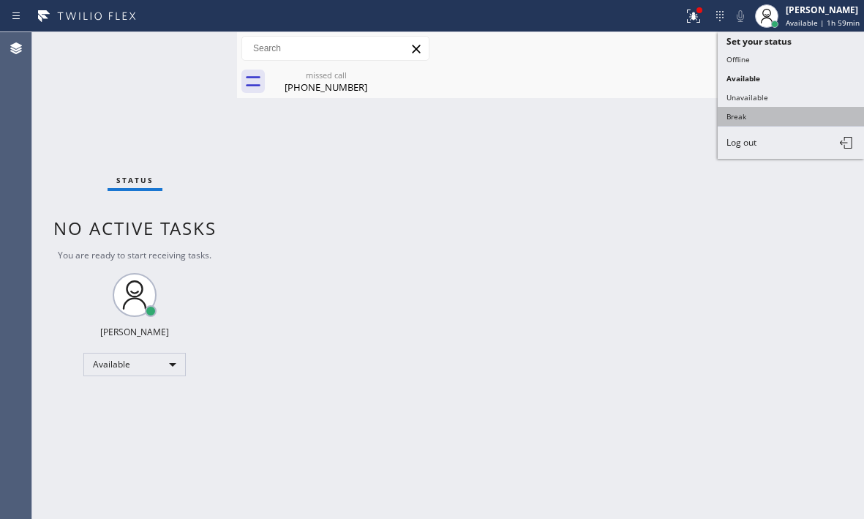
click at [748, 118] on button "Break" at bounding box center [791, 116] width 146 height 19
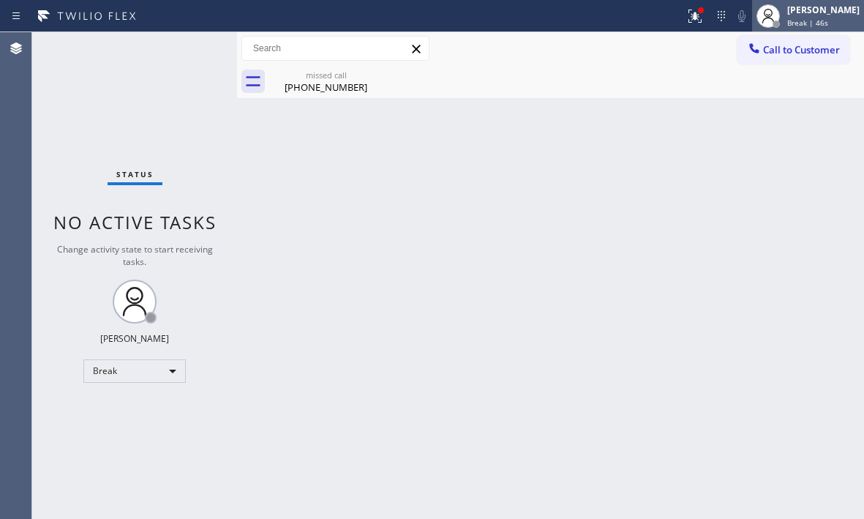
click at [772, 22] on div at bounding box center [775, 23] width 7 height 7
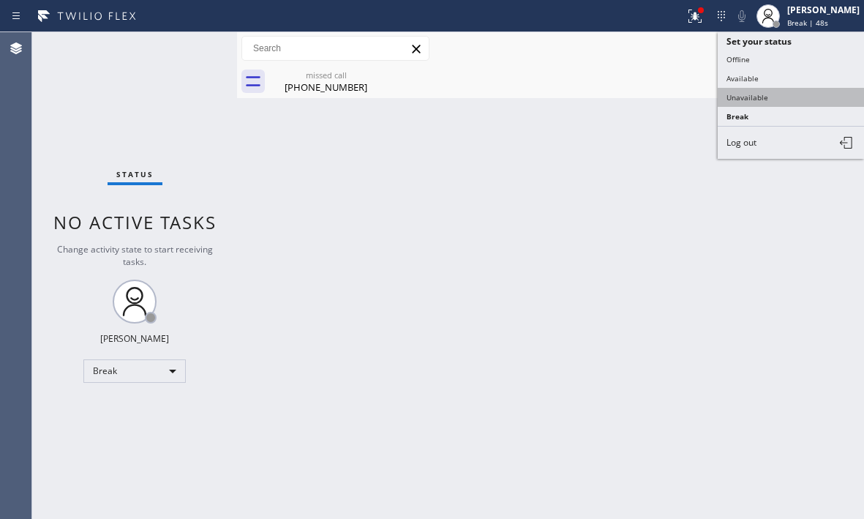
click at [745, 96] on button "Unavailable" at bounding box center [791, 97] width 146 height 19
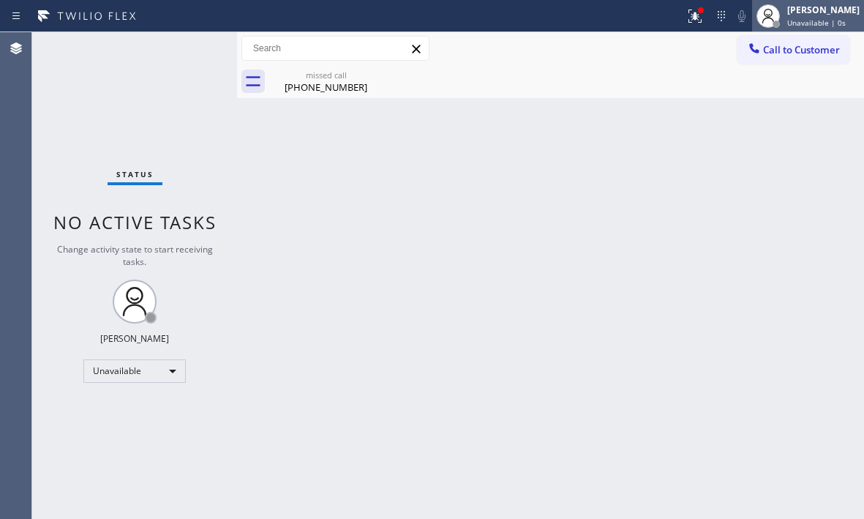
click at [785, 17] on div "[PERSON_NAME] Unavailable | 0s" at bounding box center [824, 16] width 80 height 26
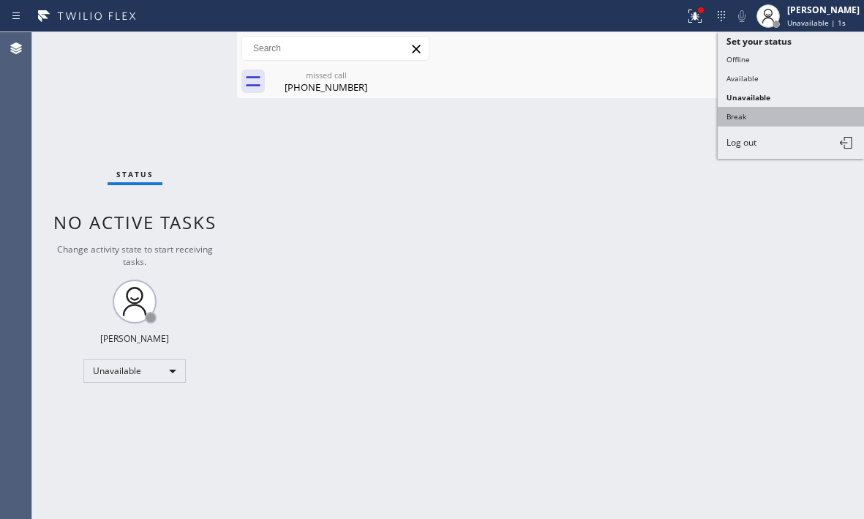
click at [741, 112] on button "Break" at bounding box center [791, 116] width 146 height 19
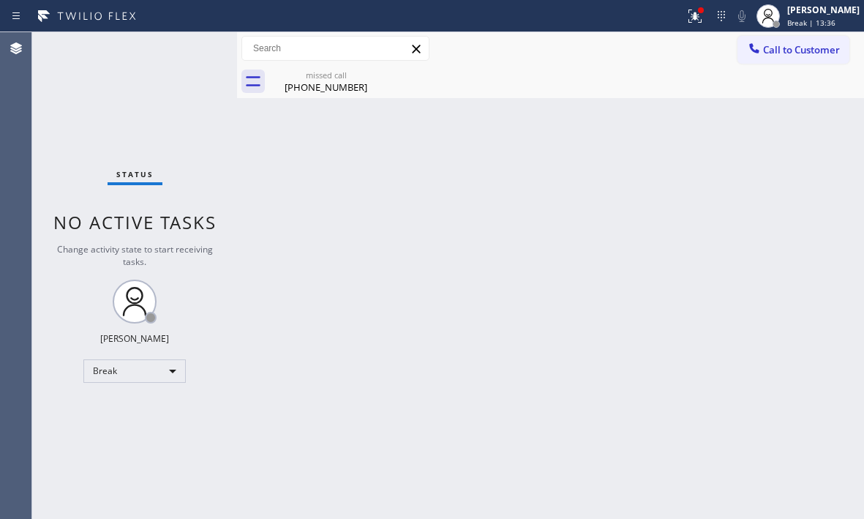
click at [130, 86] on div "Status No active tasks Change activity state to start receiving tasks. [PERSON_…" at bounding box center [134, 275] width 205 height 486
click at [170, 372] on div "Break" at bounding box center [134, 370] width 102 height 23
click at [156, 406] on li "Available" at bounding box center [133, 410] width 99 height 18
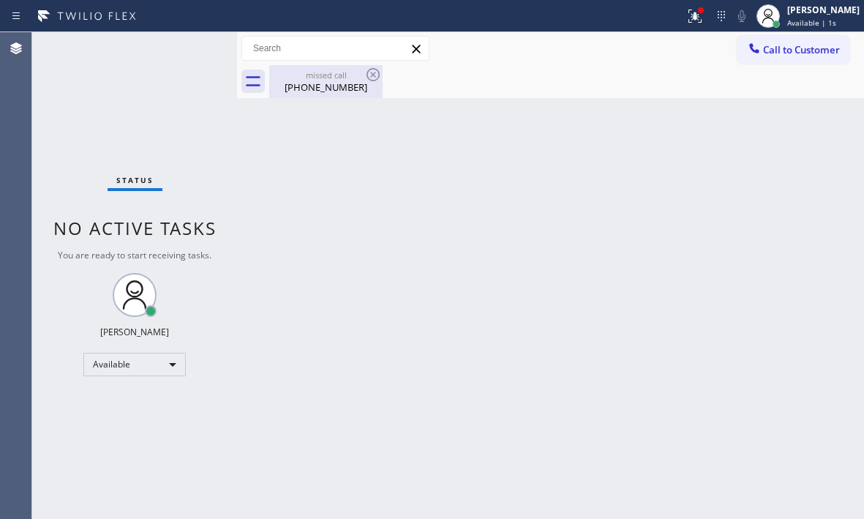
click at [350, 78] on div "missed call" at bounding box center [326, 74] width 110 height 11
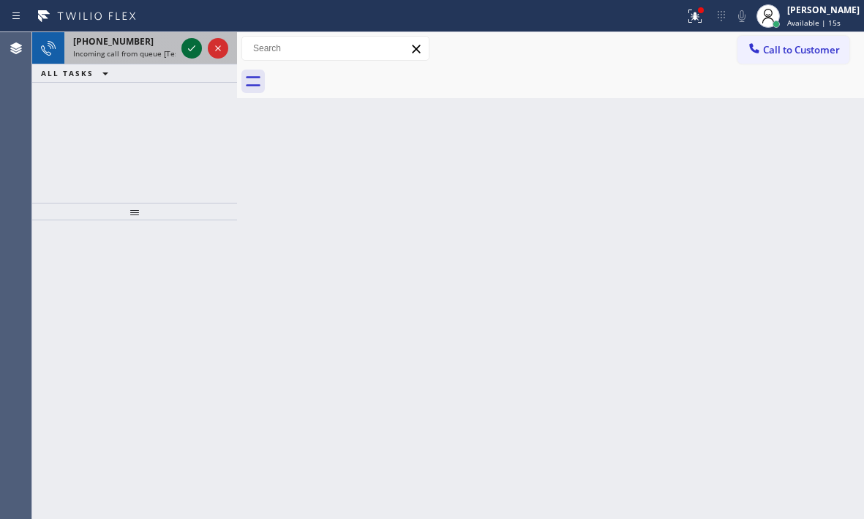
click at [191, 44] on icon at bounding box center [192, 48] width 18 height 18
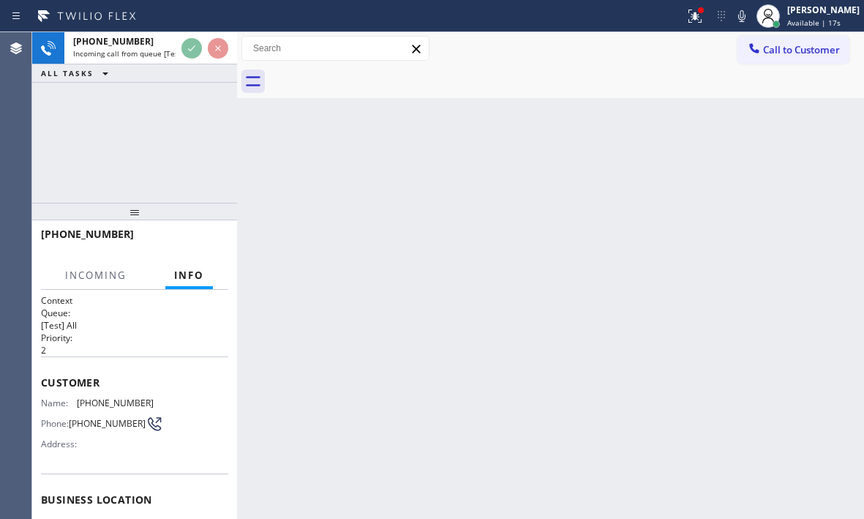
scroll to position [73, 0]
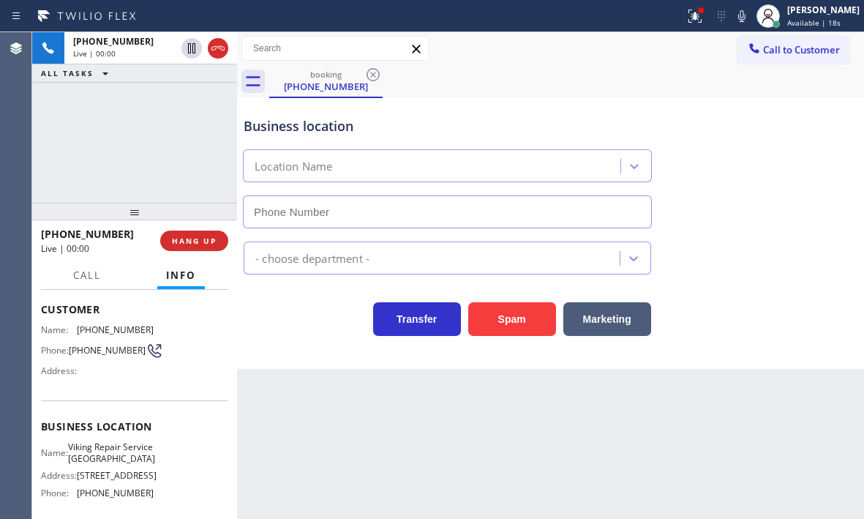
type input "[PHONE_NUMBER]"
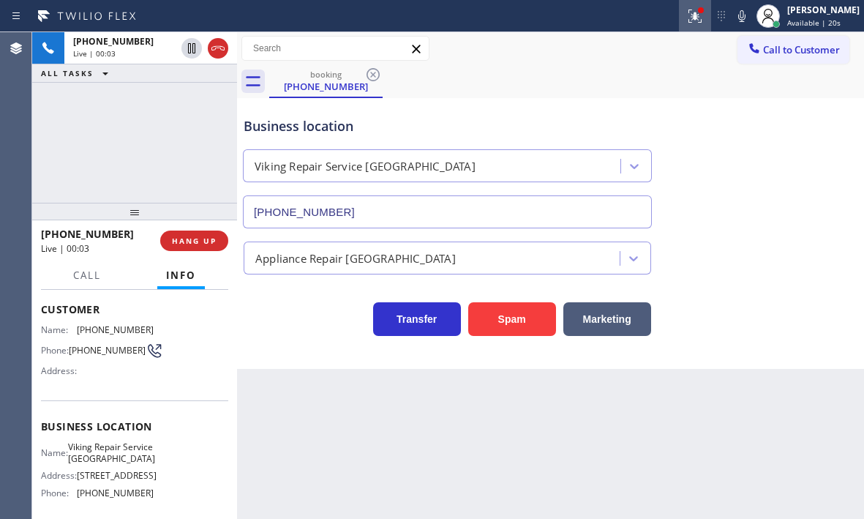
click at [686, 20] on icon at bounding box center [695, 16] width 18 height 18
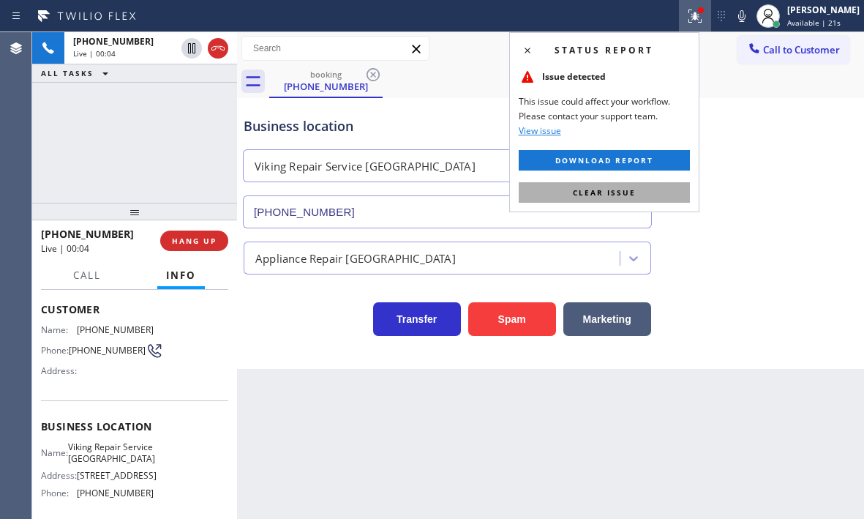
click at [609, 194] on span "Clear issue" at bounding box center [604, 192] width 63 height 10
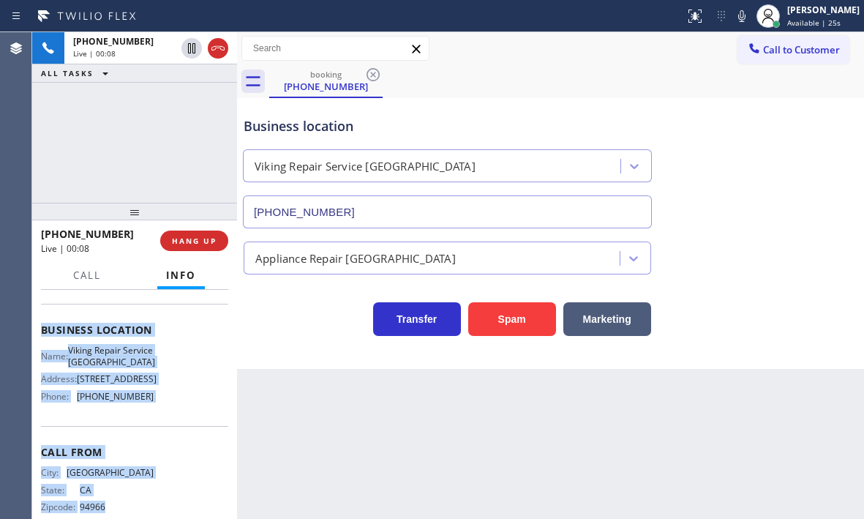
scroll to position [197, 0]
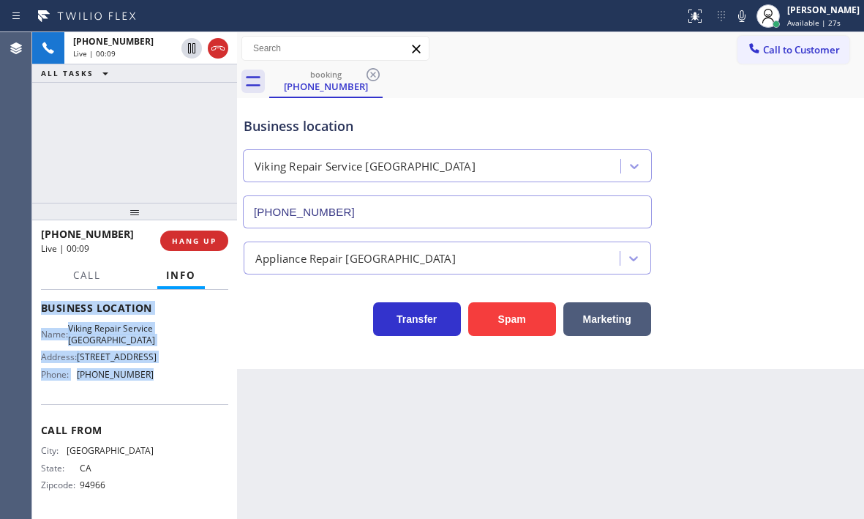
drag, startPoint x: 42, startPoint y: 306, endPoint x: 160, endPoint y: 384, distance: 142.0
click at [160, 384] on div "Context Queue: [Test] All Priority: 2 Customer Name: [PHONE_NUMBER] Phone: [PHO…" at bounding box center [134, 308] width 187 height 412
click at [187, 240] on span "HANG UP" at bounding box center [194, 241] width 45 height 10
click at [194, 241] on span "HANG UP" at bounding box center [194, 241] width 45 height 10
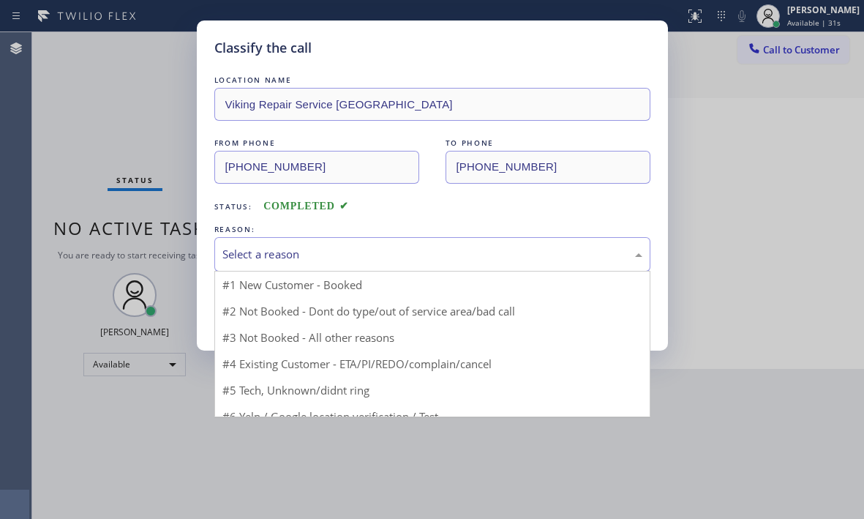
click at [316, 254] on div "Select a reason" at bounding box center [432, 254] width 420 height 17
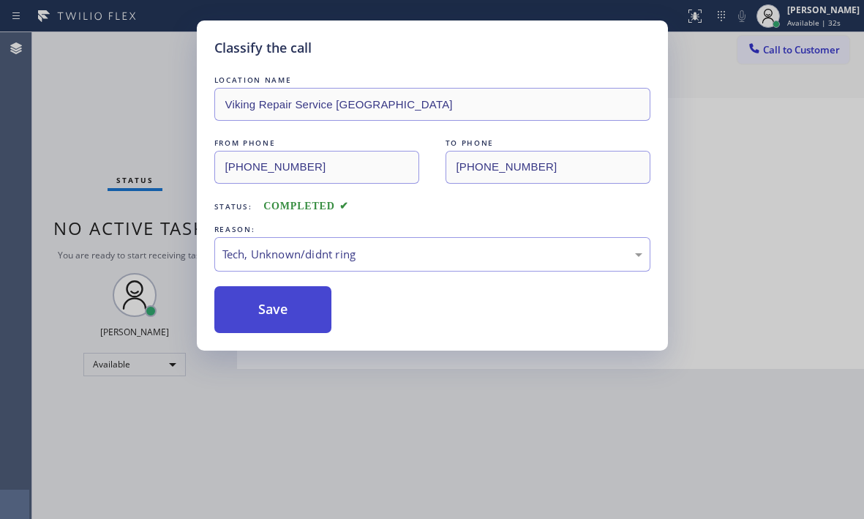
click at [276, 320] on button "Save" at bounding box center [273, 309] width 118 height 47
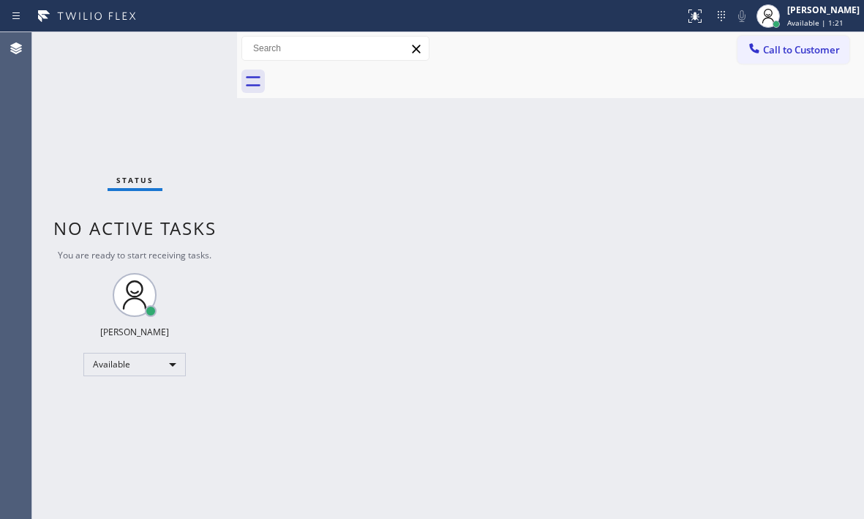
click at [184, 49] on div "Status No active tasks You are ready to start receiving tasks. [PERSON_NAME] Av…" at bounding box center [134, 275] width 205 height 486
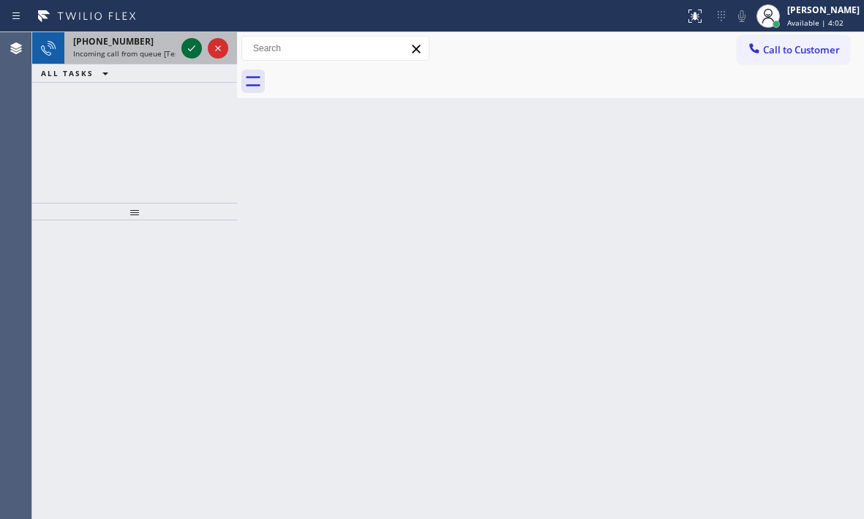
click at [189, 45] on icon at bounding box center [192, 48] width 18 height 18
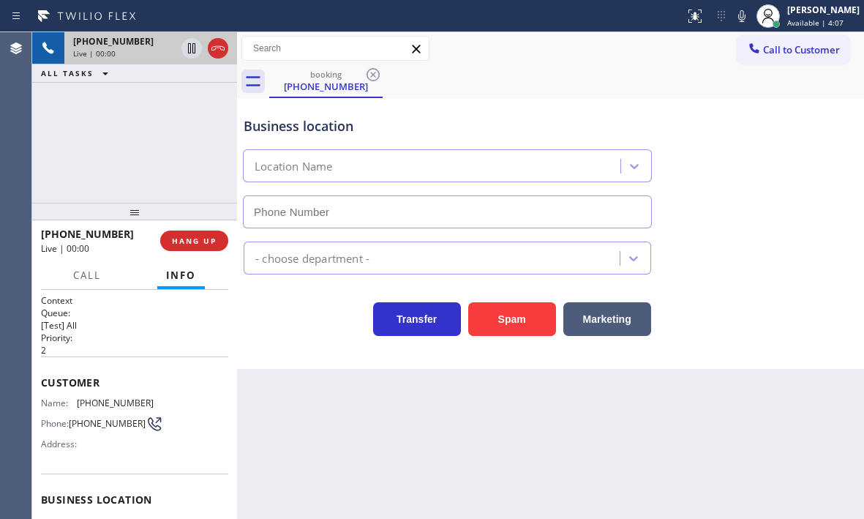
type input "[PHONE_NUMBER]"
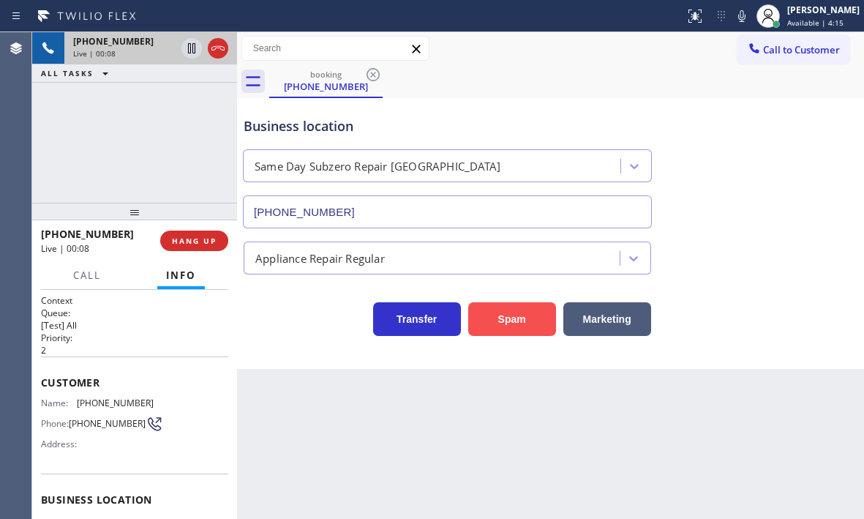
click at [503, 324] on button "Spam" at bounding box center [512, 319] width 88 height 34
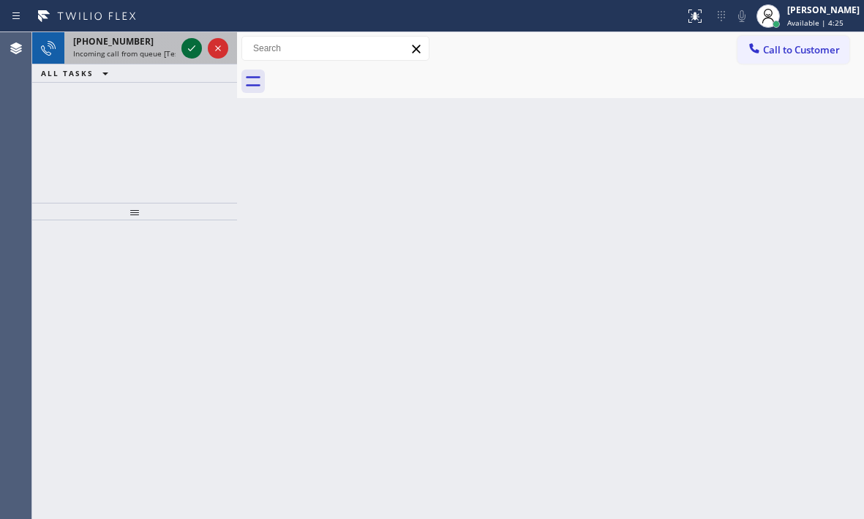
click at [186, 42] on icon at bounding box center [192, 48] width 18 height 18
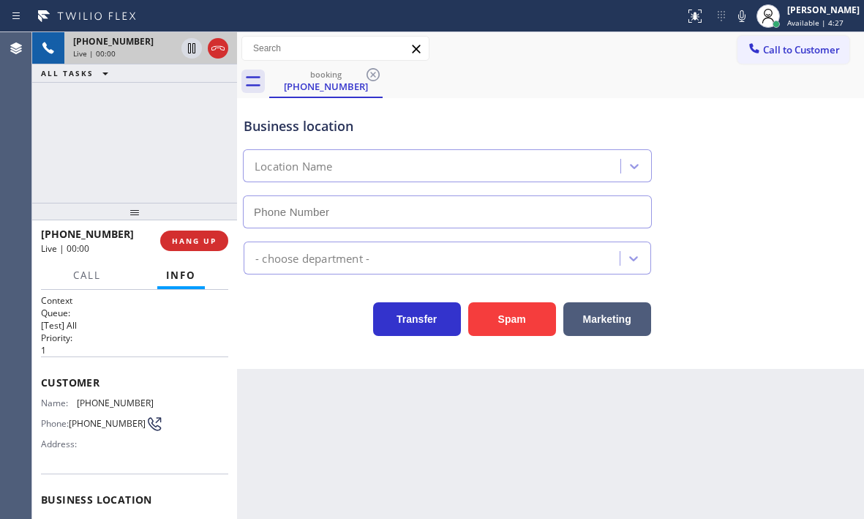
type input "[PHONE_NUMBER]"
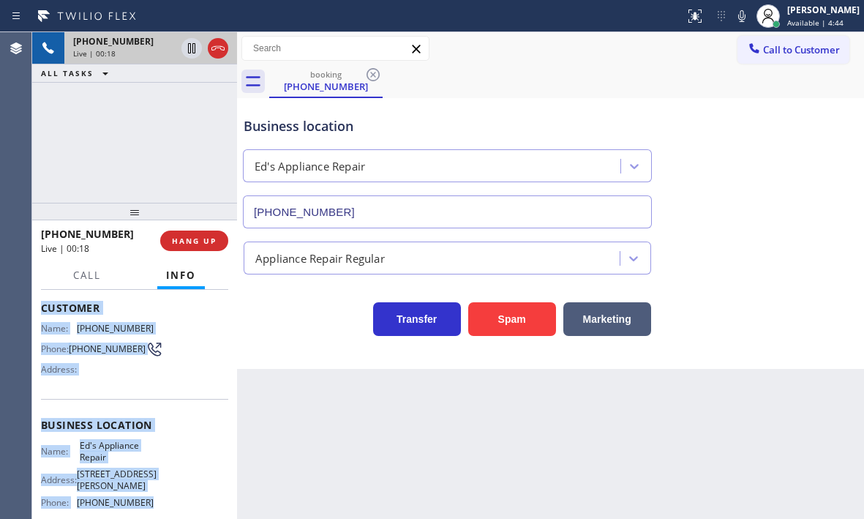
scroll to position [146, 0]
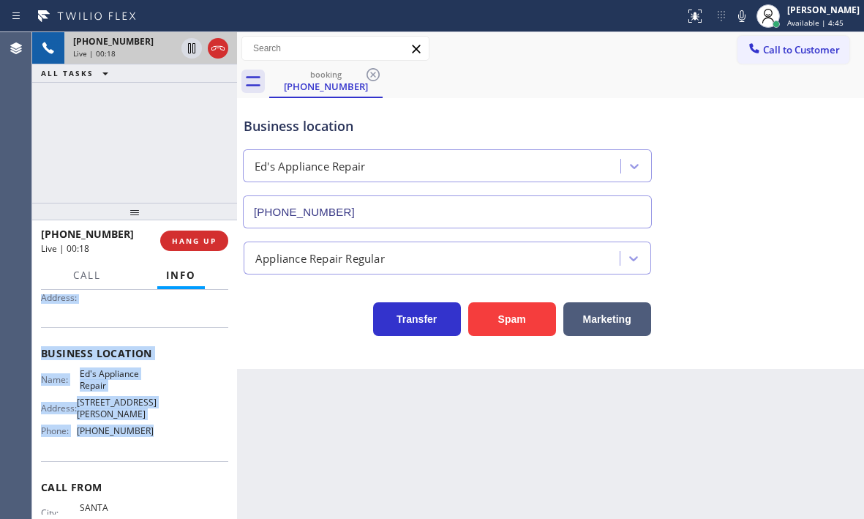
drag, startPoint x: 41, startPoint y: 380, endPoint x: 153, endPoint y: 462, distance: 138.7
click at [153, 462] on div "Context Queue: [Test] All Priority: 1 Customer Name: [PHONE_NUMBER] Phone: [PHO…" at bounding box center [134, 365] width 187 height 434
copy div "Customer Name: [PHONE_NUMBER] Phone: [PHONE_NUMBER] Address: Business location …"
click at [191, 49] on icon at bounding box center [191, 48] width 7 height 10
click at [189, 51] on icon at bounding box center [192, 48] width 18 height 18
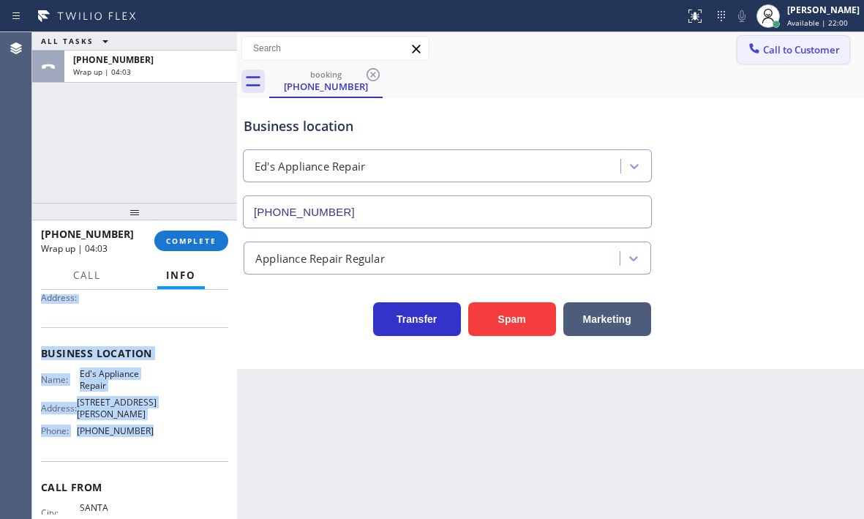
click at [802, 57] on button "Call to Customer" at bounding box center [793, 50] width 112 height 28
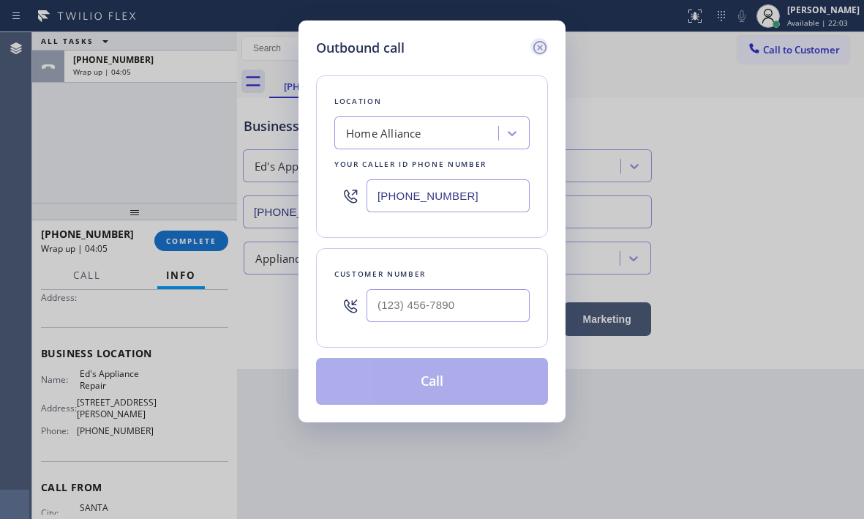
click at [538, 50] on icon at bounding box center [540, 48] width 18 height 18
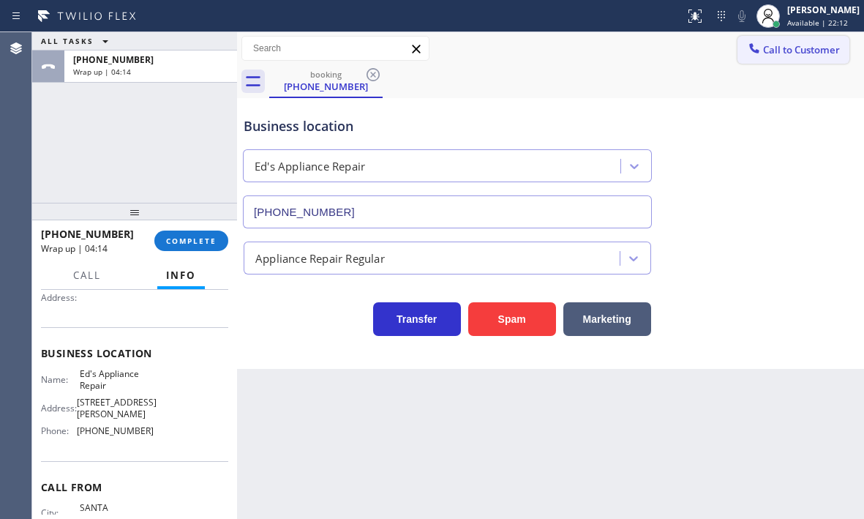
click at [786, 54] on span "Call to Customer" at bounding box center [801, 49] width 77 height 13
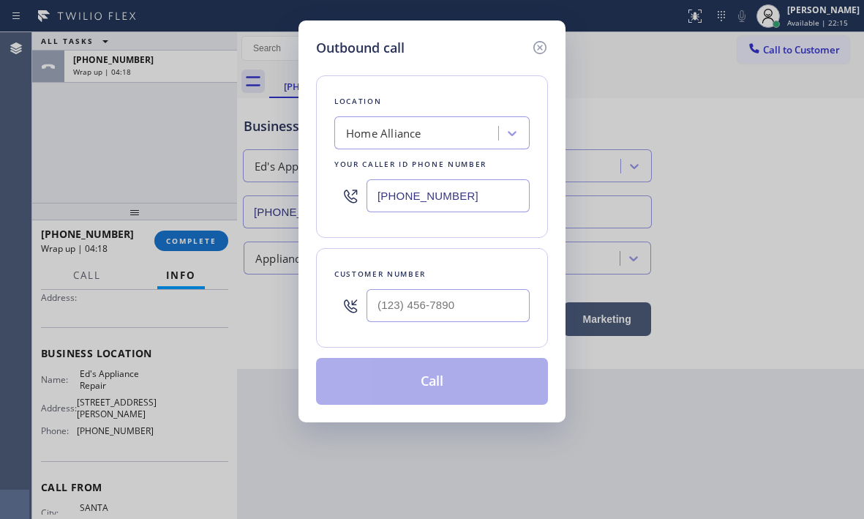
click at [479, 192] on input "[PHONE_NUMBER]" at bounding box center [447, 195] width 163 height 33
paste input "206) 203-8003"
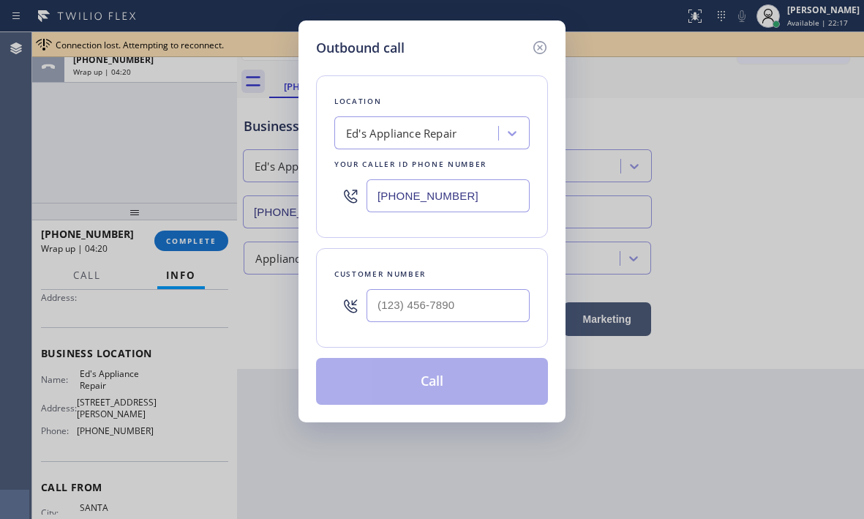
type input "[PHONE_NUMBER]"
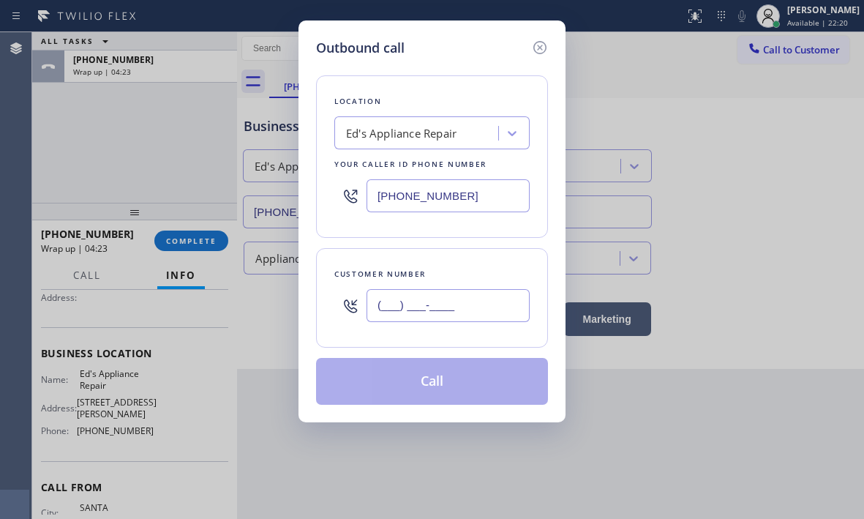
click at [444, 299] on input "(___) ___-____" at bounding box center [447, 305] width 163 height 33
paste input "707) 321-4771"
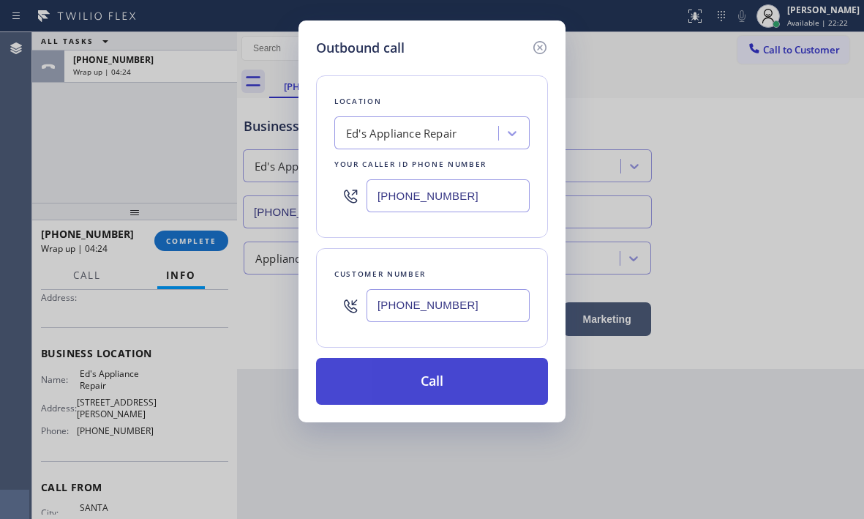
type input "[PHONE_NUMBER]"
click at [443, 382] on button "Call" at bounding box center [432, 381] width 232 height 47
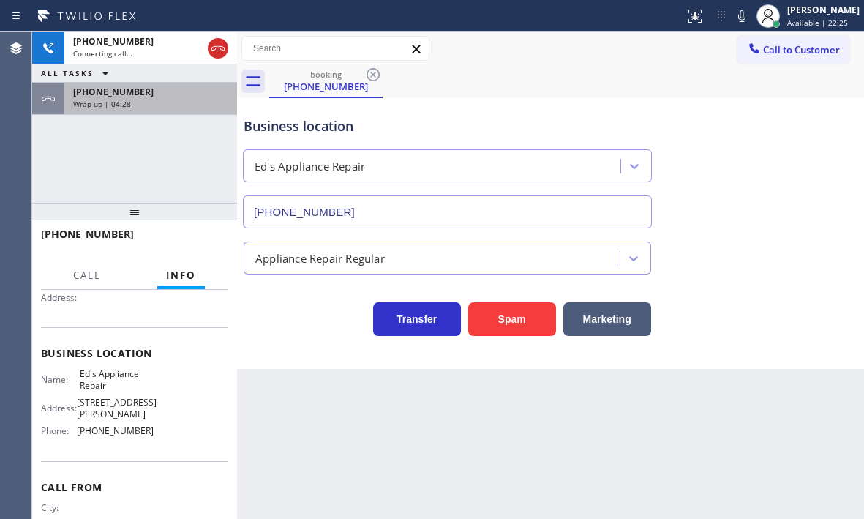
click at [136, 94] on div "[PHONE_NUMBER]" at bounding box center [150, 92] width 155 height 12
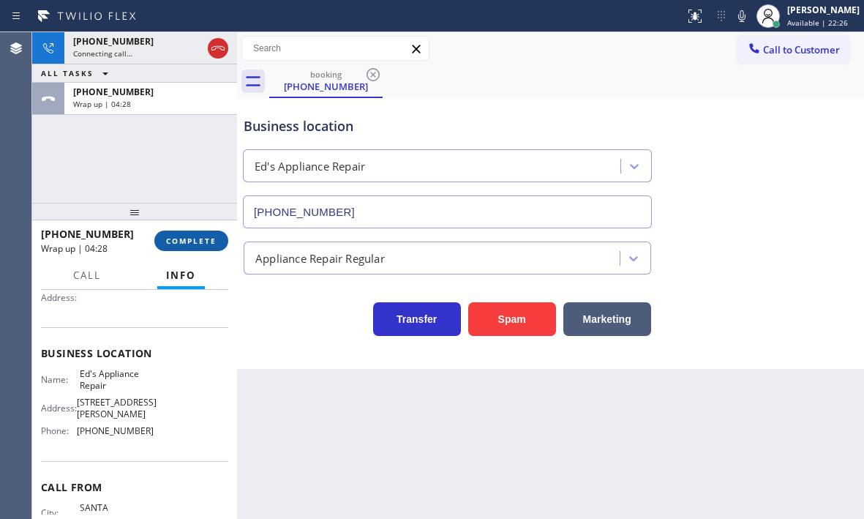
click at [181, 240] on span "COMPLETE" at bounding box center [191, 241] width 50 height 10
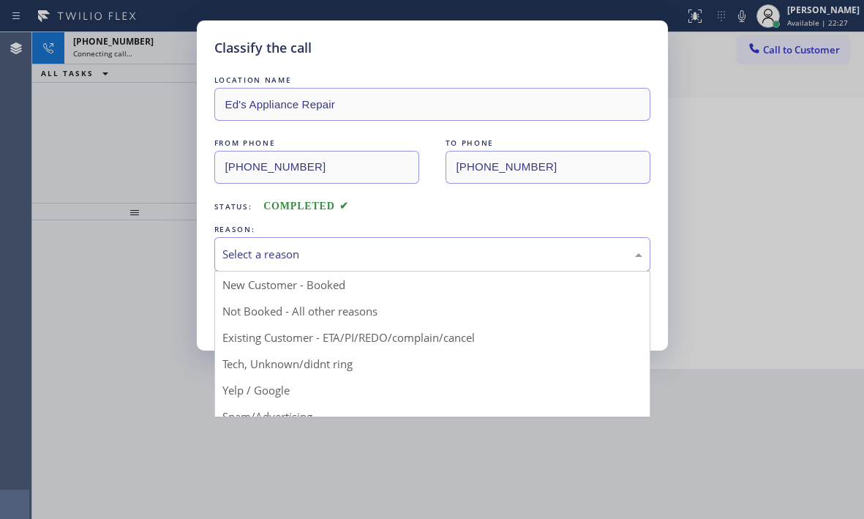
click at [281, 246] on div "Select a reason" at bounding box center [432, 254] width 420 height 17
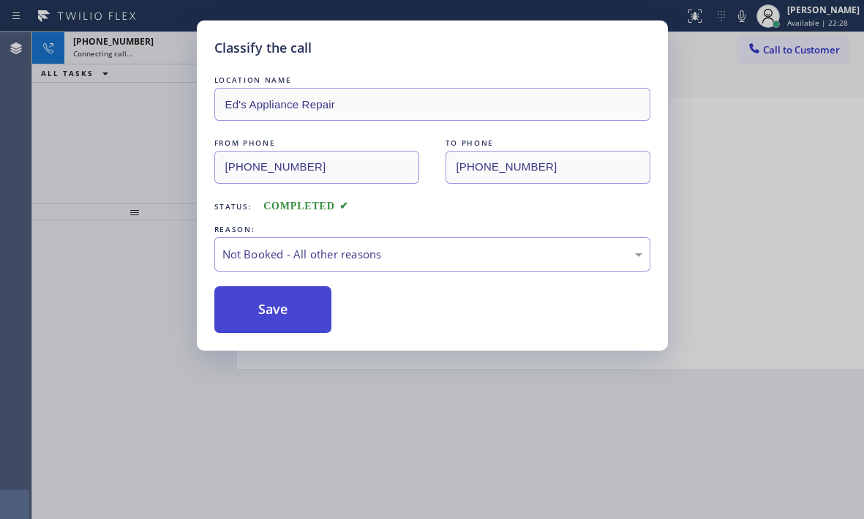
click at [248, 314] on button "Save" at bounding box center [273, 309] width 118 height 47
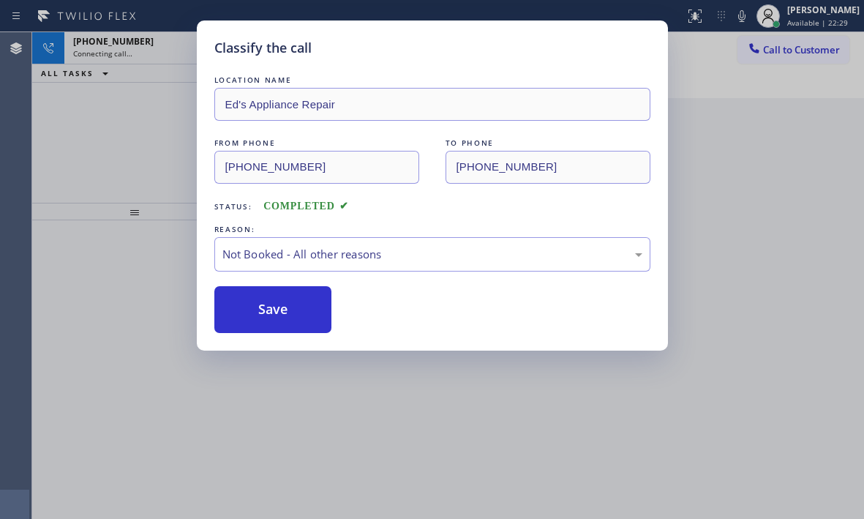
click at [140, 45] on div "Classify the call LOCATION NAME [PERSON_NAME]'s Appliance Repair FROM PHONE [PH…" at bounding box center [432, 259] width 864 height 519
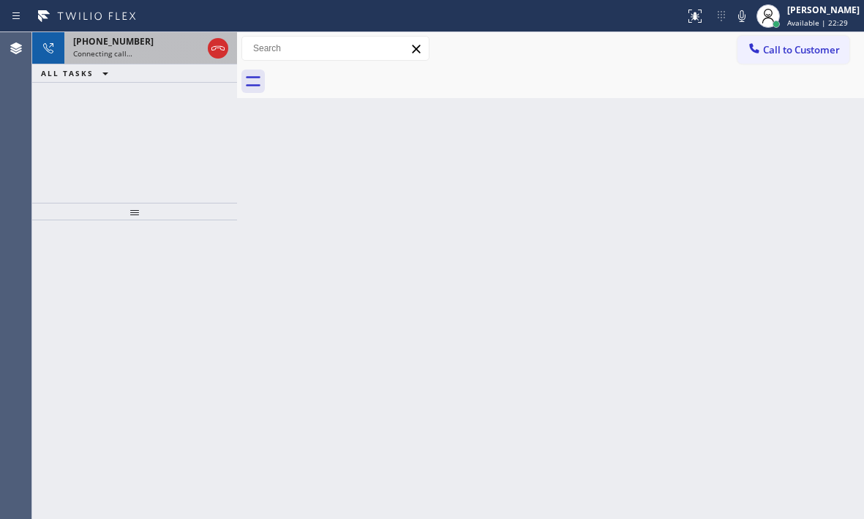
click at [157, 50] on div "Connecting call…" at bounding box center [137, 53] width 129 height 10
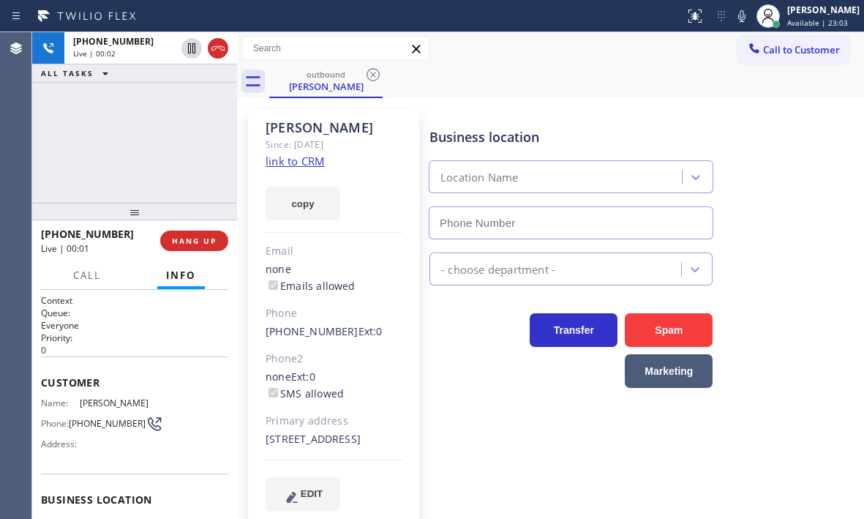
type input "[PHONE_NUMBER]"
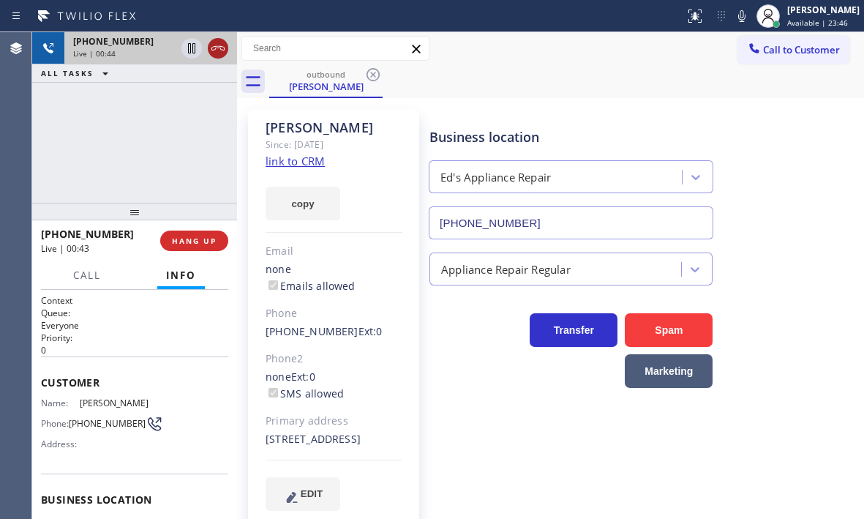
click at [214, 50] on icon at bounding box center [218, 48] width 18 height 18
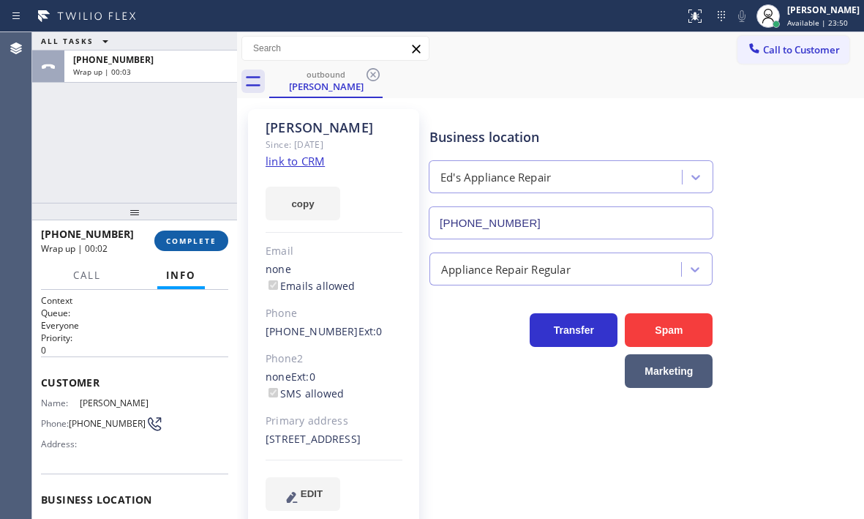
click at [192, 241] on span "COMPLETE" at bounding box center [191, 241] width 50 height 10
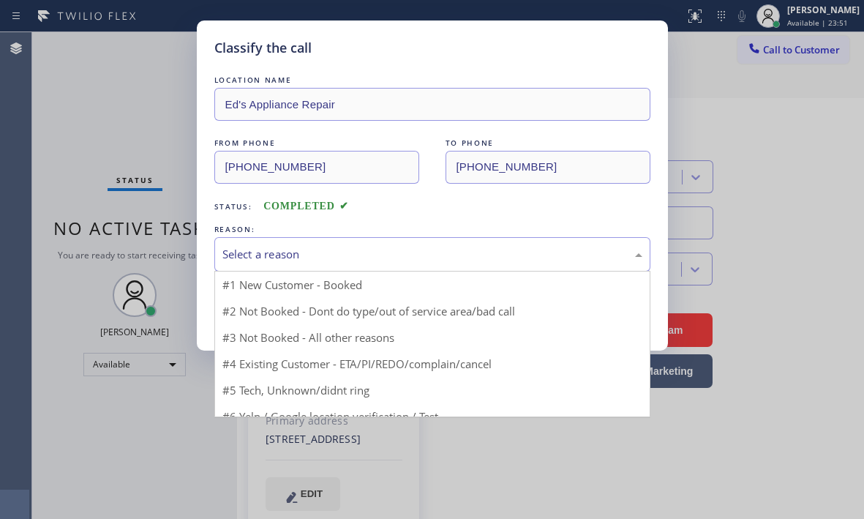
drag, startPoint x: 403, startPoint y: 259, endPoint x: 391, endPoint y: 267, distance: 14.2
click at [402, 260] on div "Select a reason" at bounding box center [432, 254] width 420 height 17
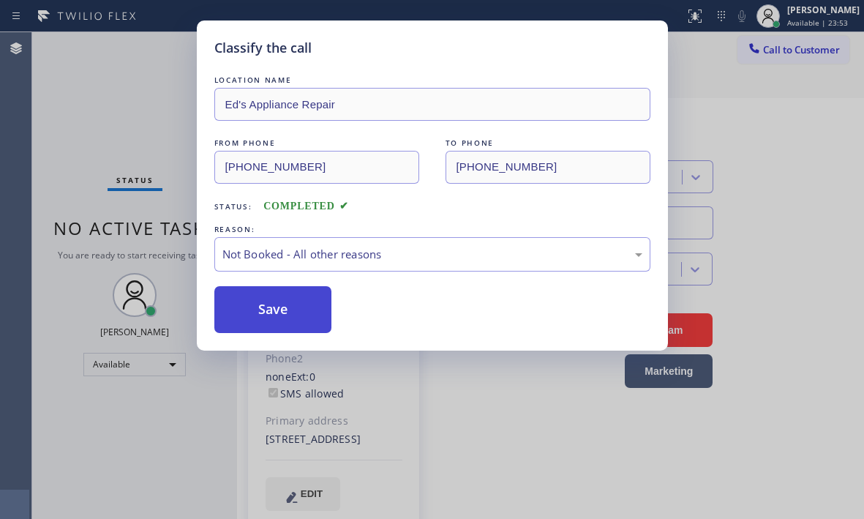
click at [271, 309] on button "Save" at bounding box center [273, 309] width 118 height 47
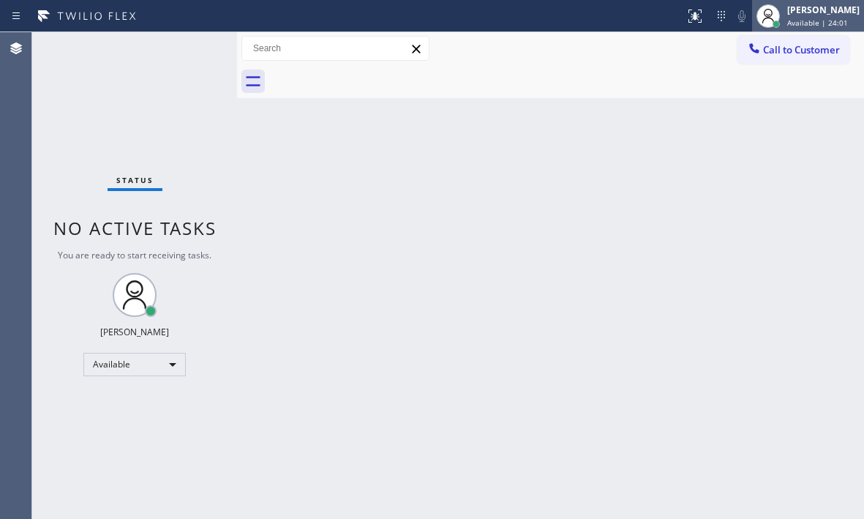
click at [811, 5] on div "[PERSON_NAME]" at bounding box center [823, 10] width 72 height 12
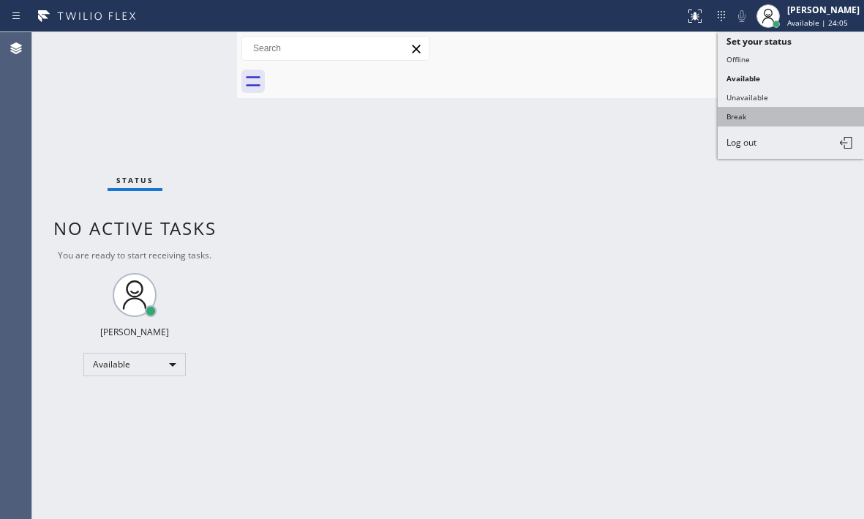
click at [765, 118] on button "Break" at bounding box center [791, 116] width 146 height 19
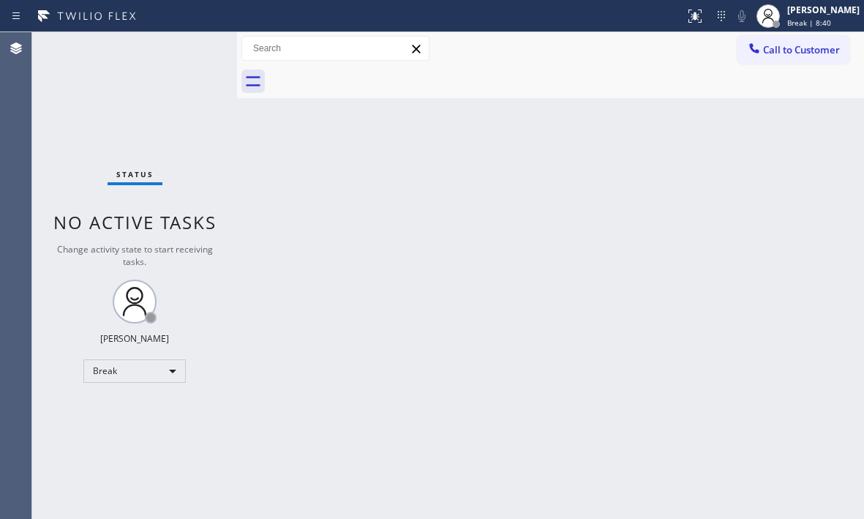
click at [113, 85] on div "Status No active tasks Change activity state to start receiving tasks. [PERSON_…" at bounding box center [134, 275] width 205 height 486
click at [787, 23] on span "Break | 8:41" at bounding box center [809, 23] width 44 height 10
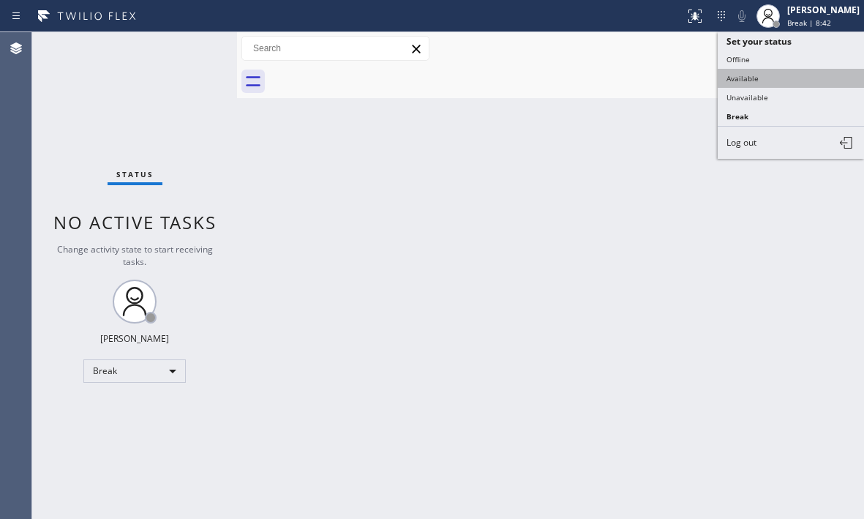
click at [754, 78] on button "Available" at bounding box center [791, 78] width 146 height 19
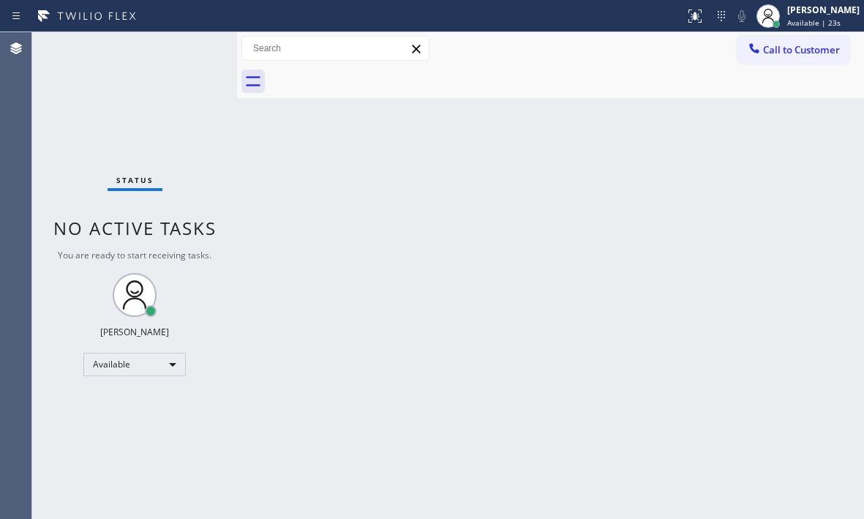
click at [186, 48] on div "Status No active tasks You are ready to start receiving tasks. [PERSON_NAME] Av…" at bounding box center [134, 275] width 205 height 486
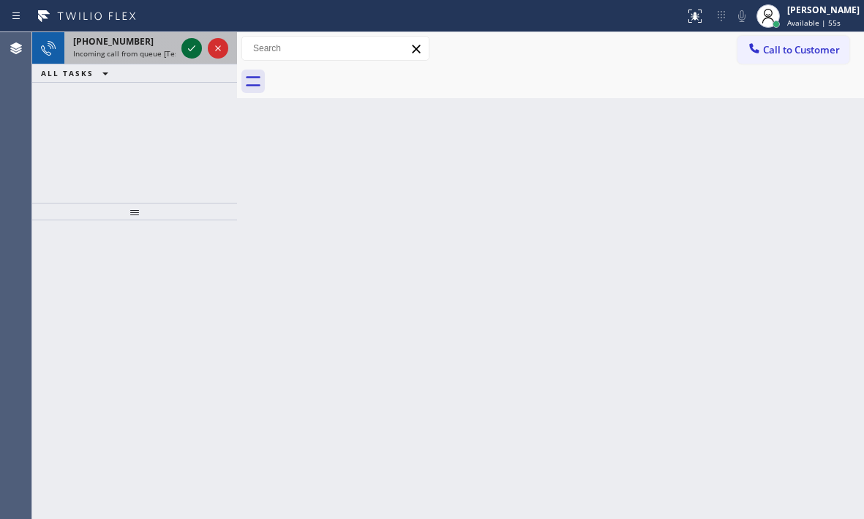
click at [189, 53] on icon at bounding box center [192, 48] width 18 height 18
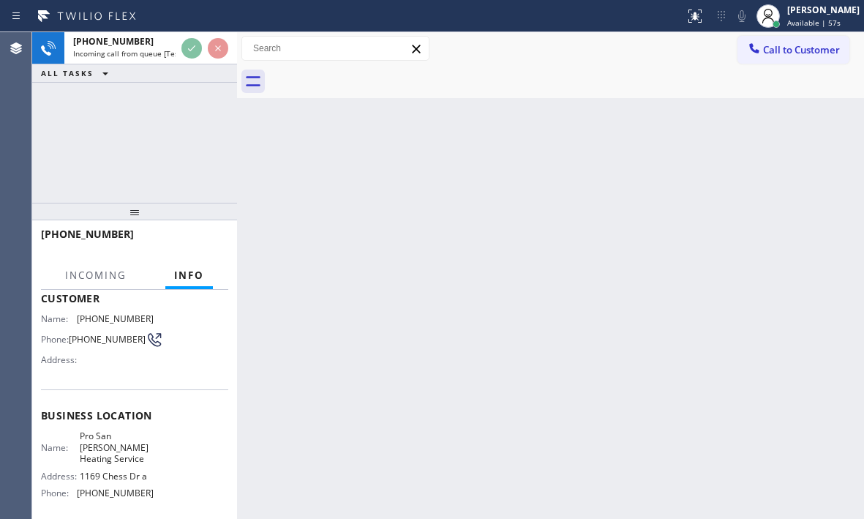
scroll to position [146, 0]
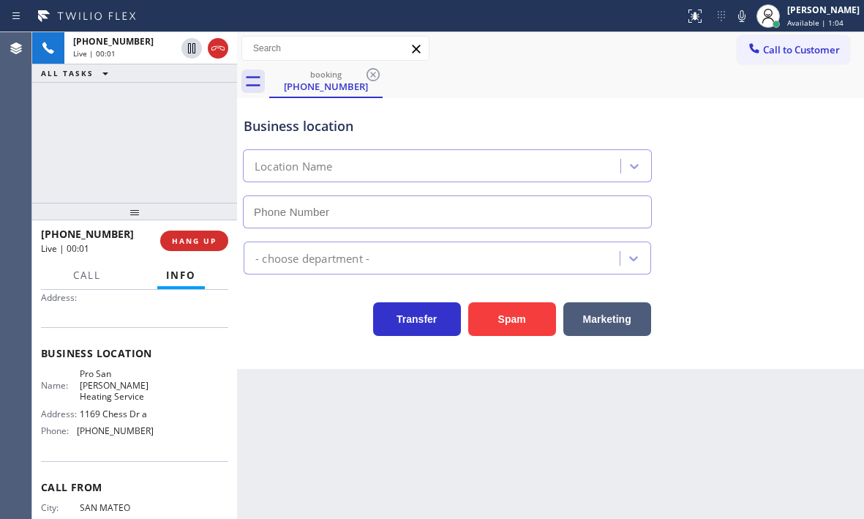
type input "[PHONE_NUMBER]"
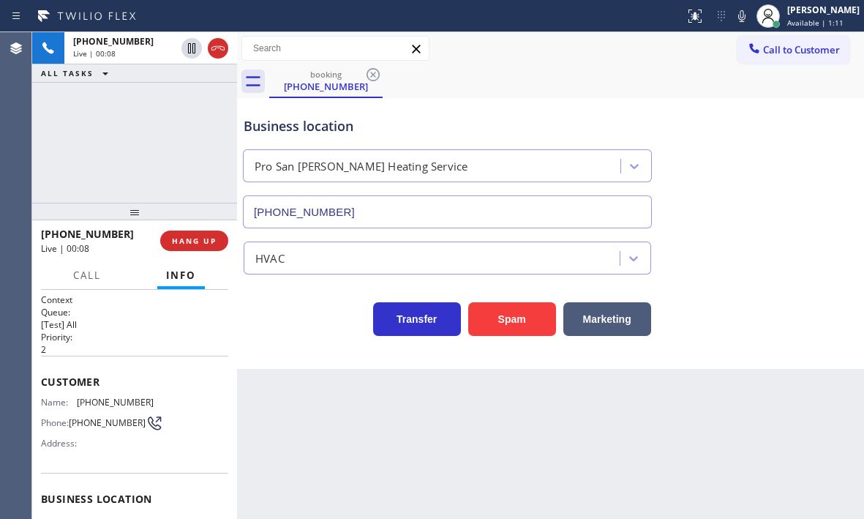
scroll to position [0, 0]
click at [203, 244] on span "HANG UP" at bounding box center [194, 241] width 45 height 10
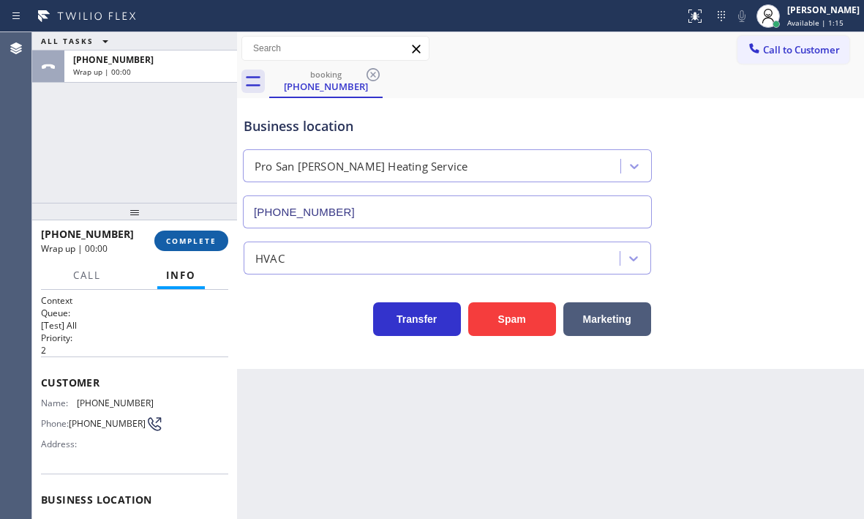
click at [203, 244] on span "COMPLETE" at bounding box center [191, 241] width 50 height 10
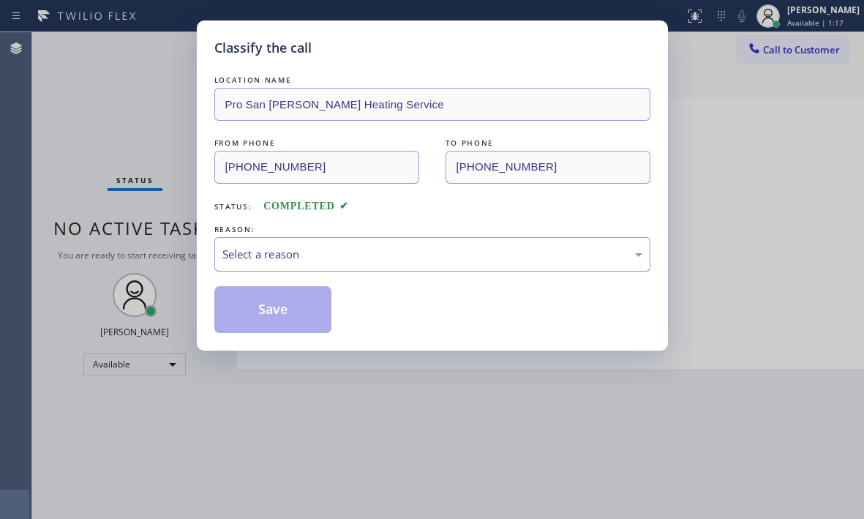
click at [466, 250] on div "Select a reason" at bounding box center [432, 254] width 420 height 17
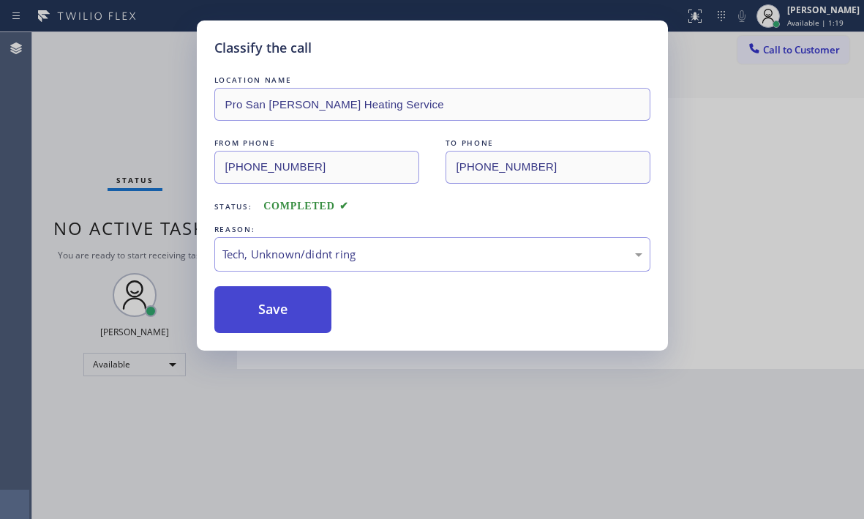
click at [310, 301] on button "Save" at bounding box center [273, 309] width 118 height 47
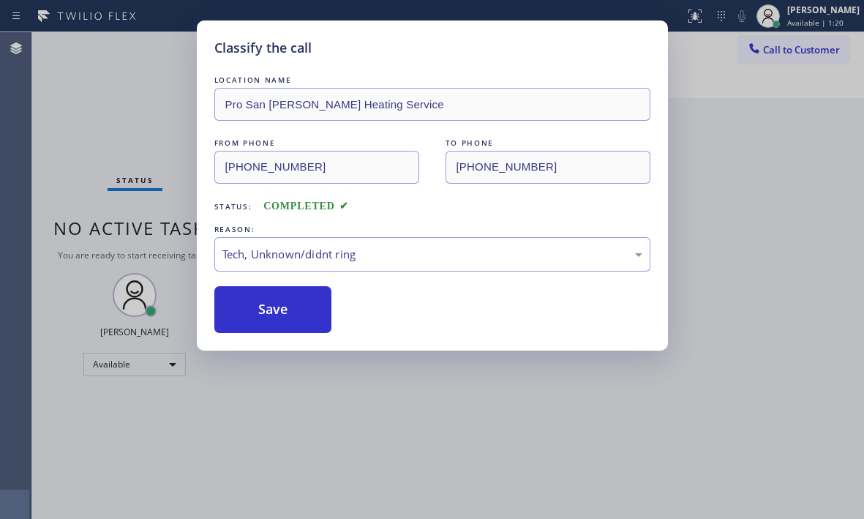
click at [763, 182] on div "Classify the call LOCATION NAME Pro San [PERSON_NAME] Heating Service FROM PHON…" at bounding box center [432, 259] width 864 height 519
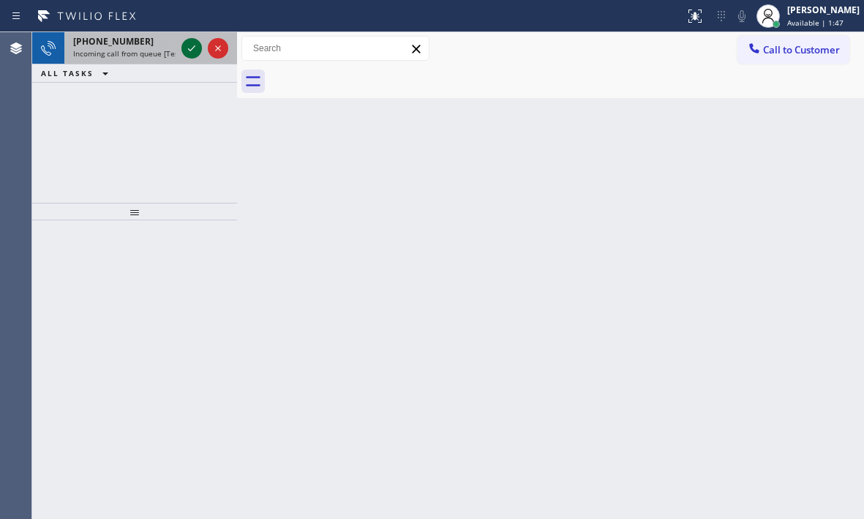
click at [191, 54] on icon at bounding box center [192, 48] width 18 height 18
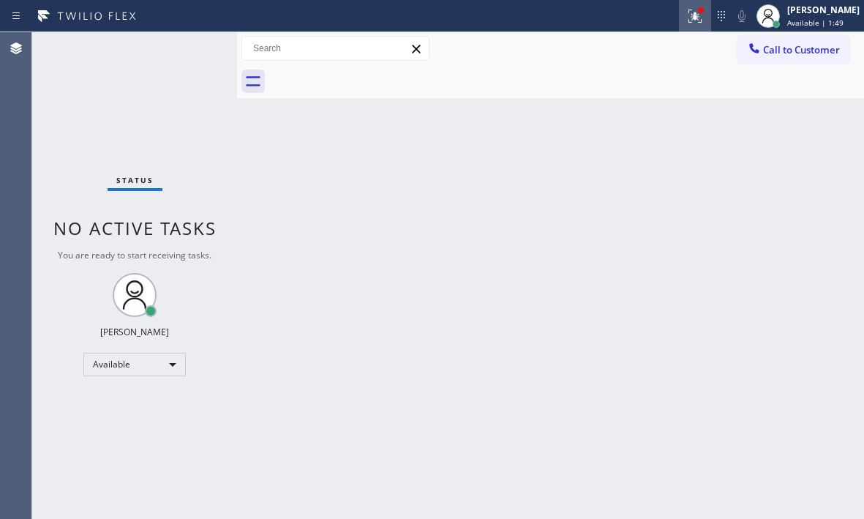
click at [686, 22] on icon at bounding box center [695, 16] width 18 height 18
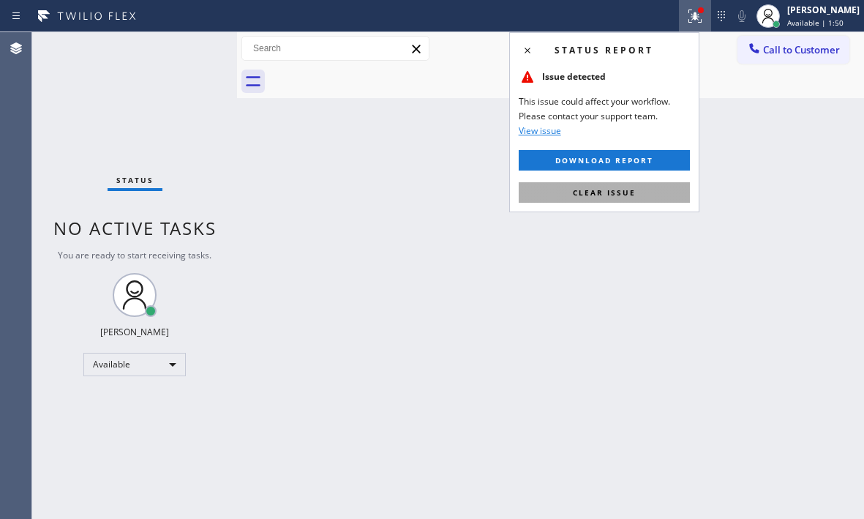
click at [632, 199] on button "Clear issue" at bounding box center [604, 192] width 171 height 20
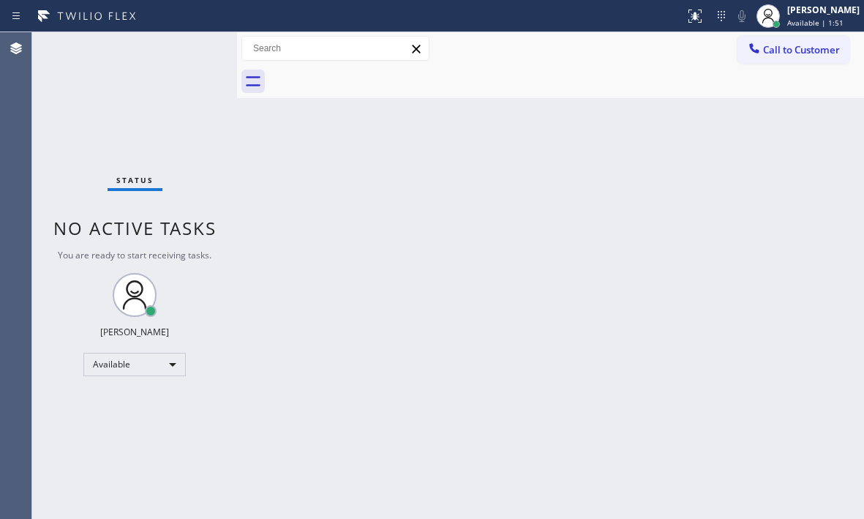
click at [179, 46] on div "Status No active tasks You are ready to start receiving tasks. [PERSON_NAME] Av…" at bounding box center [134, 275] width 205 height 486
click at [180, 46] on div "Status No active tasks You are ready to start receiving tasks. [PERSON_NAME] Av…" at bounding box center [134, 275] width 205 height 486
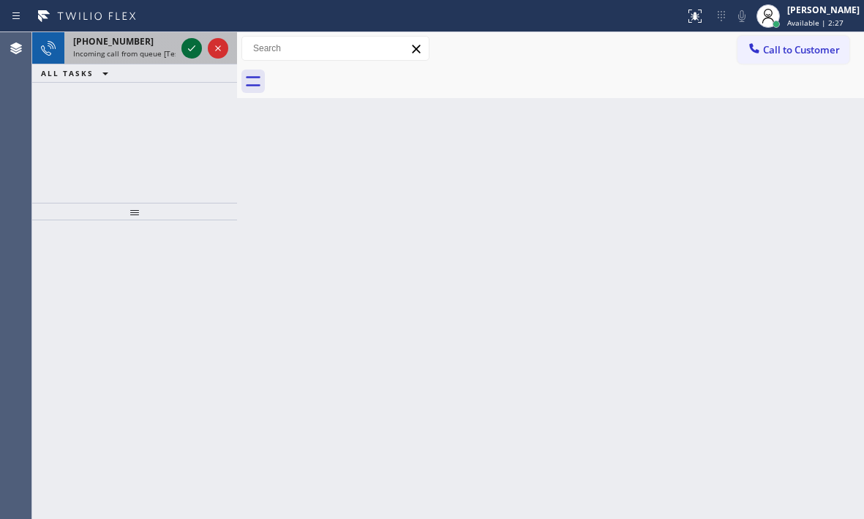
click at [193, 39] on button at bounding box center [191, 48] width 20 height 20
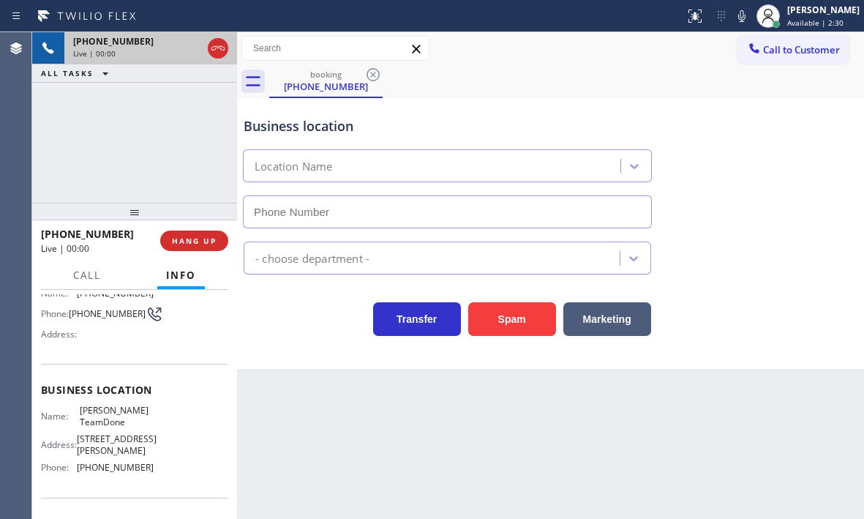
scroll to position [146, 0]
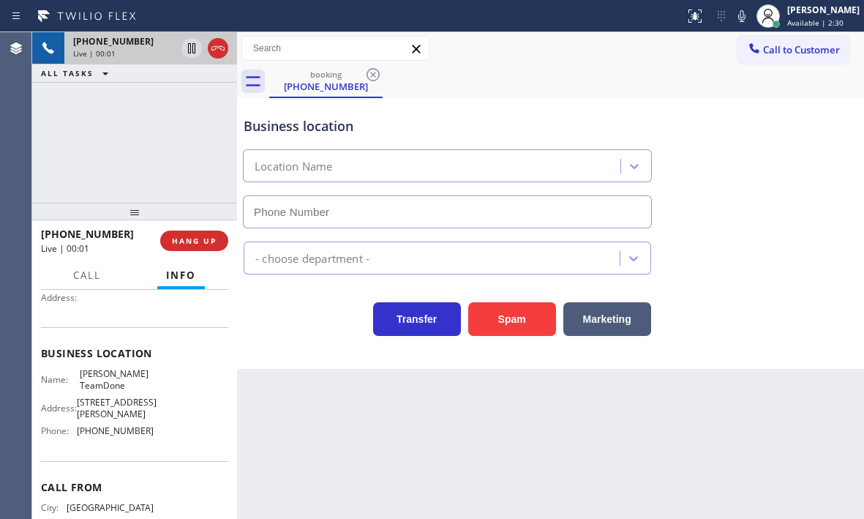
type input "[PHONE_NUMBER]"
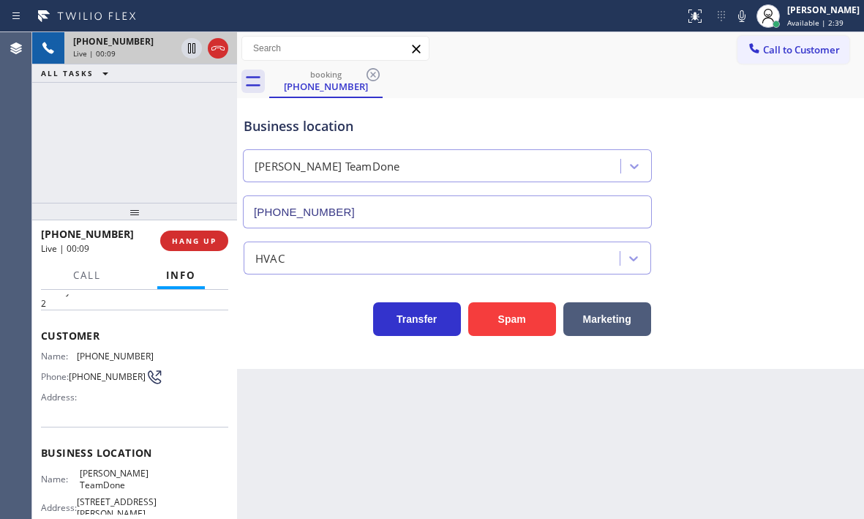
scroll to position [73, 0]
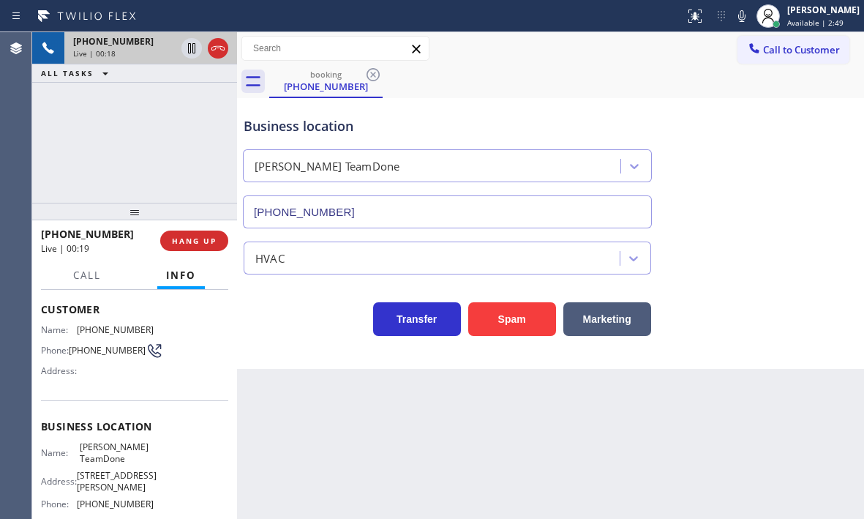
click at [166, 176] on div "[PHONE_NUMBER] Live | 00:18 ALL TASKS ALL TASKS ACTIVE TASKS TASKS IN WRAP UP" at bounding box center [134, 117] width 205 height 170
click at [210, 241] on span "HANG UP" at bounding box center [194, 241] width 45 height 10
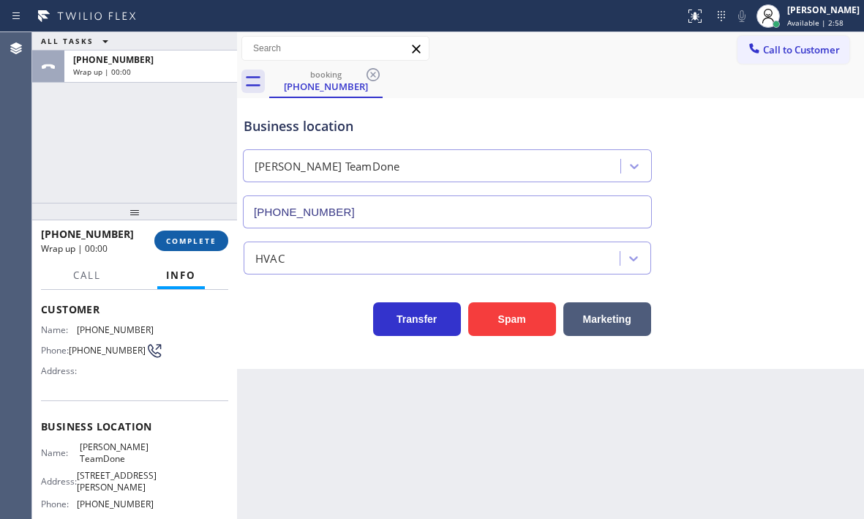
click at [197, 244] on span "COMPLETE" at bounding box center [191, 241] width 50 height 10
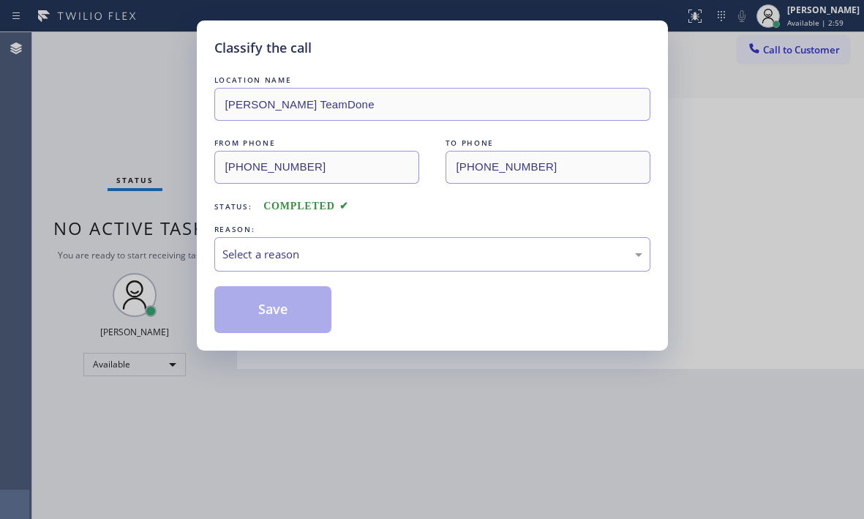
click at [38, 260] on div "Classify the call LOCATION NAME [PERSON_NAME] TeamDone FROM PHONE [PHONE_NUMBER…" at bounding box center [432, 259] width 864 height 519
click at [296, 263] on div "Select a reason" at bounding box center [432, 254] width 436 height 34
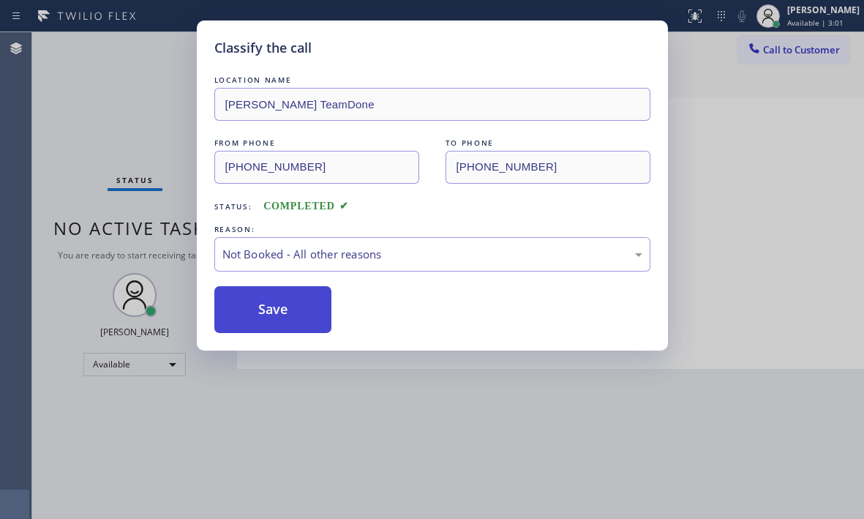
click at [257, 309] on button "Save" at bounding box center [273, 309] width 118 height 47
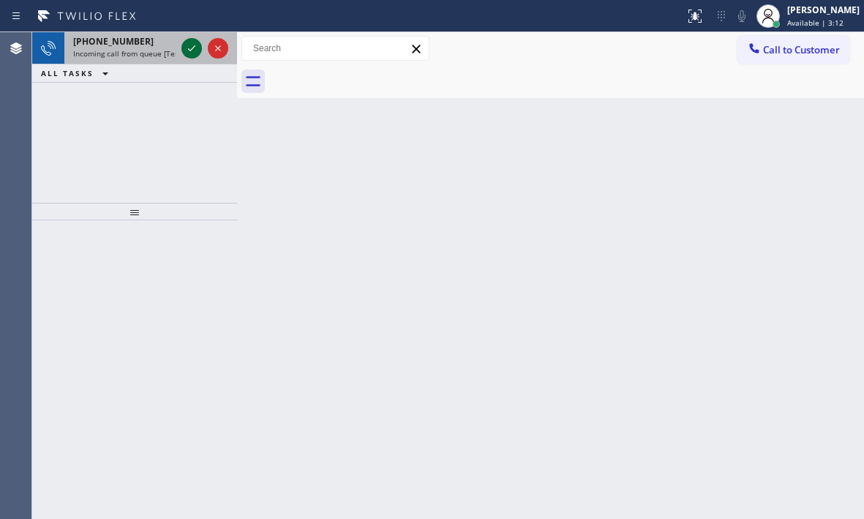
click at [189, 53] on icon at bounding box center [192, 48] width 18 height 18
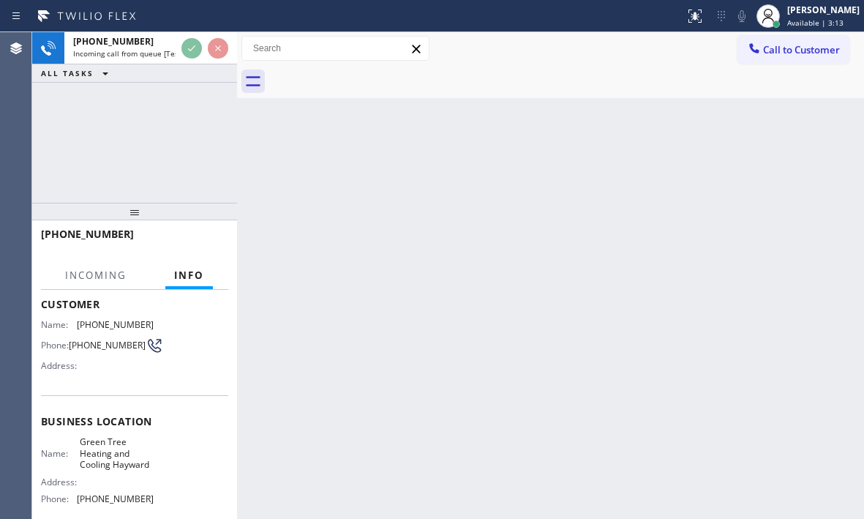
scroll to position [219, 0]
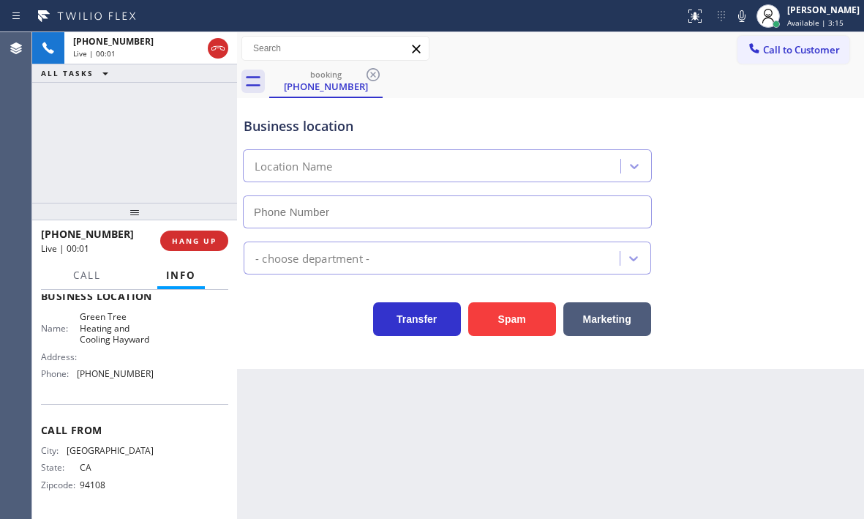
type input "[PHONE_NUMBER]"
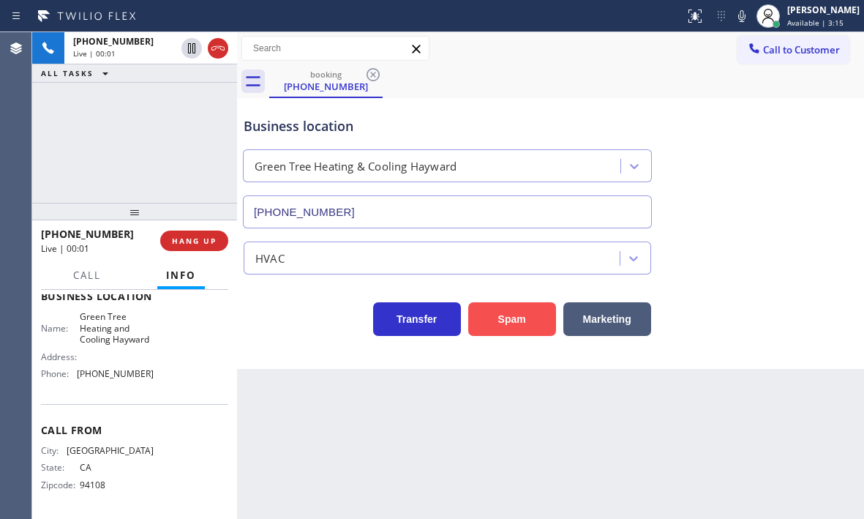
click at [491, 325] on button "Spam" at bounding box center [512, 319] width 88 height 34
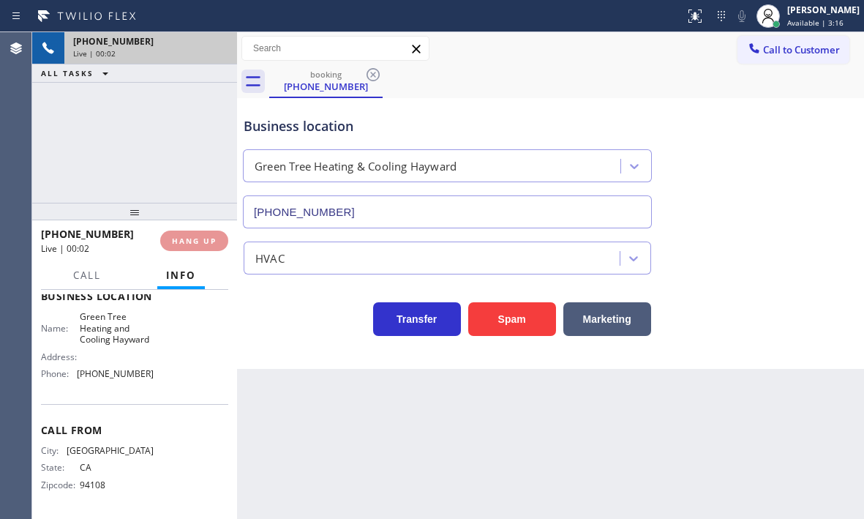
click at [190, 53] on div "Live | 00:02" at bounding box center [150, 53] width 155 height 10
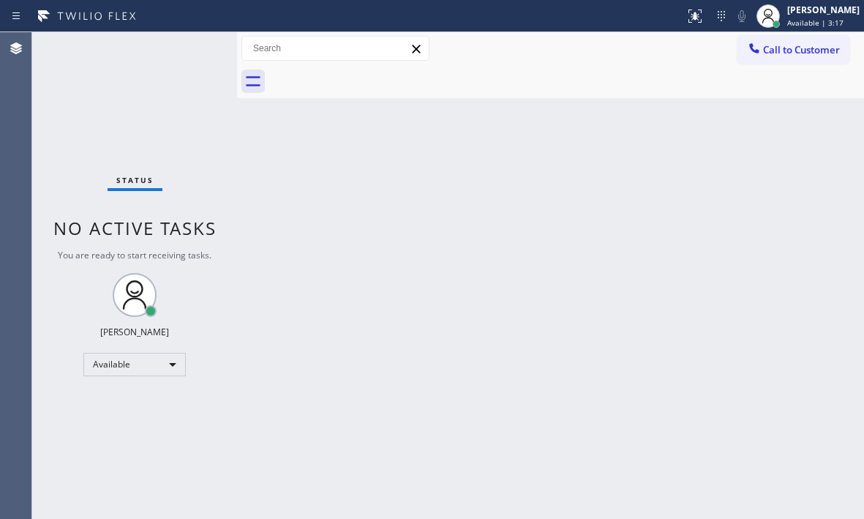
click at [190, 53] on div "Status No active tasks You are ready to start receiving tasks. [PERSON_NAME] Av…" at bounding box center [134, 275] width 205 height 486
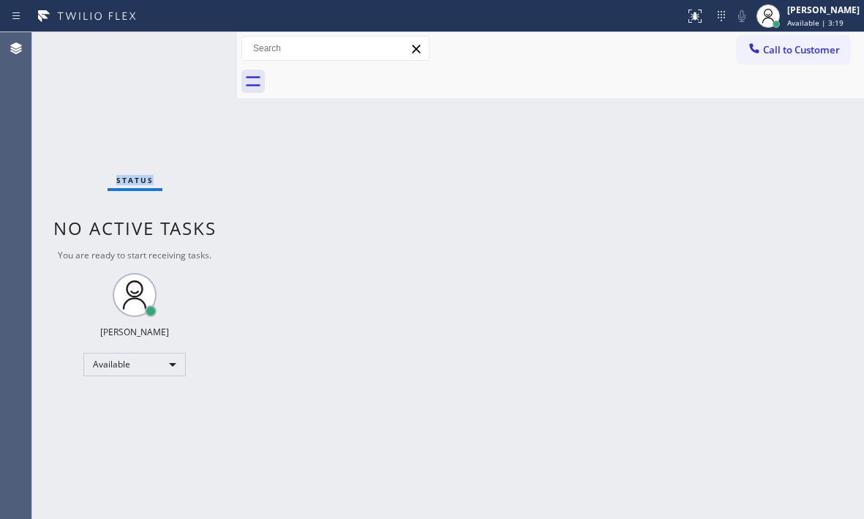
click at [190, 53] on div "Status No active tasks You are ready to start receiving tasks. [PERSON_NAME] Av…" at bounding box center [134, 275] width 205 height 486
click at [190, 52] on div "Status No active tasks You are ready to start receiving tasks. [PERSON_NAME] Av…" at bounding box center [134, 275] width 205 height 486
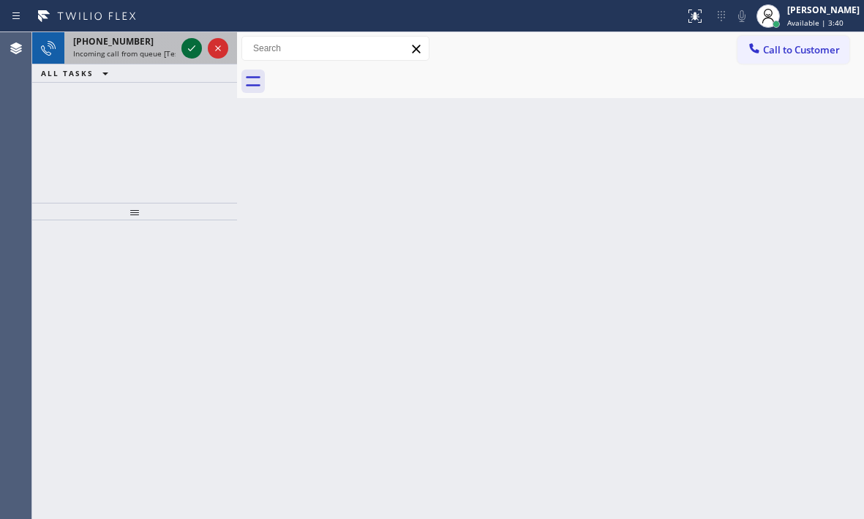
click at [195, 47] on icon at bounding box center [192, 48] width 18 height 18
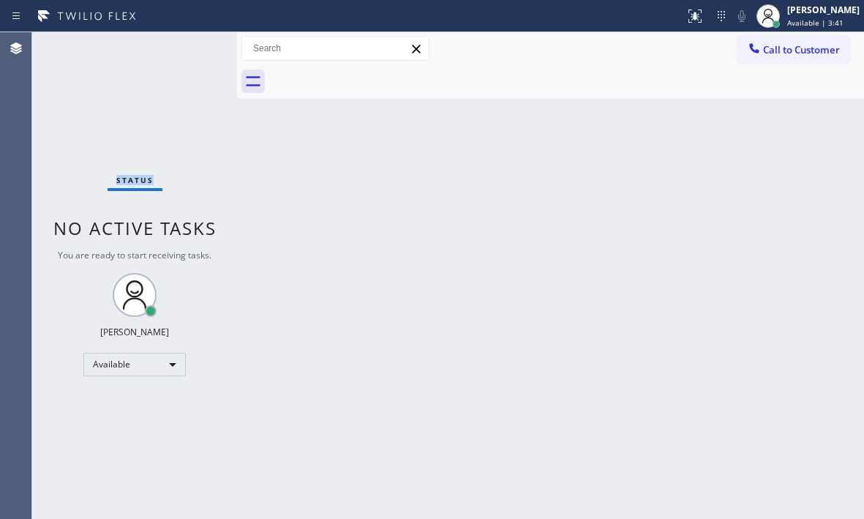
click at [195, 47] on div "Status No active tasks You are ready to start receiving tasks. [PERSON_NAME] Av…" at bounding box center [134, 275] width 205 height 486
click at [186, 40] on div "Status No active tasks You are ready to start receiving tasks. [PERSON_NAME] Av…" at bounding box center [134, 275] width 205 height 486
click at [190, 46] on div "Status No active tasks You are ready to start receiving tasks. [PERSON_NAME] Av…" at bounding box center [134, 275] width 205 height 486
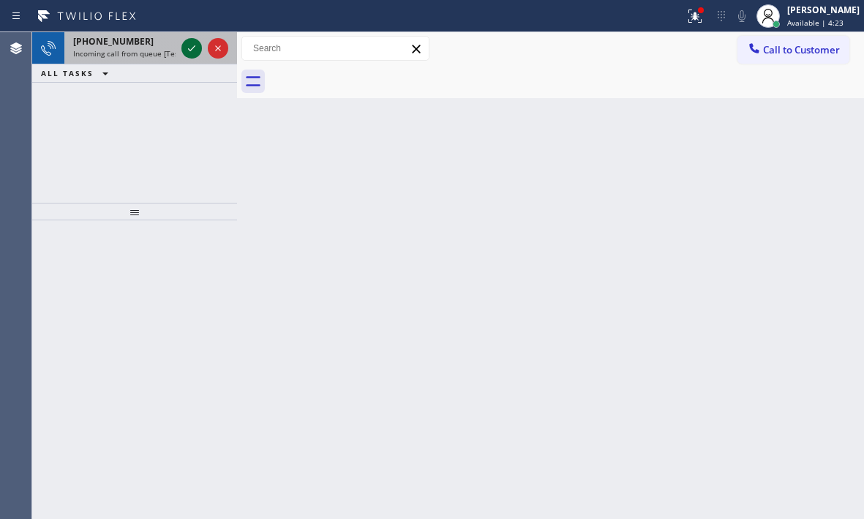
click at [191, 45] on icon at bounding box center [192, 48] width 18 height 18
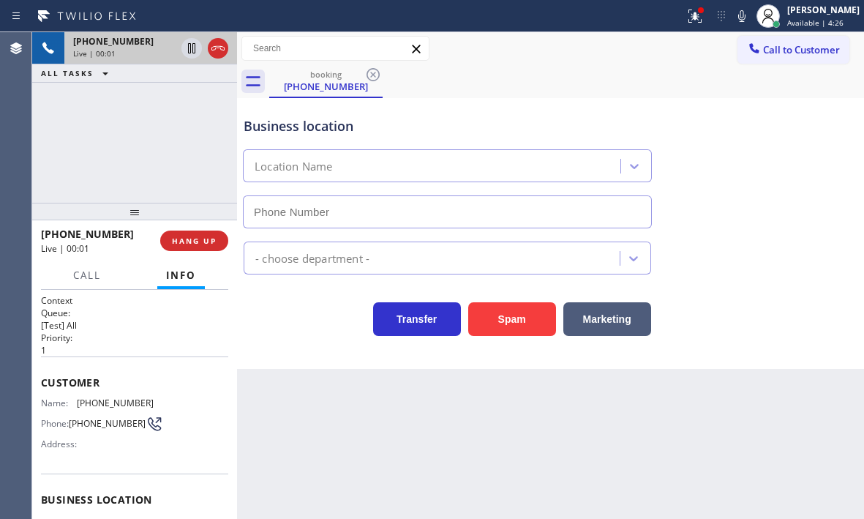
type input "[PHONE_NUMBER]"
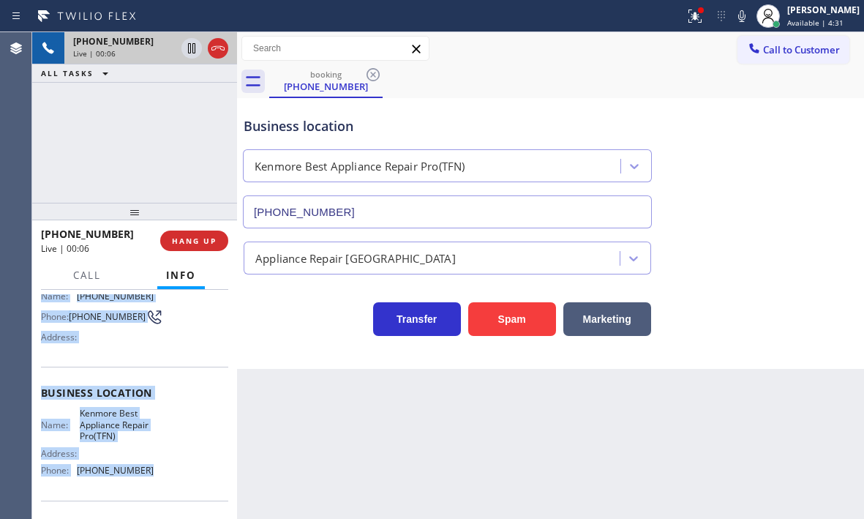
scroll to position [146, 0]
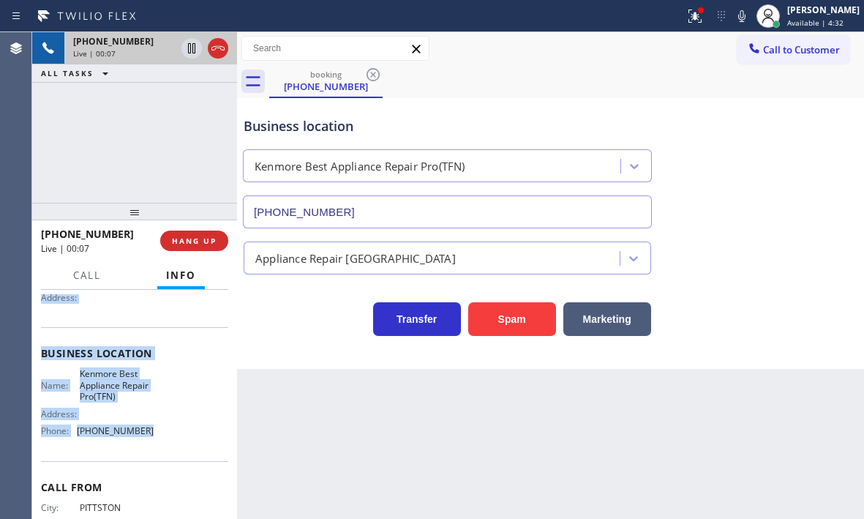
drag, startPoint x: 44, startPoint y: 379, endPoint x: 175, endPoint y: 438, distance: 143.7
click at [175, 439] on div "Context Queue: [Test] All Priority: 1 Customer Name: [PHONE_NUMBER] Phone: [PHO…" at bounding box center [134, 360] width 187 height 424
copy div "Customer Name: [PHONE_NUMBER] Phone: [PHONE_NUMBER] Address: Business location …"
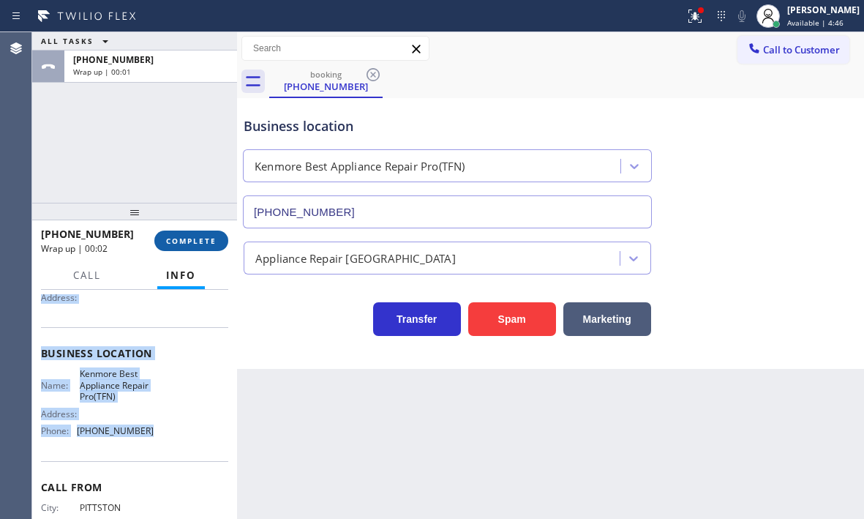
click at [195, 236] on span "COMPLETE" at bounding box center [191, 241] width 50 height 10
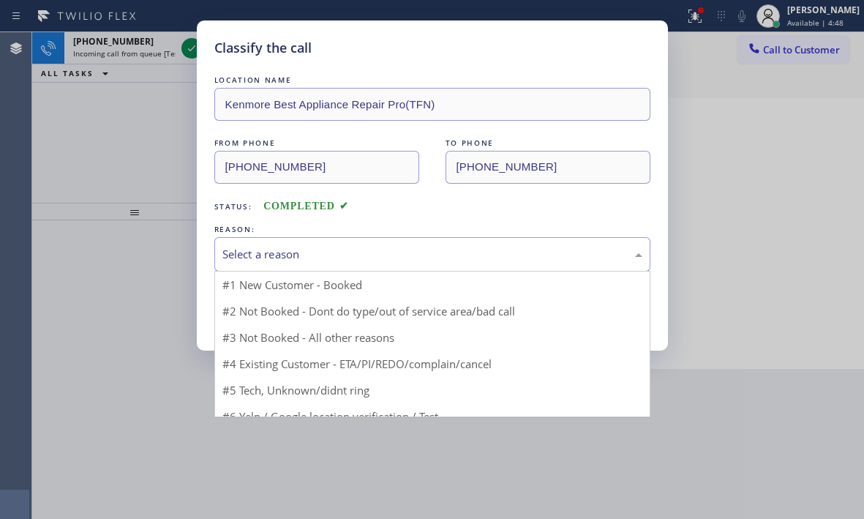
click at [385, 262] on div "Select a reason" at bounding box center [432, 254] width 420 height 17
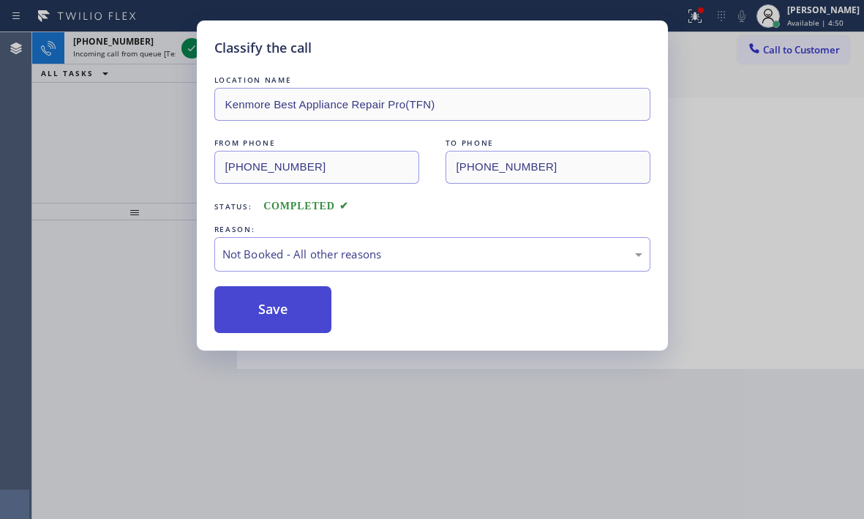
click at [304, 302] on button "Save" at bounding box center [273, 309] width 118 height 47
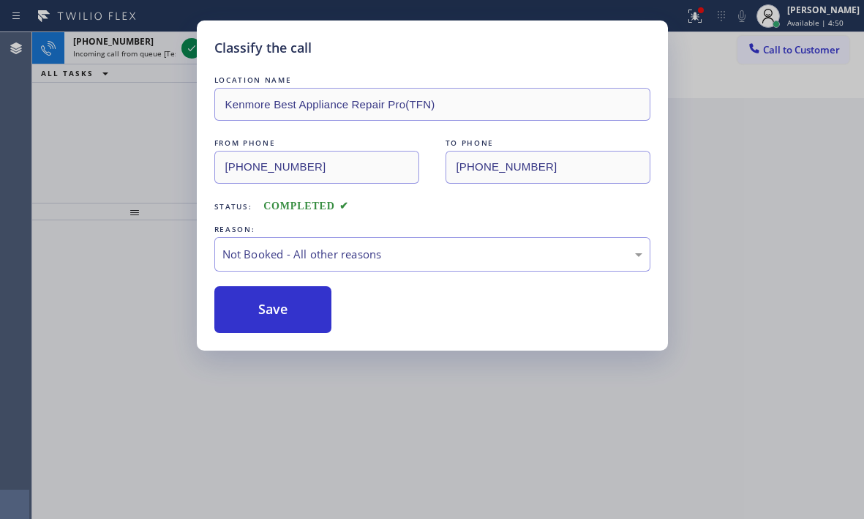
click at [191, 45] on div "Classify the call LOCATION NAME Kenmore Best Appliance Repair Pro(TFN) FROM PHO…" at bounding box center [432, 259] width 864 height 519
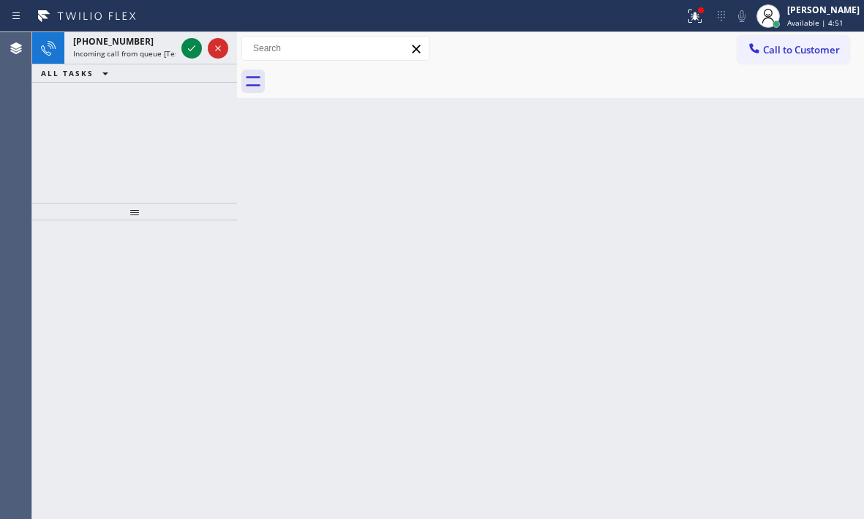
click at [191, 45] on icon at bounding box center [192, 48] width 18 height 18
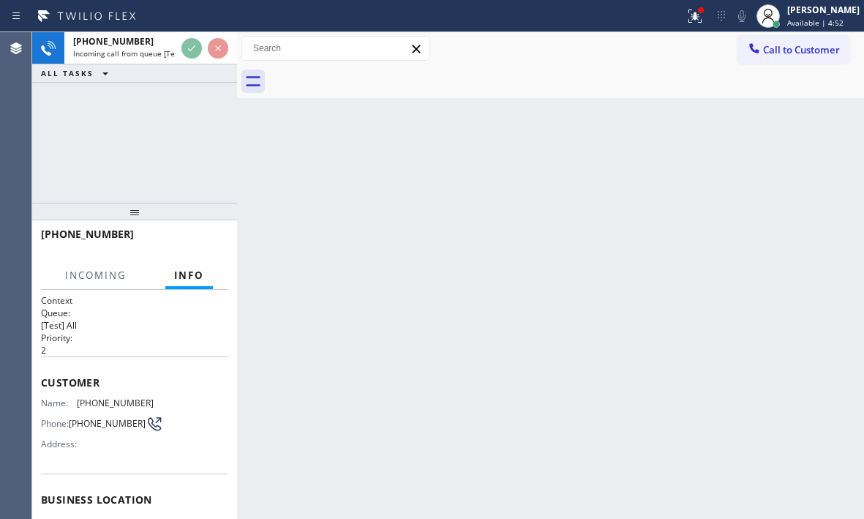
scroll to position [73, 0]
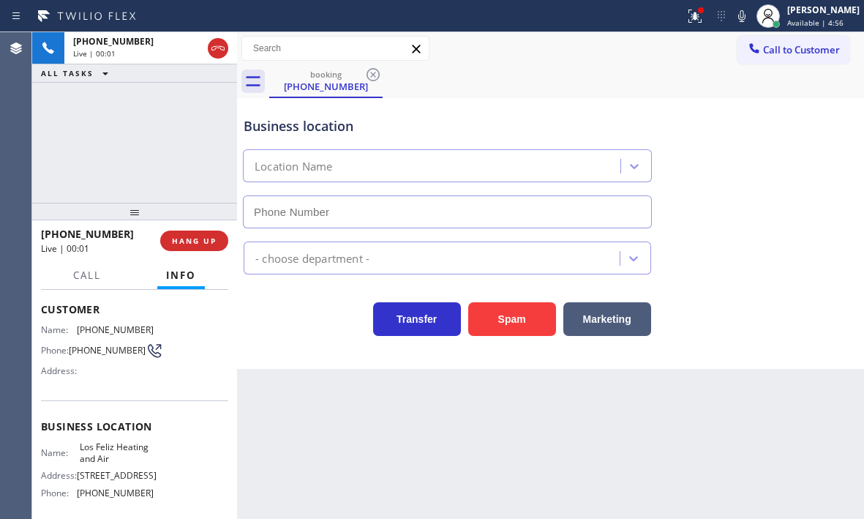
type input "[PHONE_NUMBER]"
click at [686, 18] on icon at bounding box center [695, 16] width 18 height 18
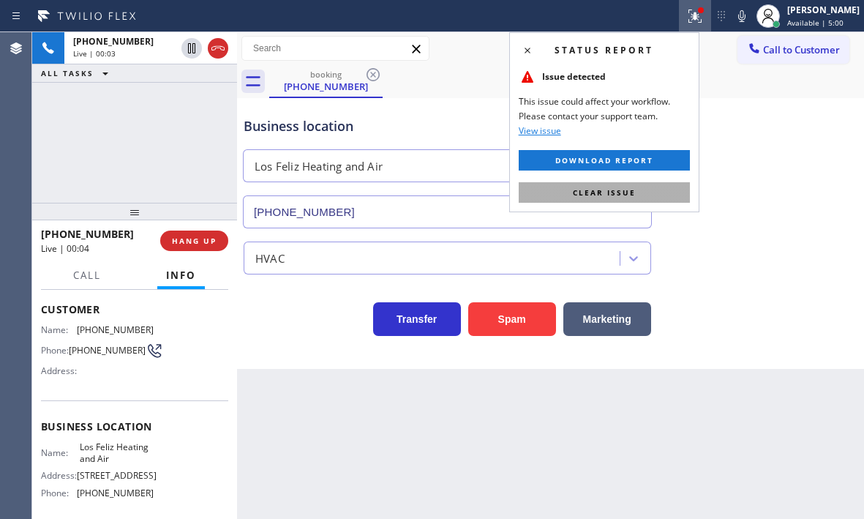
click at [595, 187] on span "Clear issue" at bounding box center [604, 192] width 63 height 10
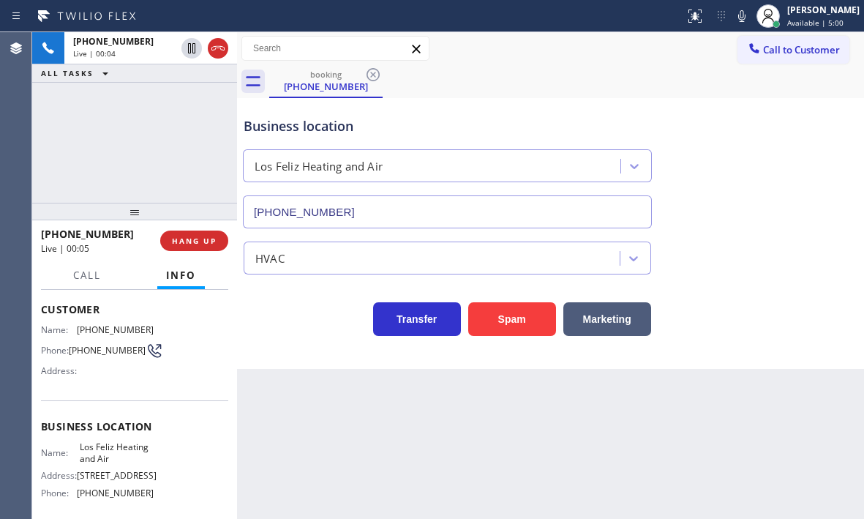
click at [189, 113] on div "[PHONE_NUMBER] Live | 00:04 ALL TASKS ALL TASKS ACTIVE TASKS TASKS IN WRAP UP" at bounding box center [134, 117] width 205 height 170
click at [194, 238] on span "HANG UP" at bounding box center [194, 241] width 45 height 10
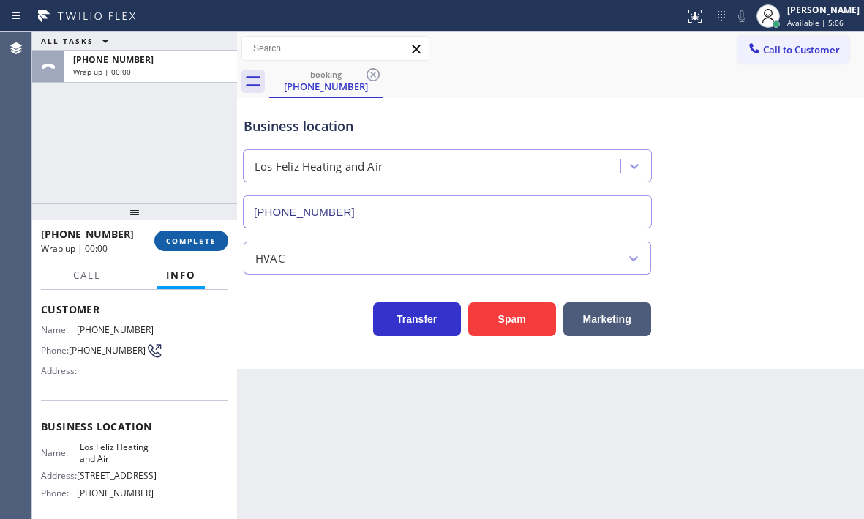
click at [195, 239] on span "COMPLETE" at bounding box center [191, 241] width 50 height 10
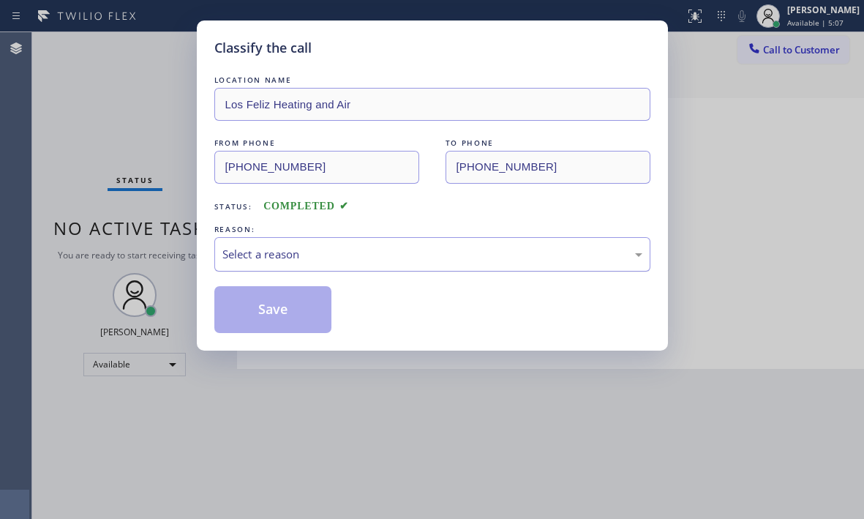
click at [344, 251] on div "Select a reason" at bounding box center [432, 254] width 420 height 17
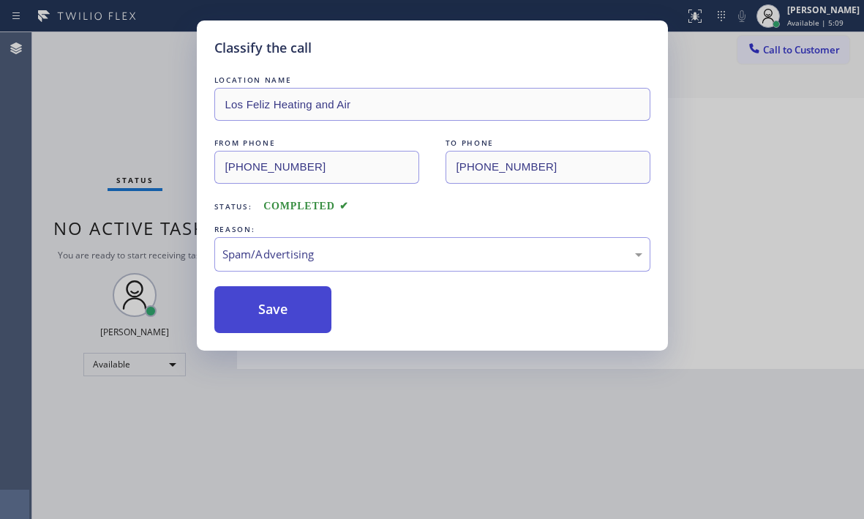
click at [279, 306] on button "Save" at bounding box center [273, 309] width 118 height 47
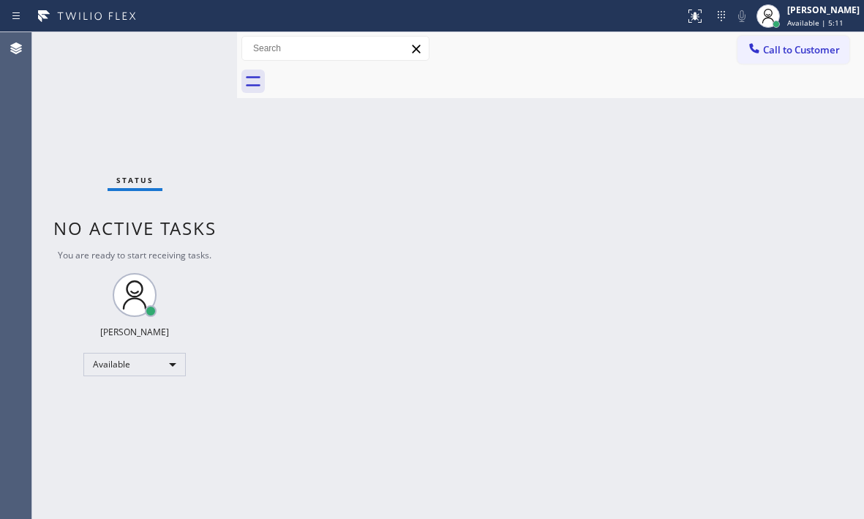
click at [188, 54] on div "Status No active tasks You are ready to start receiving tasks. [PERSON_NAME] Av…" at bounding box center [134, 275] width 205 height 486
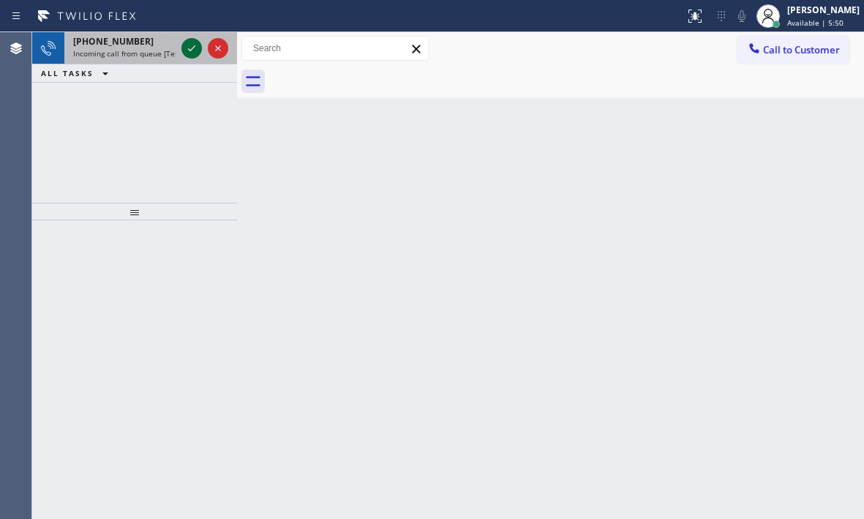
click at [189, 52] on icon at bounding box center [192, 48] width 18 height 18
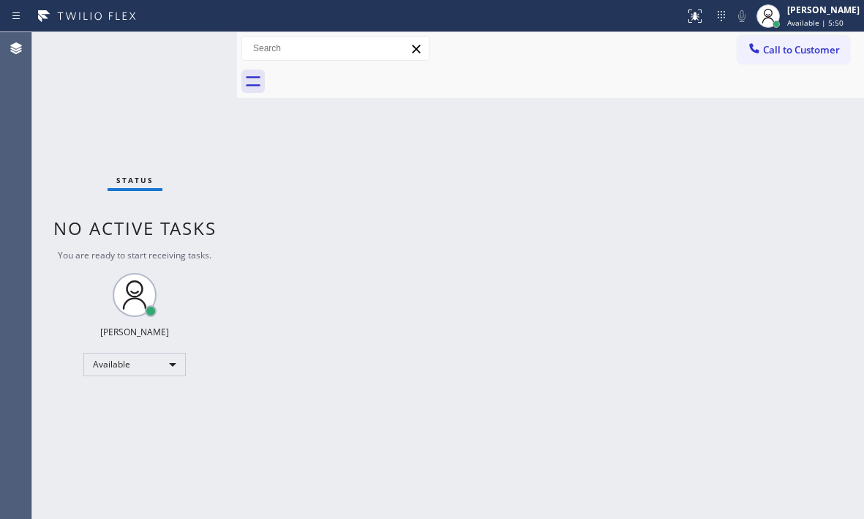
click at [189, 52] on div "Status No active tasks You are ready to start receiving tasks. [PERSON_NAME] Av…" at bounding box center [134, 275] width 205 height 486
click at [688, 15] on icon at bounding box center [692, 15] width 9 height 10
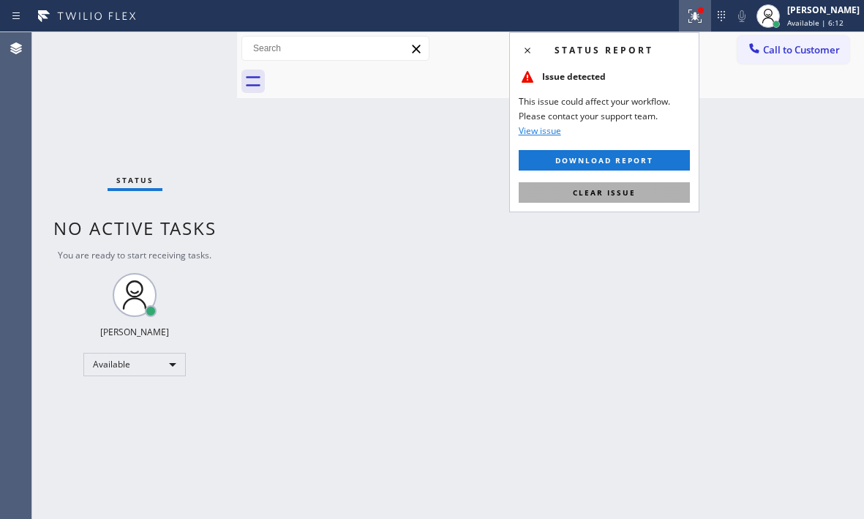
click at [625, 188] on span "Clear issue" at bounding box center [604, 192] width 63 height 10
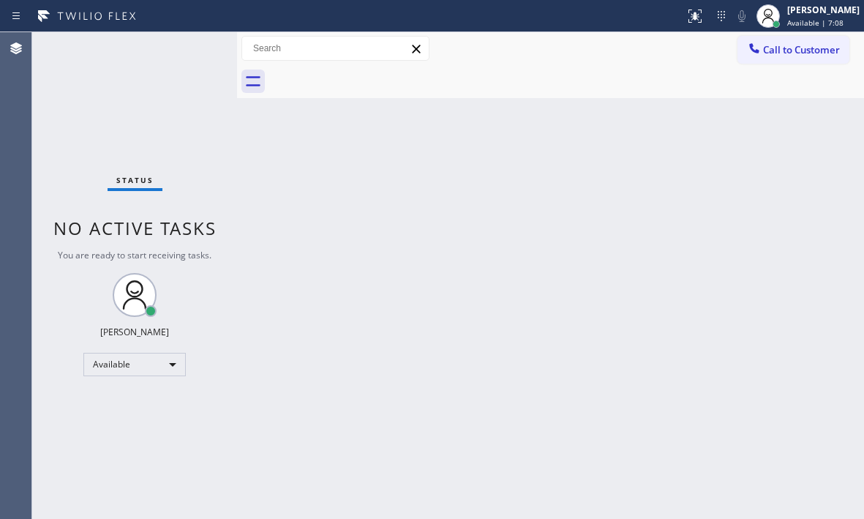
click at [177, 48] on div "Status No active tasks You are ready to start receiving tasks. [PERSON_NAME] Av…" at bounding box center [134, 275] width 205 height 486
click at [181, 48] on div "Status No active tasks You are ready to start receiving tasks. [PERSON_NAME] Av…" at bounding box center [134, 275] width 205 height 486
click at [184, 47] on div "Status No active tasks You are ready to start receiving tasks. [PERSON_NAME] Av…" at bounding box center [134, 275] width 205 height 486
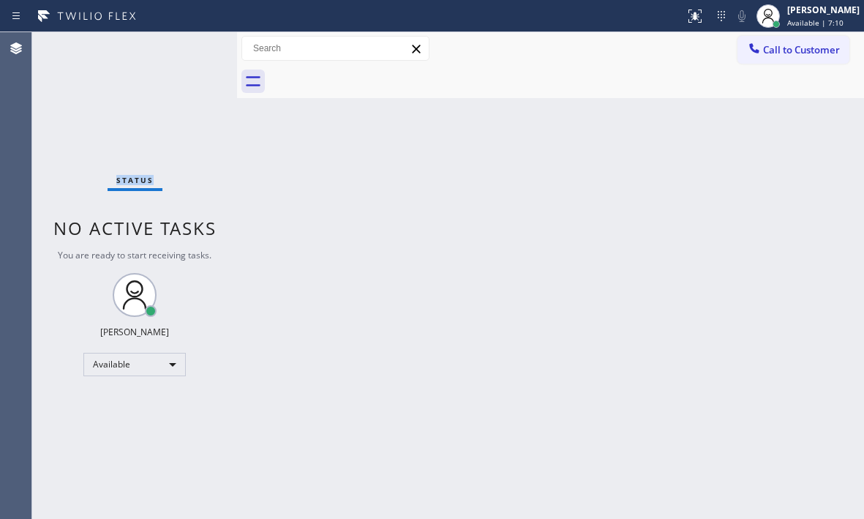
click at [184, 47] on div "Status No active tasks You are ready to start receiving tasks. [PERSON_NAME] Av…" at bounding box center [134, 275] width 205 height 486
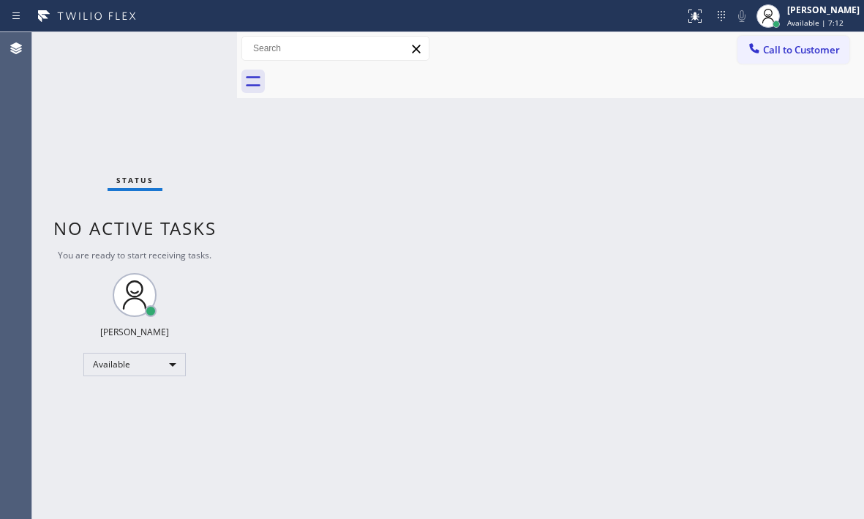
click at [184, 47] on div "Status No active tasks You are ready to start receiving tasks. [PERSON_NAME] Av…" at bounding box center [134, 275] width 205 height 486
click at [183, 45] on div "Status No active tasks You are ready to start receiving tasks. [PERSON_NAME] Av…" at bounding box center [134, 275] width 205 height 486
click at [183, 42] on div "Status No active tasks You are ready to start receiving tasks. [PERSON_NAME] Av…" at bounding box center [134, 275] width 205 height 486
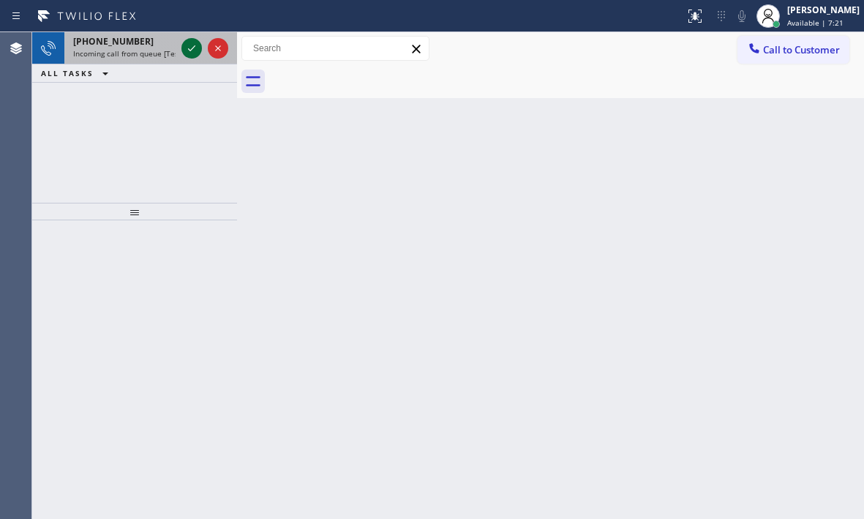
click at [183, 42] on icon at bounding box center [192, 48] width 18 height 18
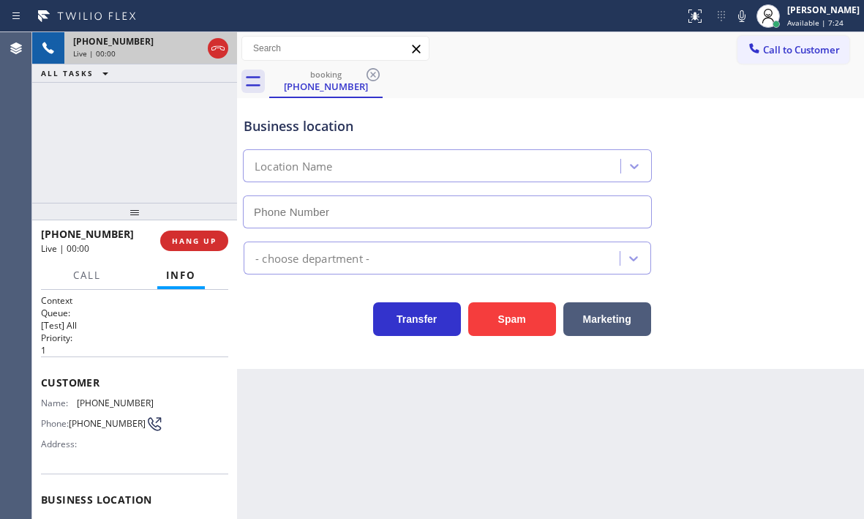
type input "[PHONE_NUMBER]"
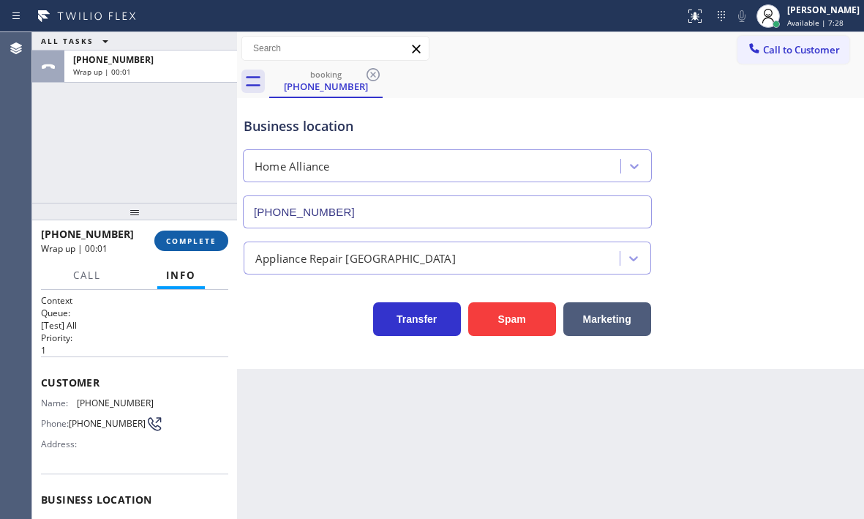
click at [191, 237] on span "COMPLETE" at bounding box center [191, 241] width 50 height 10
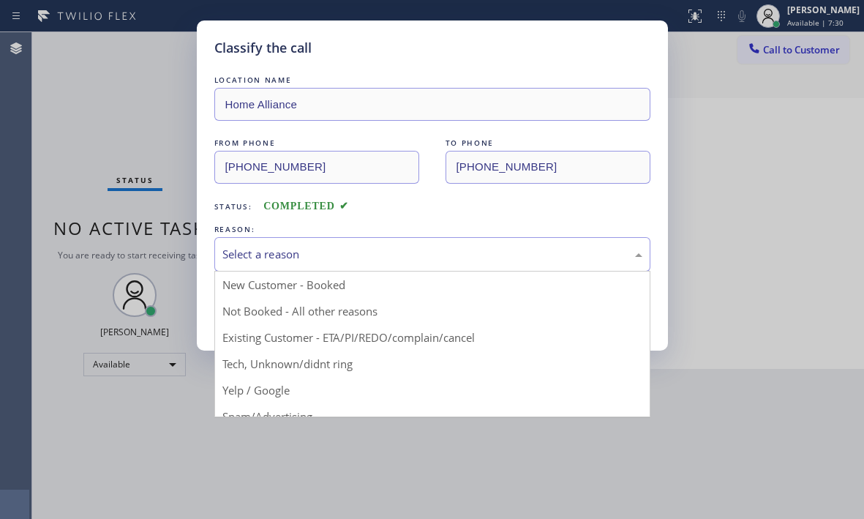
click at [356, 250] on div "Select a reason" at bounding box center [432, 254] width 420 height 17
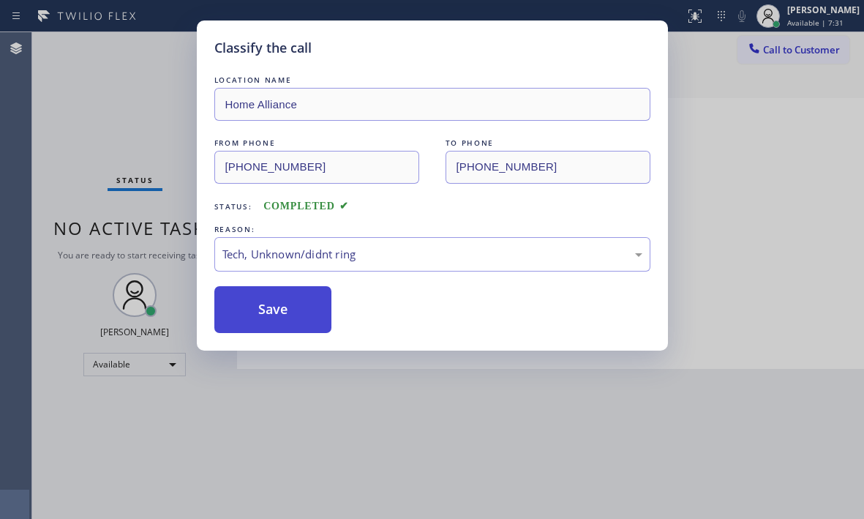
click at [271, 312] on button "Save" at bounding box center [273, 309] width 118 height 47
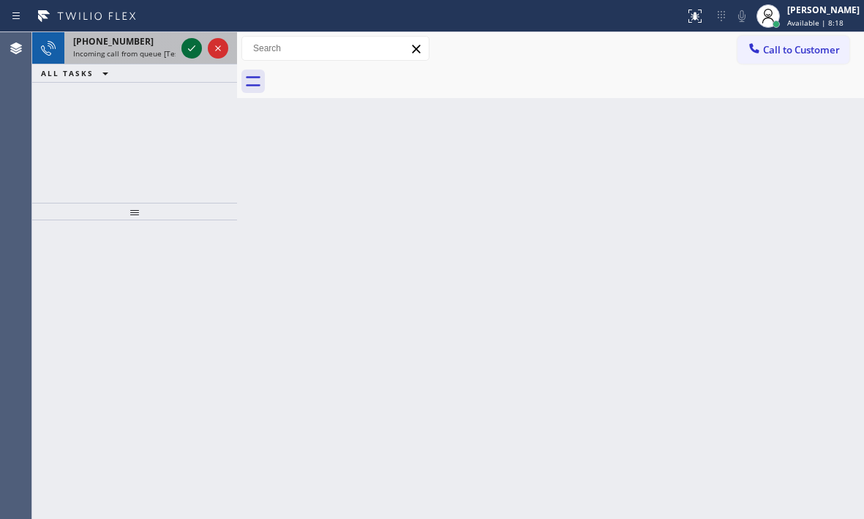
click at [192, 53] on icon at bounding box center [192, 48] width 18 height 18
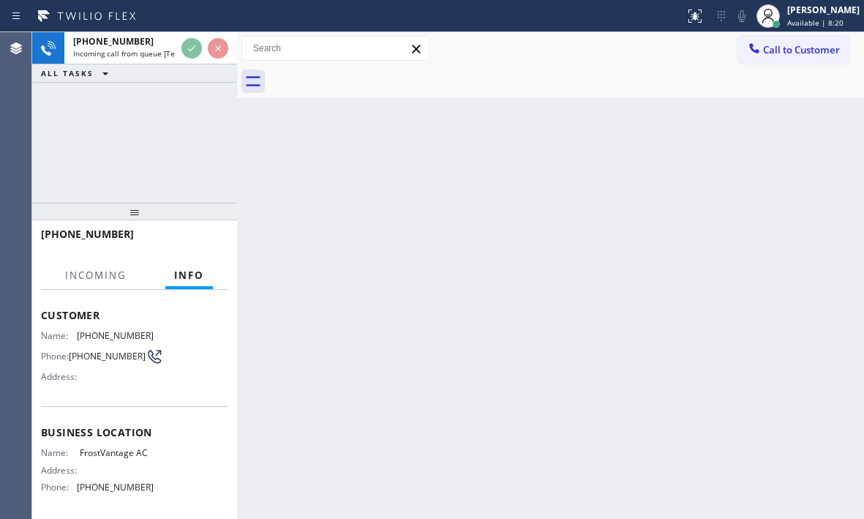
scroll to position [146, 0]
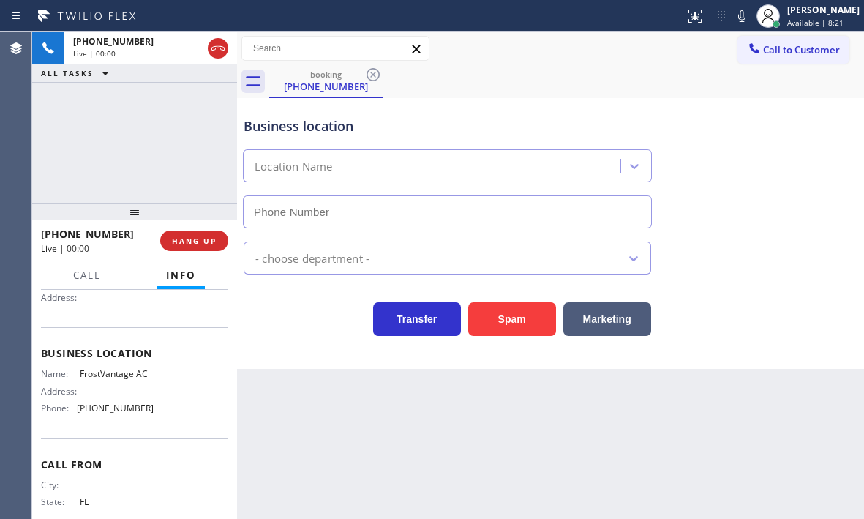
type input "[PHONE_NUMBER]"
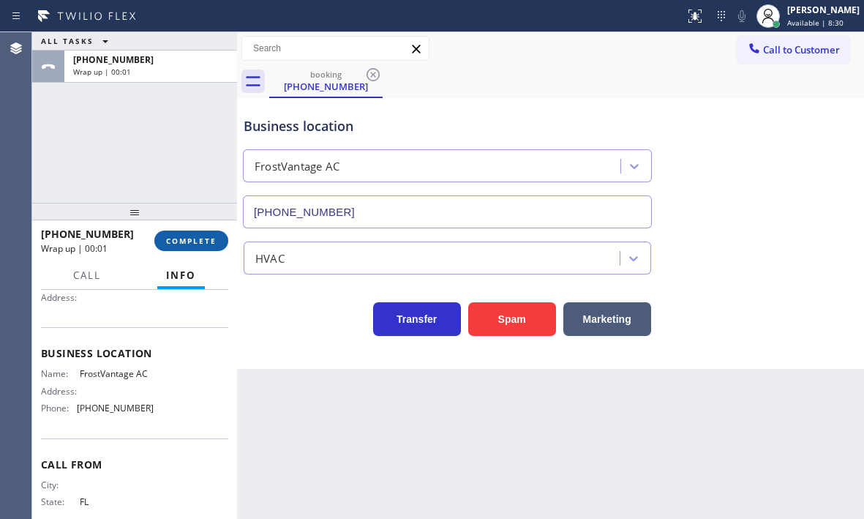
click at [199, 236] on span "COMPLETE" at bounding box center [191, 241] width 50 height 10
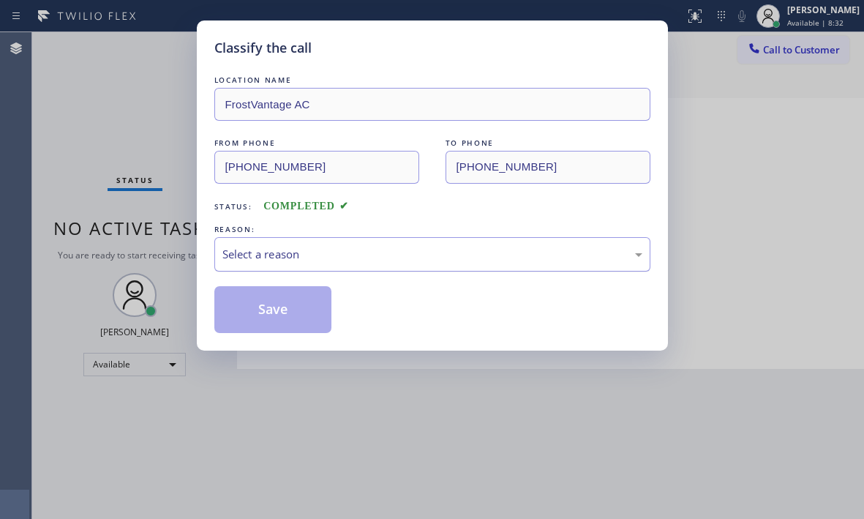
click at [257, 254] on div "Select a reason" at bounding box center [432, 254] width 420 height 17
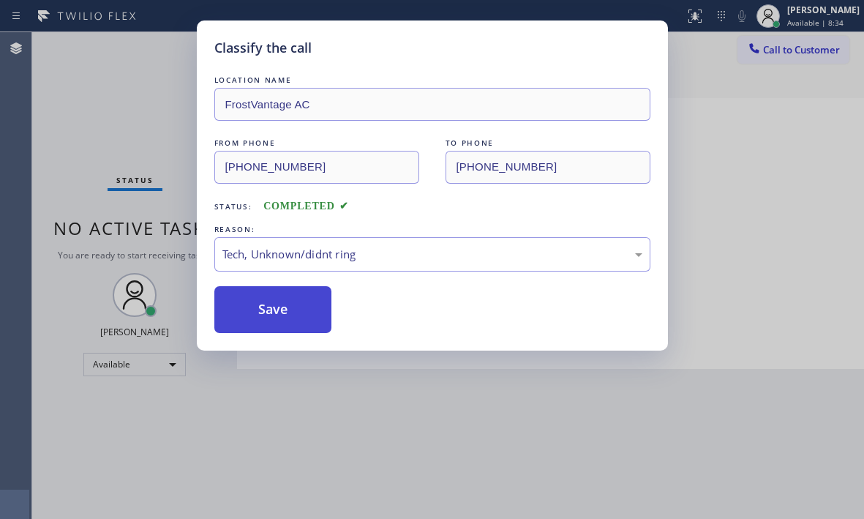
click at [265, 323] on button "Save" at bounding box center [273, 309] width 118 height 47
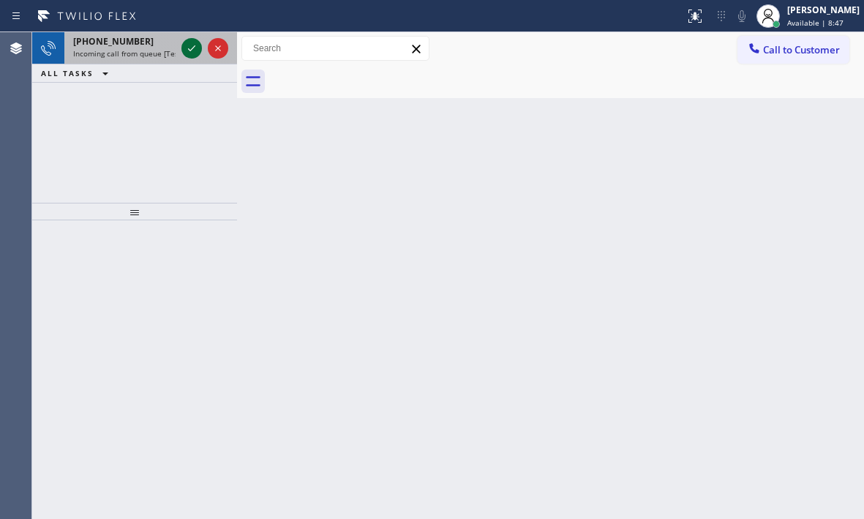
click at [193, 54] on icon at bounding box center [192, 48] width 18 height 18
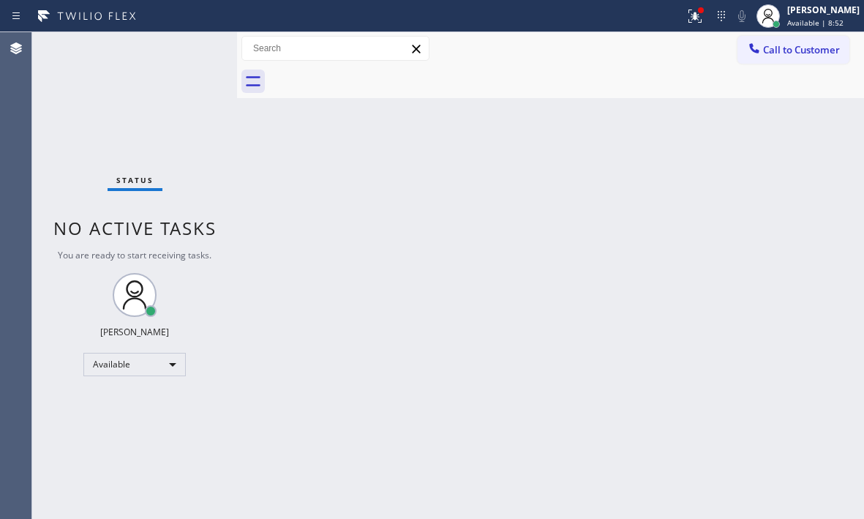
click at [180, 41] on div "Status No active tasks You are ready to start receiving tasks. [PERSON_NAME] Av…" at bounding box center [134, 275] width 205 height 486
click at [181, 43] on div "Status No active tasks You are ready to start receiving tasks. [PERSON_NAME] Av…" at bounding box center [134, 275] width 205 height 486
click at [688, 19] on icon at bounding box center [692, 15] width 9 height 10
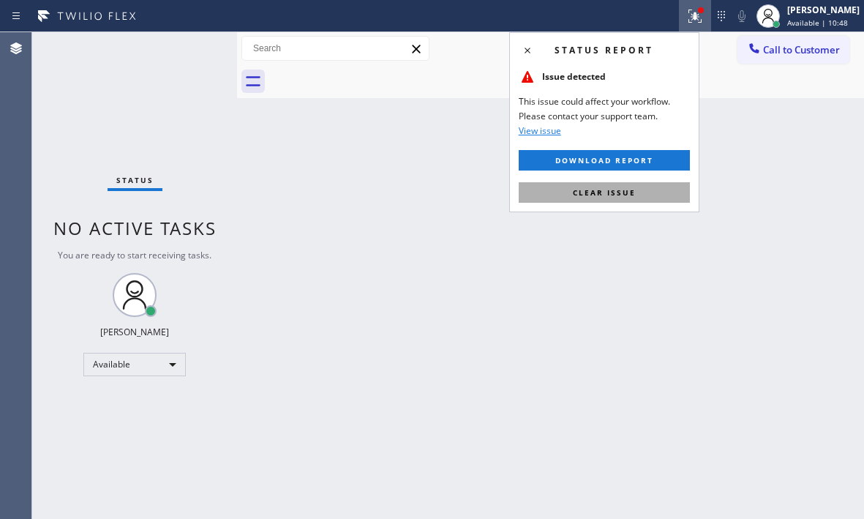
click at [628, 198] on button "Clear issue" at bounding box center [604, 192] width 171 height 20
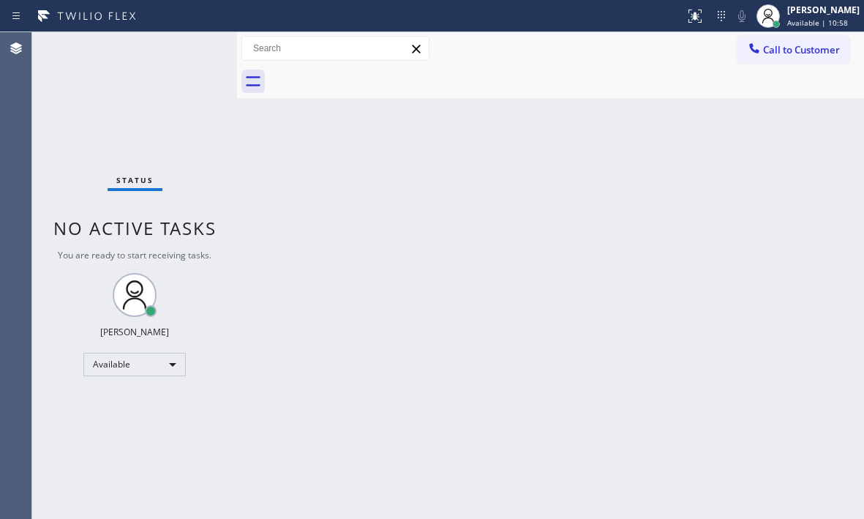
click at [340, 224] on div "Back to Dashboard Change Sender ID Customers Technicians Select a contact Outbo…" at bounding box center [550, 275] width 627 height 486
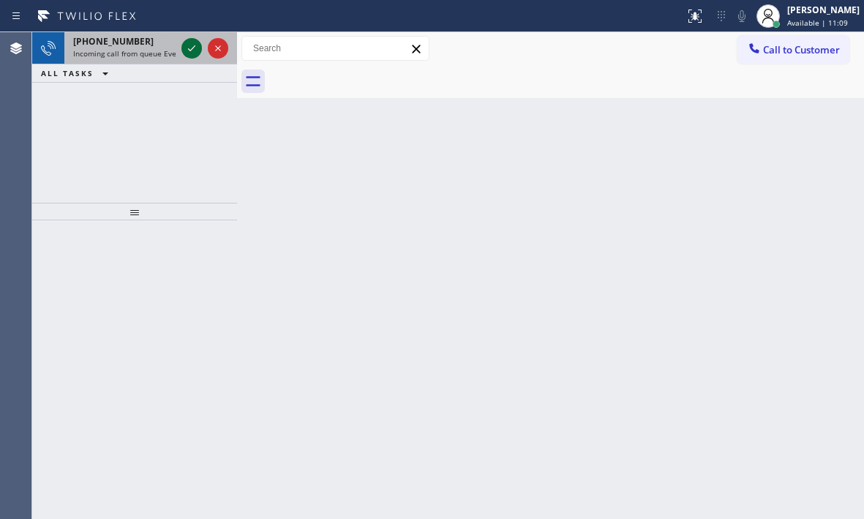
click at [185, 50] on icon at bounding box center [192, 48] width 18 height 18
click at [186, 44] on icon at bounding box center [192, 48] width 18 height 18
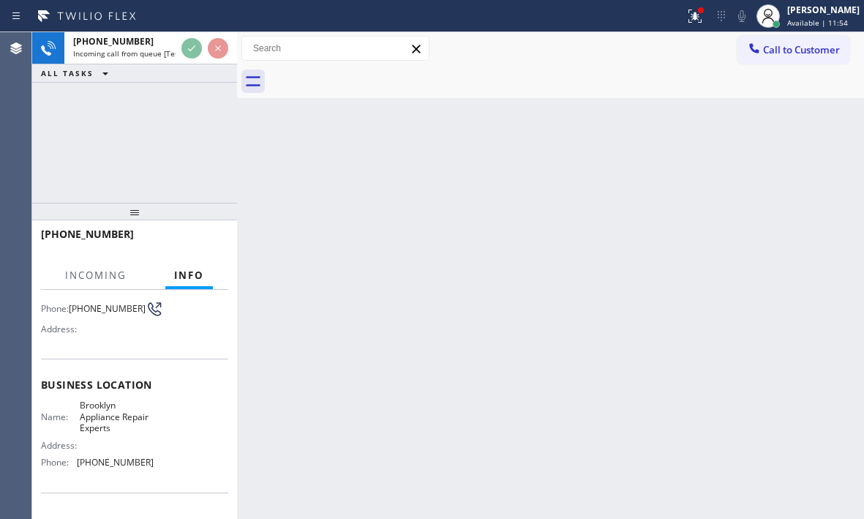
scroll to position [146, 0]
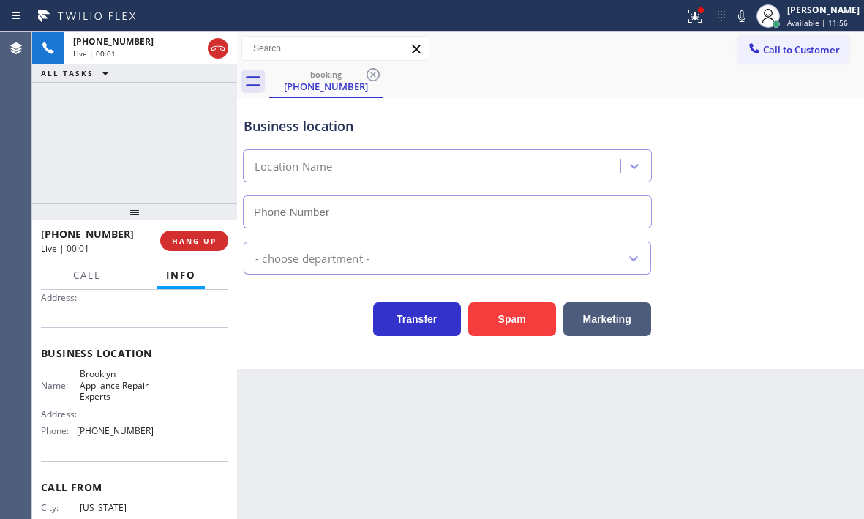
type input "[PHONE_NUMBER]"
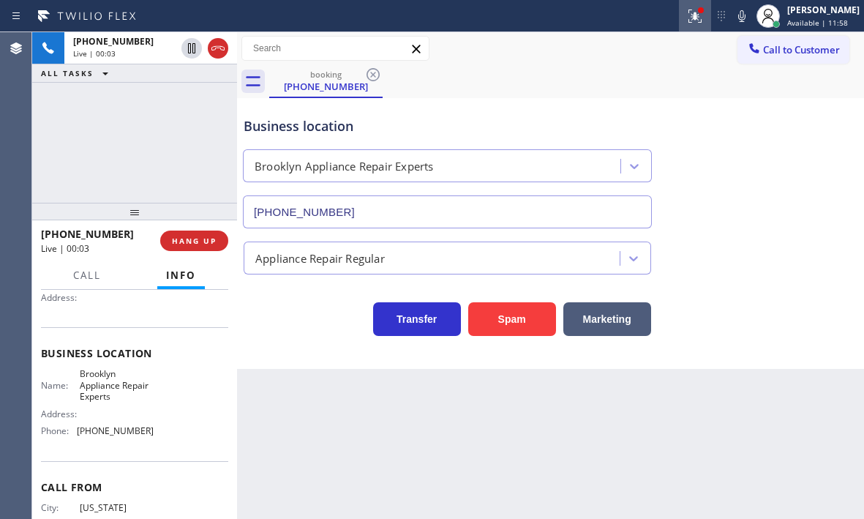
click at [688, 20] on icon at bounding box center [694, 16] width 13 height 13
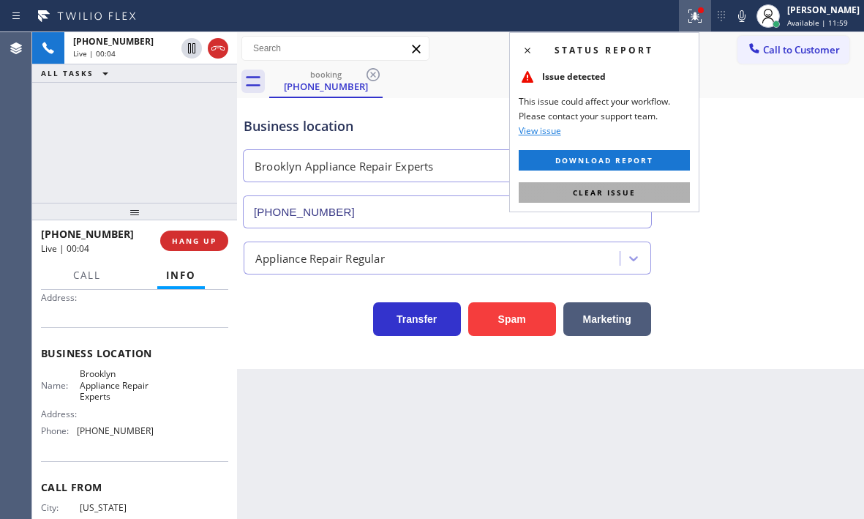
click at [653, 195] on button "Clear issue" at bounding box center [604, 192] width 171 height 20
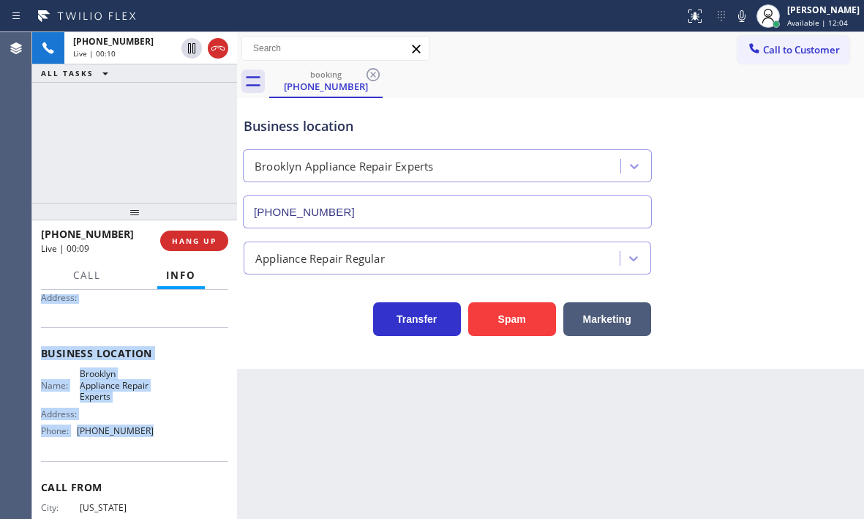
drag, startPoint x: 39, startPoint y: 307, endPoint x: 153, endPoint y: 432, distance: 168.8
click at [153, 432] on div "Context Queue: [Test] All Priority: 2 Customer Name: [PHONE_NUMBER] Phone: [PHO…" at bounding box center [134, 404] width 205 height 229
copy div "Customer Name: [PHONE_NUMBER] Phone: [PHONE_NUMBER] Address: Business location …"
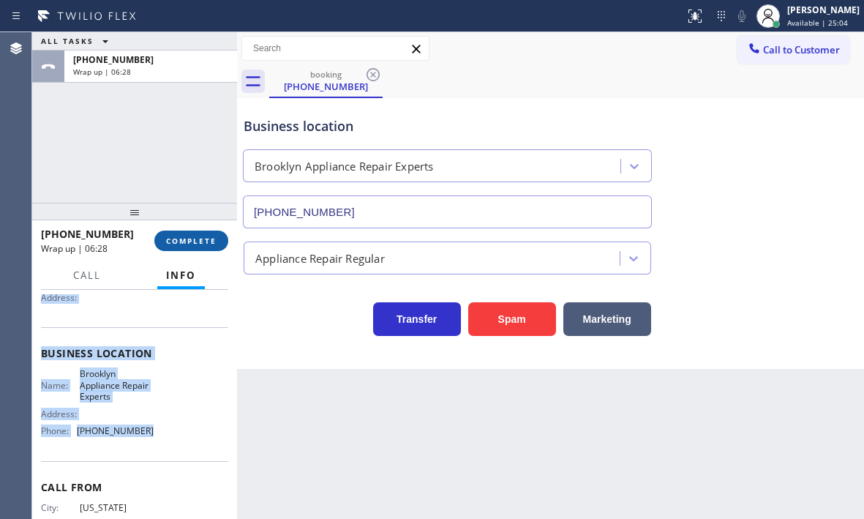
click at [192, 249] on button "COMPLETE" at bounding box center [191, 240] width 74 height 20
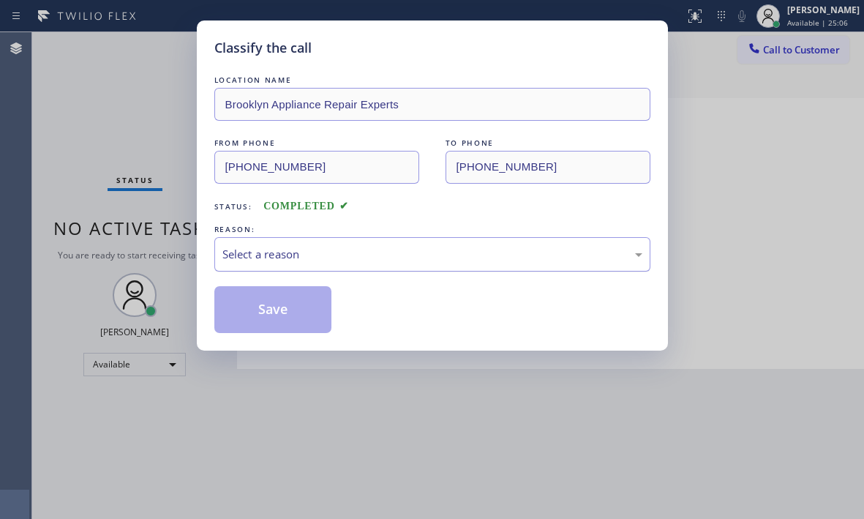
click at [349, 256] on div "Select a reason" at bounding box center [432, 254] width 420 height 17
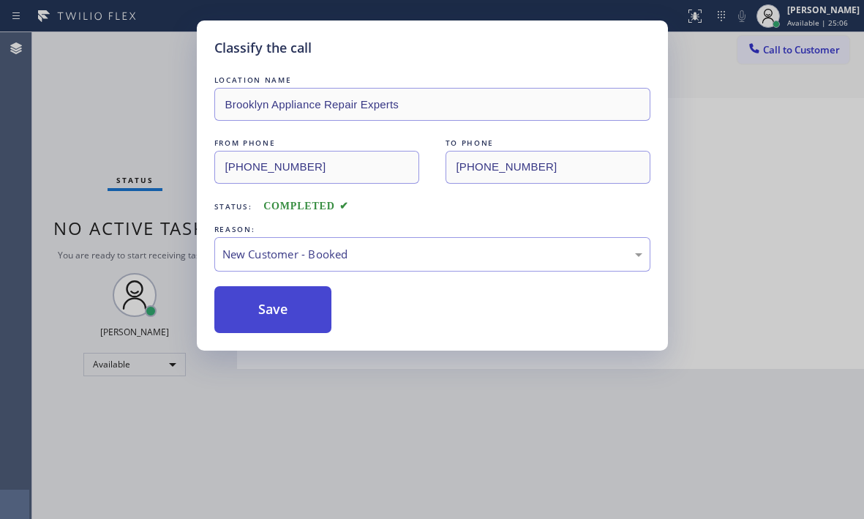
click at [293, 317] on button "Save" at bounding box center [273, 309] width 118 height 47
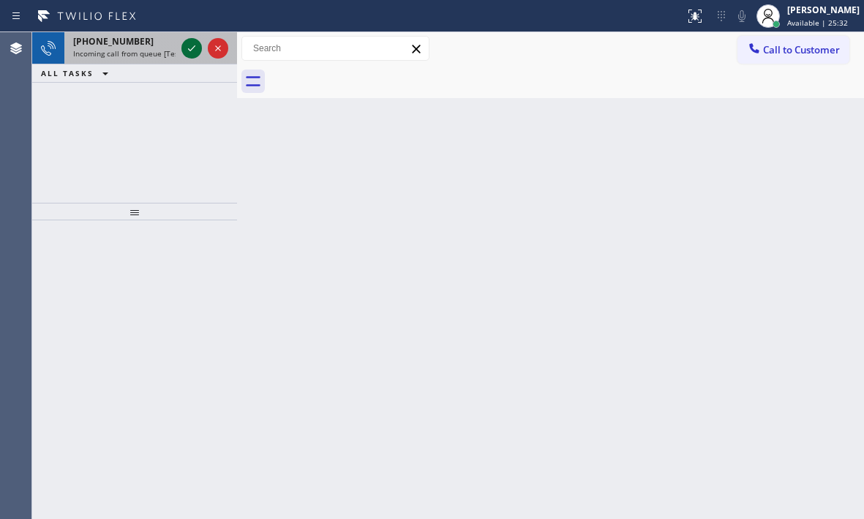
click at [192, 51] on icon at bounding box center [192, 48] width 18 height 18
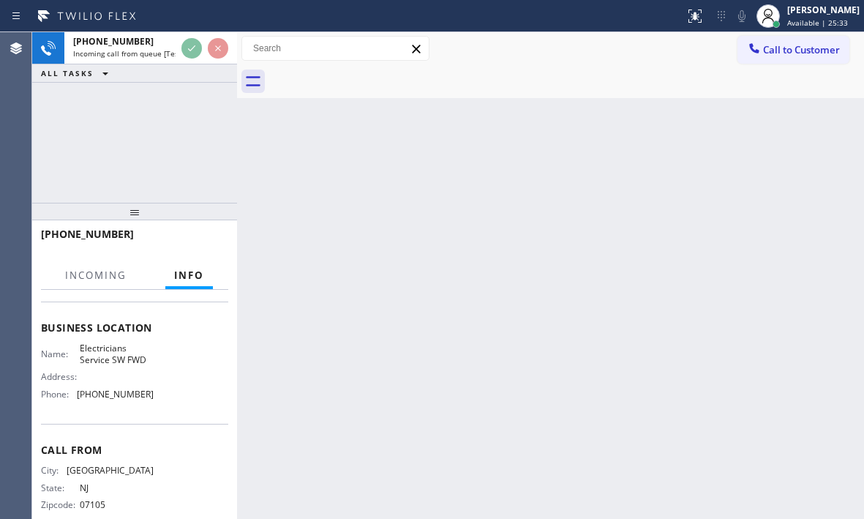
scroll to position [197, 0]
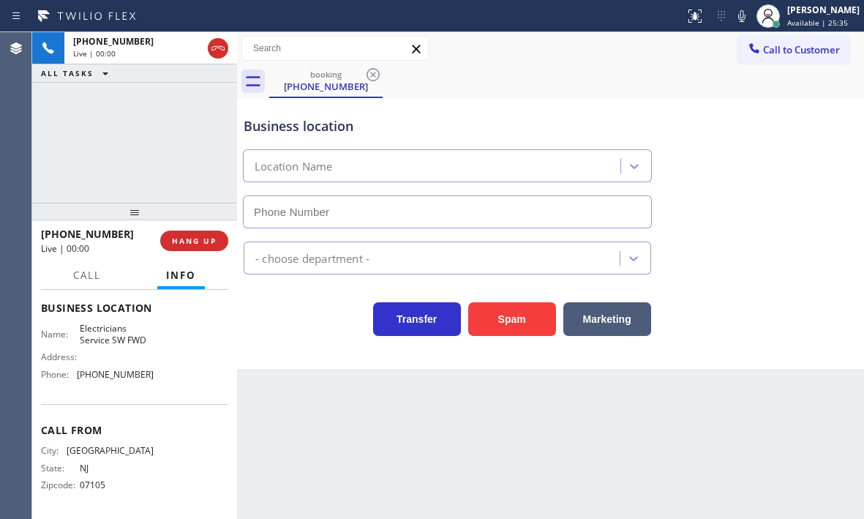
type input "[PHONE_NUMBER]"
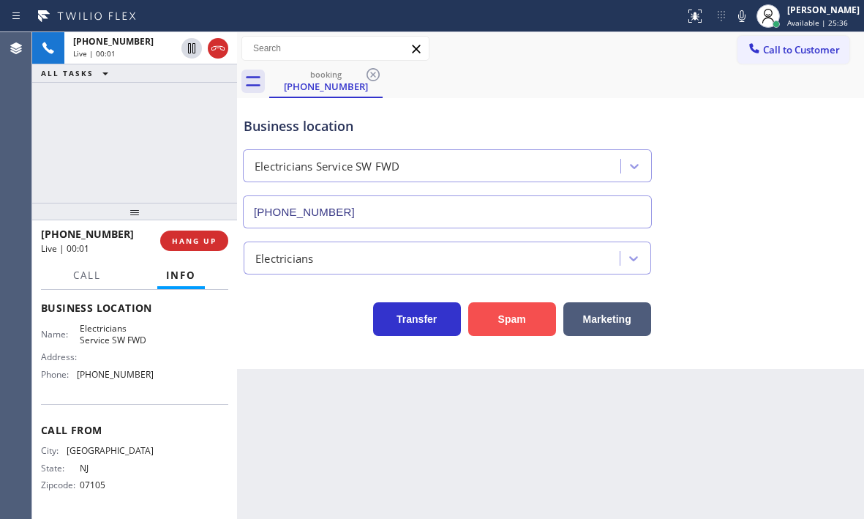
click at [508, 315] on button "Spam" at bounding box center [512, 319] width 88 height 34
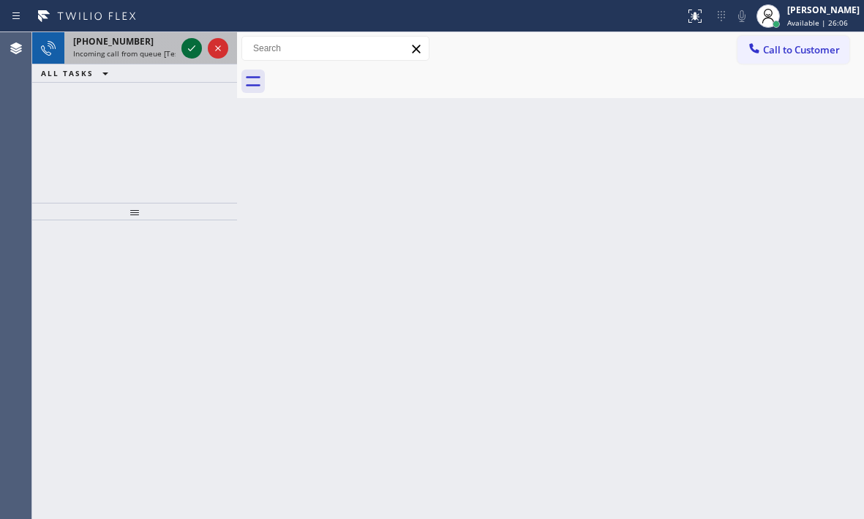
click at [187, 48] on icon at bounding box center [192, 48] width 18 height 18
click at [190, 48] on icon at bounding box center [192, 48] width 18 height 18
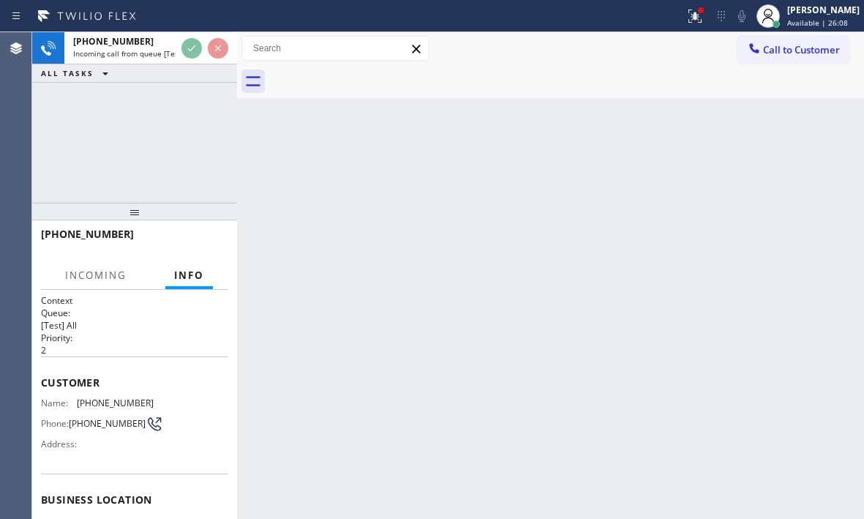
scroll to position [146, 0]
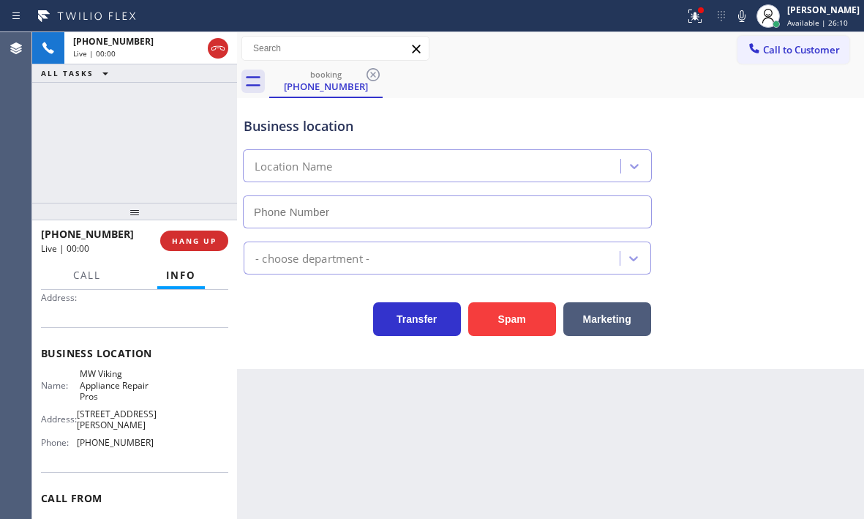
type input "[PHONE_NUMBER]"
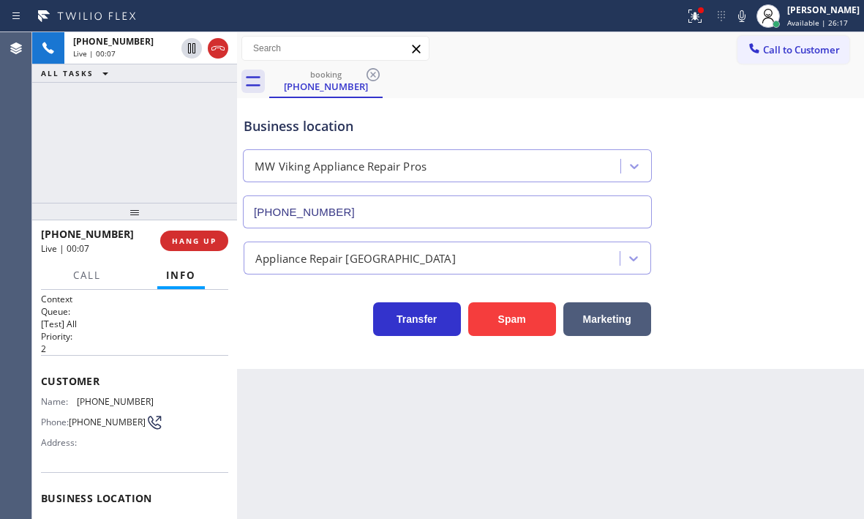
scroll to position [0, 0]
click at [190, 244] on span "HANG UP" at bounding box center [194, 241] width 45 height 10
click at [192, 239] on span "HANG UP" at bounding box center [194, 241] width 45 height 10
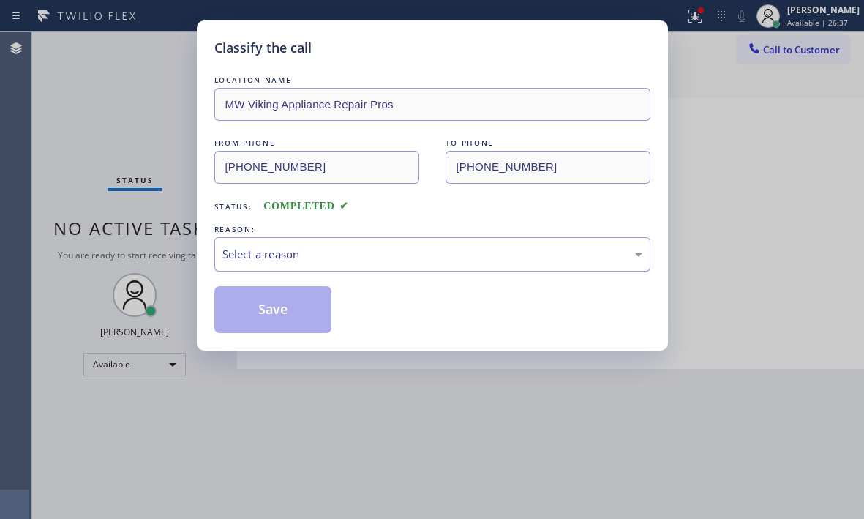
click at [312, 252] on div "Select a reason" at bounding box center [432, 254] width 420 height 17
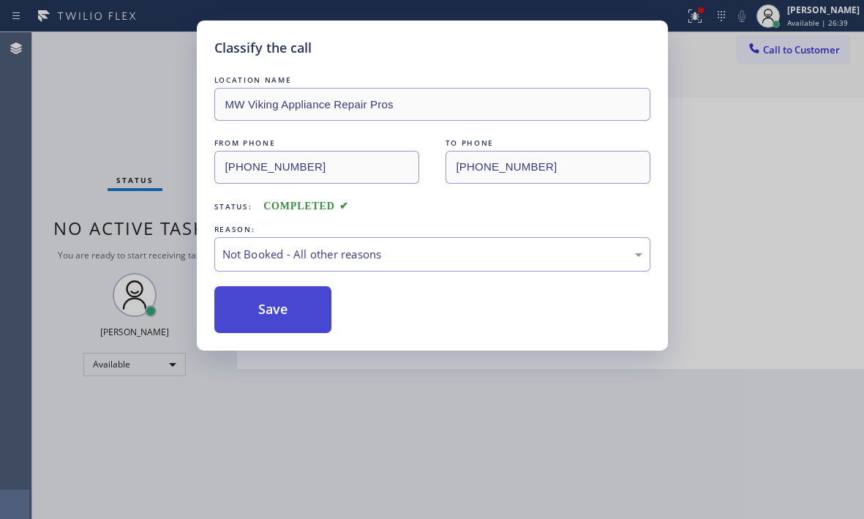
click at [268, 309] on button "Save" at bounding box center [273, 309] width 118 height 47
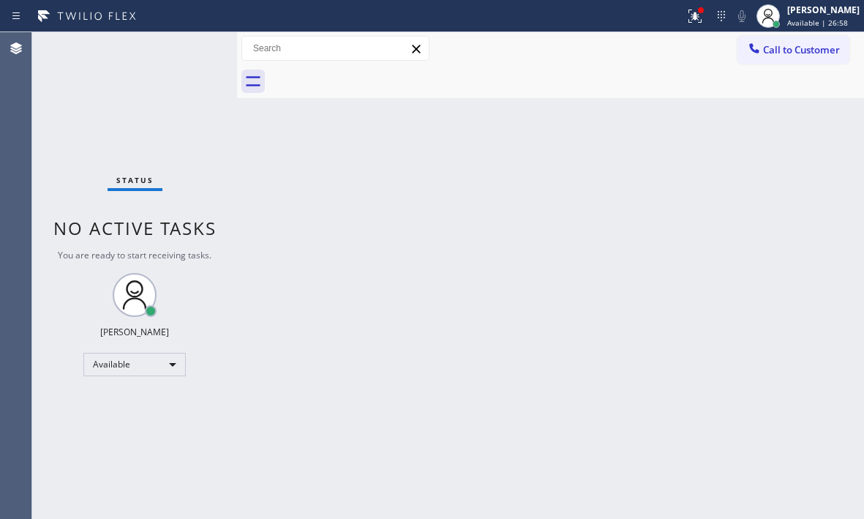
click at [196, 47] on div "Status No active tasks You are ready to start receiving tasks. [PERSON_NAME] Av…" at bounding box center [134, 275] width 205 height 486
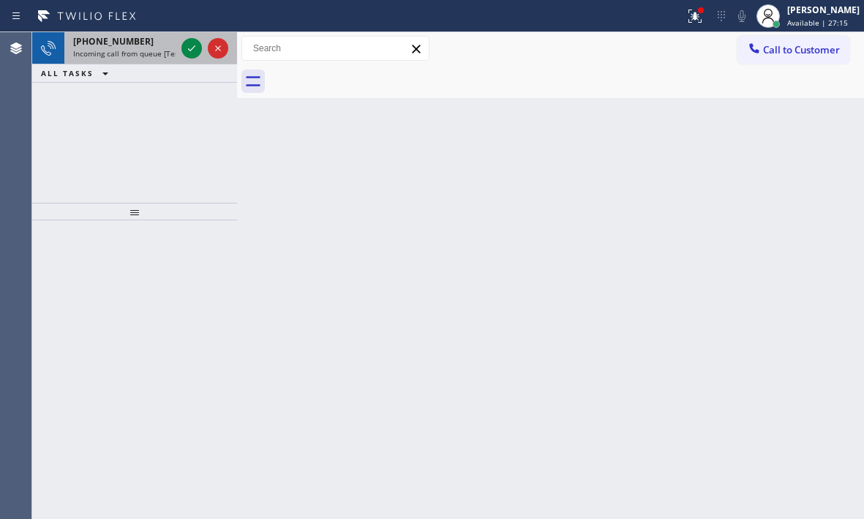
click at [178, 46] on div at bounding box center [204, 48] width 53 height 32
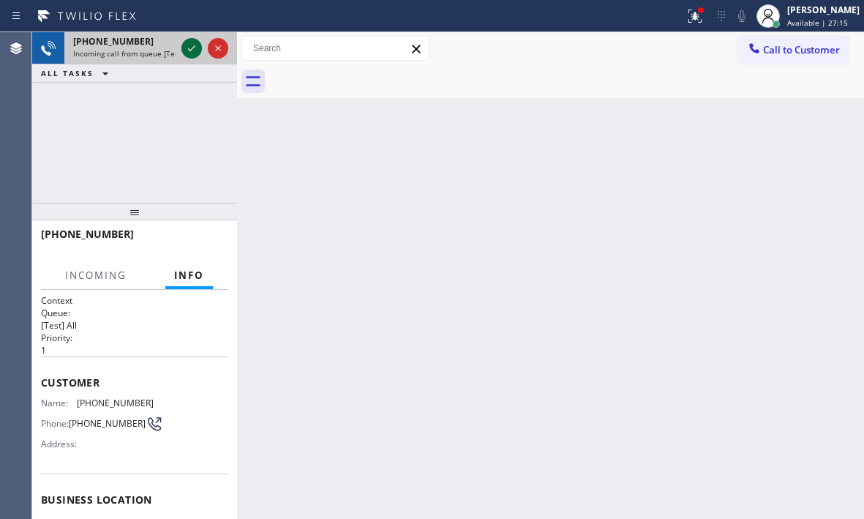
click at [182, 48] on div at bounding box center [191, 48] width 20 height 18
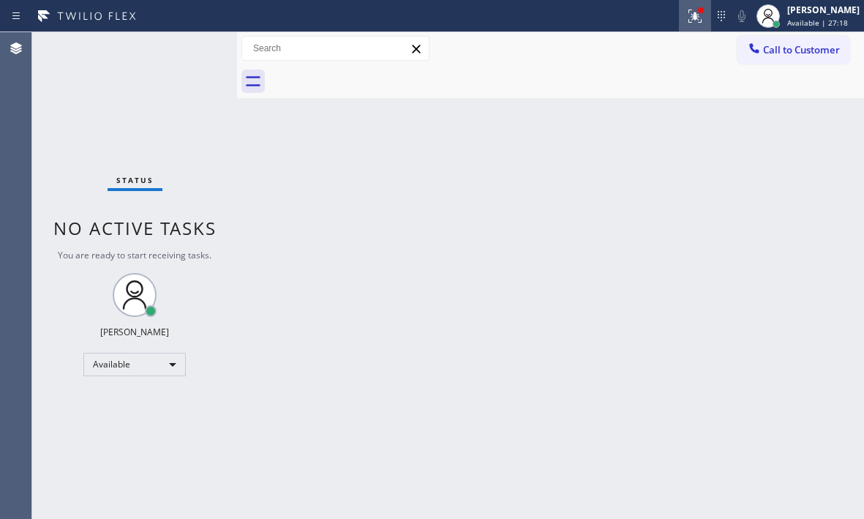
click at [686, 16] on icon at bounding box center [695, 16] width 18 height 18
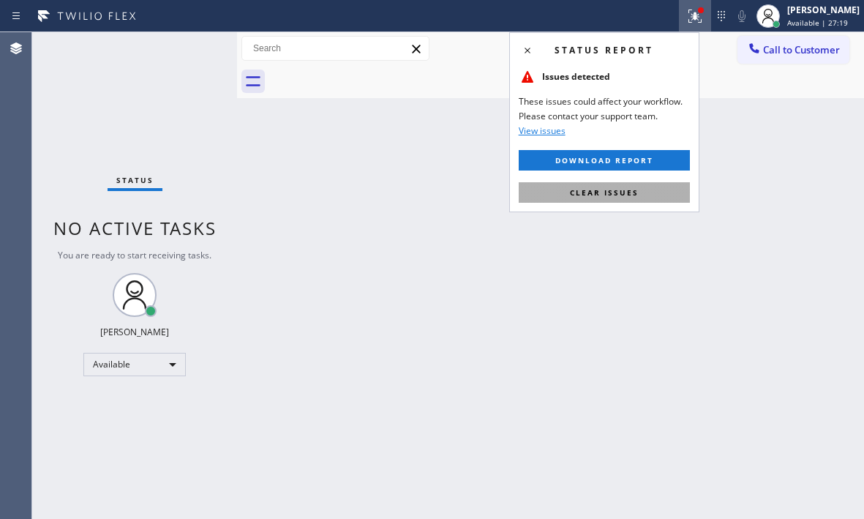
click at [639, 188] on button "Clear issues" at bounding box center [604, 192] width 171 height 20
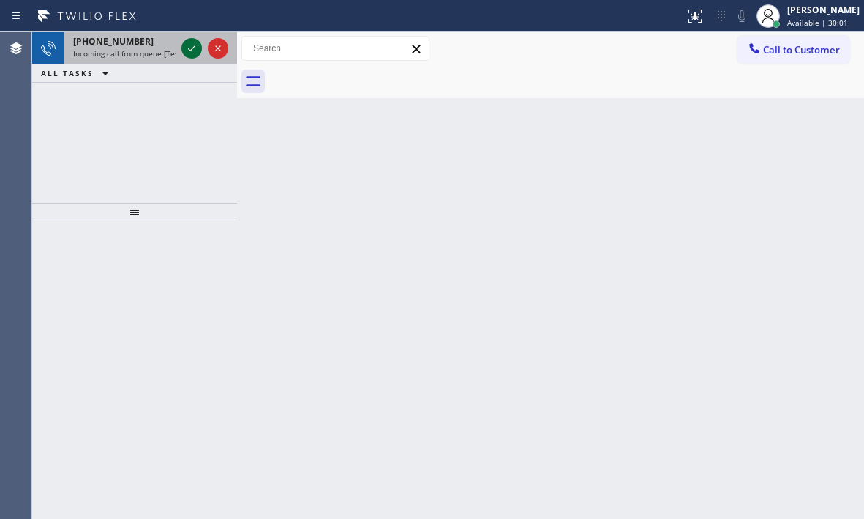
click at [191, 56] on icon at bounding box center [192, 48] width 18 height 18
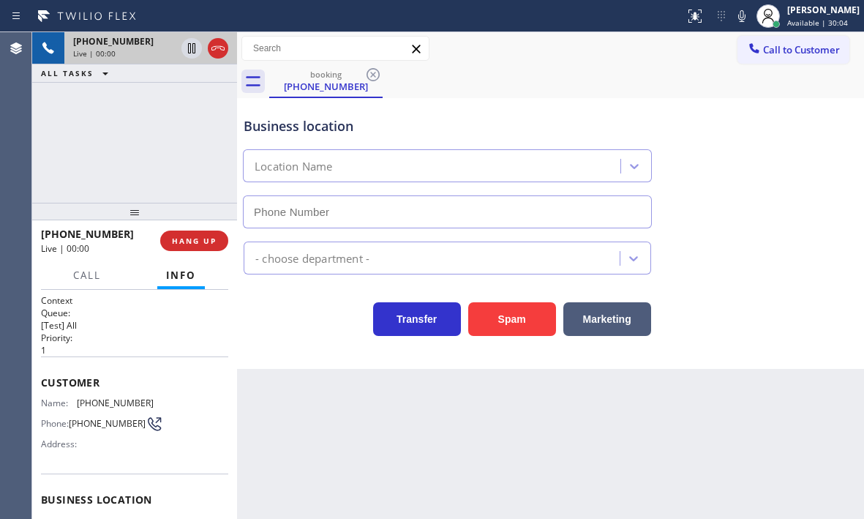
type input "[PHONE_NUMBER]"
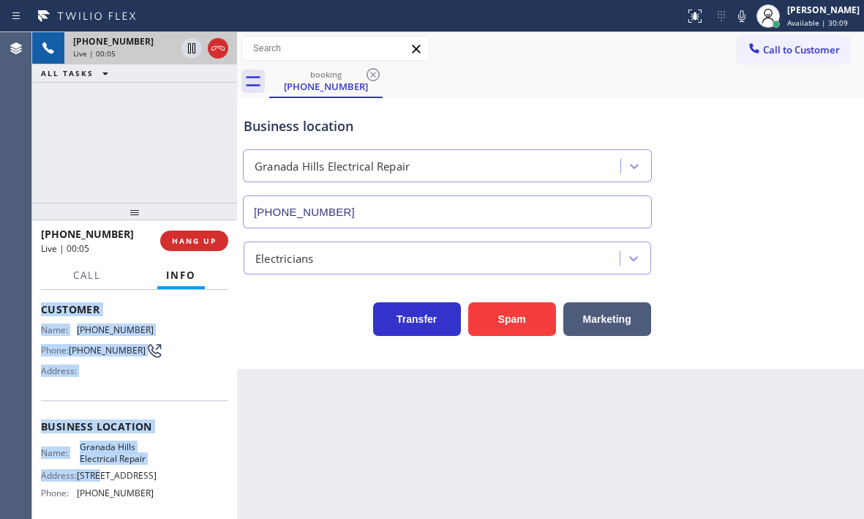
scroll to position [146, 0]
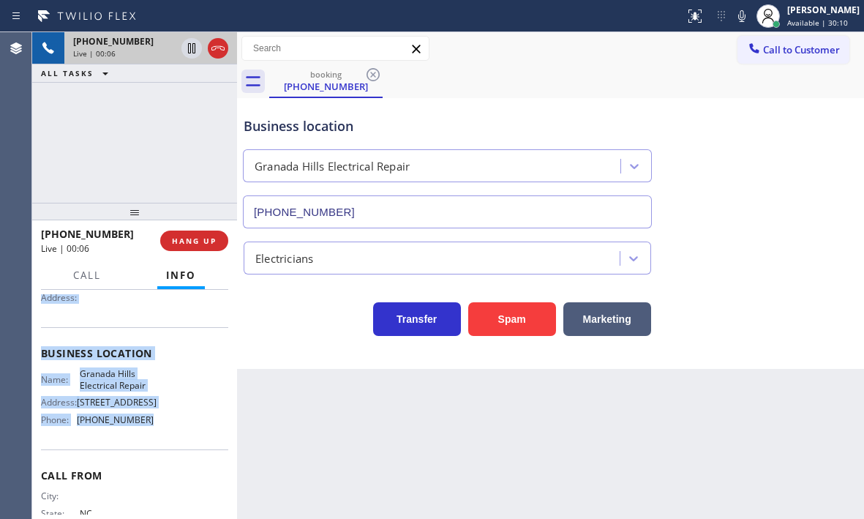
drag, startPoint x: 39, startPoint y: 380, endPoint x: 151, endPoint y: 473, distance: 146.0
click at [151, 473] on div "Context Queue: [Test] All Priority: 1 Customer Name: [PHONE_NUMBER] Phone: [PHO…" at bounding box center [134, 404] width 205 height 229
copy div "Customer Name: [PHONE_NUMBER] Phone: [PHONE_NUMBER] Address: Business location …"
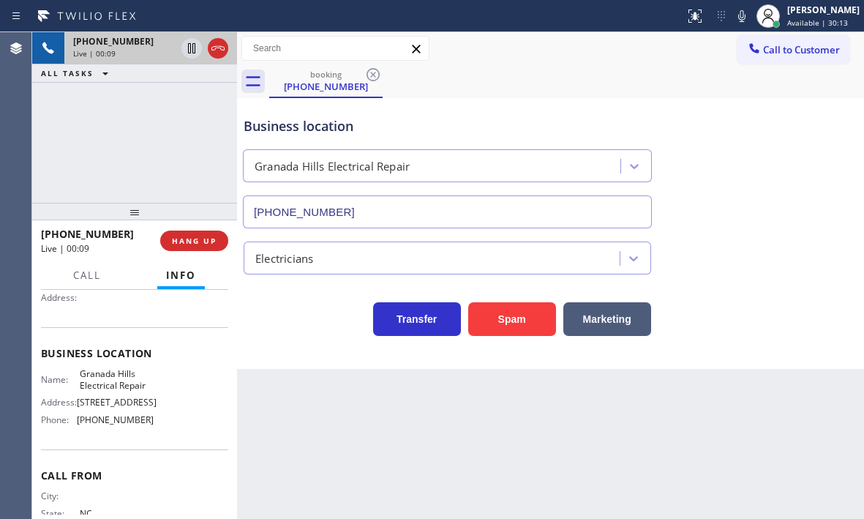
click at [165, 175] on div "[PHONE_NUMBER] Live | 00:09 ALL TASKS ALL TASKS ACTIVE TASKS TASKS IN WRAP UP" at bounding box center [134, 117] width 205 height 170
click at [211, 244] on span "HANG UP" at bounding box center [194, 241] width 45 height 10
click at [189, 243] on span "HANG UP" at bounding box center [194, 241] width 45 height 10
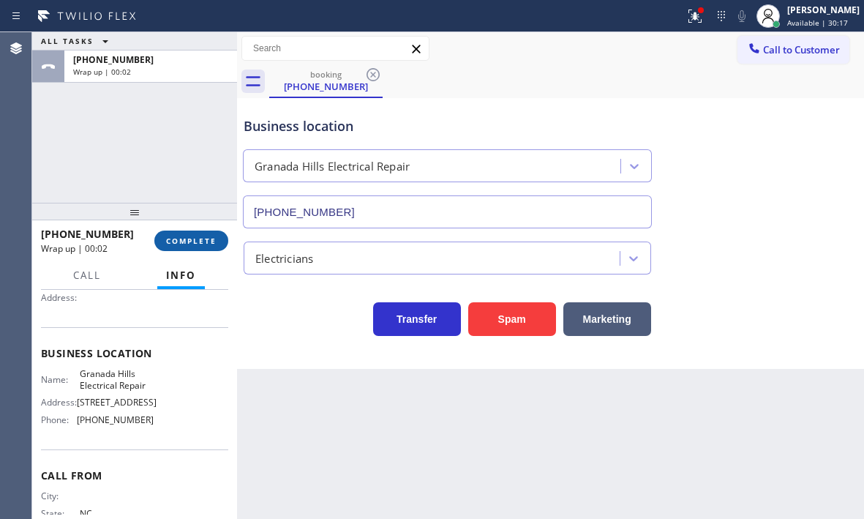
click at [214, 240] on span "COMPLETE" at bounding box center [191, 241] width 50 height 10
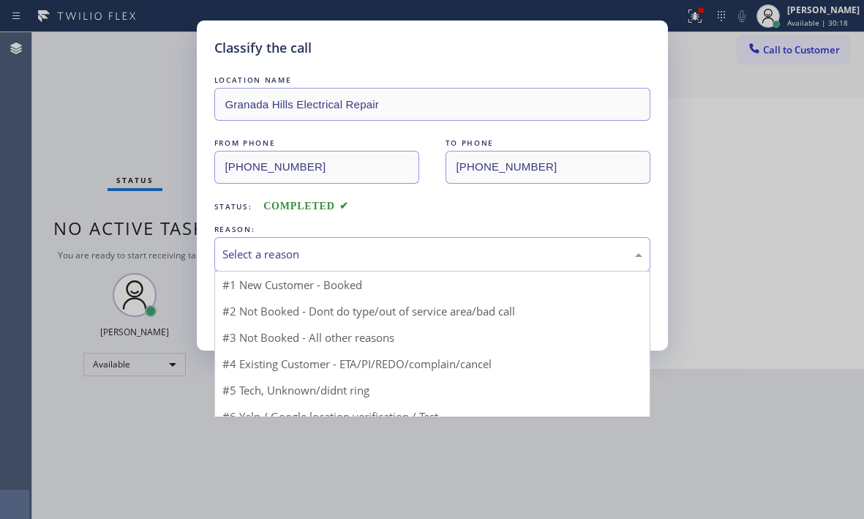
drag, startPoint x: 384, startPoint y: 252, endPoint x: 377, endPoint y: 262, distance: 12.2
click at [384, 252] on div "Select a reason" at bounding box center [432, 254] width 420 height 17
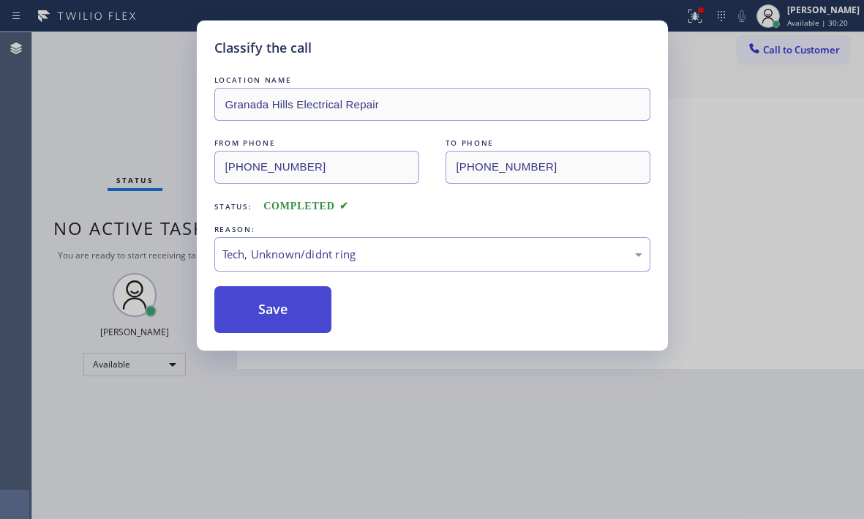
click at [285, 315] on button "Save" at bounding box center [273, 309] width 118 height 47
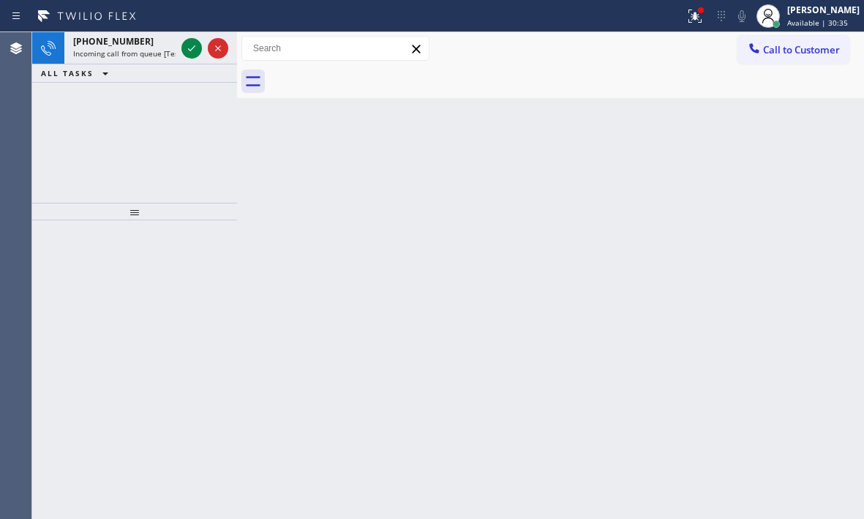
click at [189, 54] on icon at bounding box center [192, 48] width 18 height 18
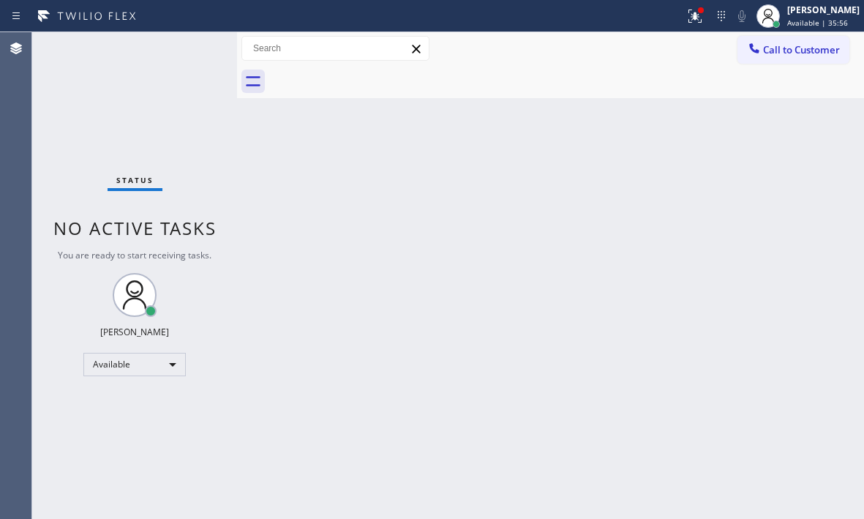
click at [824, 197] on div "Back to Dashboard Change Sender ID Customers Technicians Select a contact Outbo…" at bounding box center [550, 275] width 627 height 486
click at [686, 22] on icon at bounding box center [695, 16] width 18 height 18
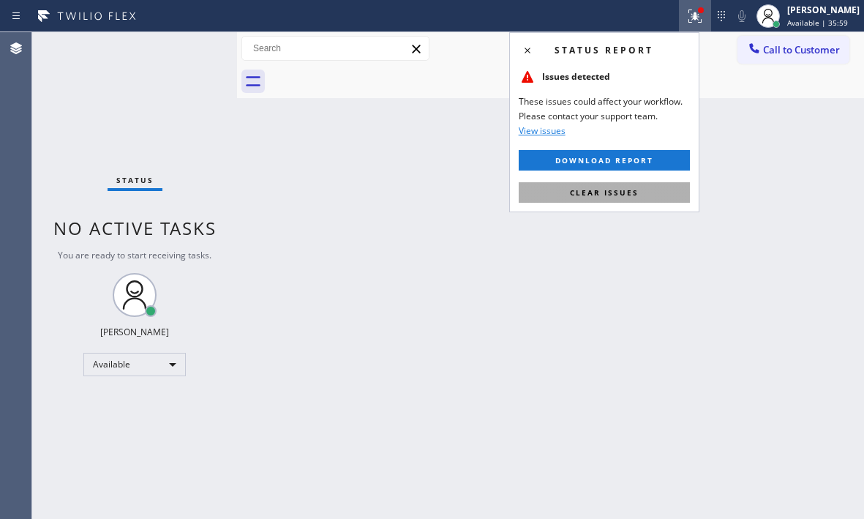
click at [639, 190] on button "Clear issues" at bounding box center [604, 192] width 171 height 20
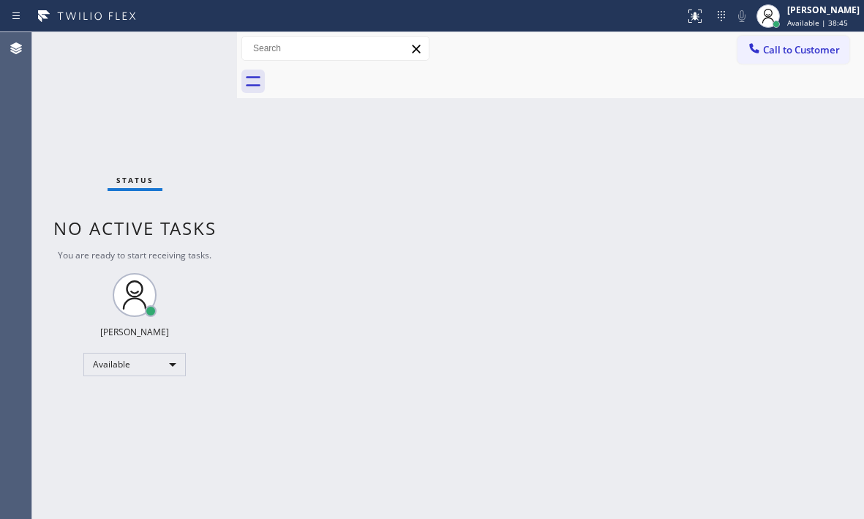
click at [175, 55] on div "Status No active tasks You are ready to start receiving tasks. [PERSON_NAME] Av…" at bounding box center [134, 275] width 205 height 486
click at [192, 50] on div "Status No active tasks You are ready to start receiving tasks. [PERSON_NAME] Av…" at bounding box center [134, 275] width 205 height 486
click at [190, 50] on div "Status No active tasks You are ready to start receiving tasks. [PERSON_NAME] Av…" at bounding box center [134, 275] width 205 height 486
click at [192, 50] on div "Status No active tasks You are ready to start receiving tasks. [PERSON_NAME] Av…" at bounding box center [134, 275] width 205 height 486
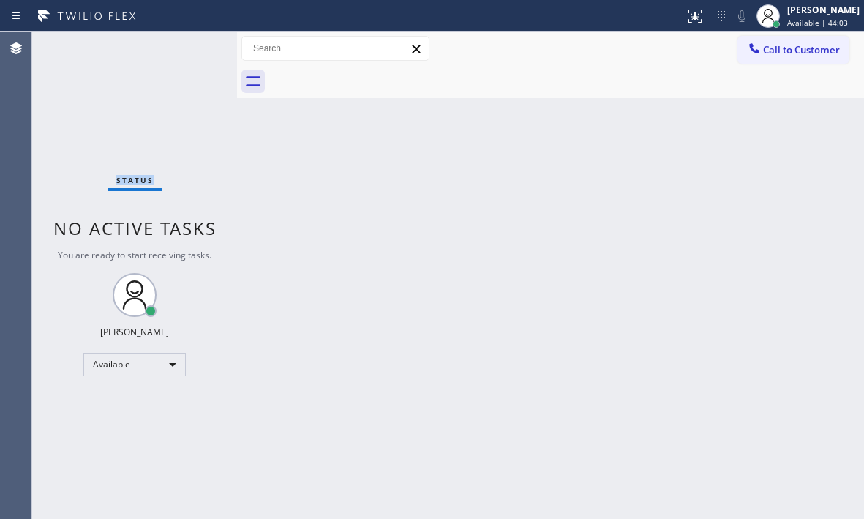
click at [192, 50] on div "Status No active tasks You are ready to start receiving tasks. [PERSON_NAME] Av…" at bounding box center [134, 275] width 205 height 486
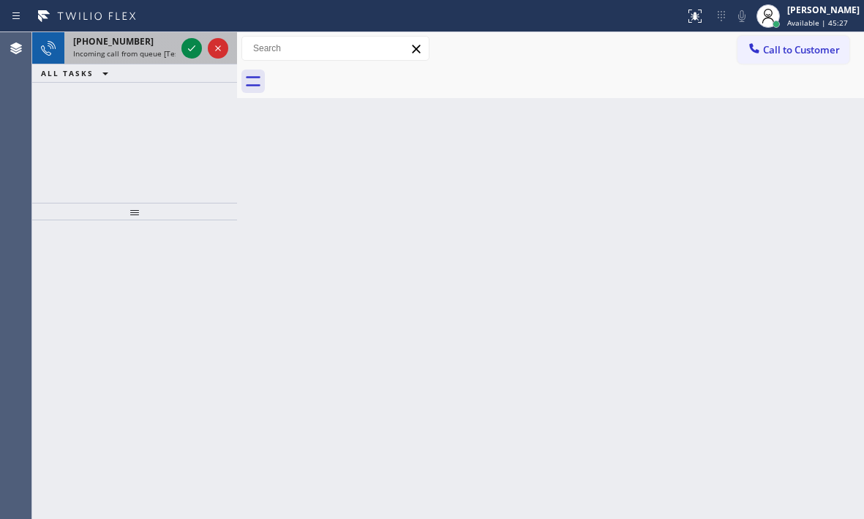
click at [184, 38] on div at bounding box center [204, 48] width 53 height 32
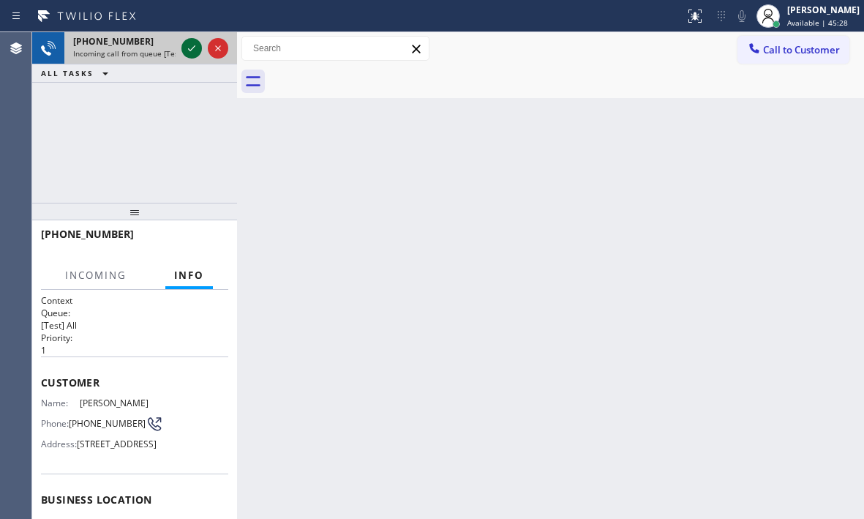
click at [184, 45] on icon at bounding box center [192, 48] width 18 height 18
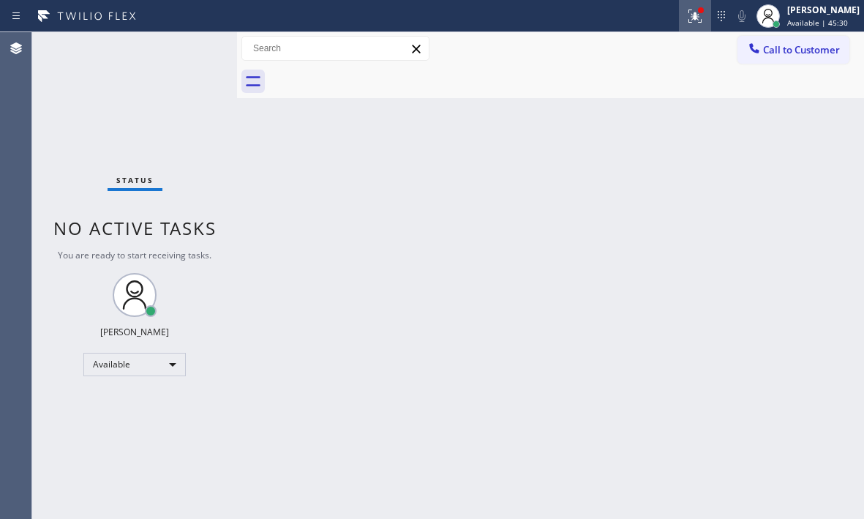
click at [689, 21] on icon at bounding box center [694, 16] width 13 height 13
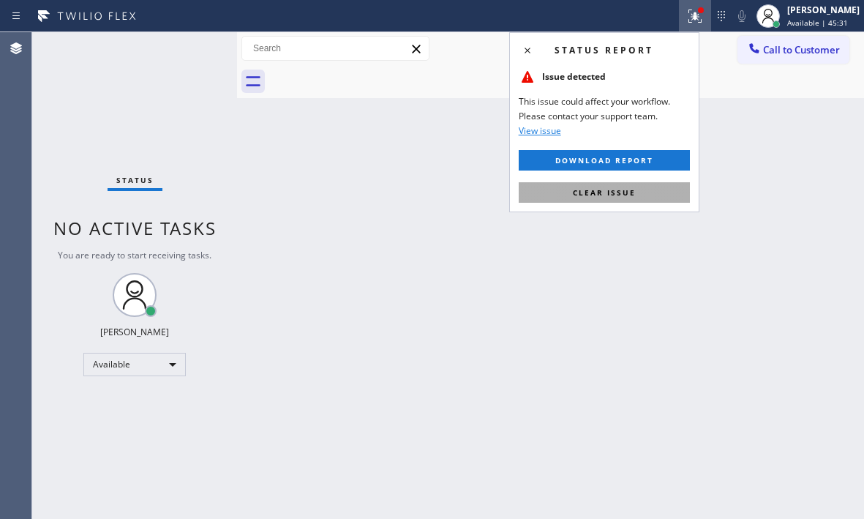
click at [619, 192] on span "Clear issue" at bounding box center [604, 192] width 63 height 10
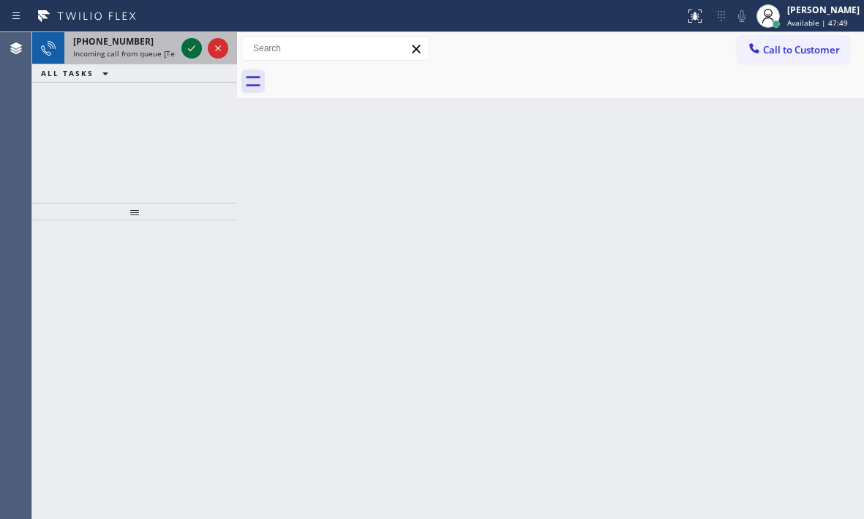
click at [197, 45] on icon at bounding box center [192, 48] width 18 height 18
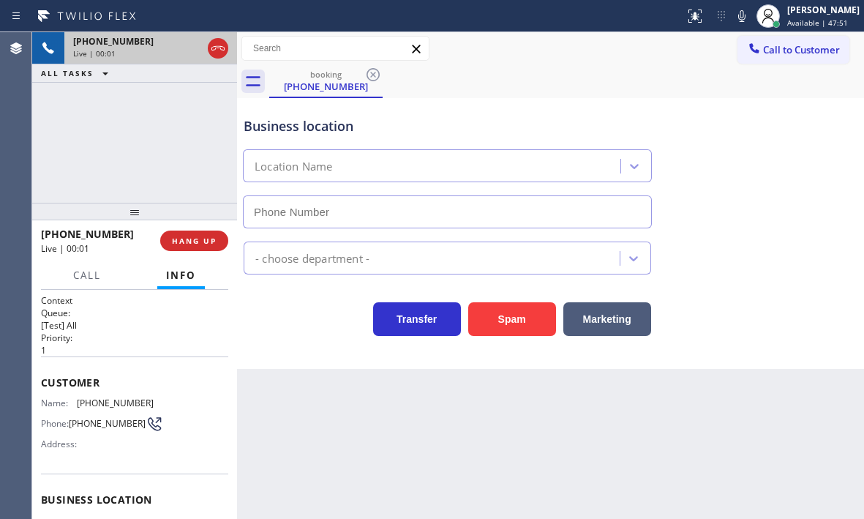
scroll to position [146, 0]
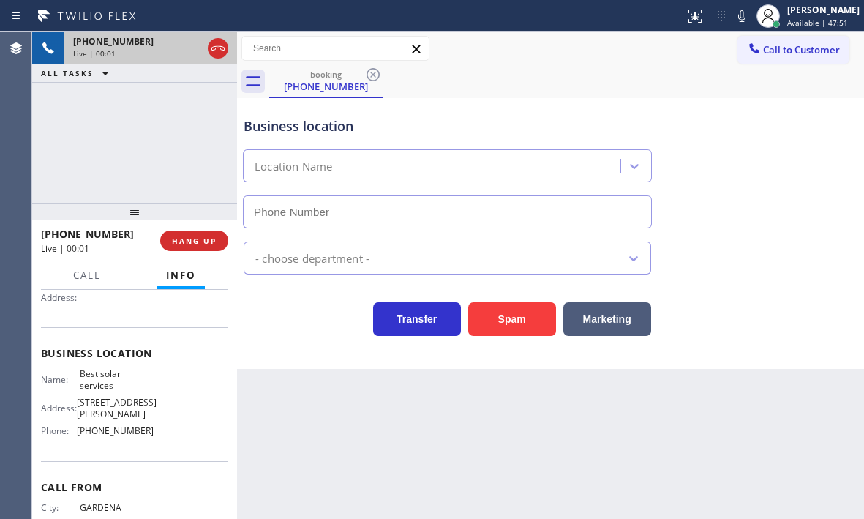
type input "[PHONE_NUMBER]"
click at [186, 241] on span "HANG UP" at bounding box center [194, 241] width 45 height 10
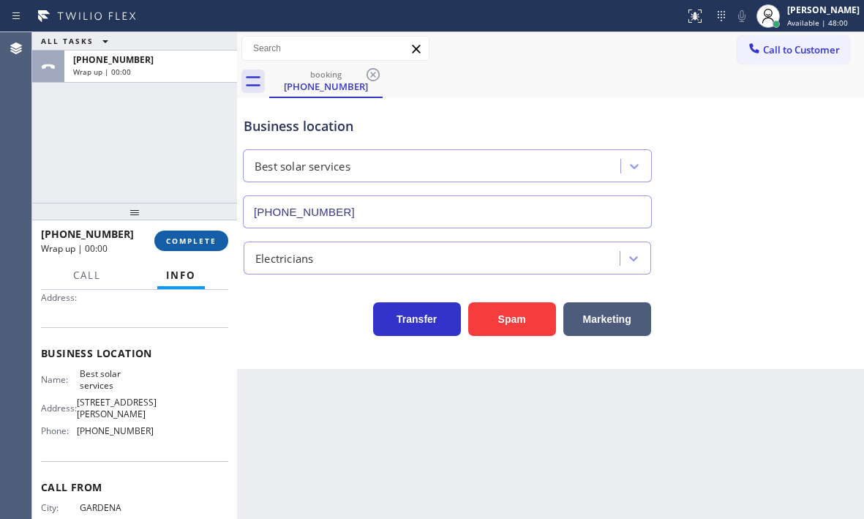
click at [186, 241] on span "COMPLETE" at bounding box center [191, 241] width 50 height 10
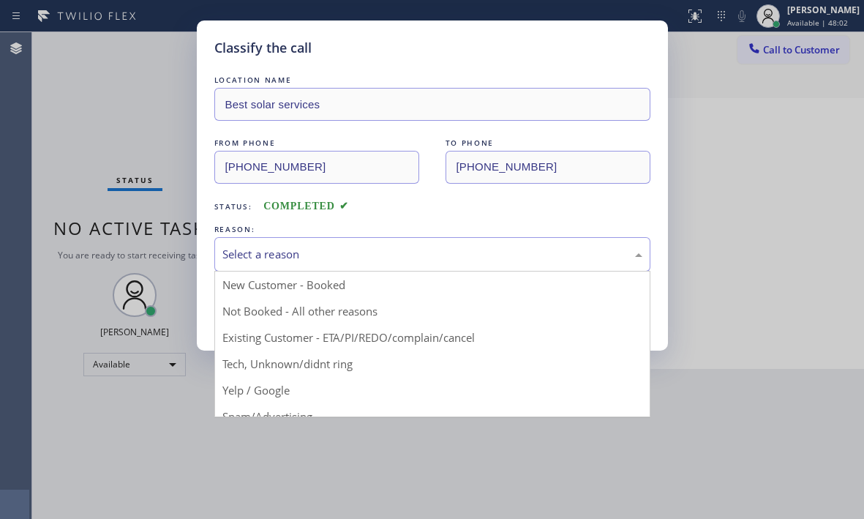
click at [395, 260] on div "Select a reason" at bounding box center [432, 254] width 420 height 17
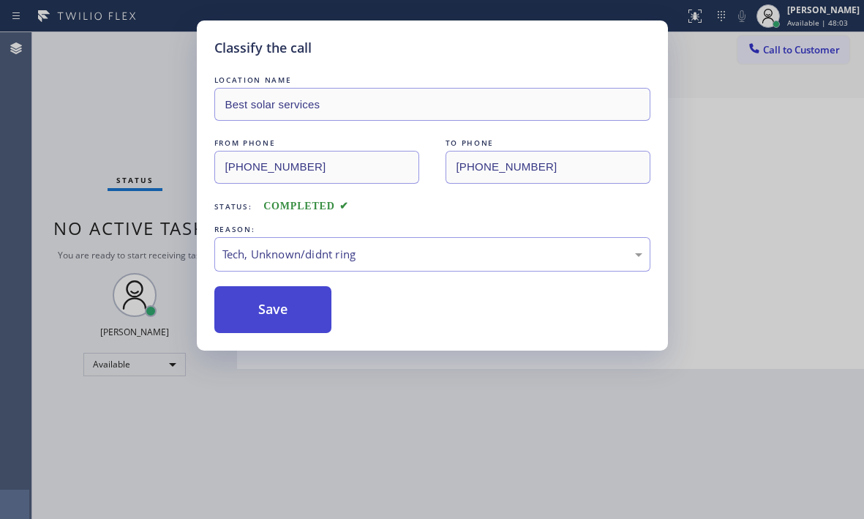
click at [246, 308] on button "Save" at bounding box center [273, 309] width 118 height 47
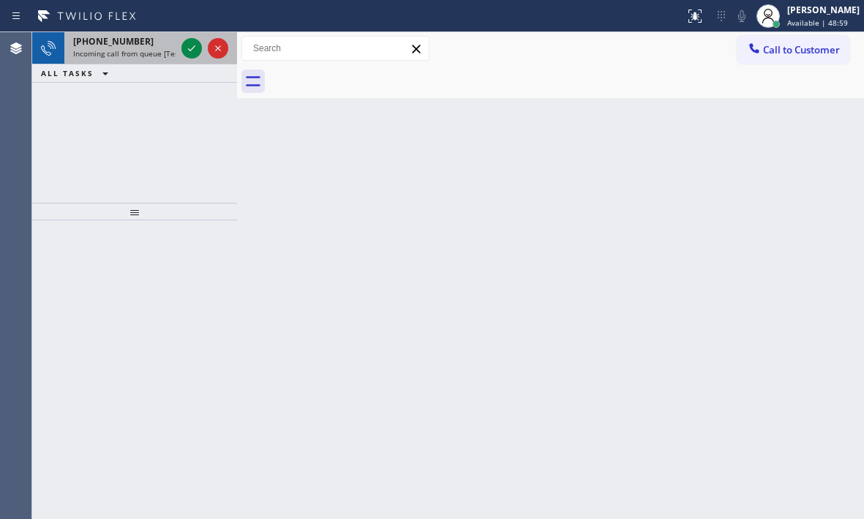
click at [202, 56] on div at bounding box center [204, 48] width 53 height 32
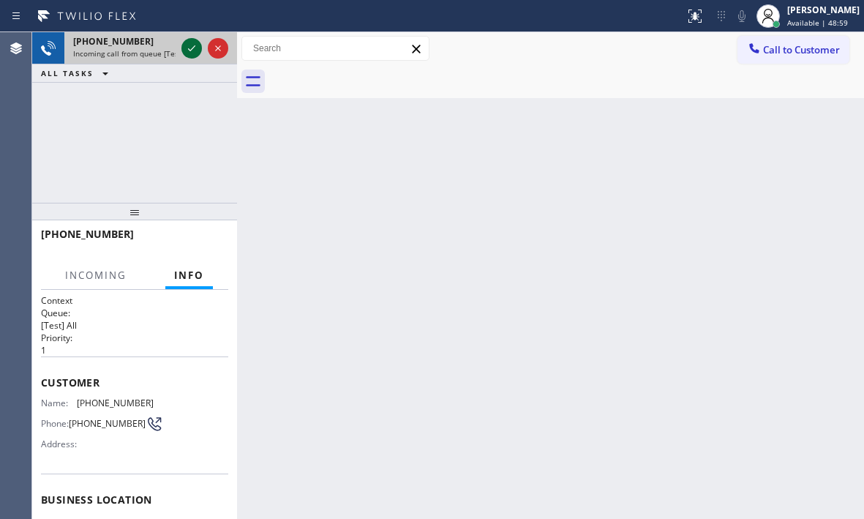
click at [195, 54] on icon at bounding box center [192, 48] width 18 height 18
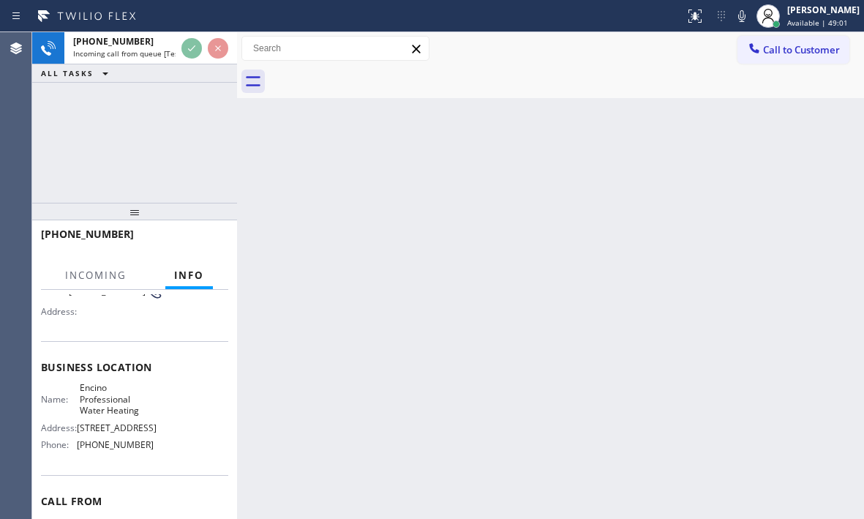
scroll to position [146, 0]
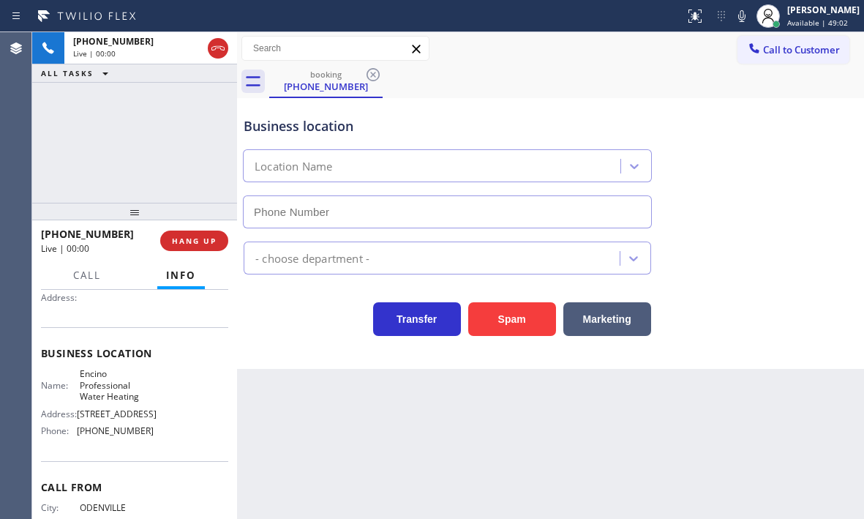
type input "[PHONE_NUMBER]"
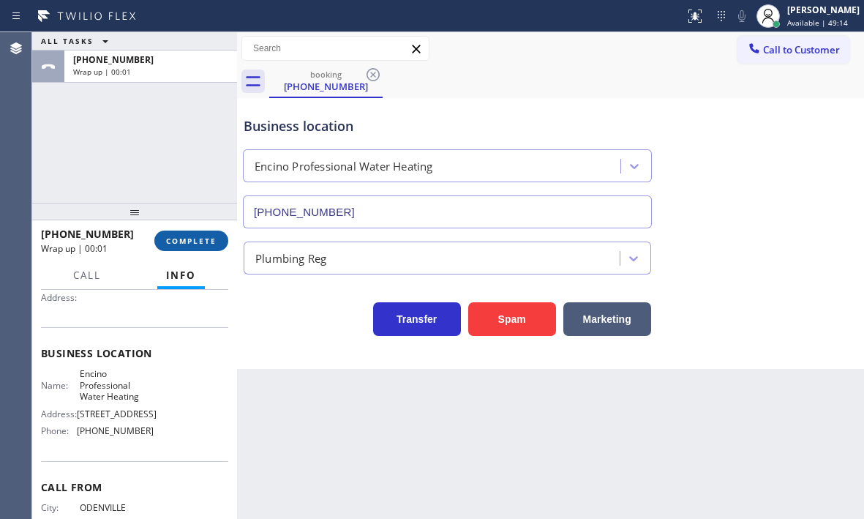
click at [194, 241] on span "COMPLETE" at bounding box center [191, 241] width 50 height 10
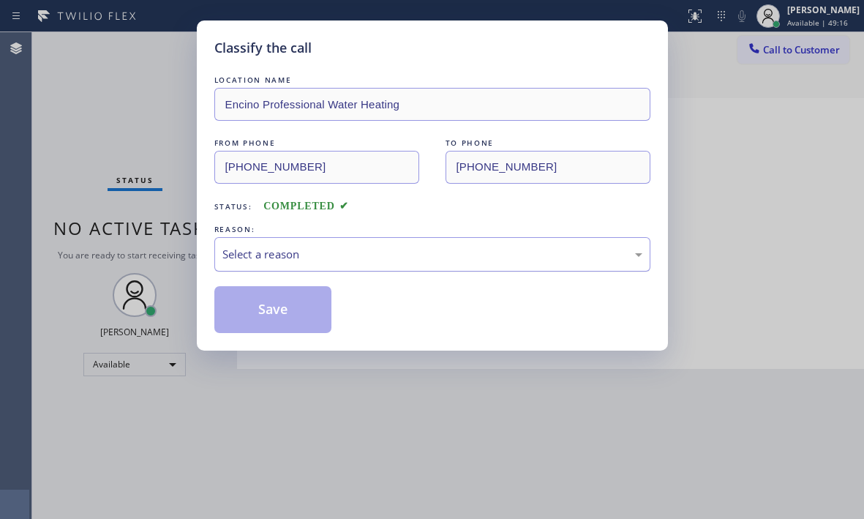
click at [308, 261] on div "Select a reason" at bounding box center [432, 254] width 420 height 17
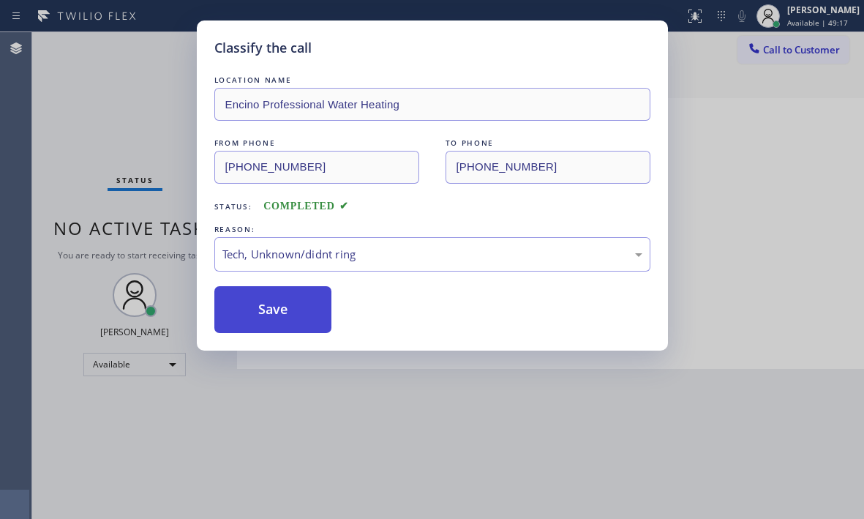
click at [284, 309] on button "Save" at bounding box center [273, 309] width 118 height 47
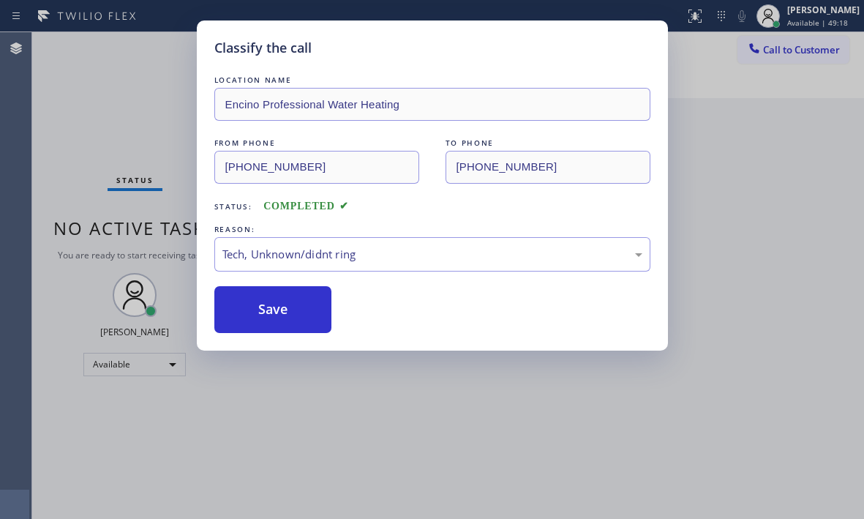
click at [760, 217] on div "Classify the call LOCATION NAME Encino Professional Water Heating FROM PHONE [P…" at bounding box center [432, 259] width 864 height 519
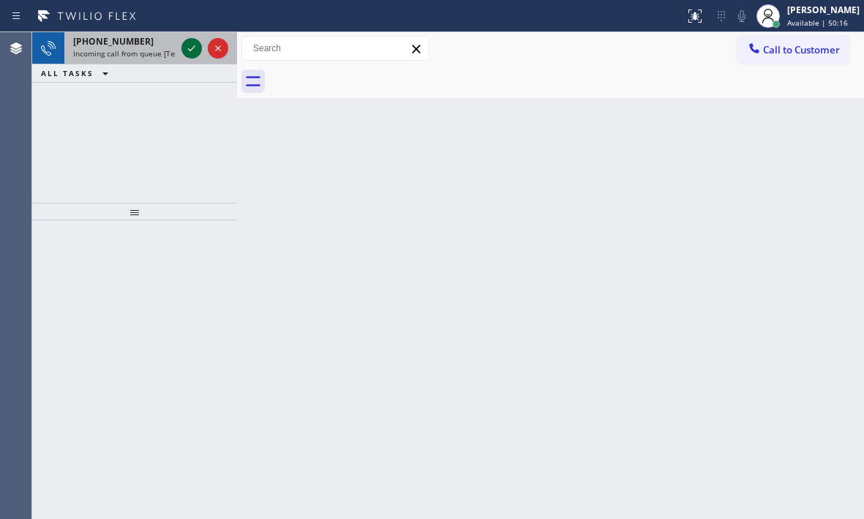
click at [184, 42] on icon at bounding box center [192, 48] width 18 height 18
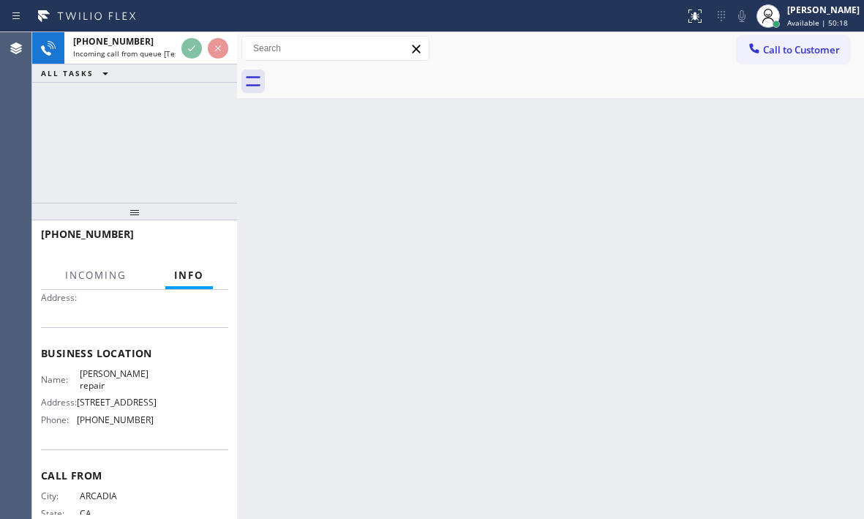
scroll to position [197, 0]
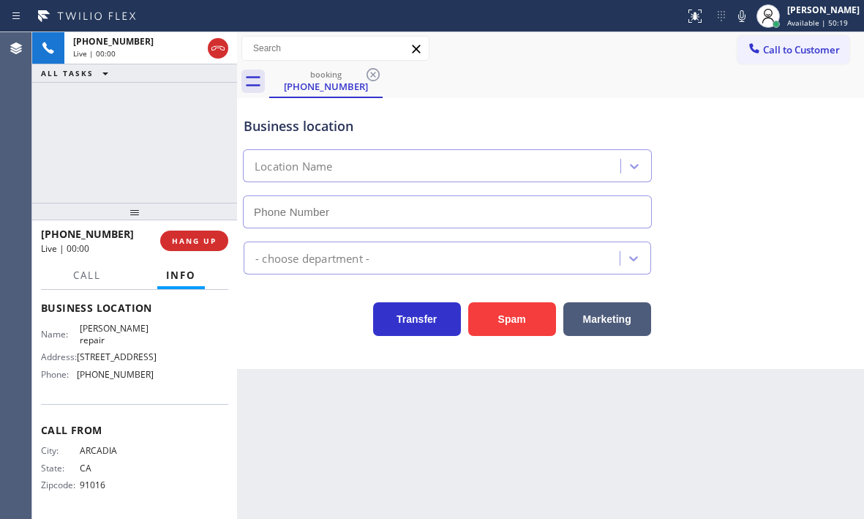
type input "[PHONE_NUMBER]"
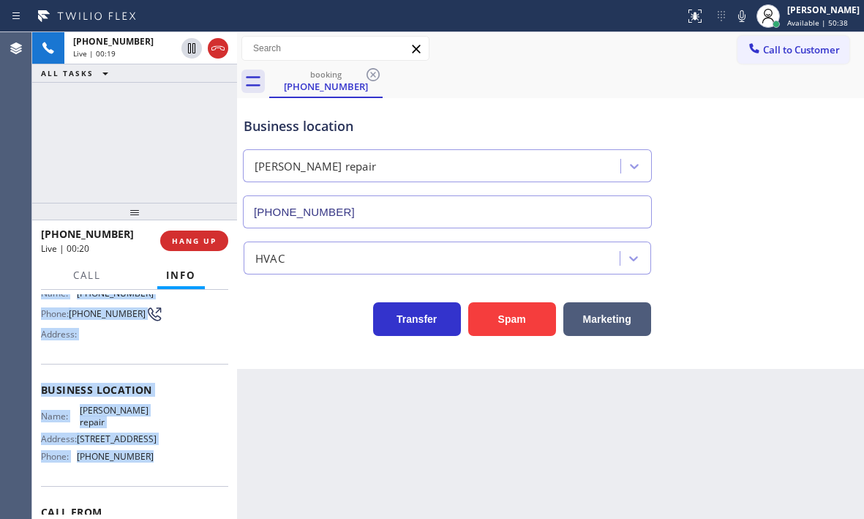
scroll to position [146, 0]
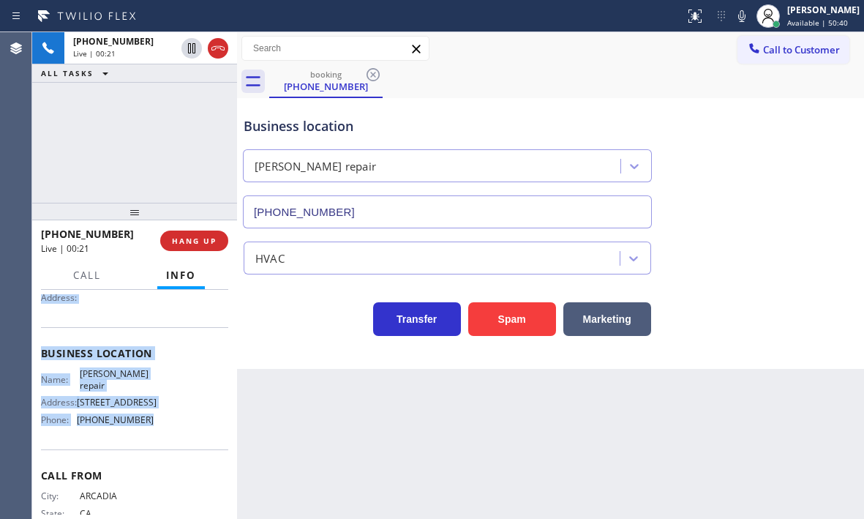
drag, startPoint x: 41, startPoint y: 375, endPoint x: 157, endPoint y: 440, distance: 133.3
click at [157, 440] on div "Context Queue: [Test] All Priority: 2 Customer Name: [PHONE_NUMBER] Phone: [PHO…" at bounding box center [134, 354] width 187 height 412
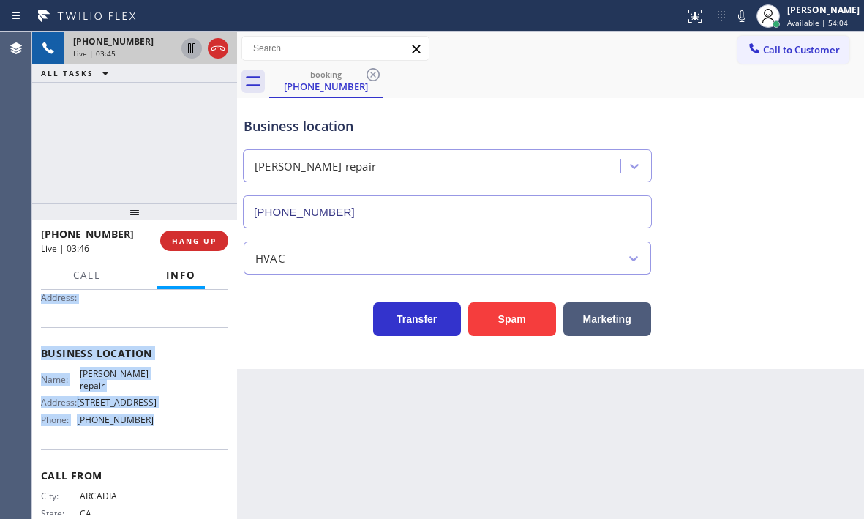
click at [190, 50] on icon at bounding box center [191, 48] width 7 height 10
click at [188, 47] on icon at bounding box center [192, 48] width 10 height 10
click at [215, 48] on icon at bounding box center [218, 48] width 18 height 18
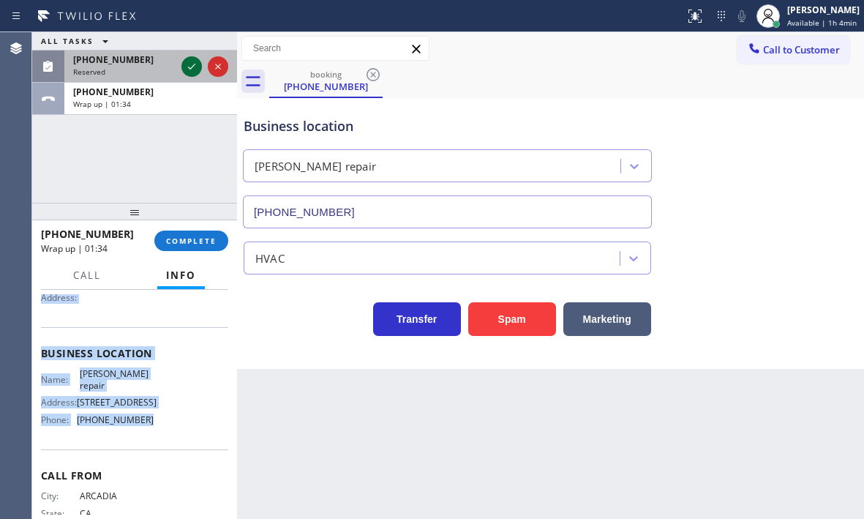
click at [186, 69] on icon at bounding box center [192, 67] width 18 height 18
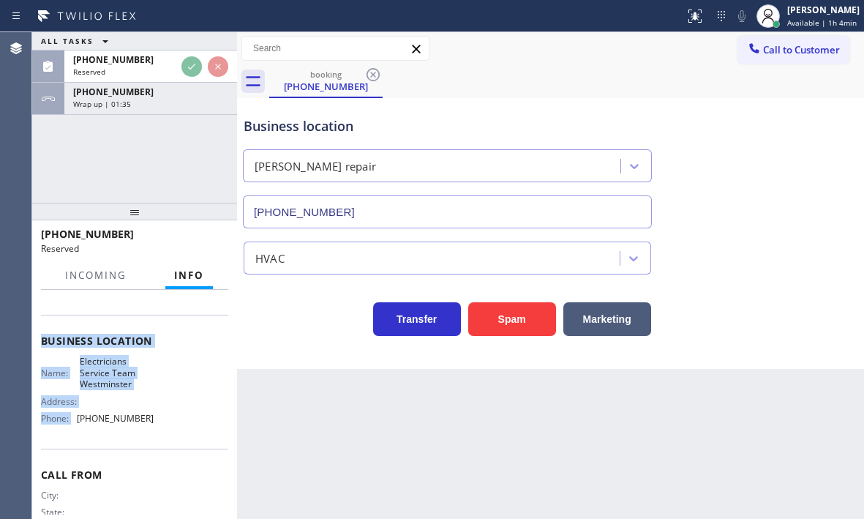
scroll to position [159, 0]
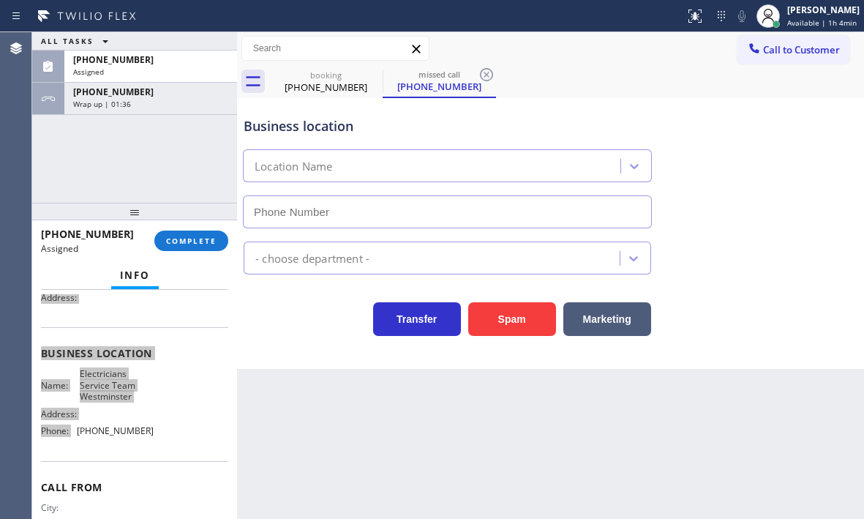
type input "[PHONE_NUMBER]"
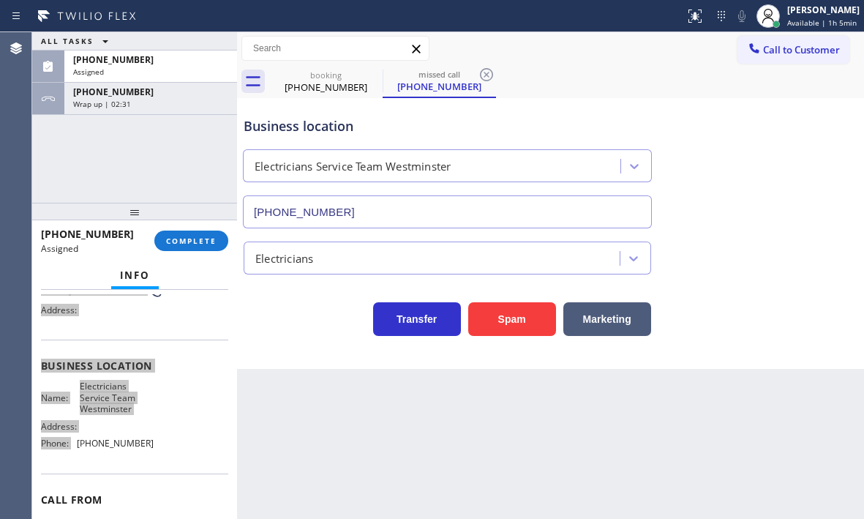
scroll to position [171, 0]
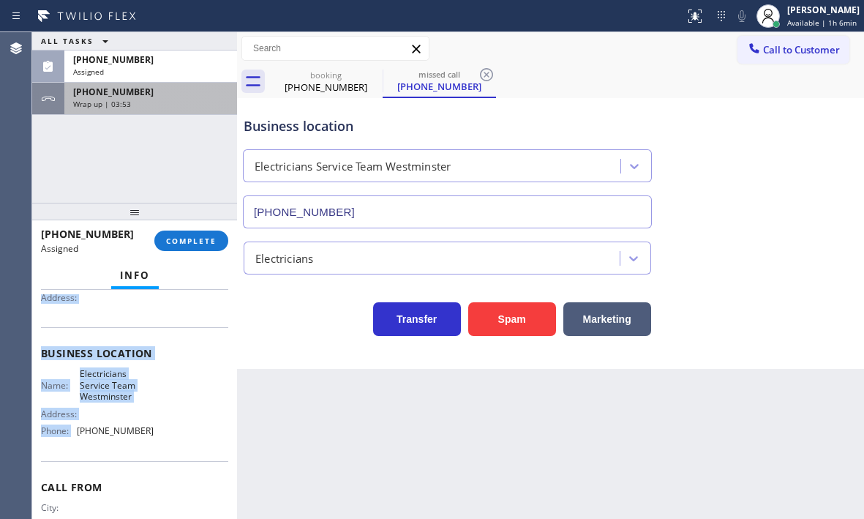
click at [173, 100] on div "Wrap up | 03:53" at bounding box center [150, 104] width 155 height 10
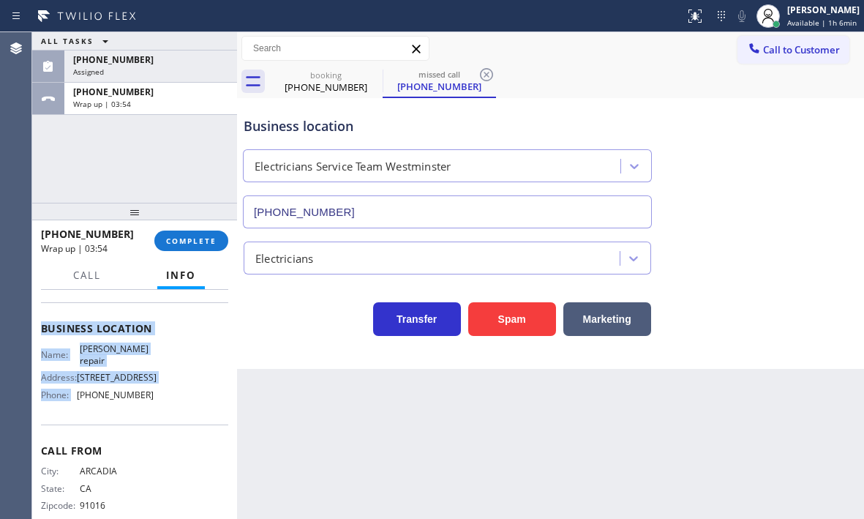
scroll to position [146, 0]
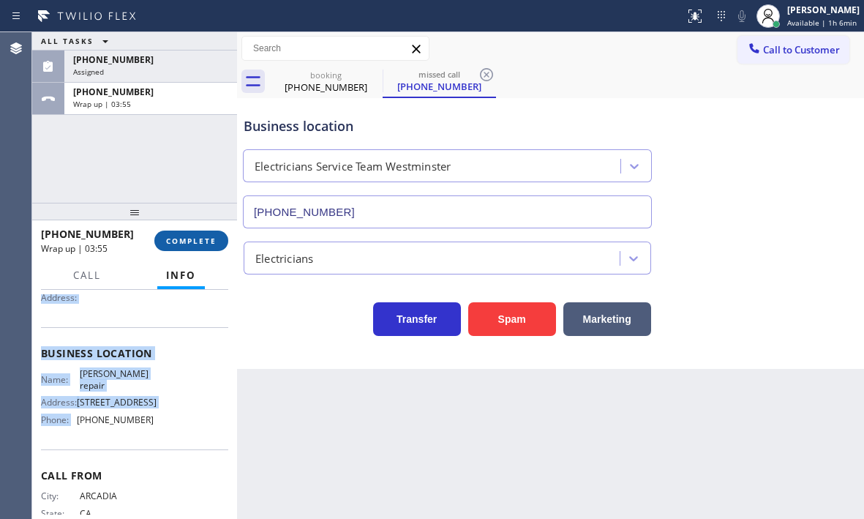
click at [188, 236] on span "COMPLETE" at bounding box center [191, 241] width 50 height 10
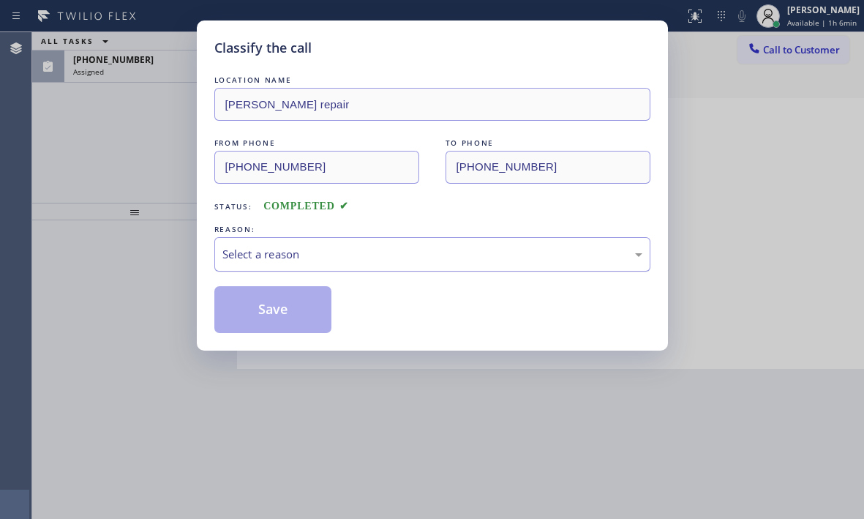
click at [303, 257] on div "Select a reason" at bounding box center [432, 254] width 420 height 17
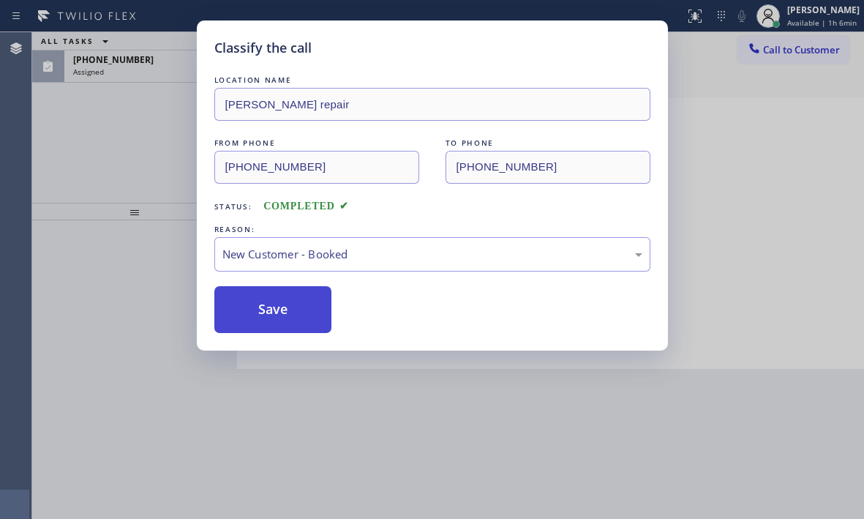
click at [265, 296] on button "Save" at bounding box center [273, 309] width 118 height 47
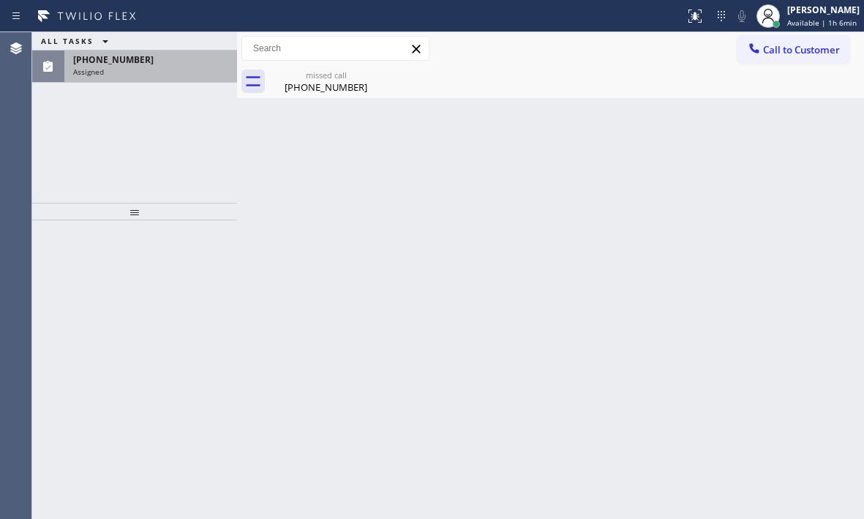
click at [150, 64] on div "[PHONE_NUMBER]" at bounding box center [150, 59] width 155 height 12
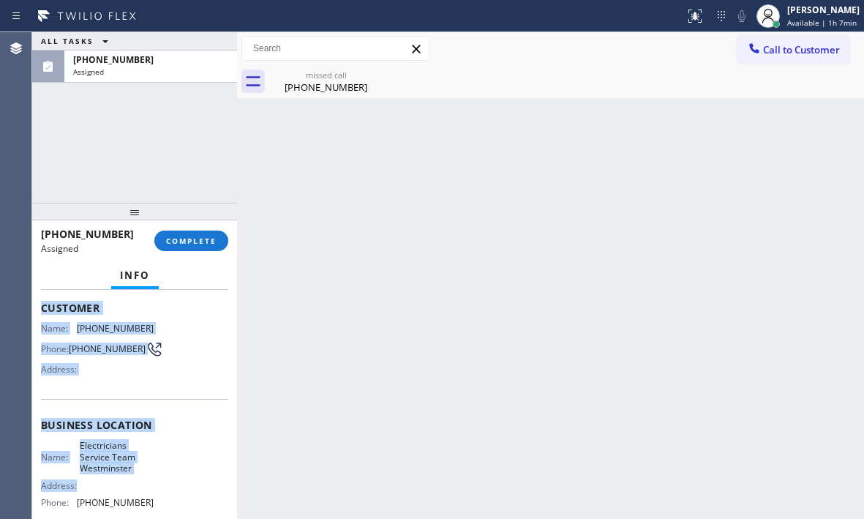
scroll to position [146, 0]
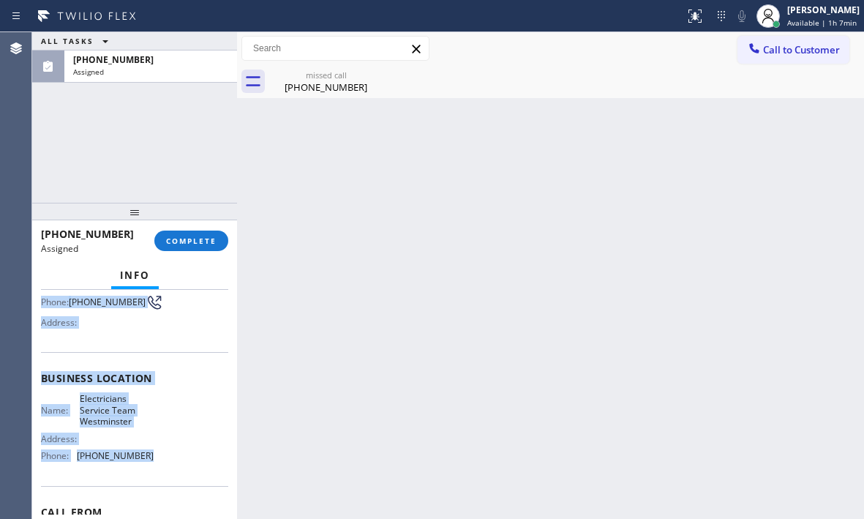
drag, startPoint x: 42, startPoint y: 402, endPoint x: 148, endPoint y: 464, distance: 123.9
click at [148, 464] on div "Context Queue: Electrical Priority: 0 Task Age: [DEMOGRAPHIC_DATA] minute(s) Cu…" at bounding box center [134, 404] width 205 height 229
click at [202, 238] on span "COMPLETE" at bounding box center [191, 241] width 50 height 10
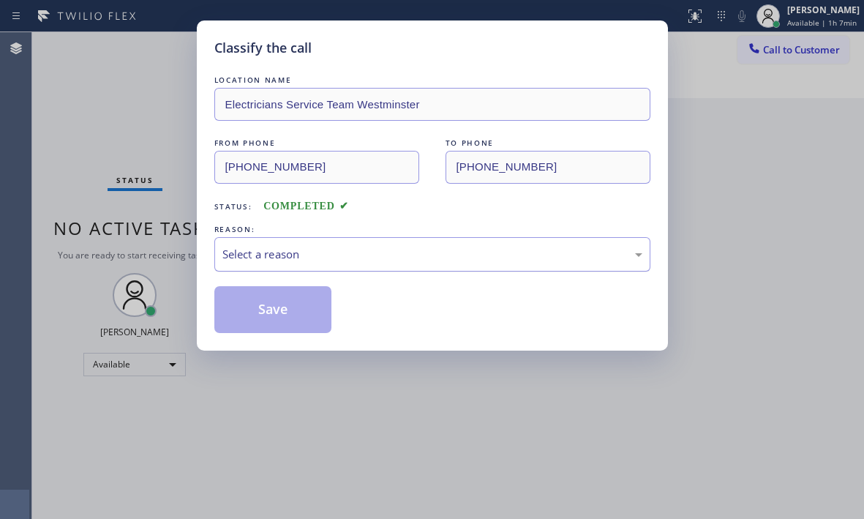
click at [350, 249] on div "Select a reason" at bounding box center [432, 254] width 420 height 17
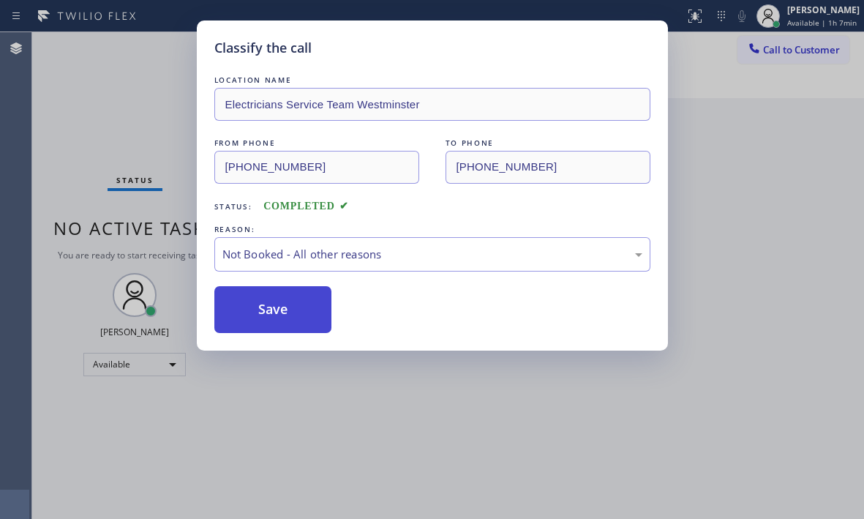
click at [252, 312] on button "Save" at bounding box center [273, 309] width 118 height 47
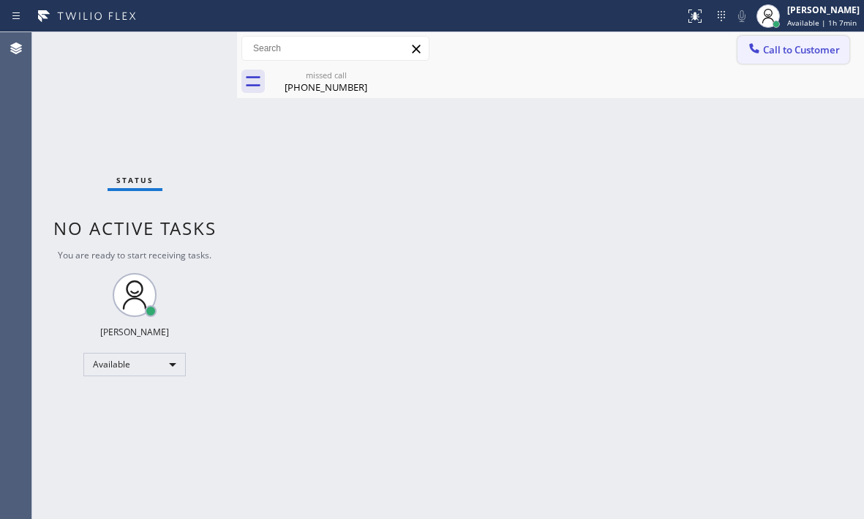
click at [775, 55] on span "Call to Customer" at bounding box center [801, 49] width 77 height 13
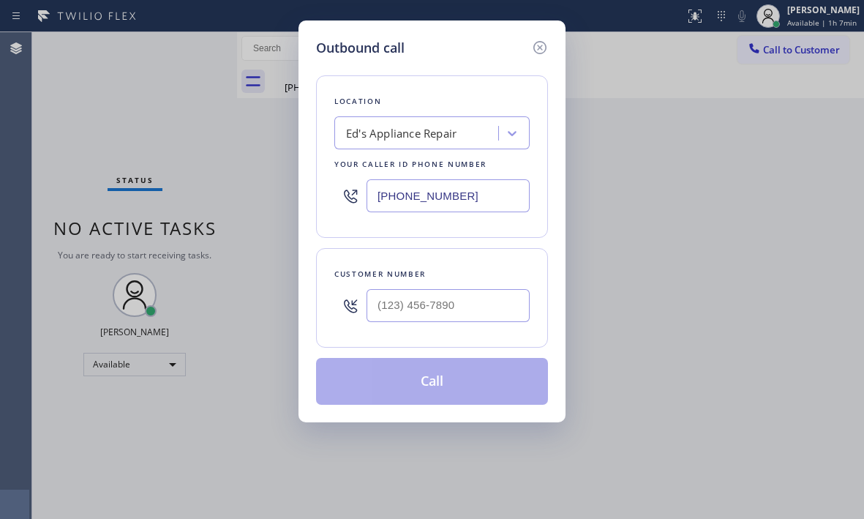
click at [470, 202] on input "[PHONE_NUMBER]" at bounding box center [447, 195] width 163 height 33
paste input "714) 410-6922"
type input "[PHONE_NUMBER]"
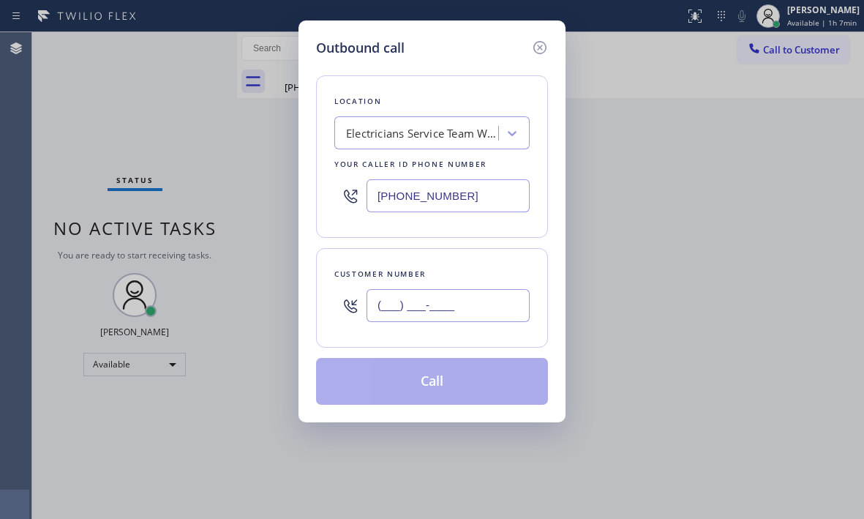
click at [462, 307] on input "(___) ___-____" at bounding box center [447, 305] width 163 height 33
paste input "714) 874-8458"
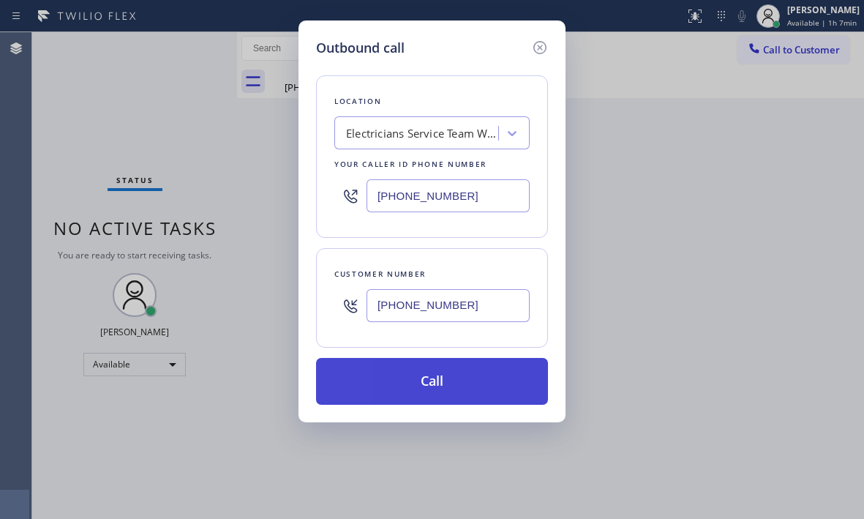
type input "[PHONE_NUMBER]"
click at [435, 375] on button "Call" at bounding box center [432, 381] width 232 height 47
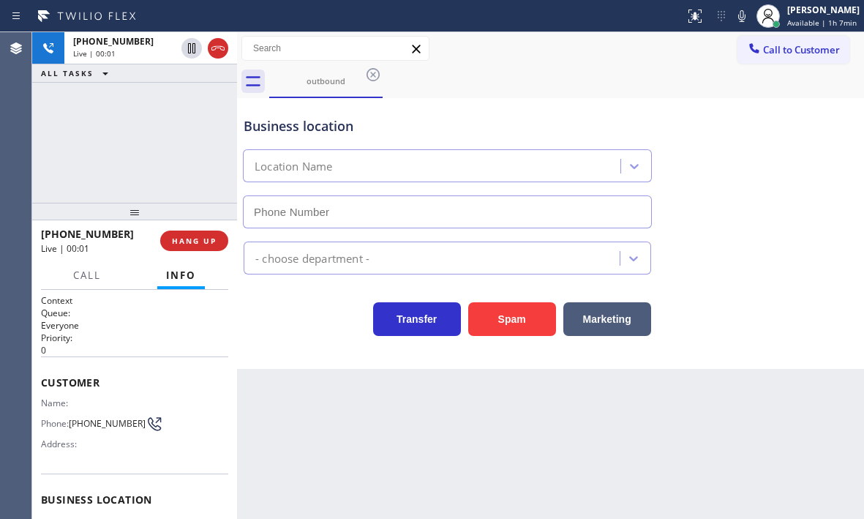
type input "[PHONE_NUMBER]"
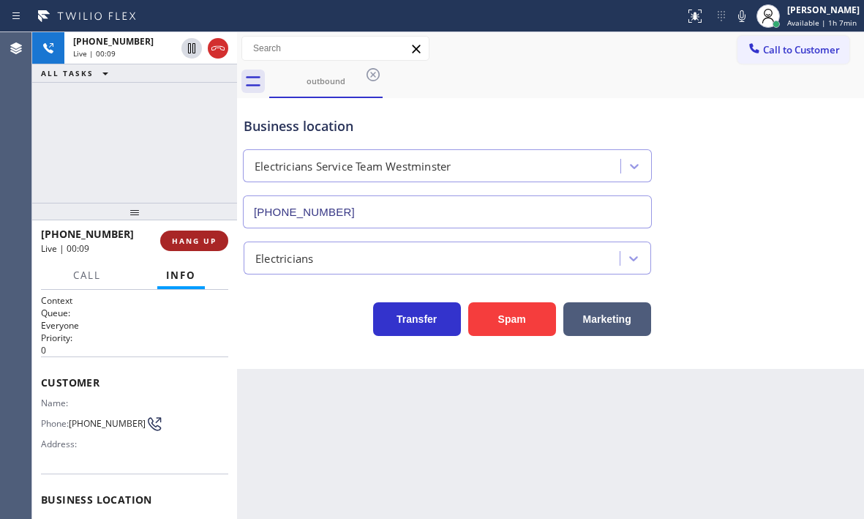
click at [195, 243] on span "HANG UP" at bounding box center [194, 241] width 45 height 10
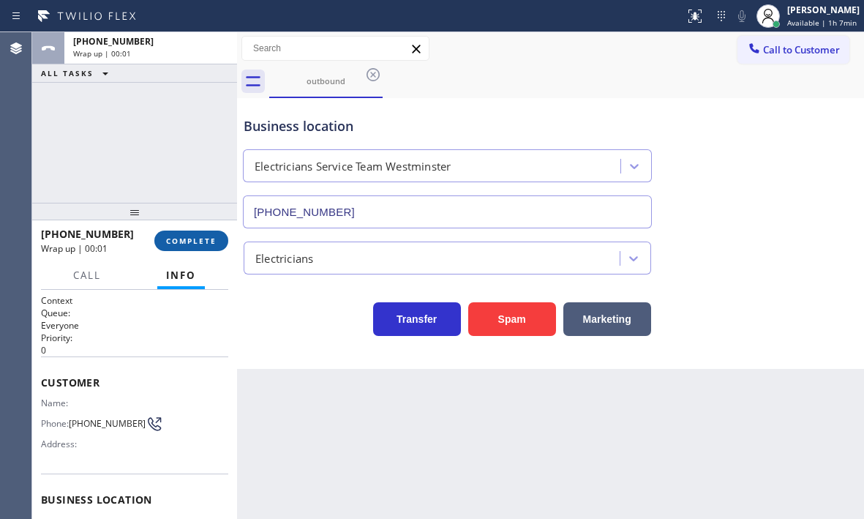
drag, startPoint x: 200, startPoint y: 249, endPoint x: 214, endPoint y: 252, distance: 14.4
click at [200, 248] on button "COMPLETE" at bounding box center [191, 240] width 74 height 20
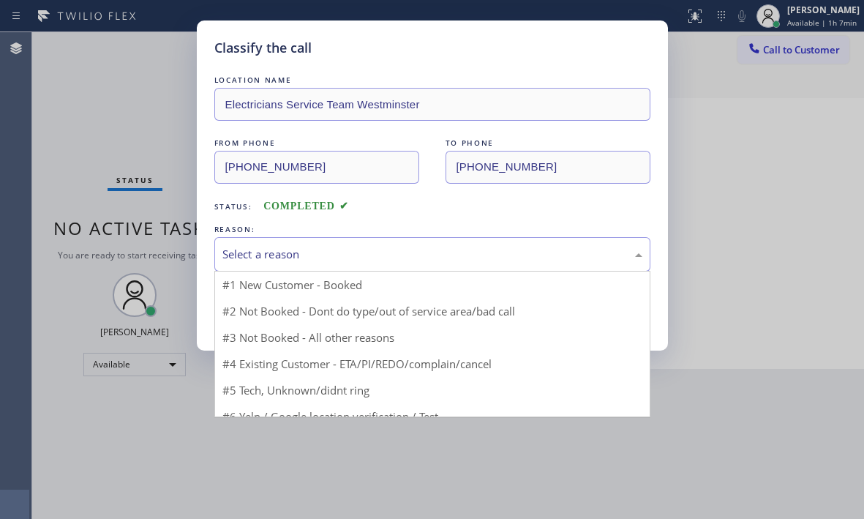
click at [387, 244] on div "Select a reason" at bounding box center [432, 254] width 436 height 34
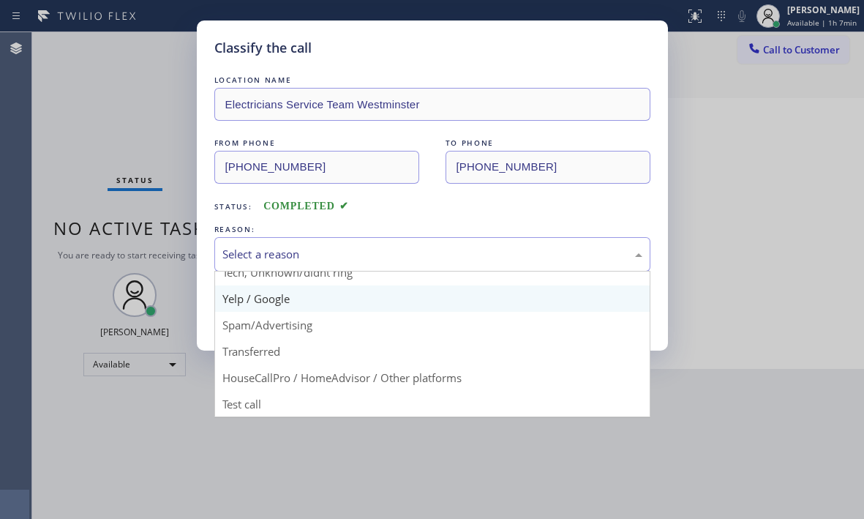
scroll to position [92, 0]
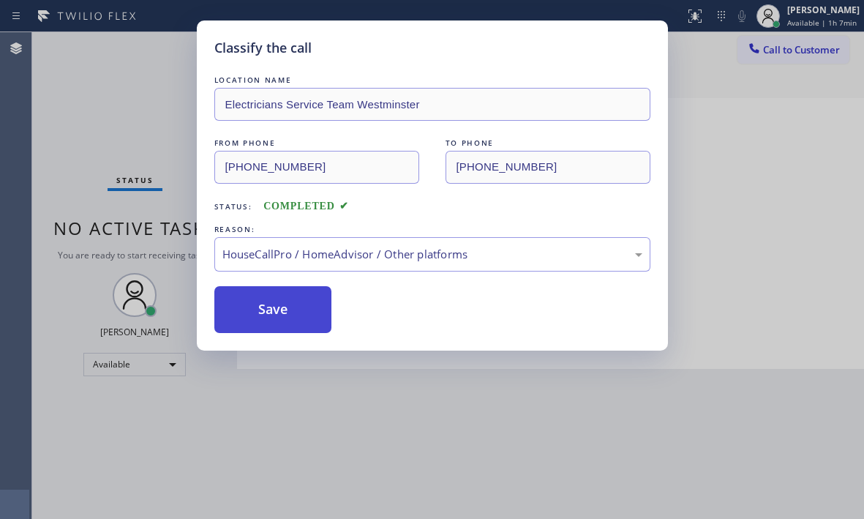
click at [279, 313] on button "Save" at bounding box center [273, 309] width 118 height 47
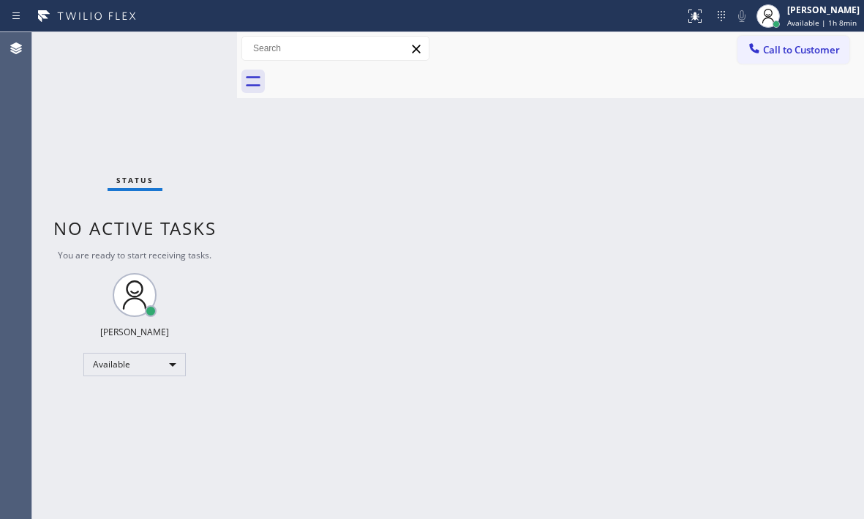
click at [195, 37] on div "Status No active tasks You are ready to start receiving tasks. [PERSON_NAME] Av…" at bounding box center [134, 275] width 205 height 486
click at [195, 44] on div "Status No active tasks You are ready to start receiving tasks. [PERSON_NAME] Av…" at bounding box center [134, 275] width 205 height 486
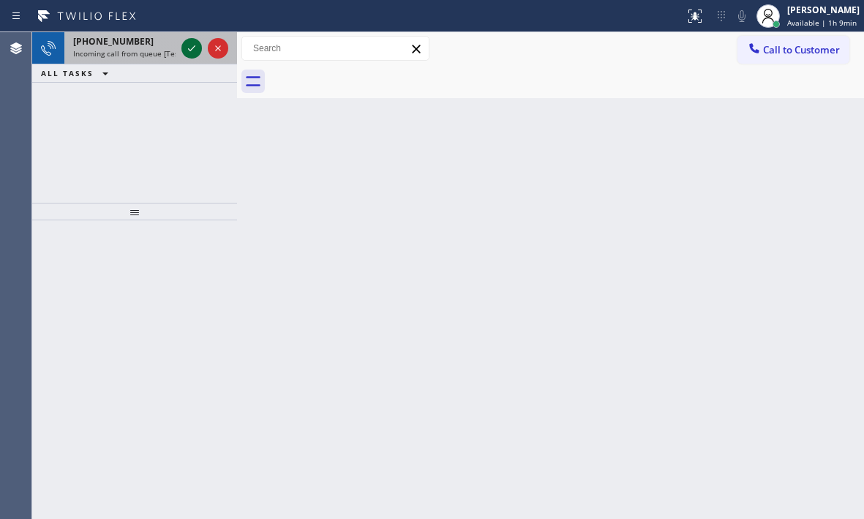
click at [184, 50] on icon at bounding box center [192, 48] width 18 height 18
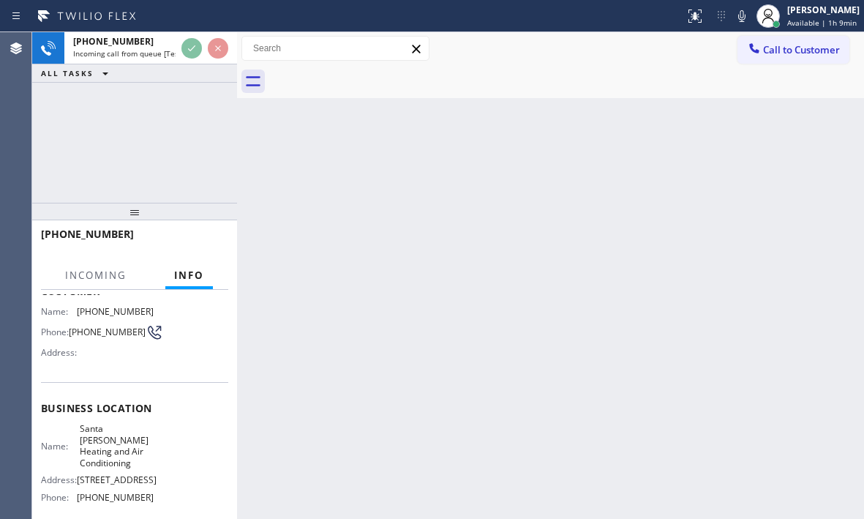
scroll to position [146, 0]
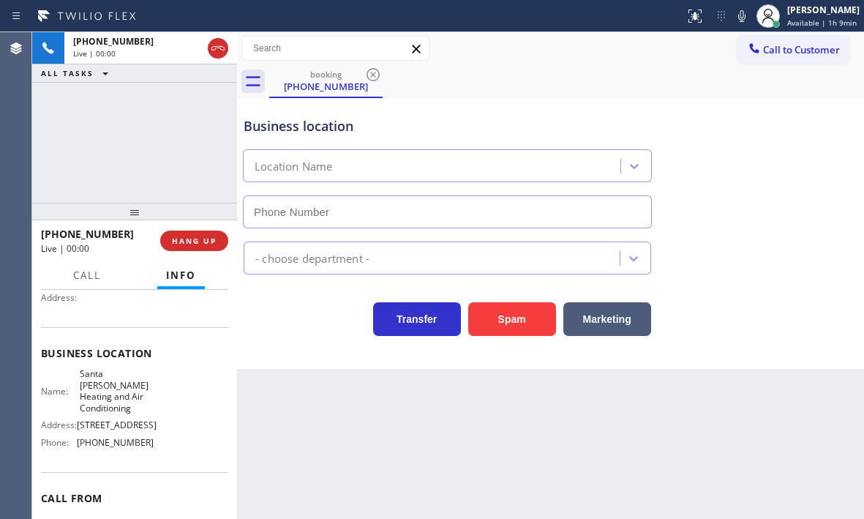
type input "[PHONE_NUMBER]"
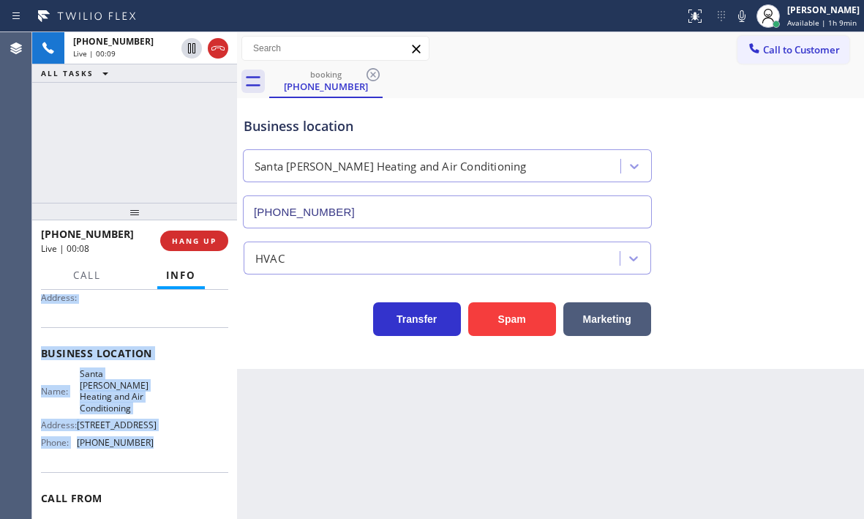
drag, startPoint x: 40, startPoint y: 378, endPoint x: 179, endPoint y: 446, distance: 154.7
click at [179, 446] on div "Context Queue: [Test] All Priority: 1 Customer Name: [PHONE_NUMBER] Phone: [PHO…" at bounding box center [134, 404] width 205 height 229
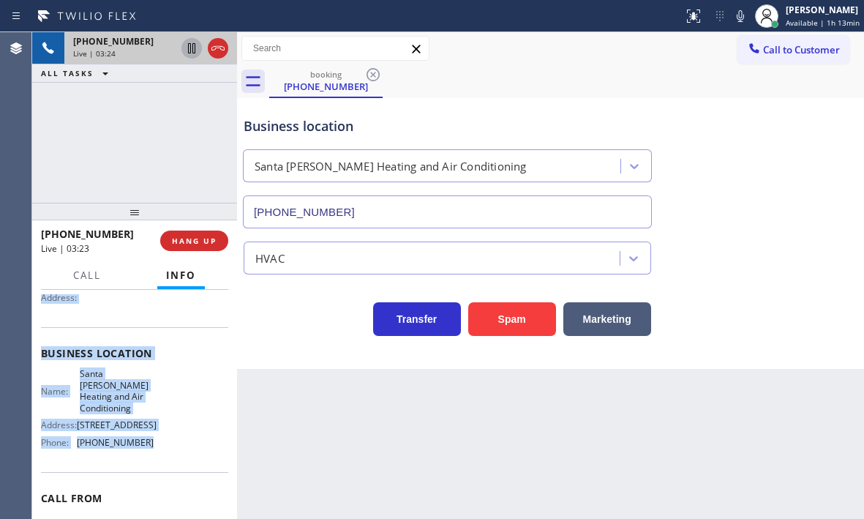
click at [189, 48] on icon at bounding box center [191, 48] width 7 height 10
click at [190, 49] on icon at bounding box center [192, 48] width 18 height 18
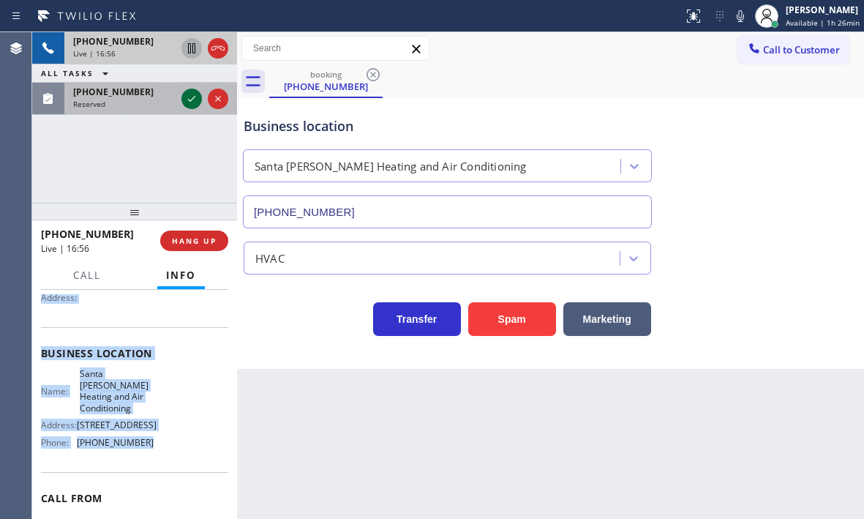
click at [192, 94] on icon at bounding box center [192, 99] width 18 height 18
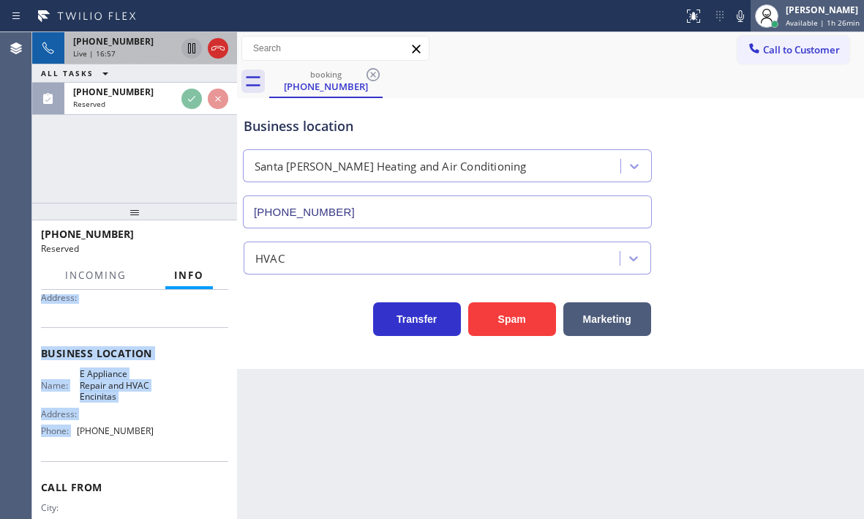
scroll to position [159, 0]
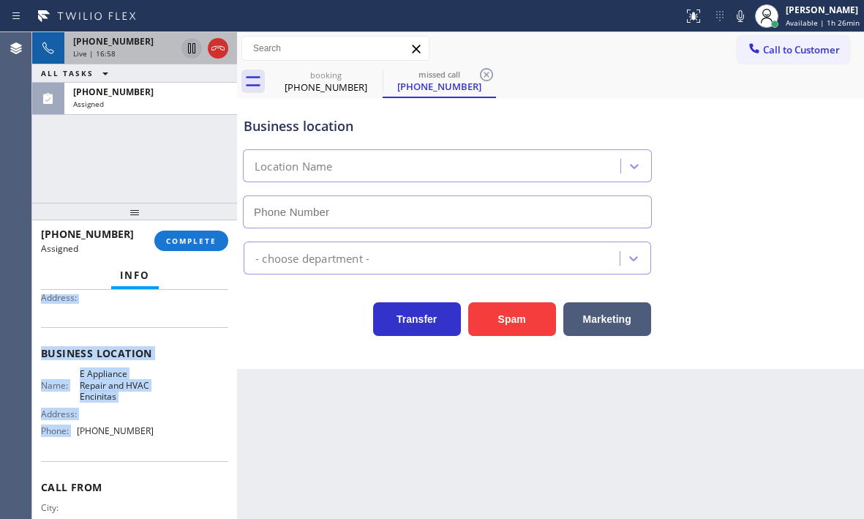
type input "[PHONE_NUMBER]"
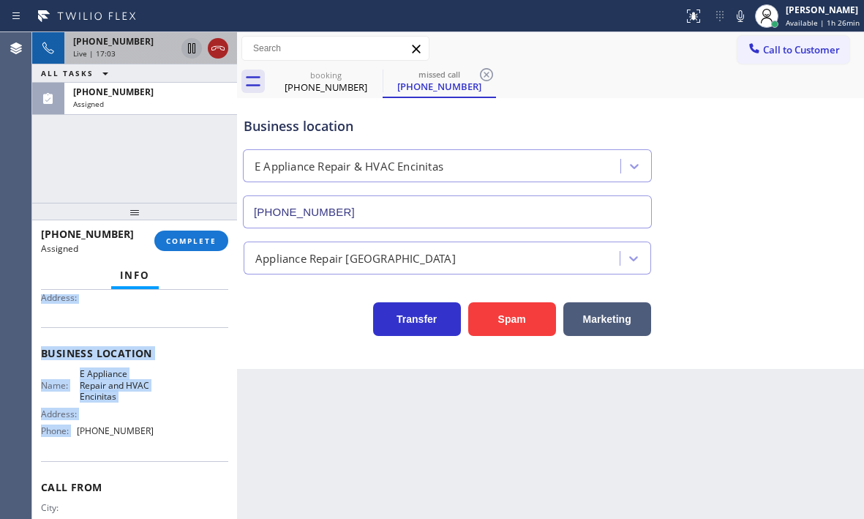
click at [221, 53] on icon at bounding box center [218, 48] width 18 height 18
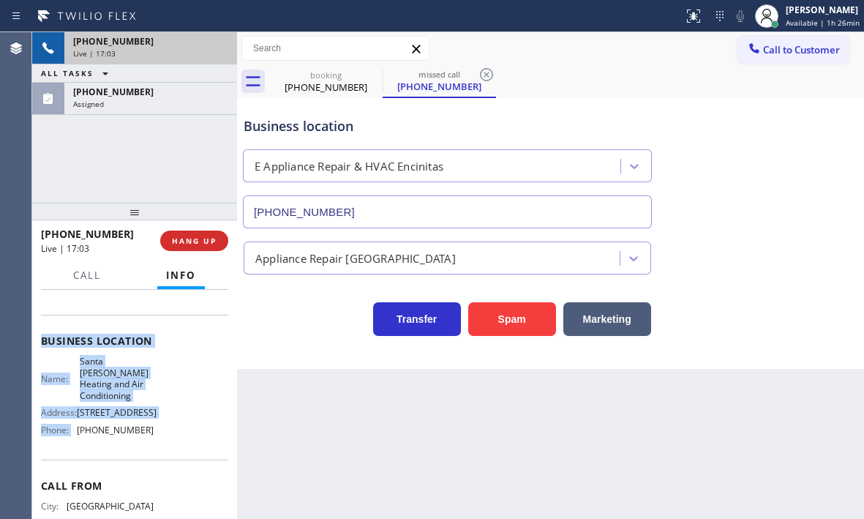
scroll to position [146, 0]
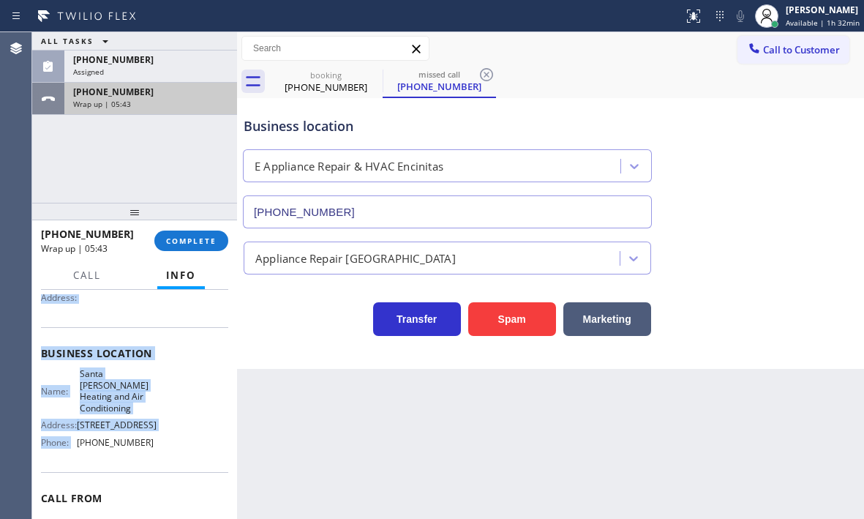
click at [189, 101] on div "Wrap up | 05:43" at bounding box center [150, 104] width 155 height 10
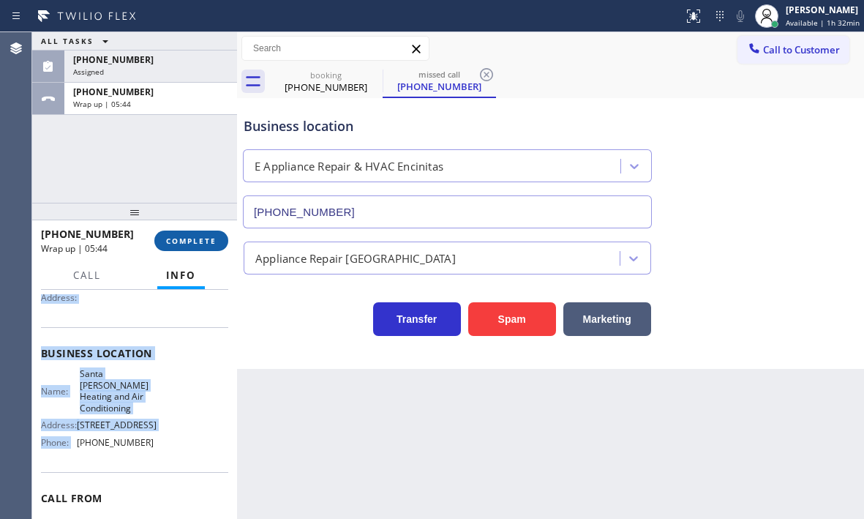
click at [195, 238] on span "COMPLETE" at bounding box center [191, 241] width 50 height 10
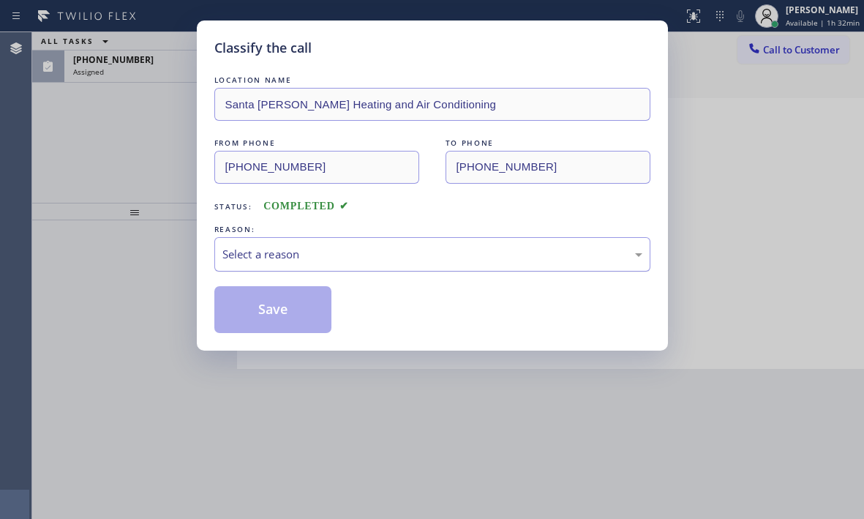
click at [337, 254] on div "Select a reason" at bounding box center [432, 254] width 420 height 17
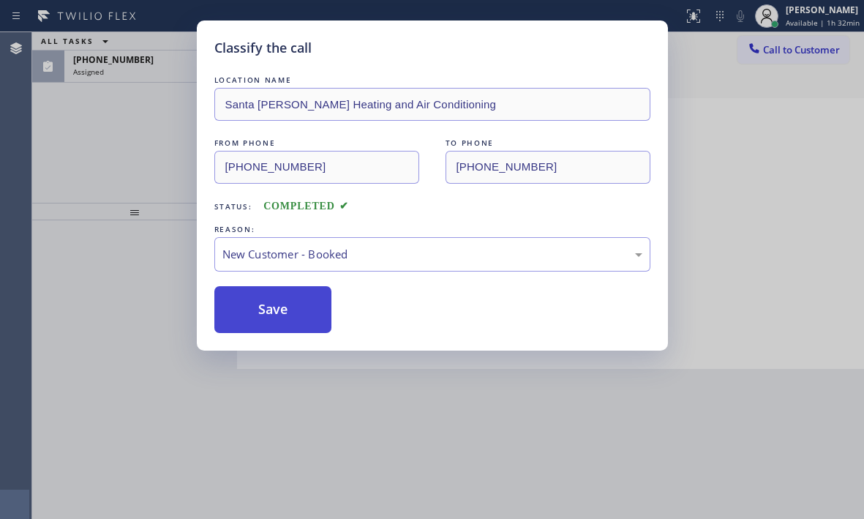
click at [278, 307] on button "Save" at bounding box center [273, 309] width 118 height 47
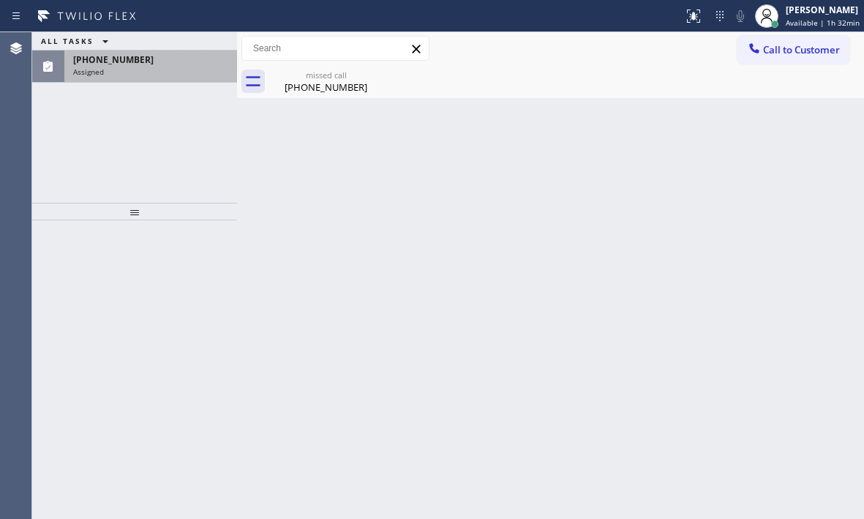
click at [174, 69] on div "Assigned" at bounding box center [150, 72] width 155 height 10
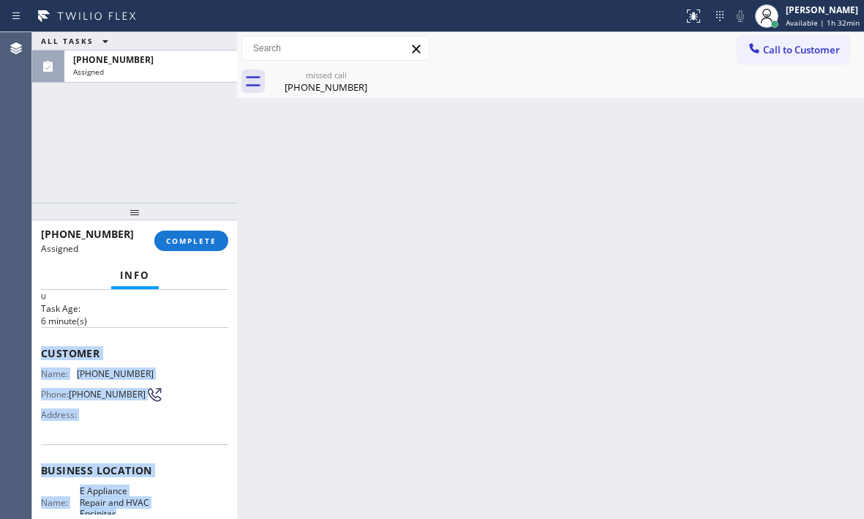
scroll to position [146, 0]
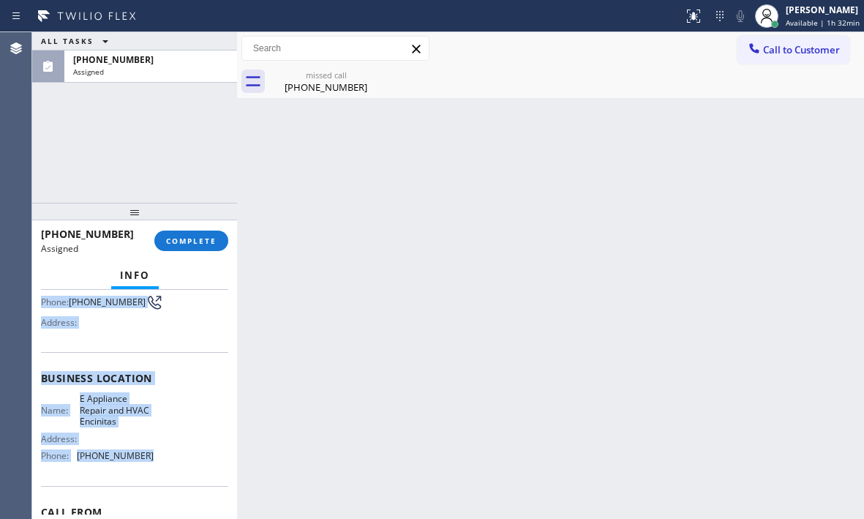
drag, startPoint x: 38, startPoint y: 403, endPoint x: 152, endPoint y: 462, distance: 128.6
click at [152, 462] on div "Context Queue: Appliance Repair High End Priority: 0 Task Age: [DEMOGRAPHIC_DAT…" at bounding box center [134, 404] width 205 height 229
click at [184, 249] on button "COMPLETE" at bounding box center [191, 240] width 74 height 20
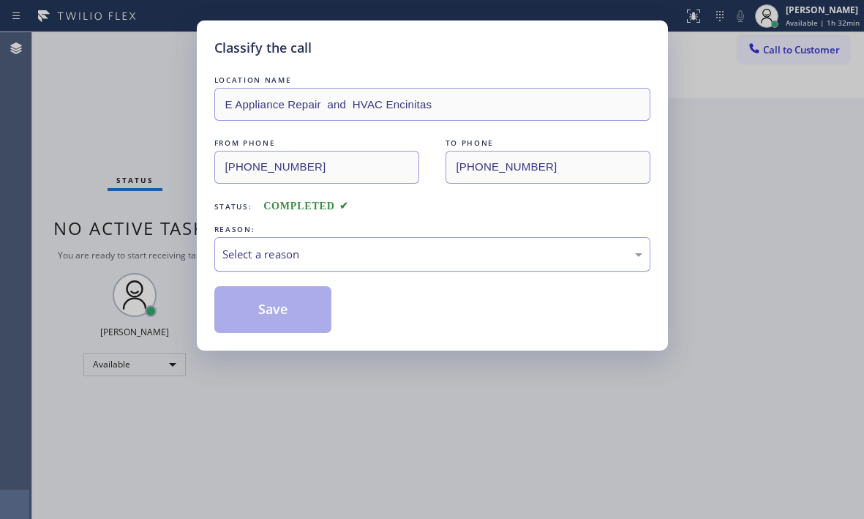
click at [372, 237] on div "Select a reason" at bounding box center [432, 254] width 436 height 34
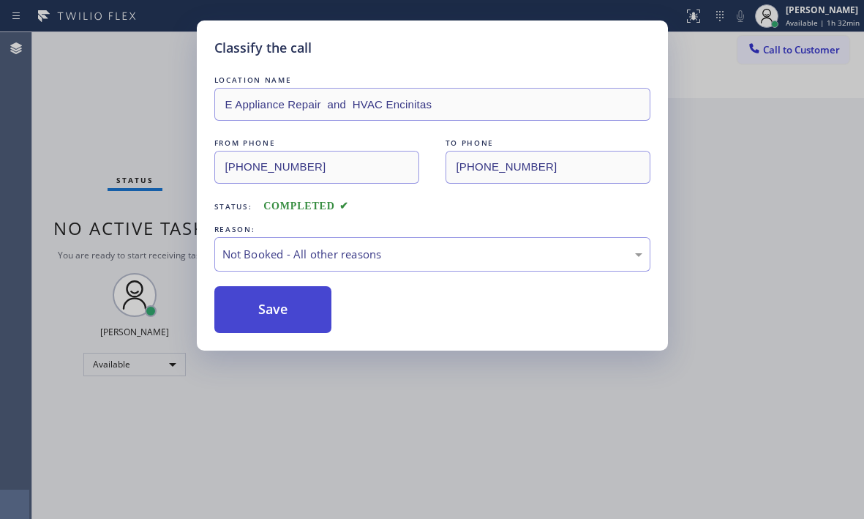
click at [249, 314] on button "Save" at bounding box center [273, 309] width 118 height 47
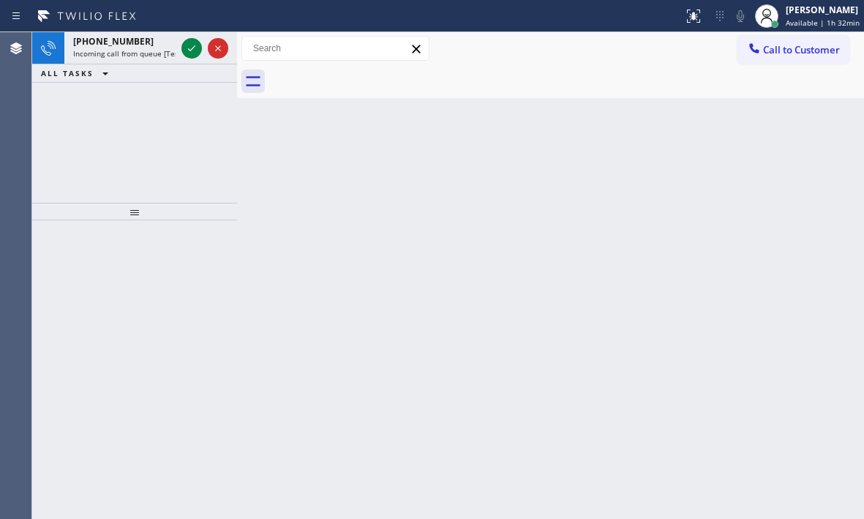
click at [494, 157] on div "Back to Dashboard Change Sender ID Customers Technicians Select a contact Outbo…" at bounding box center [550, 275] width 627 height 486
click at [804, 15] on div "[PERSON_NAME]" at bounding box center [823, 10] width 74 height 12
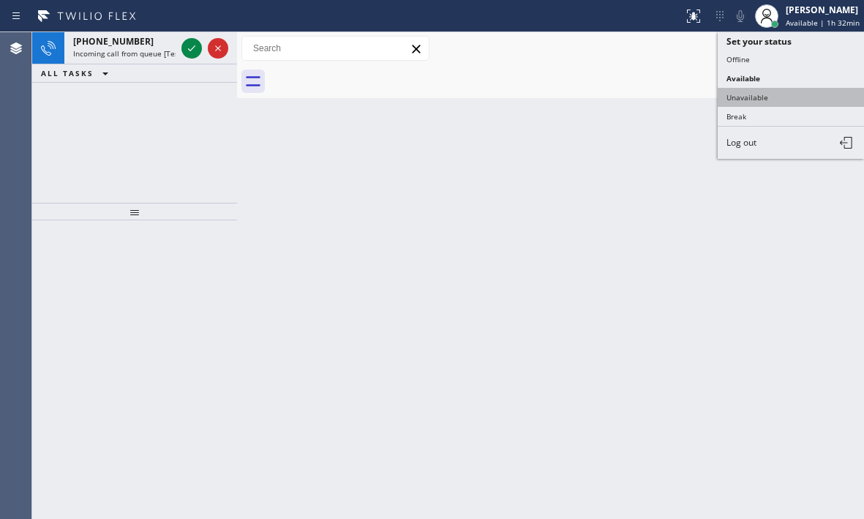
click at [744, 93] on button "Unavailable" at bounding box center [791, 97] width 146 height 19
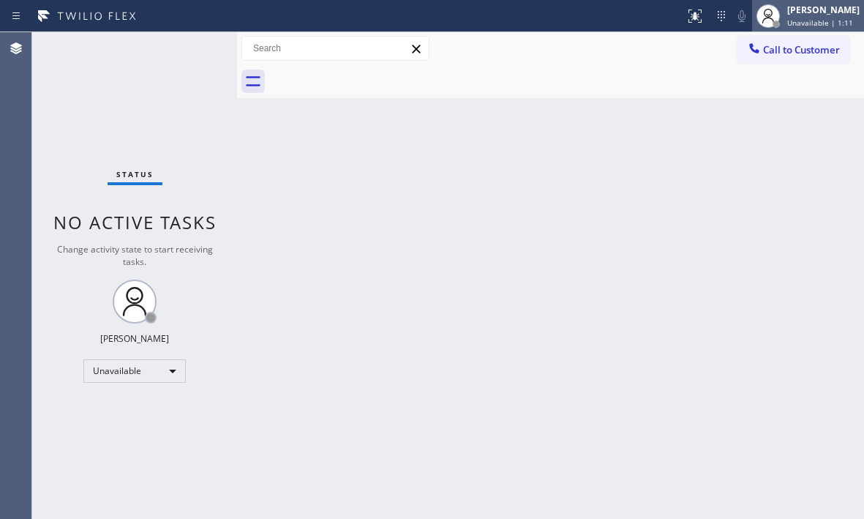
click at [787, 15] on div "[PERSON_NAME]" at bounding box center [823, 10] width 72 height 12
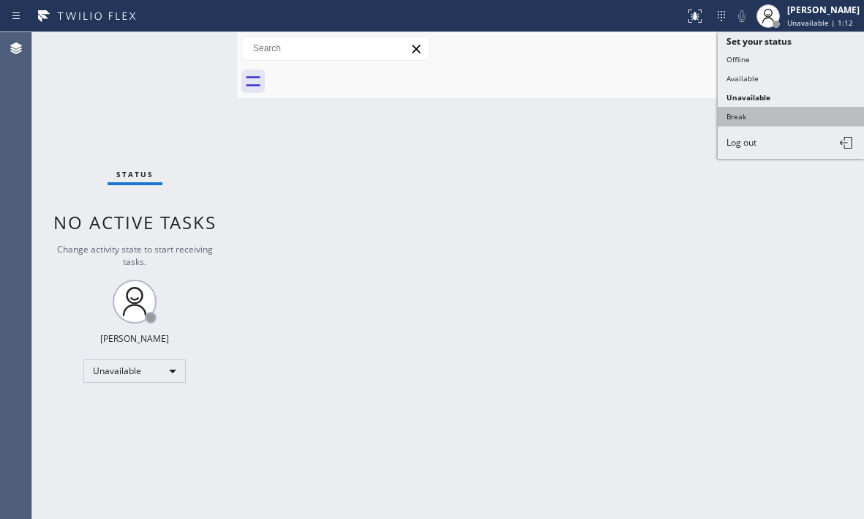
click at [745, 116] on button "Break" at bounding box center [791, 116] width 146 height 19
